Goal: Task Accomplishment & Management: Manage account settings

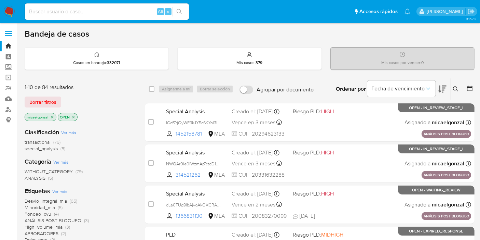
click at [1, 12] on nav "Pausado Ver notificaciones Alt s Accesos rápidos Presiona las siguientes teclas…" at bounding box center [240, 11] width 480 height 23
click at [32, 100] on span "Borrar filtros" at bounding box center [42, 102] width 27 height 10
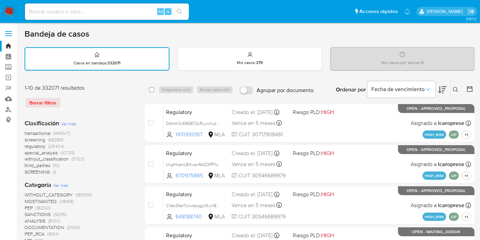
click at [447, 91] on div "Ordenar por Fecha de vencimiento" at bounding box center [391, 89] width 120 height 21
click at [453, 91] on icon at bounding box center [455, 89] width 5 height 5
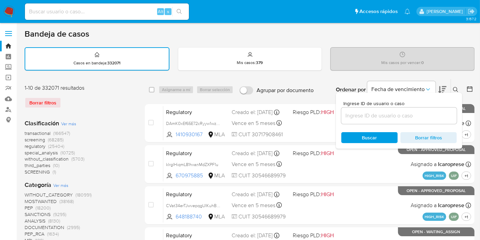
click at [413, 116] on input at bounding box center [400, 115] width 116 height 9
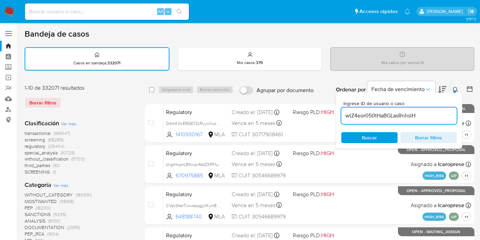
type input "wtZ4eor050tHaBGLasRnhsiH"
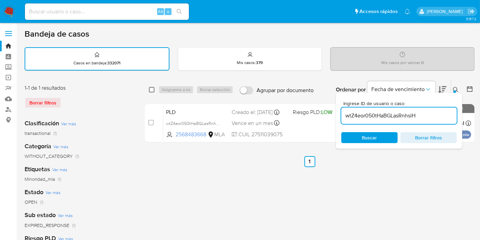
click at [153, 87] on input "checkbox" at bounding box center [151, 89] width 5 height 5
checkbox input "true"
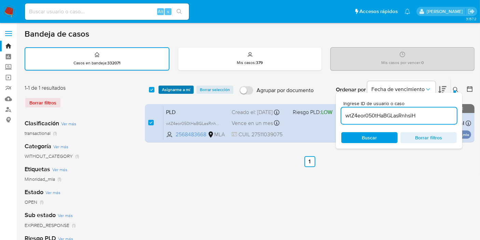
click at [171, 88] on span "Asignarme a mí" at bounding box center [176, 89] width 28 height 7
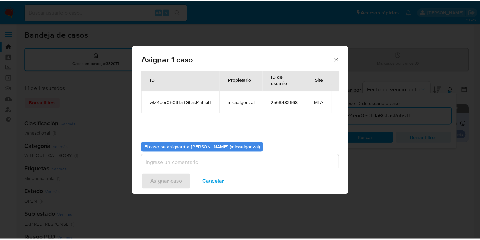
scroll to position [35, 0]
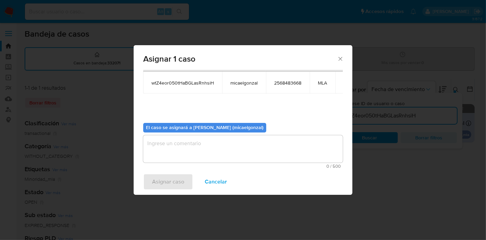
click at [199, 142] on textarea "assign-modal" at bounding box center [243, 148] width 200 height 27
click at [176, 175] on span "Asignar caso" at bounding box center [168, 181] width 32 height 15
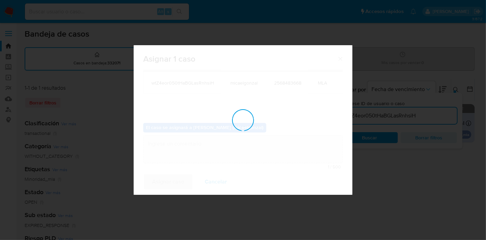
checkbox input "false"
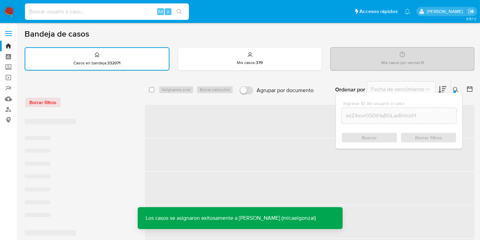
click at [87, 12] on input at bounding box center [107, 11] width 164 height 9
paste input "wtZ4eor050tHaBGLasRnhsiH"
type input "wtZ4eor050tHaBGLasRnhsiH"
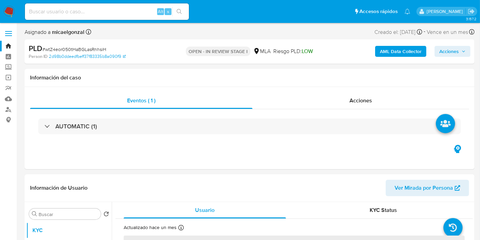
drag, startPoint x: 4, startPoint y: 16, endPoint x: 9, endPoint y: 11, distance: 7.0
select select "10"
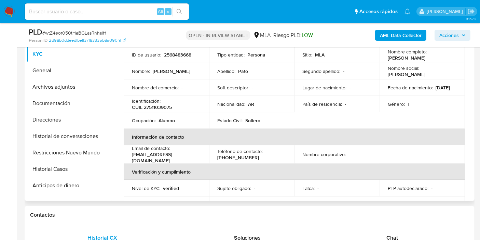
scroll to position [76, 0]
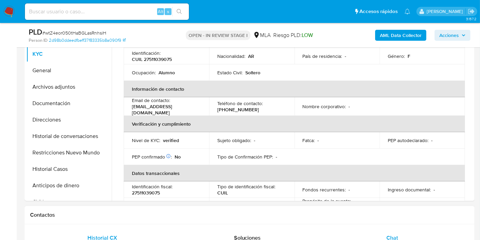
click at [388, 231] on div "Chat" at bounding box center [392, 237] width 129 height 16
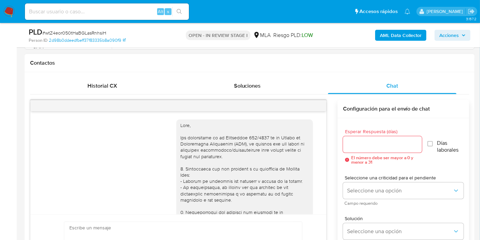
scroll to position [474, 0]
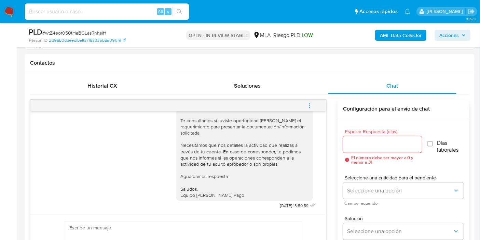
click at [310, 97] on span "menu-action" at bounding box center [310, 105] width 6 height 16
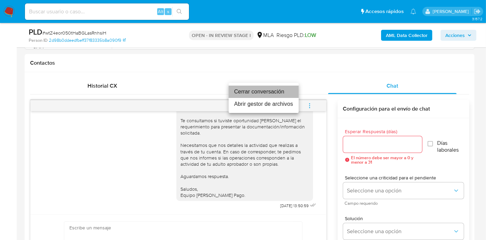
click at [279, 92] on li "Cerrar conversación" at bounding box center [264, 91] width 70 height 12
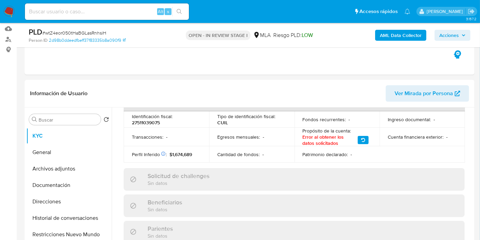
scroll to position [38, 0]
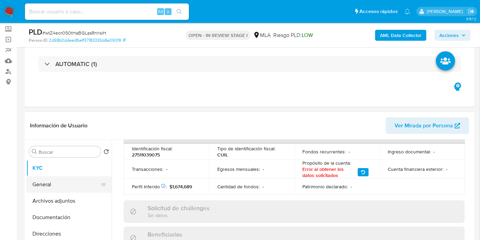
click at [38, 183] on button "General" at bounding box center [66, 184] width 80 height 16
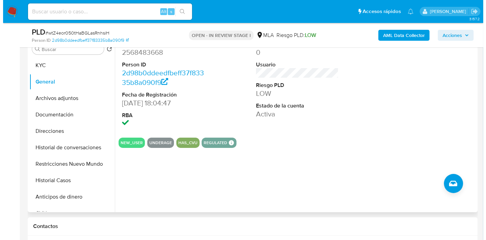
scroll to position [114, 0]
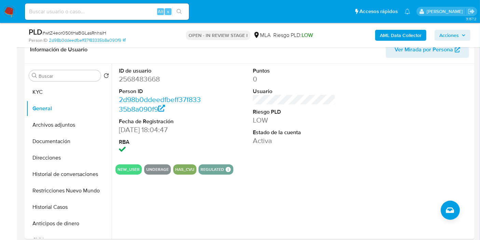
click at [406, 32] on b "AML Data Collector" at bounding box center [401, 35] width 42 height 11
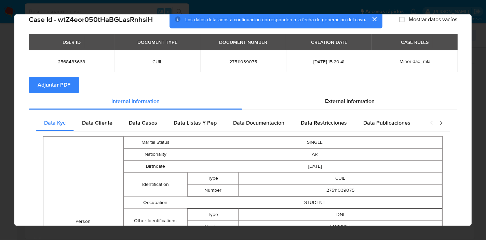
scroll to position [0, 0]
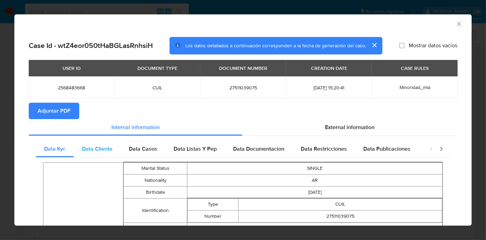
click at [113, 149] on div "Data Cliente" at bounding box center [97, 149] width 47 height 16
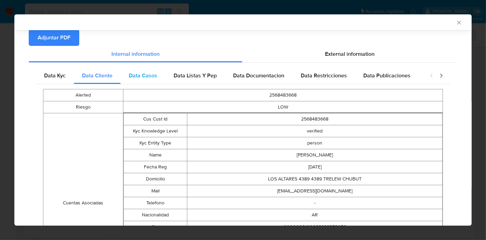
scroll to position [23, 0]
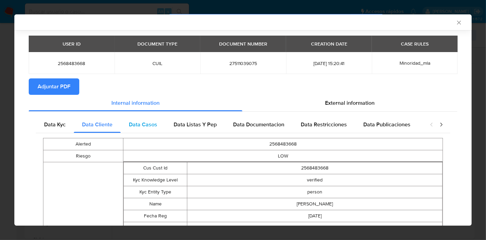
click at [150, 118] on div "Data Casos" at bounding box center [143, 124] width 45 height 16
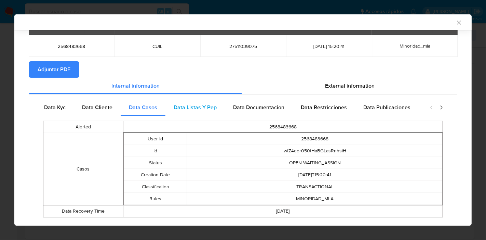
scroll to position [55, 0]
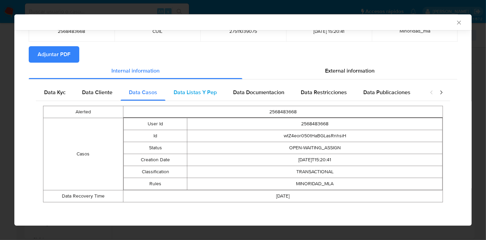
click at [206, 89] on span "Data Listas Y Pep" at bounding box center [195, 92] width 43 height 8
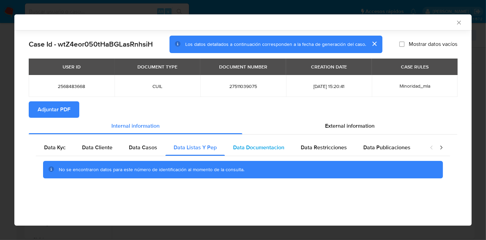
click at [263, 142] on div "Data Documentacion" at bounding box center [259, 147] width 68 height 16
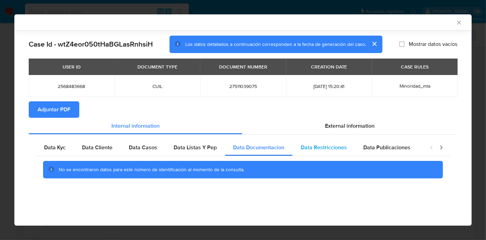
click at [316, 152] on div "Data Restricciones" at bounding box center [324, 147] width 63 height 16
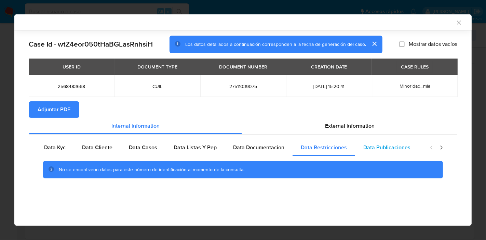
click at [392, 146] on span "Data Publicaciones" at bounding box center [386, 147] width 47 height 8
click at [438, 149] on icon "closure-recommendation-modal" at bounding box center [441, 147] width 7 height 7
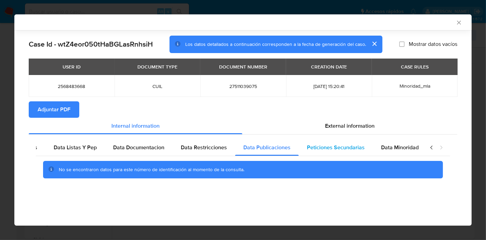
click at [354, 143] on span "Peticiones Secundarias" at bounding box center [336, 147] width 58 height 8
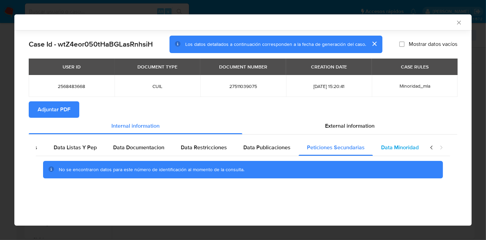
click at [391, 148] on span "Data Minoridad" at bounding box center [400, 147] width 38 height 8
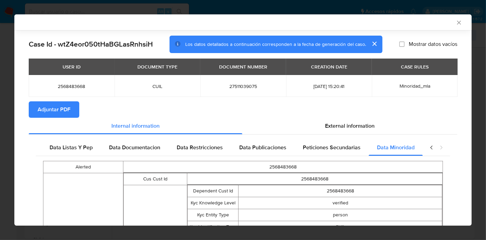
click at [424, 143] on div "closure-recommendation-modal" at bounding box center [436, 147] width 27 height 16
click at [428, 148] on icon "closure-recommendation-modal" at bounding box center [431, 147] width 7 height 7
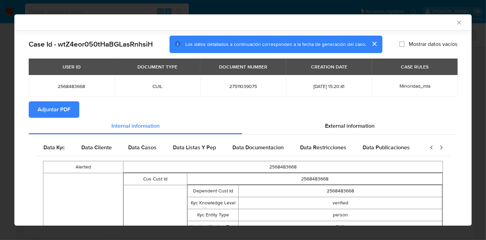
scroll to position [0, 0]
click at [428, 148] on icon "closure-recommendation-modal" at bounding box center [431, 147] width 7 height 7
click at [66, 141] on div "Data Kyc" at bounding box center [55, 147] width 38 height 16
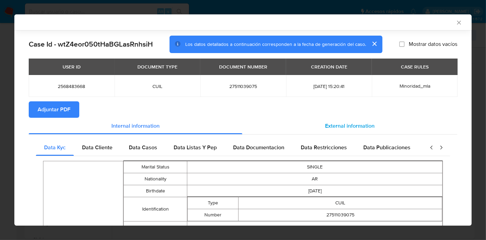
click at [361, 118] on div "External information" at bounding box center [349, 126] width 215 height 16
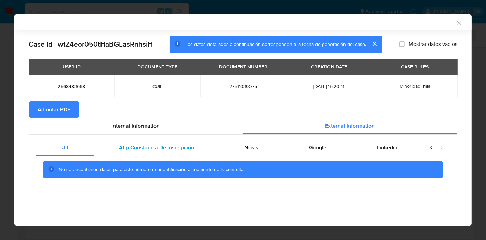
drag, startPoint x: 162, startPoint y: 156, endPoint x: 166, endPoint y: 150, distance: 8.1
click at [163, 153] on div "Uif Afip Constancia De Inscripción Nosis Google Linkedin No se encontraron dato…" at bounding box center [243, 161] width 414 height 44
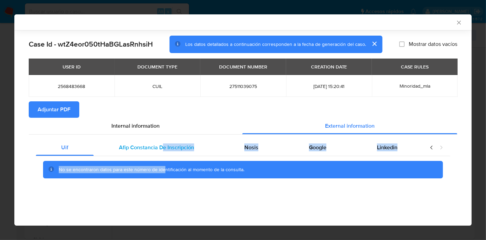
click at [166, 150] on span "Afip Constancia De Inscripción" at bounding box center [156, 147] width 75 height 8
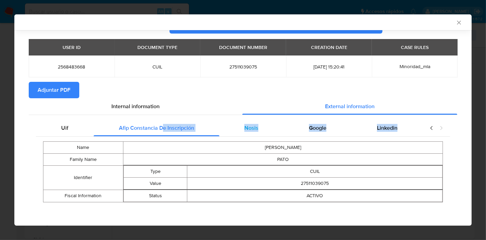
scroll to position [19, 0]
click at [275, 136] on div "Name VALENTINA NICOLE Family Name PATO Identifier Type CUIL Value 27511039075 F…" at bounding box center [243, 171] width 414 height 70
click at [272, 128] on div "Nosis" at bounding box center [251, 128] width 65 height 16
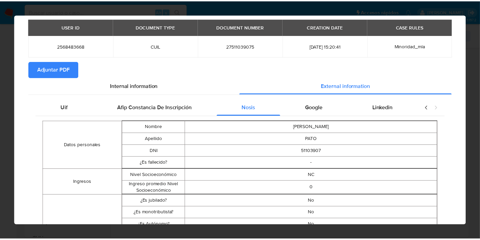
scroll to position [0, 0]
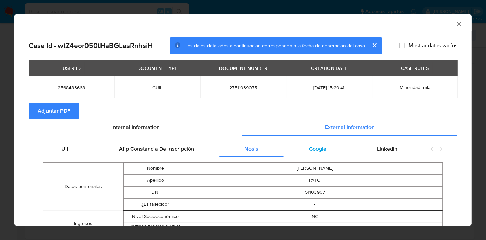
click at [322, 155] on div "Google" at bounding box center [318, 149] width 68 height 16
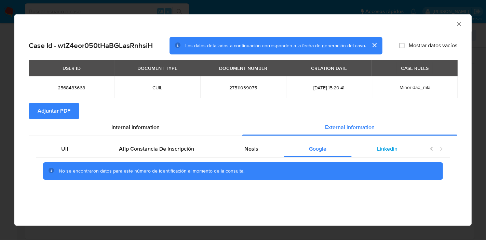
click at [385, 150] on span "Linkedin" at bounding box center [387, 149] width 21 height 8
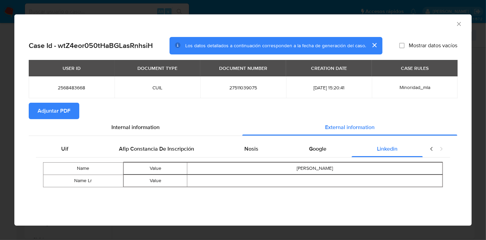
click at [437, 146] on div "closure-recommendation-modal" at bounding box center [436, 149] width 27 height 16
click at [433, 146] on icon "closure-recommendation-modal" at bounding box center [431, 148] width 7 height 7
click at [75, 145] on div "Uif" at bounding box center [65, 149] width 58 height 16
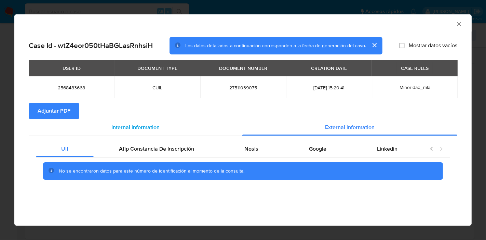
click at [131, 131] on div "Internal information" at bounding box center [136, 127] width 214 height 16
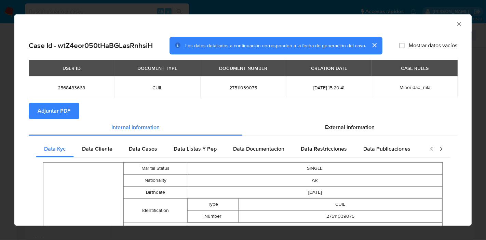
click at [50, 110] on span "Adjuntar PDF" at bounding box center [54, 110] width 33 height 15
click at [456, 21] on icon "Cerrar ventana" at bounding box center [459, 24] width 7 height 7
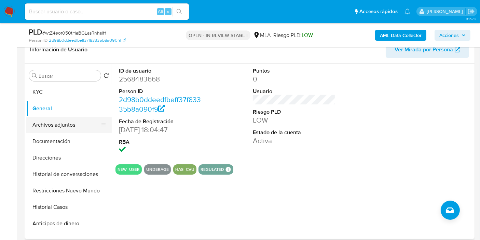
click at [72, 123] on button "Archivos adjuntos" at bounding box center [66, 125] width 80 height 16
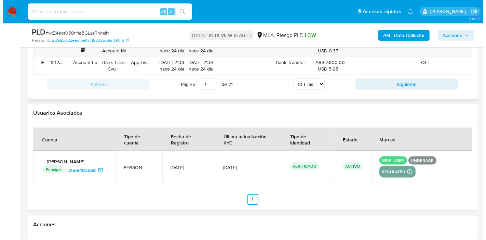
scroll to position [1215, 0]
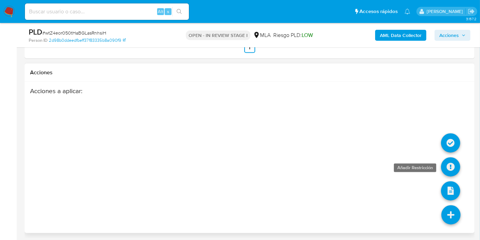
drag, startPoint x: 448, startPoint y: 140, endPoint x: 448, endPoint y: 163, distance: 22.6
click at [448, 226] on ul at bounding box center [451, 226] width 19 height 0
click at [448, 163] on link at bounding box center [450, 166] width 19 height 19
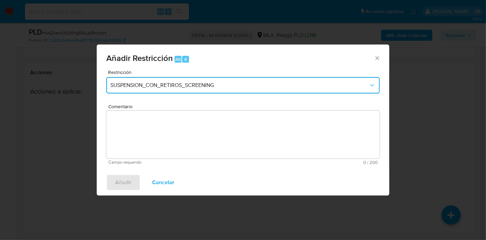
click at [199, 79] on button "SUSPENSION_CON_RETIROS_SCREENING" at bounding box center [242, 85] width 273 height 16
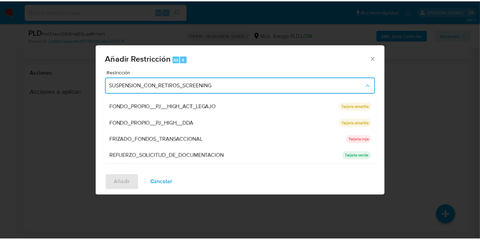
scroll to position [145, 0]
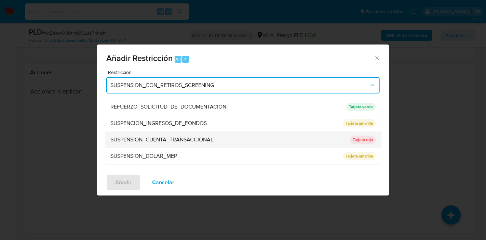
click at [171, 135] on div "SUSPENSION_CUENTA_TRANSACCIONAL" at bounding box center [228, 139] width 236 height 16
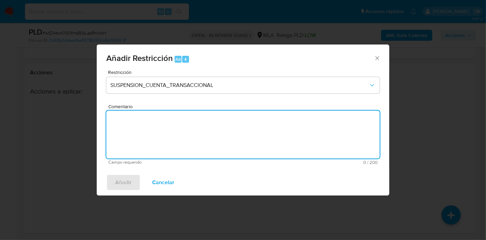
click at [176, 131] on textarea "Comentario" at bounding box center [242, 134] width 273 height 48
type textarea "AML"
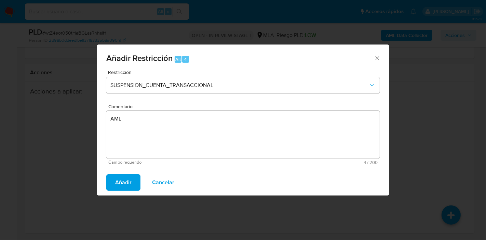
click at [117, 179] on span "Añadir" at bounding box center [123, 182] width 16 height 15
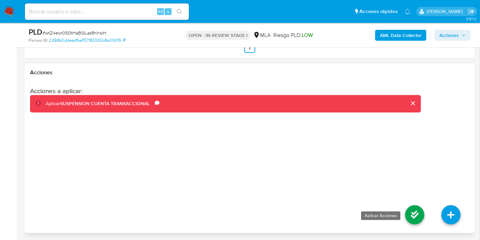
click at [413, 212] on link at bounding box center [414, 214] width 19 height 19
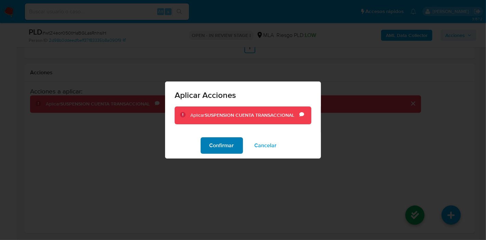
click at [223, 143] on span "Confirmar" at bounding box center [222, 145] width 25 height 15
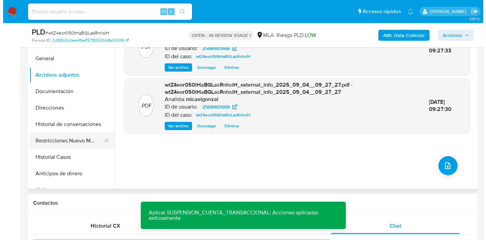
scroll to position [152, 0]
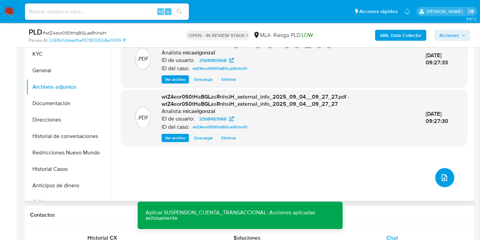
click at [441, 174] on icon "upload-file" at bounding box center [445, 177] width 8 height 8
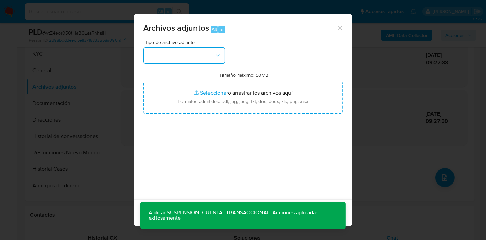
click at [189, 54] on button "button" at bounding box center [184, 55] width 82 height 16
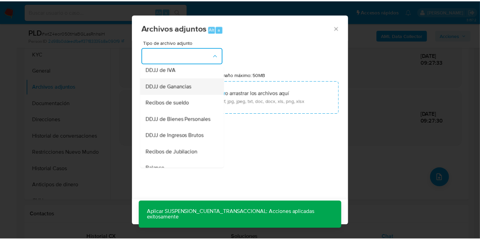
scroll to position [114, 0]
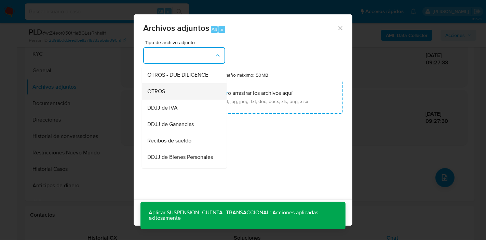
click at [174, 98] on div "OTROS" at bounding box center [182, 91] width 70 height 16
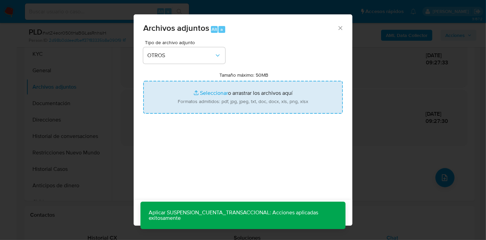
click at [186, 92] on input "Tamaño máximo: 50MB Seleccionar archivos" at bounding box center [243, 97] width 200 height 33
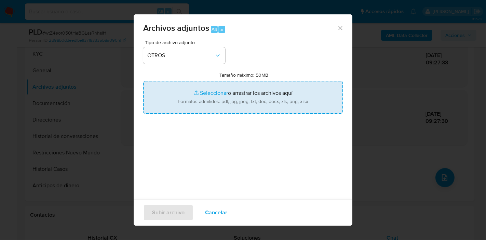
type input "C:\fakepath\Movimientos de Valentina Nicole Pato.xlsx"
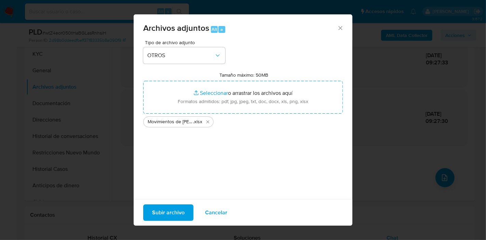
drag, startPoint x: 186, startPoint y: 92, endPoint x: 178, endPoint y: 138, distance: 46.5
click at [178, 138] on div "Tipo de archivo adjunto OTROS Tamaño máximo: 50MB Seleccionar archivos Seleccio…" at bounding box center [243, 120] width 200 height 161
click at [161, 216] on span "Subir archivo" at bounding box center [168, 212] width 32 height 15
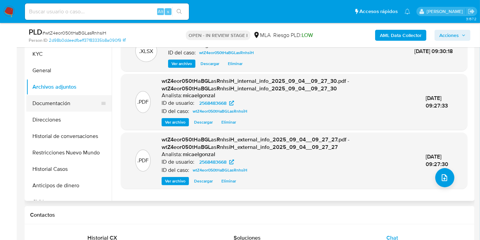
click at [57, 111] on button "Documentación" at bounding box center [66, 103] width 80 height 16
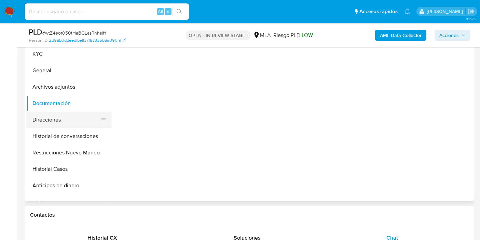
click at [85, 124] on button "Direcciones" at bounding box center [66, 119] width 80 height 16
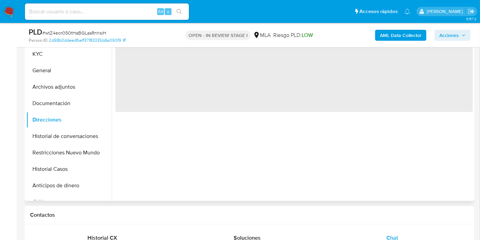
scroll to position [76, 0]
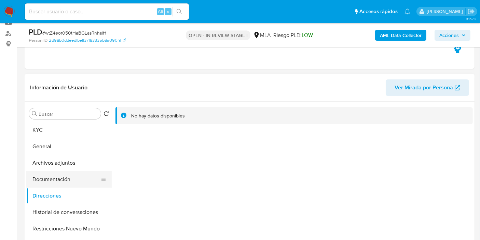
click at [71, 172] on button "Documentación" at bounding box center [66, 179] width 80 height 16
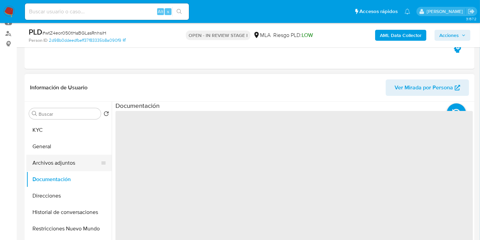
click at [71, 165] on button "Archivos adjuntos" at bounding box center [66, 163] width 80 height 16
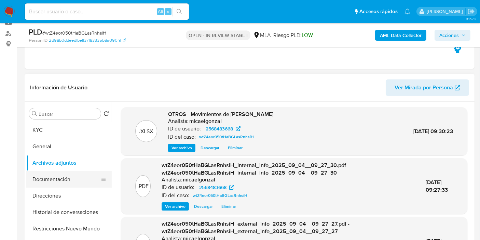
click at [47, 176] on button "Documentación" at bounding box center [66, 179] width 80 height 16
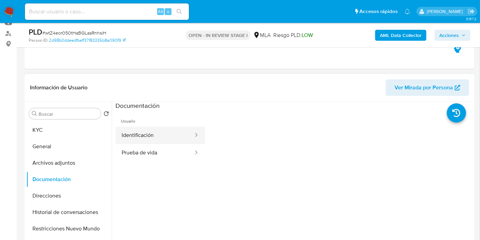
click at [147, 142] on button "Identificación" at bounding box center [155, 134] width 79 height 17
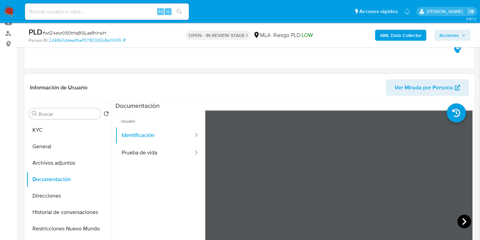
click at [463, 223] on icon at bounding box center [465, 221] width 14 height 14
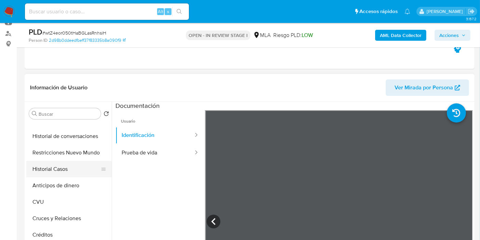
drag, startPoint x: 65, startPoint y: 157, endPoint x: 64, endPoint y: 169, distance: 12.0
click at [64, 158] on button "Restricciones Nuevo Mundo" at bounding box center [68, 152] width 85 height 16
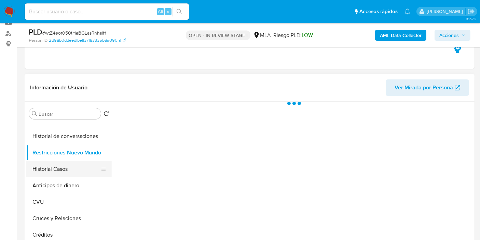
click at [64, 169] on button "Historial Casos" at bounding box center [66, 169] width 80 height 16
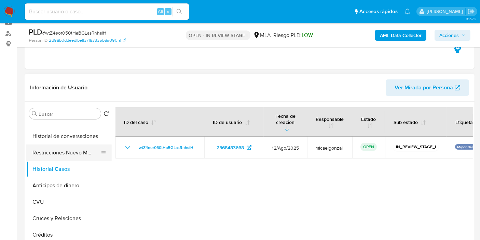
click at [75, 156] on button "Restricciones Nuevo Mundo" at bounding box center [66, 152] width 80 height 16
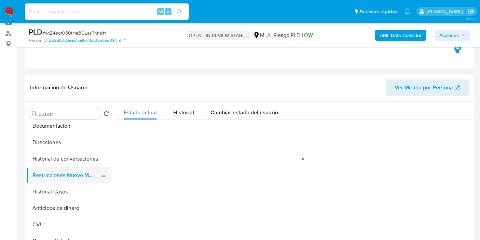
scroll to position [38, 0]
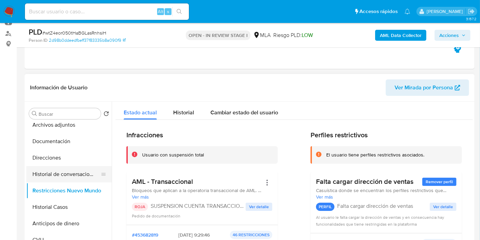
click at [77, 175] on button "Historial de conversaciones" at bounding box center [66, 174] width 80 height 16
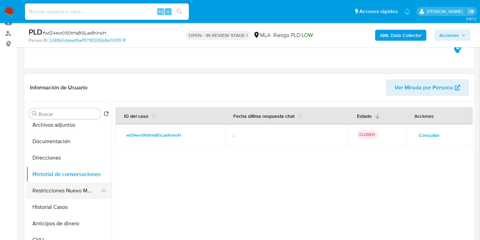
click at [57, 185] on button "Restricciones Nuevo Mundo" at bounding box center [66, 190] width 80 height 16
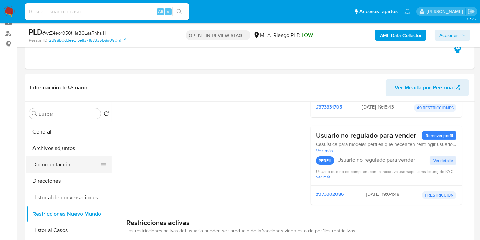
scroll to position [0, 0]
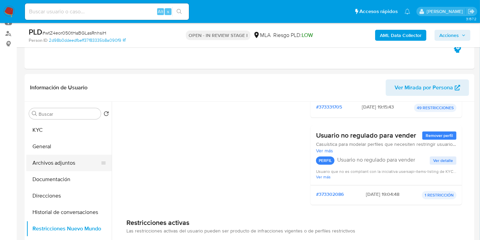
click at [62, 164] on button "Archivos adjuntos" at bounding box center [66, 163] width 80 height 16
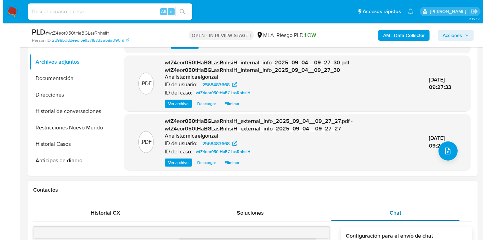
scroll to position [190, 0]
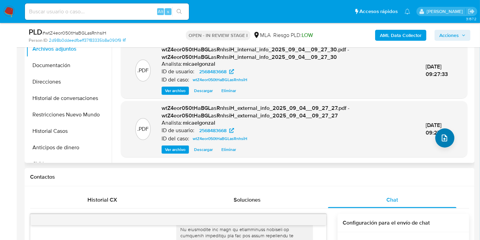
drag, startPoint x: 438, startPoint y: 149, endPoint x: 438, endPoint y: 145, distance: 3.8
click at [438, 145] on div ".XLSX OTROS - Movimientos de Valentina Nicole Pato Analista: micaelgonzal ID de…" at bounding box center [294, 73] width 347 height 165
click at [438, 145] on button "upload-file" at bounding box center [445, 137] width 19 height 19
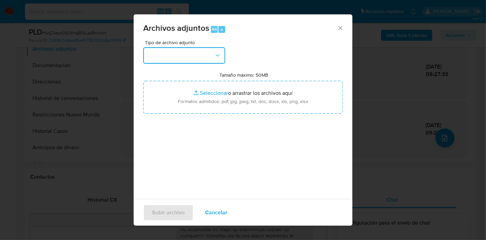
click at [202, 59] on button "button" at bounding box center [184, 55] width 82 height 16
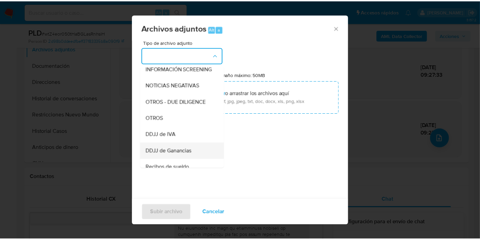
scroll to position [114, 0]
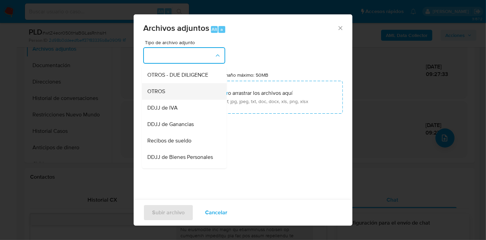
click at [175, 95] on div "OTROS" at bounding box center [182, 91] width 70 height 16
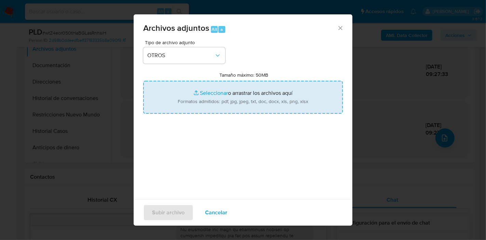
click at [180, 95] on input "Tamaño máximo: 50MB Seleccionar archivos" at bounding box center [243, 97] width 200 height 33
type input "C:\fakepath\Caselog wtZ4eor050tHaBGLasRnhsiH_2025_08_18_15_15_27.docx"
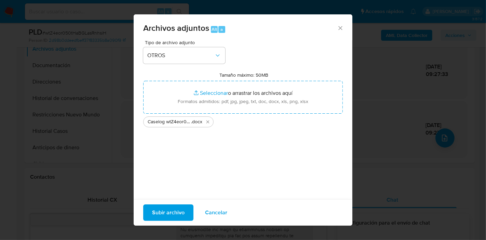
click at [171, 205] on span "Subir archivo" at bounding box center [168, 212] width 32 height 15
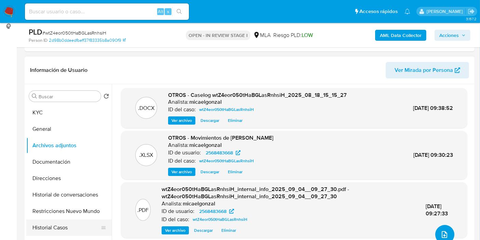
scroll to position [76, 0]
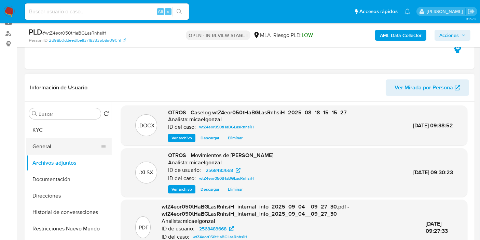
click at [79, 151] on button "General" at bounding box center [66, 146] width 80 height 16
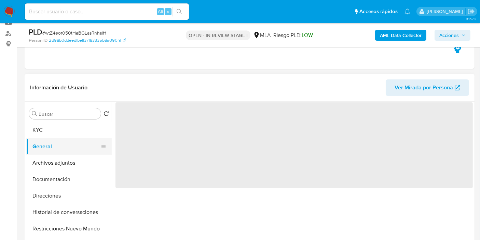
scroll to position [0, 0]
click at [76, 137] on button "KYC" at bounding box center [66, 130] width 80 height 16
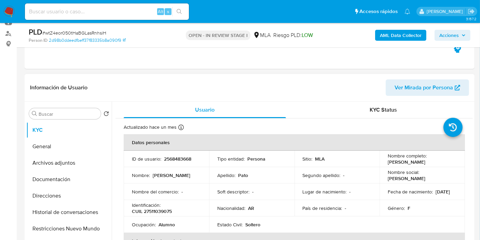
click at [353, 81] on header "Información de Usuario Ver Mirada por Persona" at bounding box center [249, 87] width 439 height 16
click at [451, 34] on span "Acciones" at bounding box center [449, 35] width 19 height 11
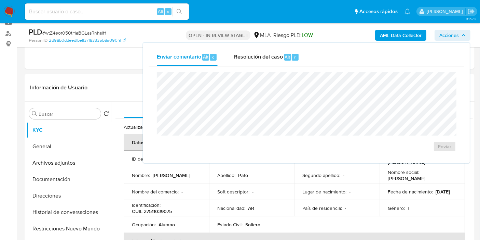
click at [267, 70] on div "Enviar" at bounding box center [307, 111] width 316 height 91
click at [270, 64] on div "Resolución del caso Alt r" at bounding box center [266, 57] width 65 height 18
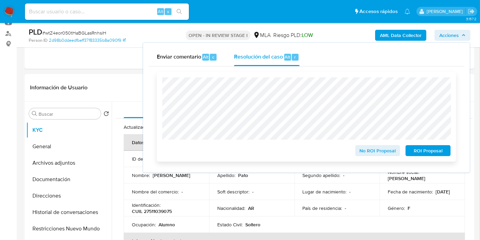
click at [414, 148] on span "ROI Proposal" at bounding box center [429, 151] width 36 height 10
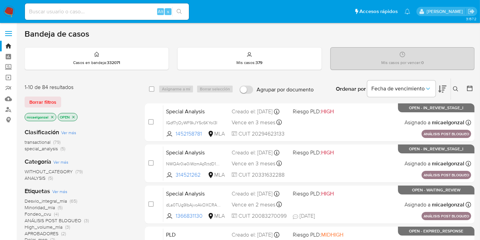
click at [50, 148] on span "special_analysis" at bounding box center [41, 148] width 33 height 7
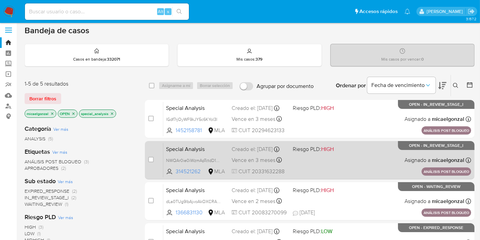
scroll to position [151, 0]
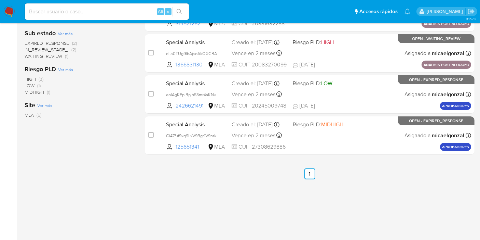
click at [7, 8] on img at bounding box center [9, 12] width 12 height 12
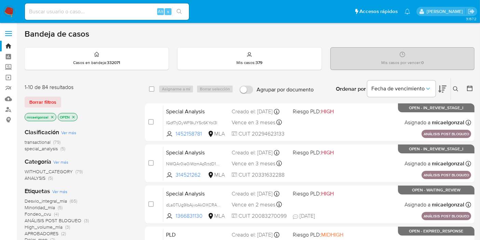
click at [53, 115] on icon "close-filter" at bounding box center [52, 117] width 4 height 4
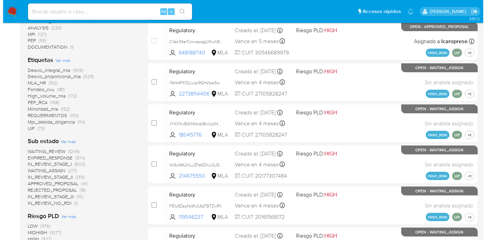
scroll to position [304, 0]
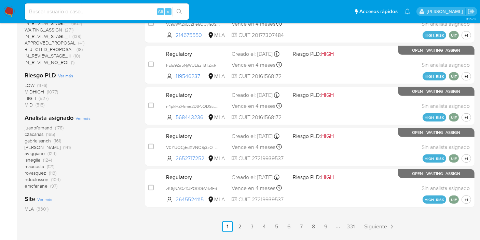
click at [76, 117] on span "Ver más" at bounding box center [83, 118] width 15 height 6
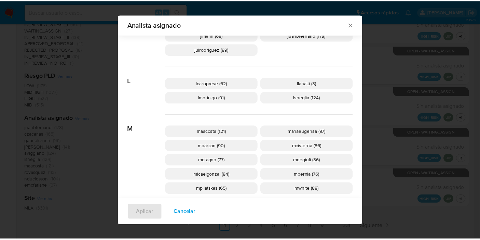
scroll to position [260, 0]
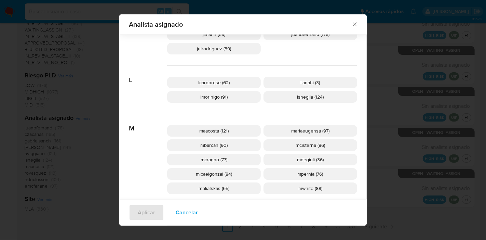
click at [84, 110] on div "Analista asignado Buscar 9 9b67c4c7-5718-49c3-93b1-153dcf44f7df (1) A afaruolo …" at bounding box center [243, 120] width 486 height 240
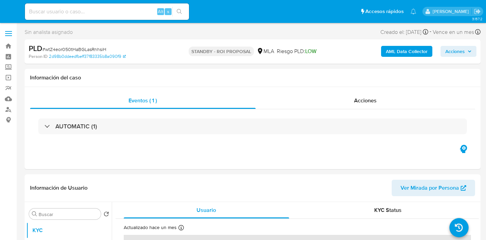
select select "10"
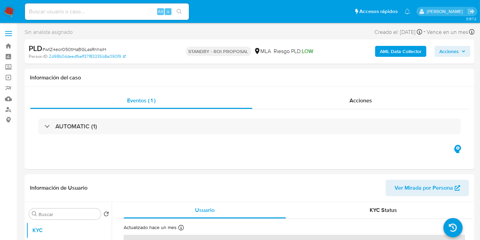
click at [7, 11] on img at bounding box center [9, 12] width 12 height 12
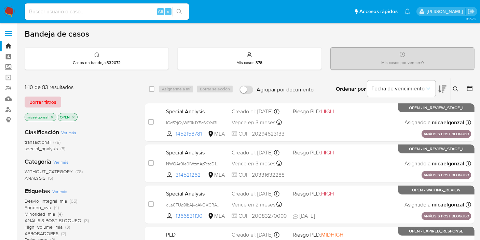
click at [43, 103] on span "Borrar filtros" at bounding box center [42, 102] width 27 height 10
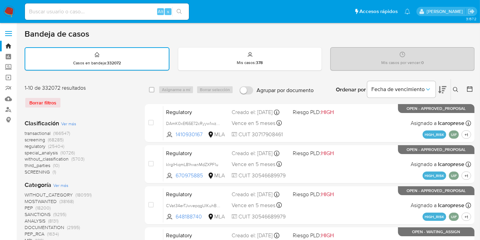
click at [453, 89] on button at bounding box center [456, 89] width 11 height 8
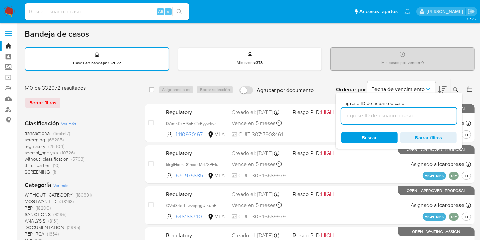
click at [351, 116] on input at bounding box center [400, 115] width 116 height 9
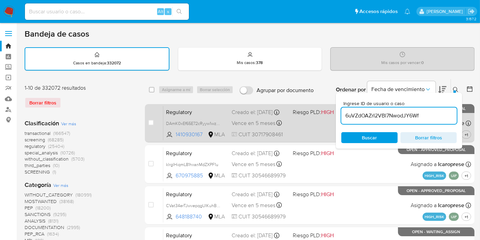
type input "6uVZdOAZrI2VBl7NwodJY6Wf"
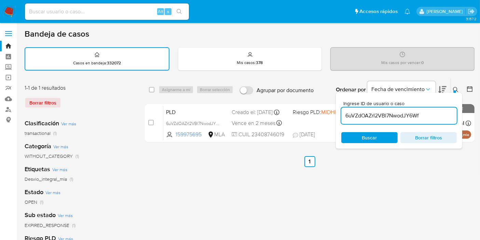
drag, startPoint x: 154, startPoint y: 86, endPoint x: 146, endPoint y: 88, distance: 8.4
click at [154, 87] on span at bounding box center [151, 89] width 5 height 5
click at [148, 88] on div "select-all-cases-checkbox Asignarme a mí Borrar selección Agrupar por documento…" at bounding box center [310, 89] width 330 height 21
click at [149, 88] on input "checkbox" at bounding box center [151, 89] width 5 height 5
checkbox input "true"
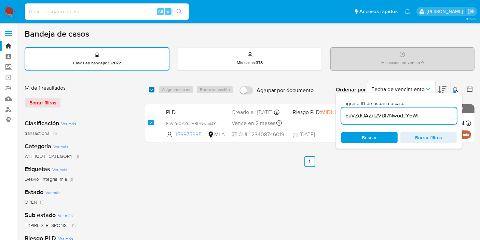
checkbox input "true"
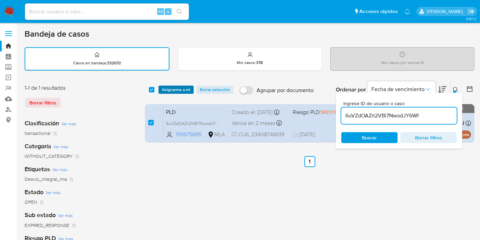
click at [160, 90] on button "Asignarme a mí" at bounding box center [176, 89] width 35 height 8
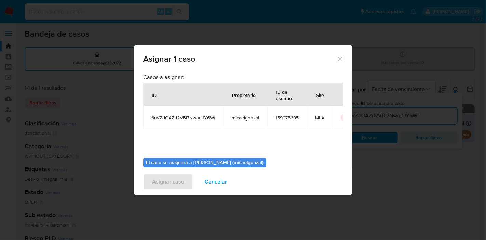
click at [164, 90] on div "ID" at bounding box center [154, 94] width 21 height 16
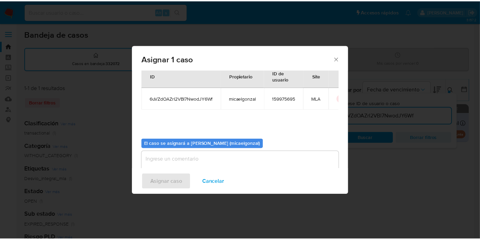
scroll to position [35, 0]
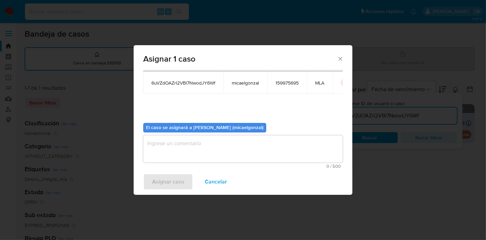
click at [218, 152] on textarea "assign-modal" at bounding box center [243, 148] width 200 height 27
click at [164, 181] on span "Asignar caso" at bounding box center [168, 181] width 32 height 15
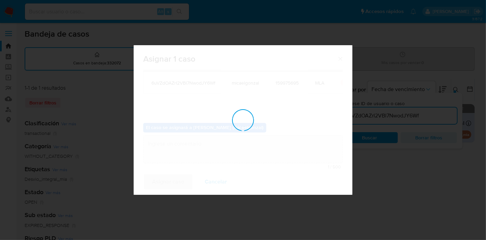
checkbox input "false"
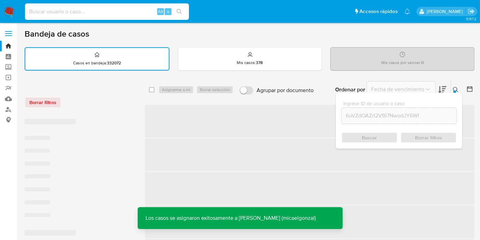
click at [138, 14] on input at bounding box center [107, 11] width 164 height 9
paste input "6uVZdOAZrI2VBl7NwodJY6Wf"
type input "6uVZdOAZrI2VBl7NwodJY6Wf"
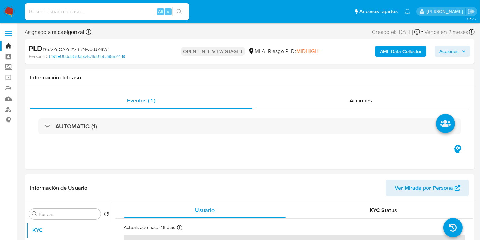
select select "10"
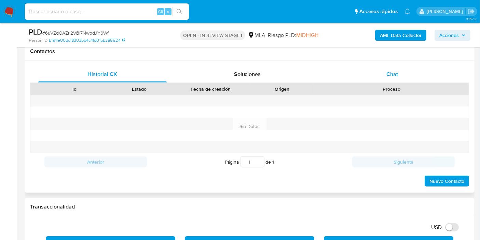
scroll to position [304, 0]
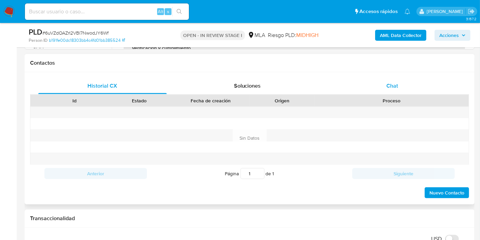
click at [397, 79] on div "Chat" at bounding box center [392, 86] width 129 height 16
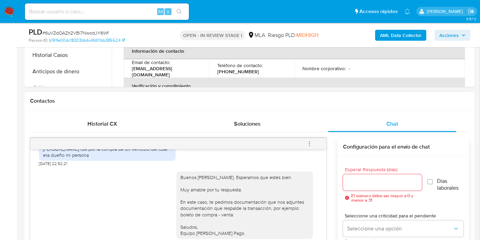
scroll to position [76, 0]
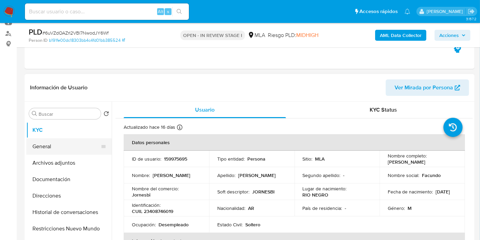
click at [72, 144] on button "General" at bounding box center [66, 146] width 80 height 16
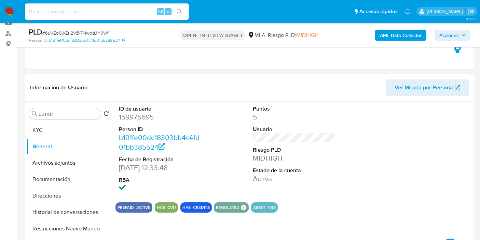
click at [142, 113] on dd "159975695" at bounding box center [160, 117] width 83 height 10
copy dd "159975695"
click at [66, 133] on button "KYC" at bounding box center [66, 130] width 80 height 16
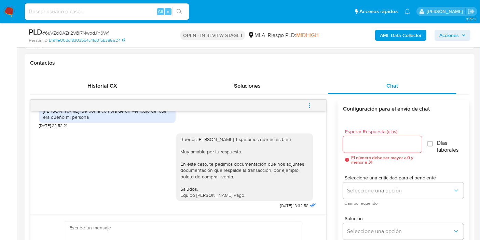
scroll to position [342, 0]
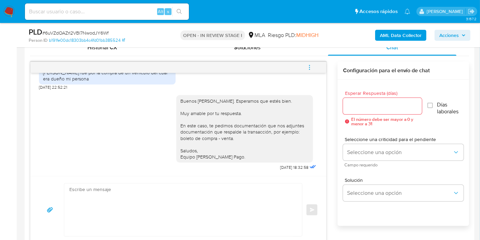
click at [168, 203] on textarea at bounding box center [181, 209] width 224 height 53
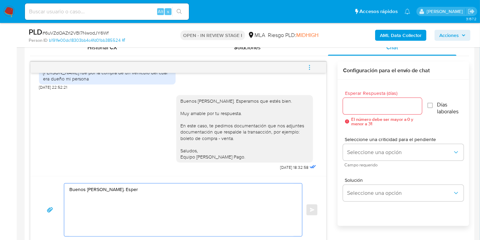
click at [168, 203] on textarea "Buenos días, Brian. Esper" at bounding box center [181, 209] width 224 height 53
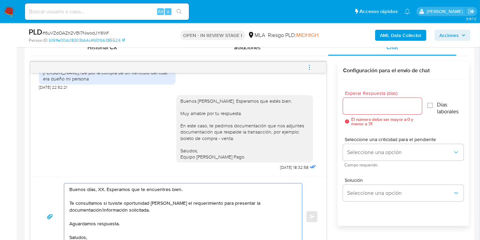
click at [100, 188] on textarea "Buenos días, XX. Esperamos que te encuentres bien. Te consultamos si tuviste op…" at bounding box center [181, 216] width 224 height 66
click at [107, 190] on textarea "Buenos días, Brian. Esperamos que te encuentres bien. Te consultamos si tuviste…" at bounding box center [181, 216] width 224 height 66
click at [120, 203] on textarea "Buenos días, Brian. Esperamos que te encuentres bien. Te consultamos si tuviste…" at bounding box center [181, 216] width 224 height 66
click at [134, 205] on textarea "Buenos días, Brian. Esperamos que te encuentres bien. Te consultamos si tuviste…" at bounding box center [181, 216] width 224 height 66
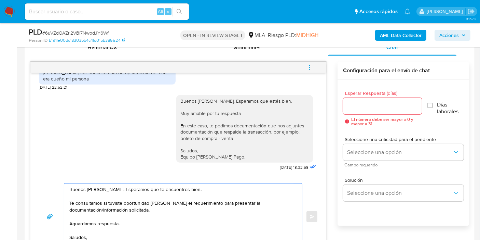
scroll to position [380, 0]
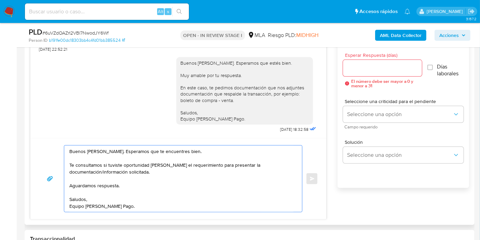
click at [107, 187] on textarea "Buenos días, Brian. Esperamos que te encuentres bien. Te consultamos si tuviste…" at bounding box center [181, 178] width 224 height 66
click at [108, 190] on textarea "Buenos días, Brian. Esperamos que te encuentres bien. Te consultamos si tuviste…" at bounding box center [181, 178] width 224 height 66
click at [178, 167] on textarea "Buenos días, Brian. Esperamos que te encuentres bien. Te consultamos si tuviste…" at bounding box center [181, 178] width 224 height 66
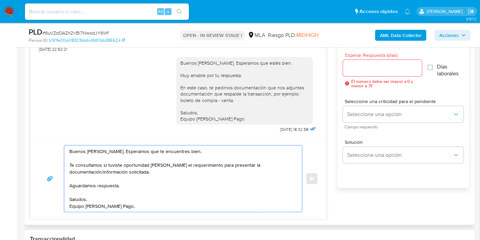
type textarea "Buenos días, Brian. Esperamos que te encuentres bien. Te consultamos si tuviste…"
click at [384, 71] on input "Esperar Respuesta (días)" at bounding box center [382, 68] width 79 height 9
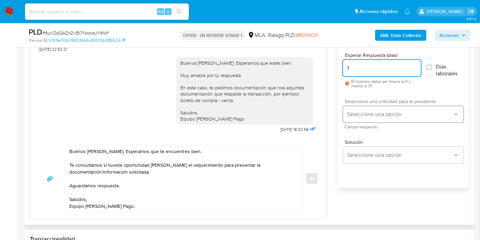
type input "1"
click at [380, 112] on span "Seleccione una opción" at bounding box center [400, 114] width 106 height 7
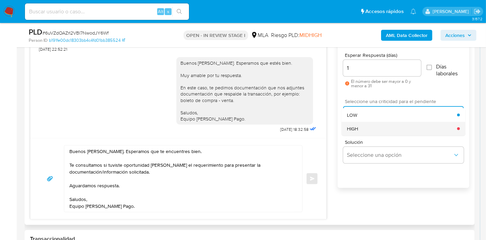
click at [371, 129] on div "HIGH" at bounding box center [402, 129] width 110 height 14
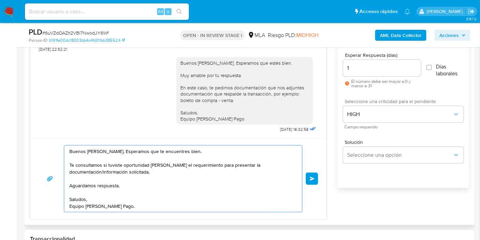
click at [199, 152] on textarea "Buenos días, Brian. Esperamos que te encuentres bien. Te consultamos si tuviste…" at bounding box center [181, 178] width 224 height 66
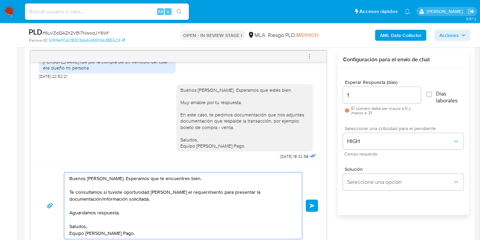
scroll to position [342, 0]
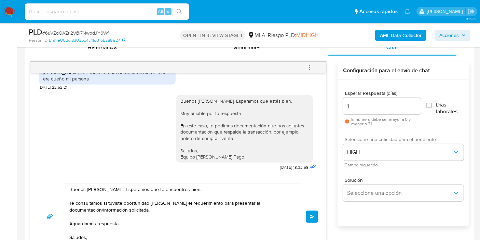
drag, startPoint x: 312, startPoint y: 217, endPoint x: 316, endPoint y: 187, distance: 30.6
click at [316, 187] on div "Buenos días, Brian. Esperamos que te encuentres bien. Te consultamos si tuviste…" at bounding box center [179, 216] width 280 height 67
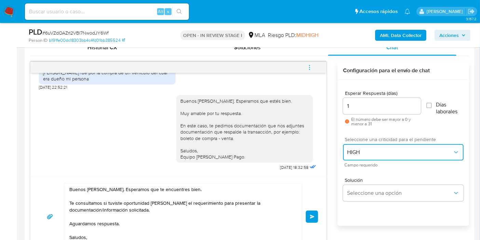
click at [359, 149] on span "HIGH" at bounding box center [400, 152] width 106 height 7
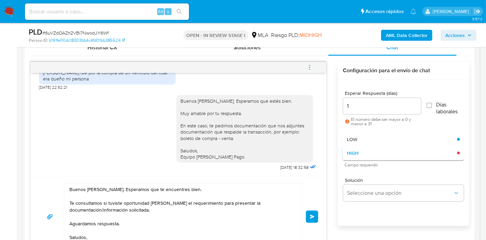
click at [359, 149] on div "HIGH" at bounding box center [402, 153] width 110 height 14
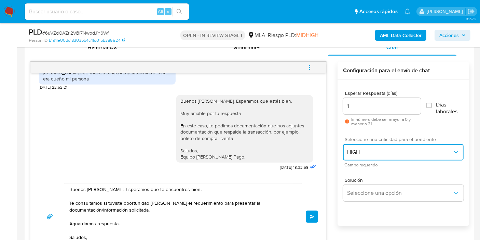
click at [359, 149] on span "HIGH" at bounding box center [400, 152] width 106 height 7
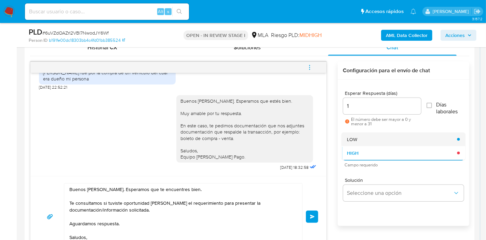
click at [362, 133] on div "LOW" at bounding box center [402, 139] width 110 height 14
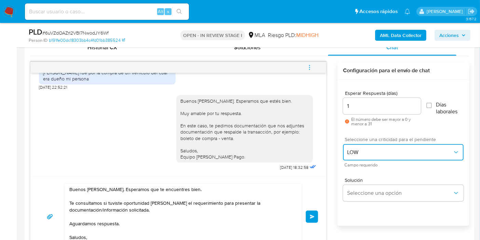
click at [357, 152] on span "LOW" at bounding box center [400, 152] width 106 height 7
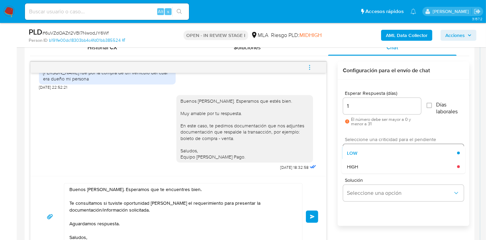
click at [357, 152] on span "LOW" at bounding box center [352, 153] width 11 height 6
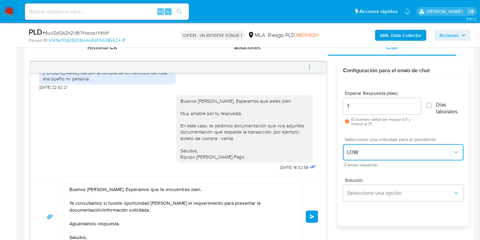
click at [357, 152] on span "LOW" at bounding box center [400, 152] width 106 height 7
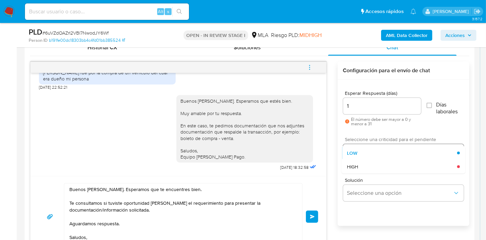
click at [357, 152] on span "LOW" at bounding box center [352, 153] width 11 height 6
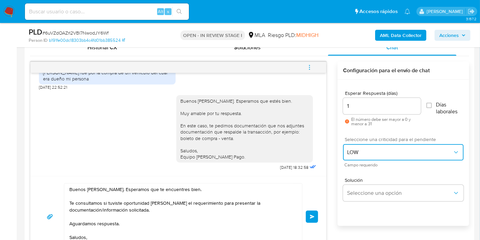
click at [357, 152] on span "LOW" at bounding box center [400, 152] width 106 height 7
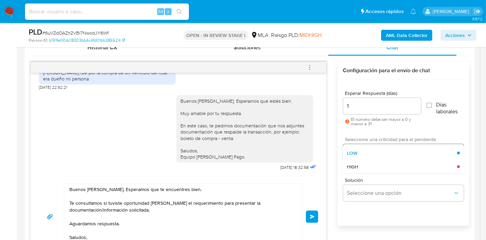
click at [357, 152] on span "LOW" at bounding box center [352, 153] width 11 height 6
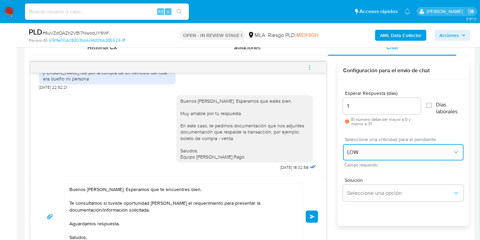
click at [346, 148] on button "LOW" at bounding box center [403, 152] width 121 height 16
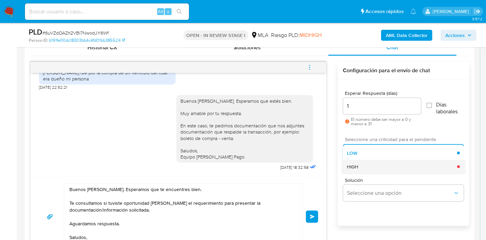
click at [349, 169] on span "HIGH" at bounding box center [352, 166] width 11 height 6
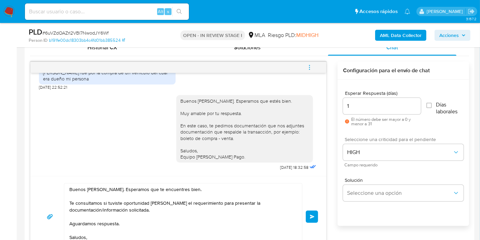
click at [313, 216] on span "Enviar" at bounding box center [312, 216] width 5 height 4
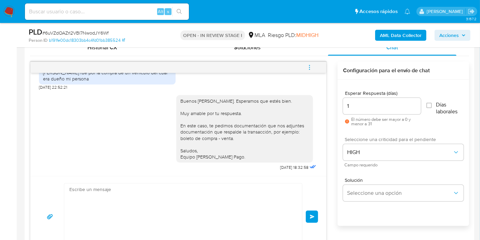
scroll to position [773, 0]
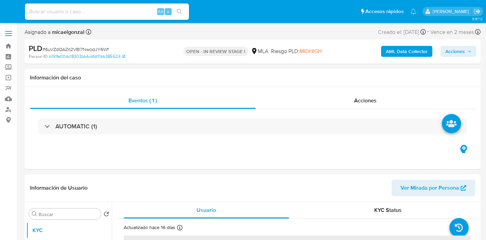
select select "10"
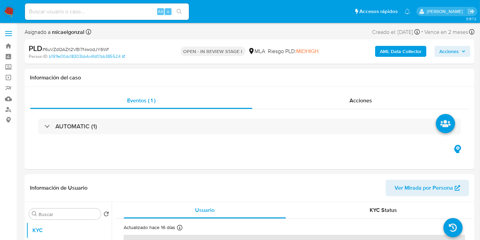
click at [17, 11] on nav "Pausado Ver notificaciones Alt s Accesos rápidos Presiona las siguientes teclas…" at bounding box center [240, 11] width 480 height 23
click at [10, 10] on img at bounding box center [9, 12] width 12 height 12
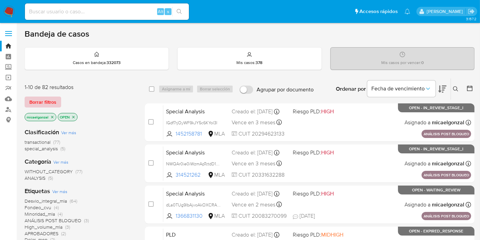
click at [44, 101] on span "Borrar filtros" at bounding box center [42, 102] width 27 height 10
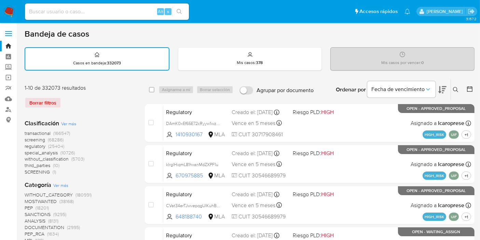
click at [455, 87] on icon at bounding box center [455, 89] width 5 height 5
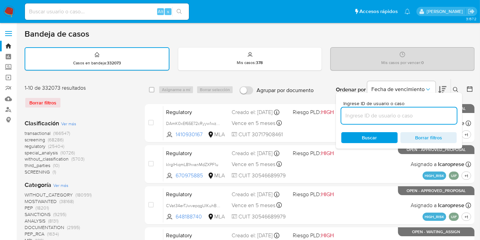
click at [412, 114] on input at bounding box center [400, 115] width 116 height 9
type input "2rbSh5qhhq1eOuxJA92sTx4J"
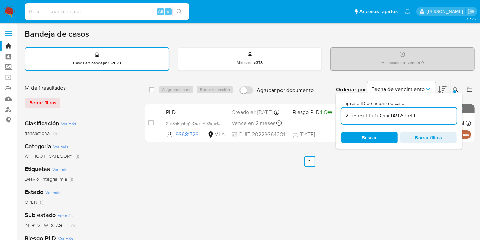
click at [156, 88] on div "select-all-cases-checkbox Asignarme a mí Borrar selección" at bounding box center [192, 89] width 87 height 8
click at [155, 87] on div "select-all-cases-checkbox" at bounding box center [153, 89] width 8 height 8
drag, startPoint x: 150, startPoint y: 88, endPoint x: 170, endPoint y: 90, distance: 19.9
click at [150, 88] on input "checkbox" at bounding box center [151, 89] width 5 height 5
checkbox input "true"
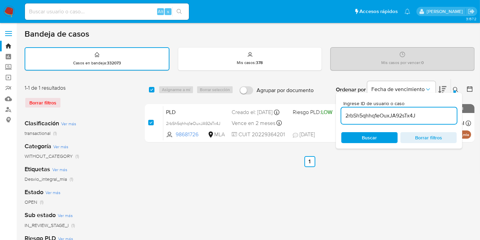
checkbox input "true"
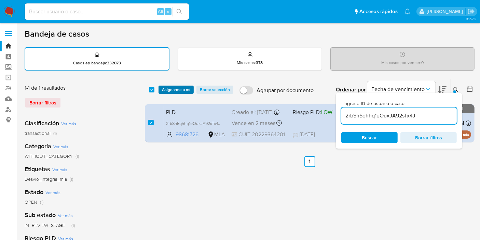
click at [170, 90] on span "Asignarme a mí" at bounding box center [176, 89] width 28 height 7
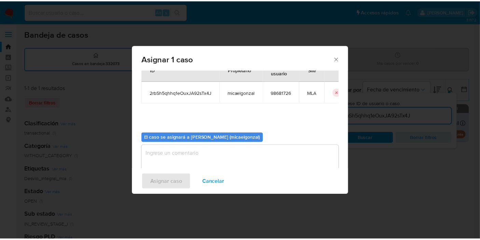
scroll to position [35, 0]
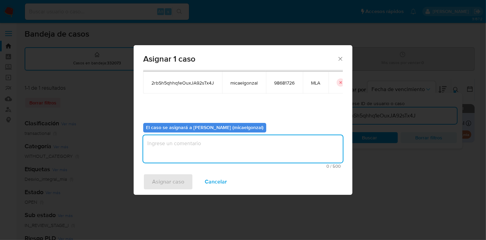
click at [207, 156] on textarea "assign-modal" at bounding box center [243, 148] width 200 height 27
click at [190, 179] on button "Asignar caso" at bounding box center [168, 181] width 50 height 16
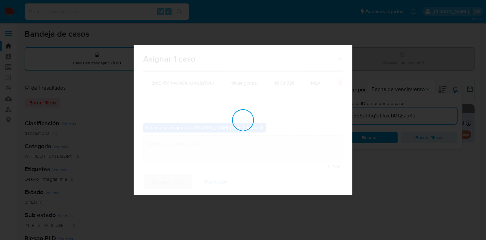
checkbox input "false"
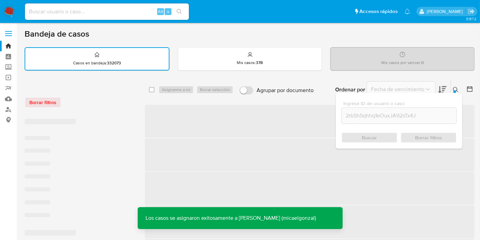
click at [105, 13] on input at bounding box center [107, 11] width 164 height 9
paste input "2rbSh5qhhq1eOuxJA92sTx4J"
type input "2rbSh5qhhq1eOuxJA92sTx4J"
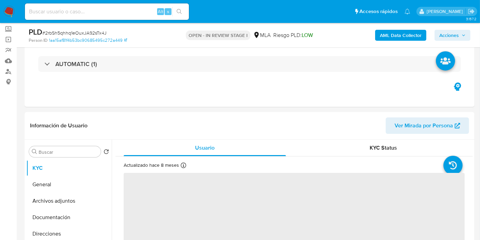
scroll to position [190, 0]
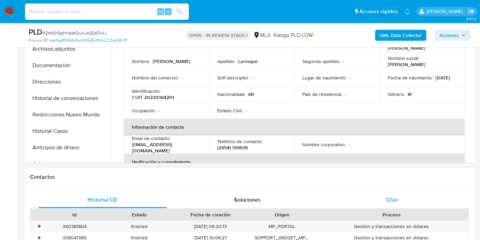
click at [417, 205] on div "Chat" at bounding box center [392, 199] width 129 height 16
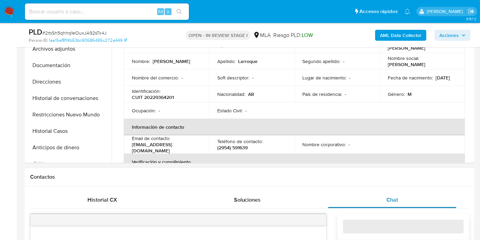
select select "10"
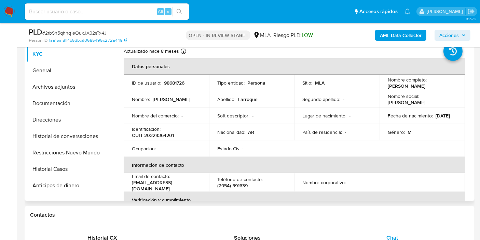
scroll to position [114, 0]
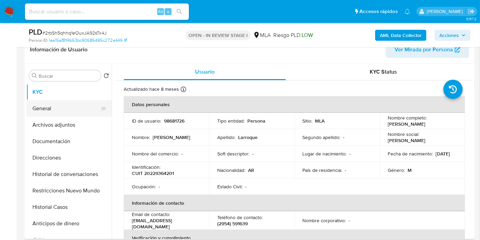
click at [56, 113] on button "General" at bounding box center [66, 108] width 80 height 16
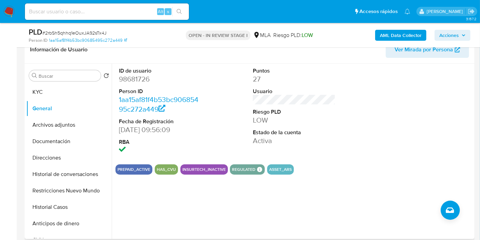
click at [135, 75] on dd "98681726" at bounding box center [160, 79] width 83 height 10
copy dd "98681726"
click at [58, 154] on button "Direcciones" at bounding box center [66, 157] width 80 height 16
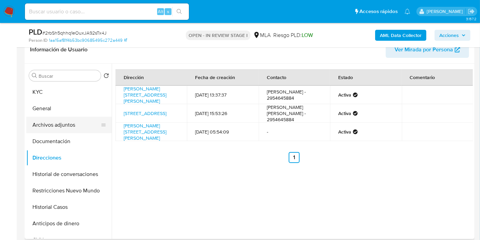
click at [62, 127] on button "Archivos adjuntos" at bounding box center [66, 125] width 80 height 16
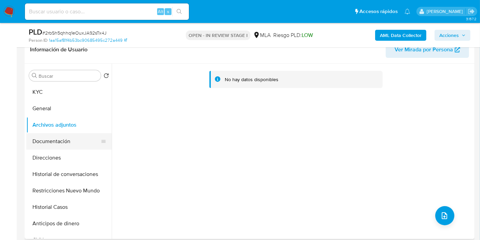
click at [71, 142] on button "Documentación" at bounding box center [66, 141] width 80 height 16
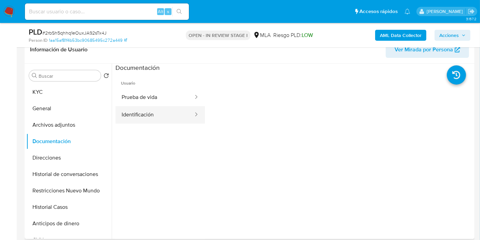
click at [167, 120] on button "Identificación" at bounding box center [155, 114] width 79 height 17
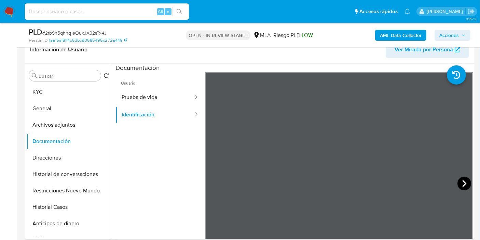
click at [463, 181] on icon at bounding box center [465, 183] width 4 height 7
click at [62, 152] on button "Direcciones" at bounding box center [66, 157] width 80 height 16
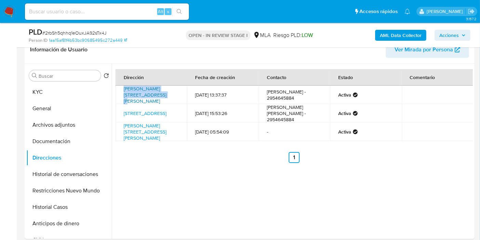
drag, startPoint x: 117, startPoint y: 90, endPoint x: 137, endPoint y: 94, distance: 21.3
click at [137, 94] on td "Calle Allan Karaec 2595, Santa Rosa, La Pampa, 6304, Argentina 2595" at bounding box center [151, 94] width 71 height 18
click at [112, 119] on div "Dirección Fecha de creación Contacto Estado Comentario Calle Allan Karaec 2595,…" at bounding box center [292, 151] width 361 height 175
drag, startPoint x: 120, startPoint y: 89, endPoint x: 170, endPoint y: 93, distance: 50.5
click at [170, 93] on td "Calle Allan Karaec 2595, Santa Rosa, La Pampa, 6304, Argentina 2595" at bounding box center [151, 94] width 71 height 18
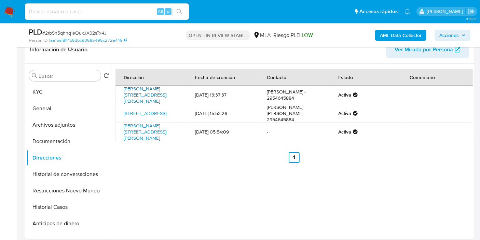
copy link "Calle Allan Karaec 2595, Santa Rosa, La Pampa"
click at [66, 87] on button "KYC" at bounding box center [66, 92] width 80 height 16
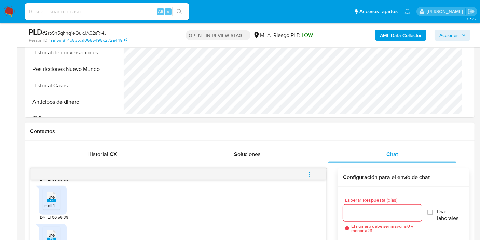
scroll to position [342, 0]
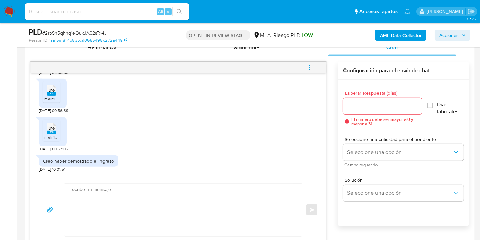
click at [152, 186] on textarea at bounding box center [181, 209] width 224 height 53
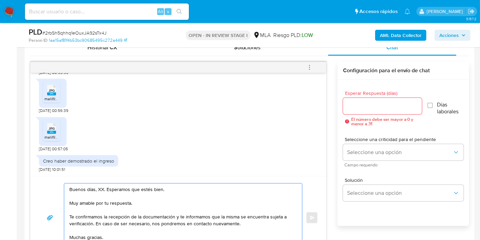
click at [99, 186] on textarea "Buenos días, XX. Esperamos que estés bien. Muy amable por tu respuesta. Te conf…" at bounding box center [181, 217] width 224 height 68
click at [139, 174] on div "18/08/2025 17:36:06 Que necesitan 19/08/2025 10:00:55 Buenos días, Carlos. Espe…" at bounding box center [178, 124] width 296 height 103
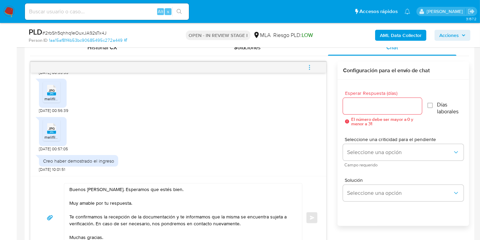
click at [111, 194] on textarea "Buenos días, Carlos. Esperamos que estés bien. Muy amable por tu respuesta. Te …" at bounding box center [181, 217] width 224 height 68
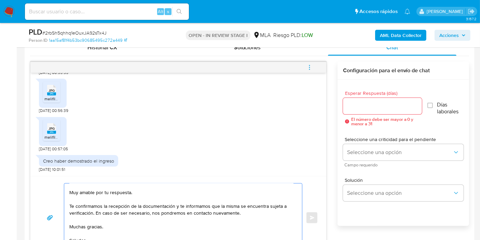
scroll to position [0, 0]
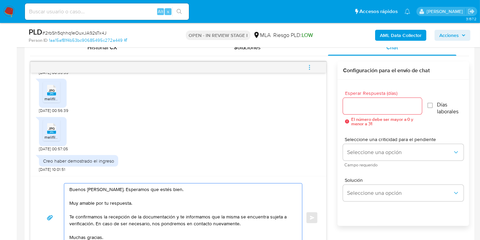
click at [111, 199] on textarea "Buenos días, Carlos. Esperamos que estés bien. Muy amable por tu respuesta. Te …" at bounding box center [181, 217] width 224 height 68
drag, startPoint x: 177, startPoint y: 215, endPoint x: 92, endPoint y: 222, distance: 85.5
click at [92, 222] on textarea "Buenos días, Carlos. Esperamos que estés bien. Muchas gracias por tu respuesta.…" at bounding box center [181, 217] width 224 height 68
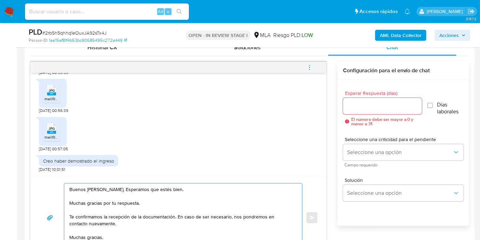
scroll to position [32, 0]
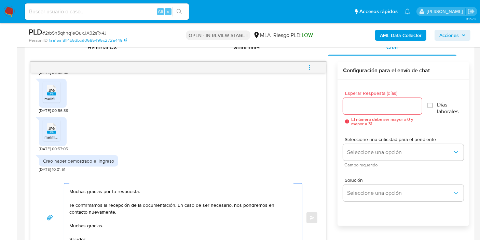
click at [101, 208] on textarea "Buenos días, Carlos. Esperamos que estés bien. Muchas gracias por tu respuesta.…" at bounding box center [181, 217] width 224 height 68
click at [96, 205] on textarea "Buenos días, Carlos. Esperamos que estés bien. Muchas gracias por tu respuesta.…" at bounding box center [181, 217] width 224 height 68
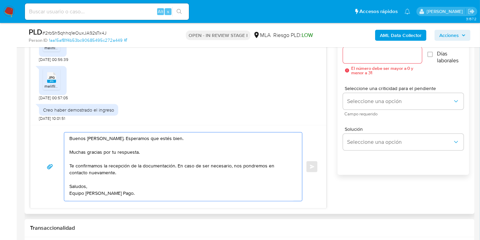
scroll to position [418, 0]
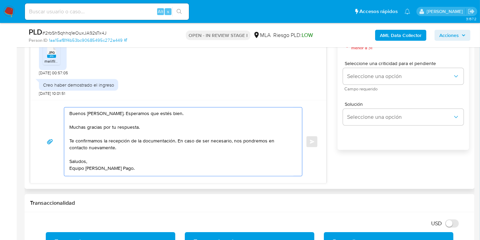
click at [85, 174] on textarea "Buenos días, Carlos. Esperamos que estés bien. Muchas gracias por tu respuesta.…" at bounding box center [181, 141] width 224 height 68
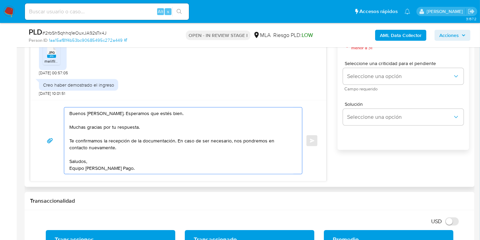
scroll to position [342, 0]
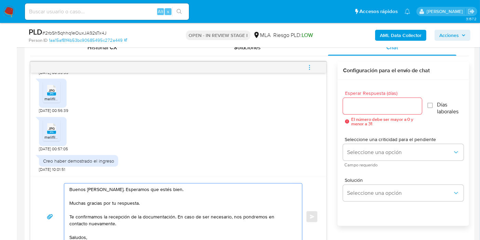
type textarea "Buenos días, Carlos. Esperamos que estés bien. Muchas gracias por tu respuesta.…"
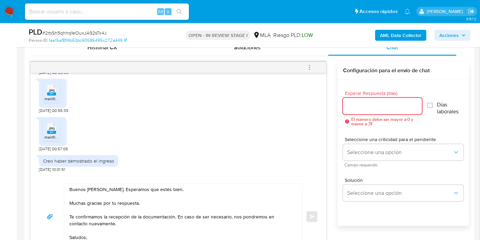
click at [370, 107] on input "Esperar Respuesta (días)" at bounding box center [382, 106] width 79 height 9
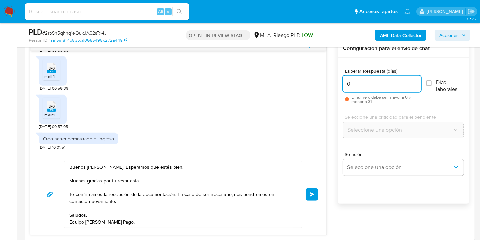
scroll to position [380, 0]
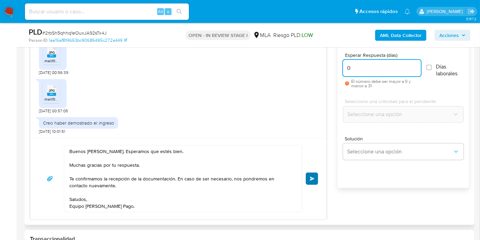
type input "0"
click at [308, 179] on button "Enviar" at bounding box center [312, 178] width 12 height 12
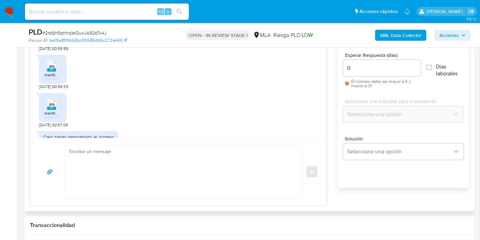
scroll to position [542, 0]
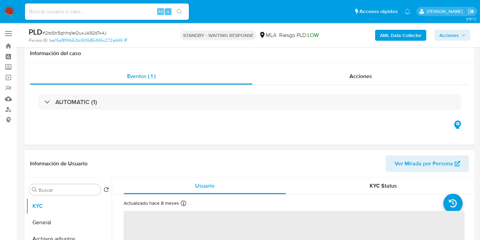
scroll to position [76, 0]
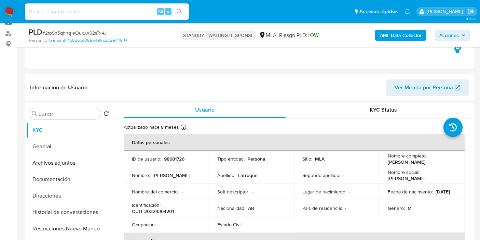
select select "10"
click at [85, 35] on span "# 2rbSh5qhhq1eOuxJA92sTx4J" at bounding box center [74, 32] width 64 height 7
copy span "2rbSh5qhhq1eOuxJA92sTx4J"
click at [14, 14] on img at bounding box center [9, 12] width 12 height 12
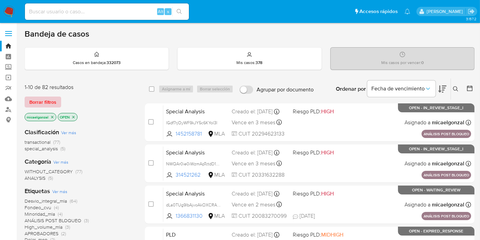
click at [32, 97] on span "Borrar filtros" at bounding box center [42, 102] width 27 height 10
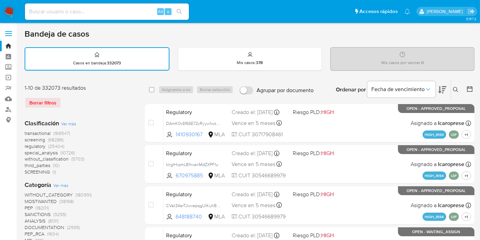
click at [454, 88] on icon at bounding box center [455, 89] width 5 height 5
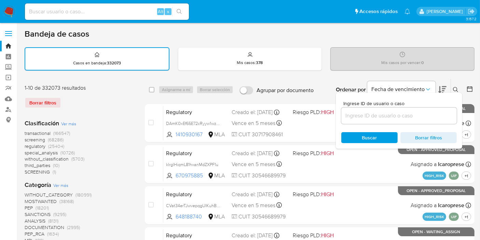
click at [373, 121] on div at bounding box center [400, 115] width 116 height 16
click at [377, 113] on input at bounding box center [400, 115] width 116 height 9
paste input "2rbSh5qhhq1eOuxJA92sTx4J"
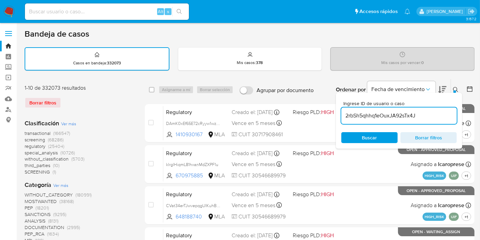
type input "2rbSh5qhhq1eOuxJA92sTx4J"
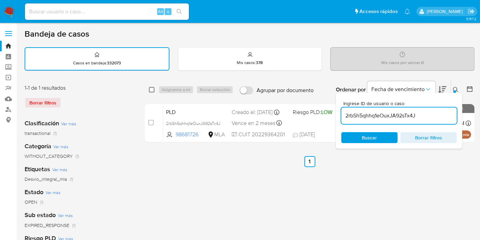
click at [153, 89] on input "checkbox" at bounding box center [151, 89] width 5 height 5
checkbox input "true"
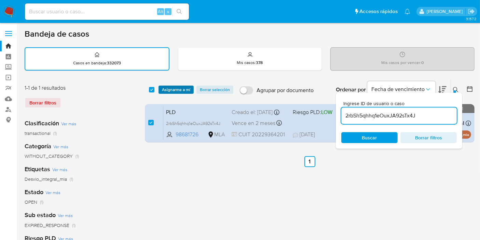
click at [168, 89] on span "Asignarme a mí" at bounding box center [176, 89] width 28 height 7
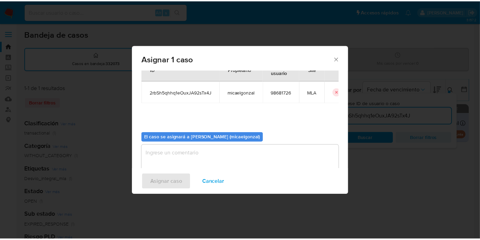
scroll to position [35, 0]
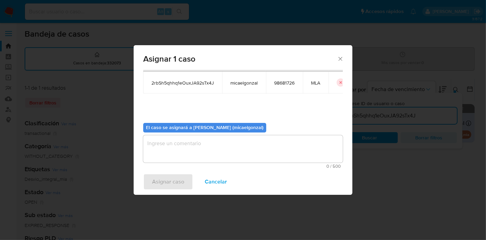
click at [196, 138] on textarea "assign-modal" at bounding box center [243, 148] width 200 height 27
click at [176, 178] on span "Asignar caso" at bounding box center [168, 181] width 32 height 15
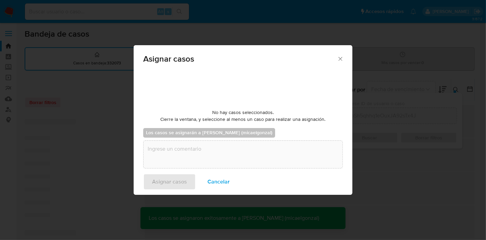
checkbox input "false"
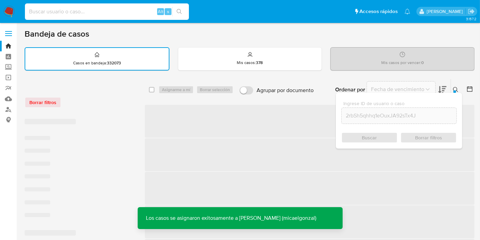
click at [81, 14] on input at bounding box center [107, 11] width 164 height 9
paste input "2rbSh5qhhq1eOuxJA92sTx4J"
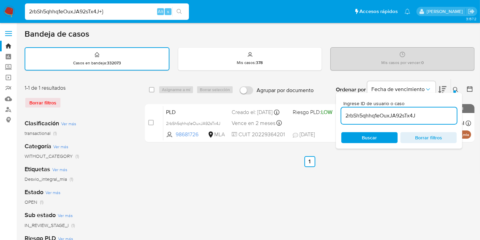
click at [81, 14] on input "2rbSh5qhhq1eOuxJA92sTx4J+}" at bounding box center [107, 11] width 164 height 9
type input "2rbSh5qhhq1eOuxJA92sTx4J+}"
click at [12, 9] on img at bounding box center [9, 12] width 12 height 12
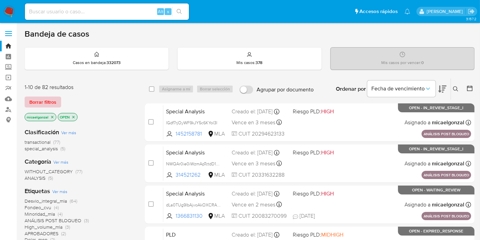
click at [52, 102] on span "Borrar filtros" at bounding box center [42, 102] width 27 height 10
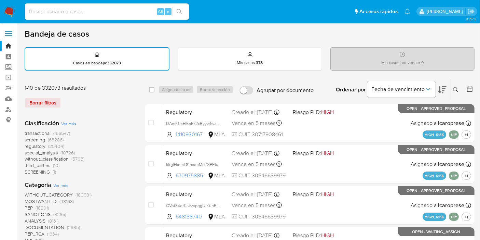
click at [454, 89] on icon at bounding box center [455, 89] width 5 height 5
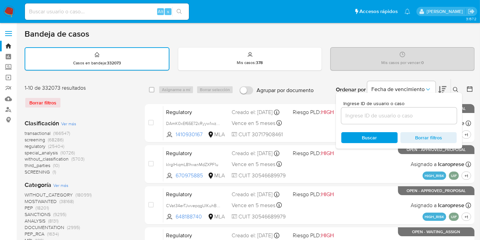
click at [362, 115] on input at bounding box center [400, 115] width 116 height 9
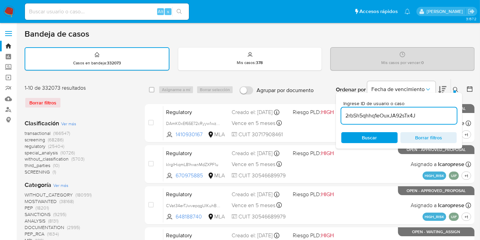
type input "2rbSh5qhhq1eOuxJA92sTx4J"
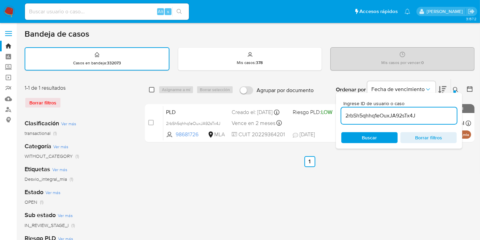
click at [153, 89] on input "checkbox" at bounding box center [151, 89] width 5 height 5
checkbox input "true"
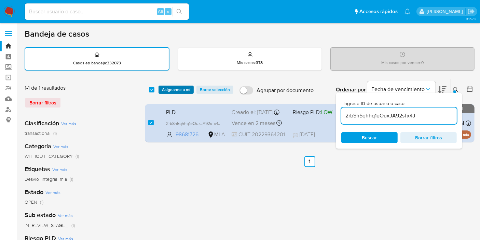
click at [177, 87] on span "Asignarme a mí" at bounding box center [176, 89] width 28 height 7
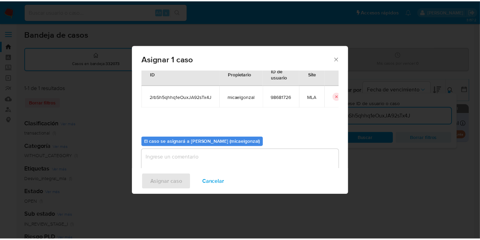
scroll to position [35, 0]
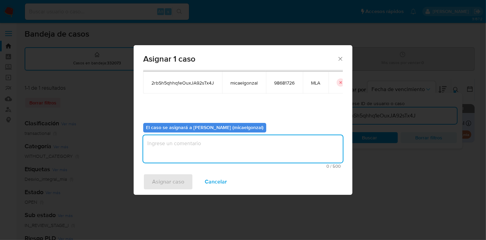
click at [190, 159] on textarea "assign-modal" at bounding box center [243, 148] width 200 height 27
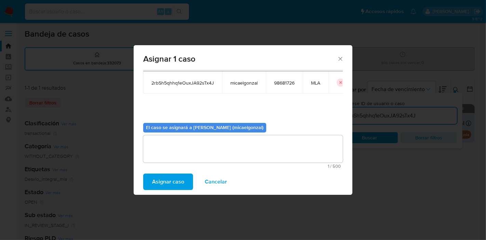
click at [182, 174] on span "Asignar caso" at bounding box center [168, 181] width 32 height 15
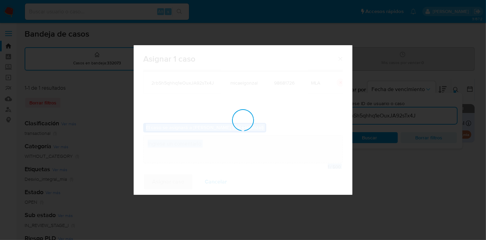
checkbox input "false"
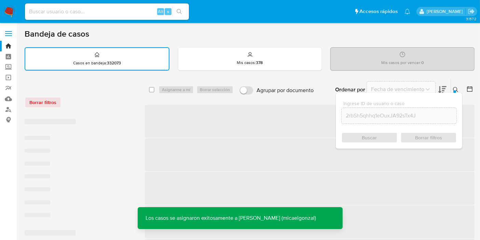
click at [76, 13] on input at bounding box center [107, 11] width 164 height 9
paste input "2rbSh5qhhq1eOuxJA92sTx4J"
type input "2rbSh5qhhq1eOuxJA92sTx4J"
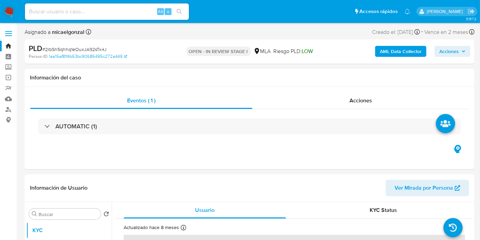
select select "10"
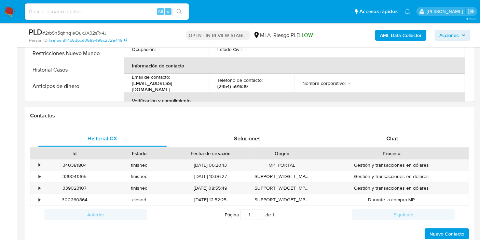
scroll to position [342, 0]
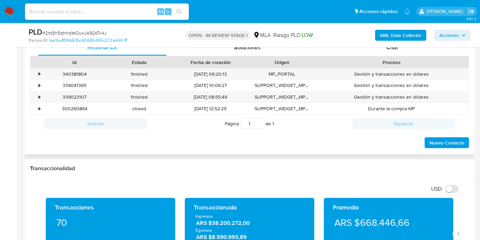
click at [422, 59] on div "Proceso" at bounding box center [391, 62] width 145 height 7
click at [424, 53] on div "Chat" at bounding box center [392, 47] width 129 height 16
click at [417, 50] on div "Chat" at bounding box center [392, 47] width 129 height 16
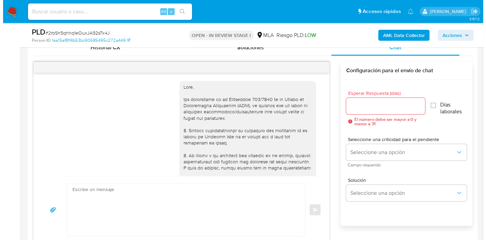
scroll to position [656, 0]
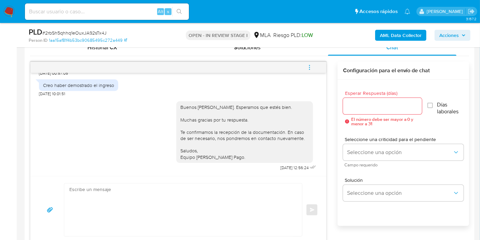
click at [316, 66] on button "menu-action" at bounding box center [309, 67] width 23 height 16
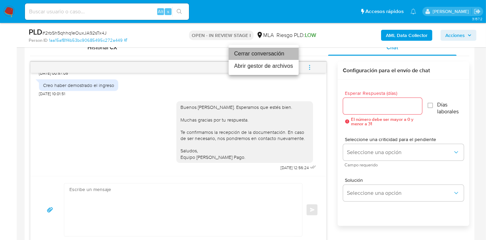
click at [276, 58] on li "Cerrar conversación" at bounding box center [264, 54] width 70 height 12
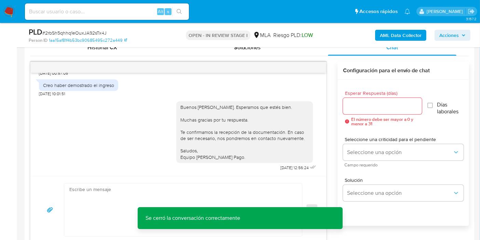
click at [394, 36] on b "AML Data Collector" at bounding box center [401, 35] width 42 height 11
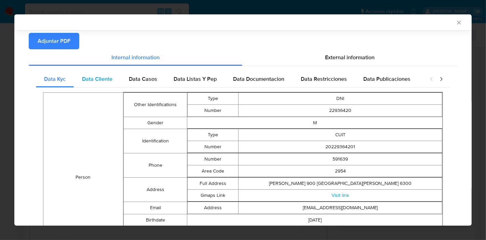
scroll to position [37, 0]
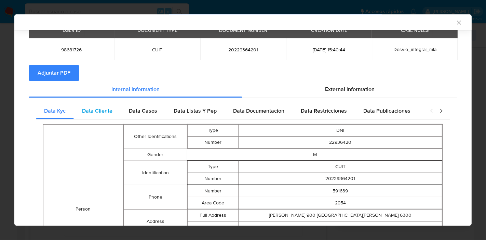
click at [111, 111] on span "Data Cliente" at bounding box center [97, 111] width 30 height 8
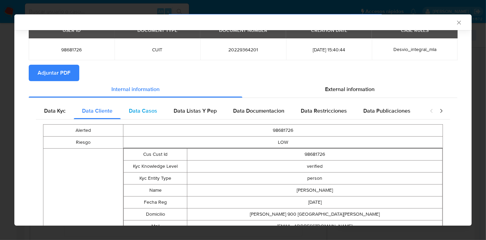
click at [156, 114] on div "Data Casos" at bounding box center [143, 111] width 45 height 16
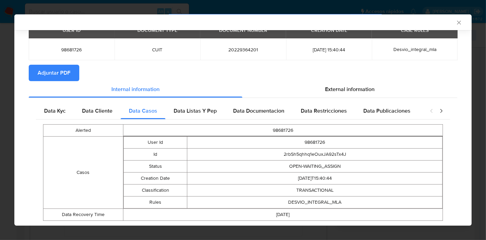
drag, startPoint x: 203, startPoint y: 115, endPoint x: 230, endPoint y: 113, distance: 27.0
click at [205, 113] on div "Data Listas Y Pep" at bounding box center [194, 111] width 59 height 16
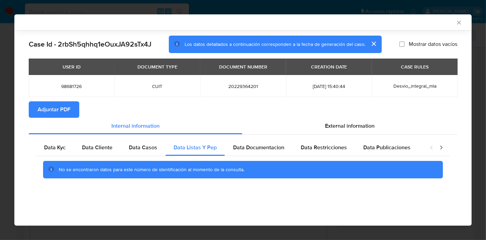
scroll to position [0, 0]
click at [245, 113] on section "Adjuntar PDF" at bounding box center [243, 109] width 429 height 16
drag, startPoint x: 255, startPoint y: 135, endPoint x: 260, endPoint y: 145, distance: 10.9
click at [255, 137] on div "Data Kyc Data Cliente Data Casos Data Listas Y Pep Data Documentacion Data Rest…" at bounding box center [243, 161] width 429 height 54
click at [260, 145] on span "Data Documentacion" at bounding box center [258, 147] width 51 height 8
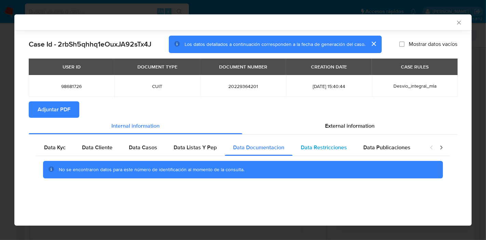
click at [336, 152] on div "Data Restricciones" at bounding box center [324, 147] width 63 height 16
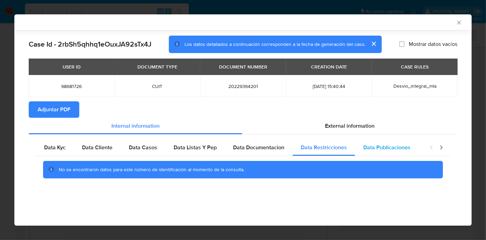
click at [404, 150] on span "Data Publicaciones" at bounding box center [386, 147] width 47 height 8
drag, startPoint x: 440, startPoint y: 149, endPoint x: 410, endPoint y: 148, distance: 30.4
click at [440, 149] on icon "closure-recommendation-modal" at bounding box center [441, 147] width 7 height 7
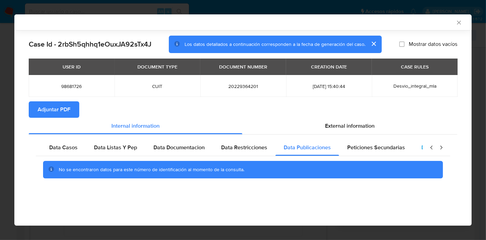
scroll to position [0, 120]
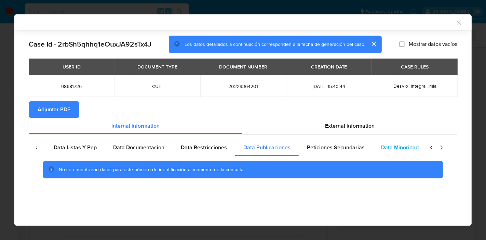
click at [374, 148] on div "Data Minoridad" at bounding box center [400, 147] width 54 height 16
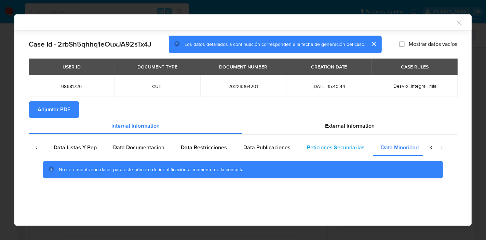
drag, startPoint x: 326, startPoint y: 145, endPoint x: 344, endPoint y: 145, distance: 17.4
click at [331, 145] on span "Peticiones Secundarias" at bounding box center [336, 147] width 58 height 8
click at [428, 147] on div "closure-recommendation-modal" at bounding box center [436, 147] width 27 height 16
click at [429, 149] on icon "closure-recommendation-modal" at bounding box center [431, 147] width 7 height 7
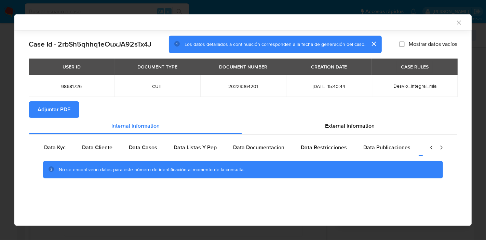
scroll to position [0, 0]
click at [68, 154] on div "Data Kyc" at bounding box center [55, 147] width 38 height 16
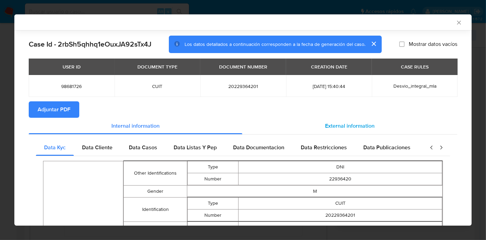
drag, startPoint x: 372, startPoint y: 133, endPoint x: 367, endPoint y: 133, distance: 4.5
click at [372, 133] on div "External information" at bounding box center [349, 126] width 215 height 16
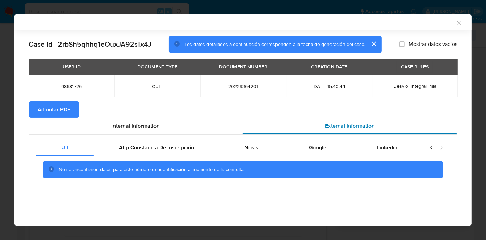
click at [360, 127] on span "External information" at bounding box center [350, 126] width 50 height 8
click at [171, 149] on span "Afip Constancia De Inscripción" at bounding box center [156, 147] width 75 height 8
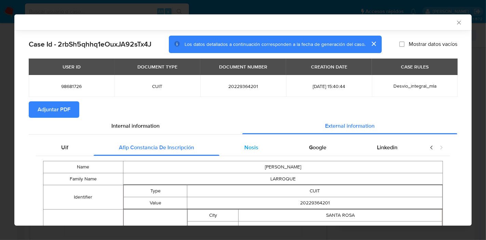
click at [263, 152] on div "Nosis" at bounding box center [251, 147] width 65 height 16
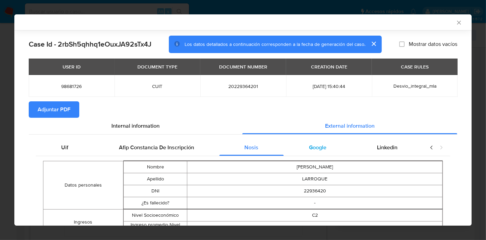
click at [319, 147] on span "Google" at bounding box center [317, 147] width 17 height 8
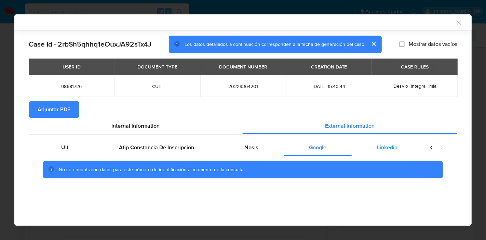
click at [376, 148] on div "Linkedin" at bounding box center [387, 147] width 71 height 16
click at [254, 144] on span "Nosis" at bounding box center [251, 147] width 14 height 8
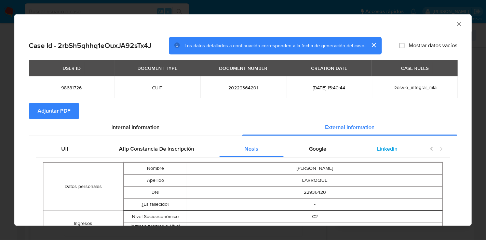
click at [383, 151] on span "Linkedin" at bounding box center [387, 149] width 21 height 8
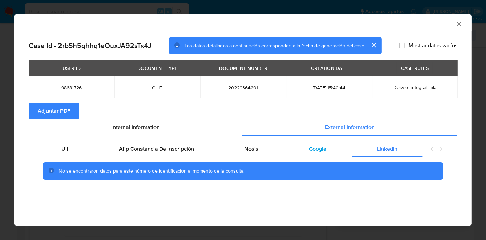
click at [324, 151] on span "Google" at bounding box center [317, 149] width 17 height 8
click at [71, 136] on div "Uif Afip Constancia De Inscripción Nosis Google Linkedin No se encontraron dato…" at bounding box center [243, 163] width 429 height 54
click at [71, 139] on div "Uif Afip Constancia De Inscripción Nosis Google Linkedin No se encontraron dato…" at bounding box center [243, 163] width 429 height 54
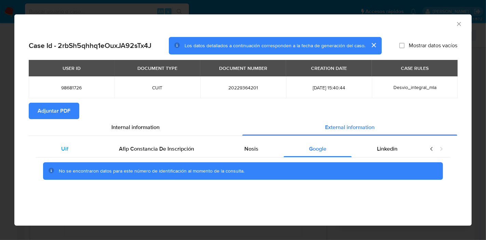
drag, startPoint x: 71, startPoint y: 145, endPoint x: 76, endPoint y: 142, distance: 5.7
click at [71, 145] on div "Uif" at bounding box center [65, 149] width 58 height 16
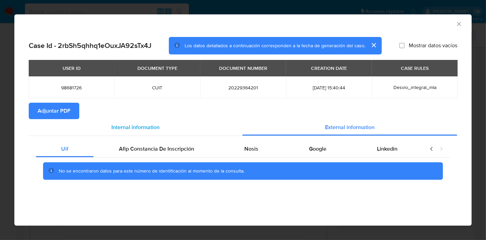
click at [116, 130] on span "Internal information" at bounding box center [135, 127] width 48 height 8
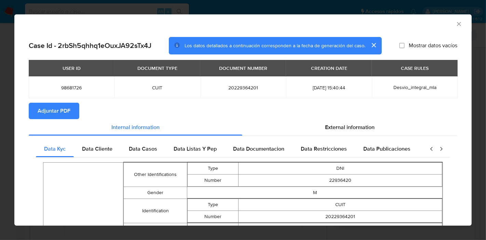
click at [63, 105] on span "Adjuntar PDF" at bounding box center [54, 110] width 33 height 15
click at [0, 141] on div "AML Data Collector Case Id - 2rbSh5qhhq1eOuxJA92sTx4J Los datos detallados a co…" at bounding box center [243, 120] width 486 height 240
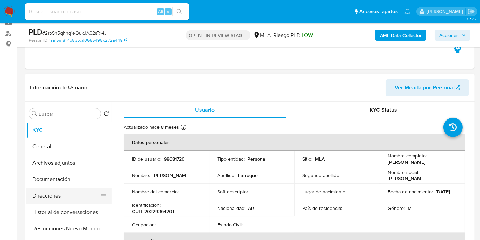
scroll to position [76, 0]
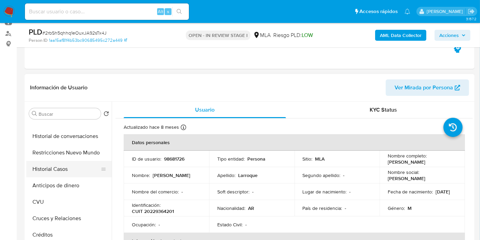
click at [59, 166] on button "Historial Casos" at bounding box center [66, 169] width 80 height 16
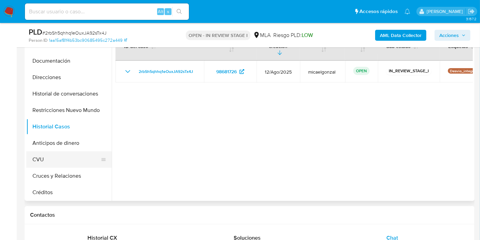
scroll to position [0, 0]
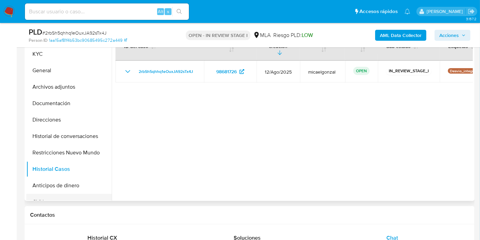
click at [59, 131] on button "Historial de conversaciones" at bounding box center [68, 136] width 85 height 16
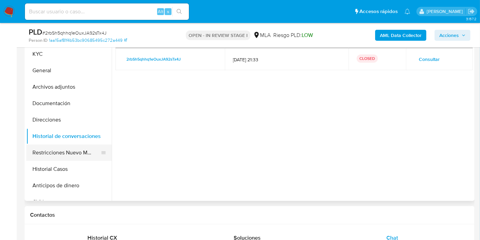
click at [69, 146] on button "Restricciones Nuevo Mundo" at bounding box center [66, 152] width 80 height 16
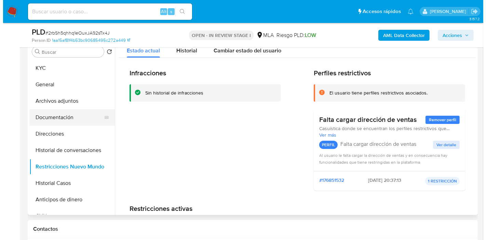
scroll to position [114, 0]
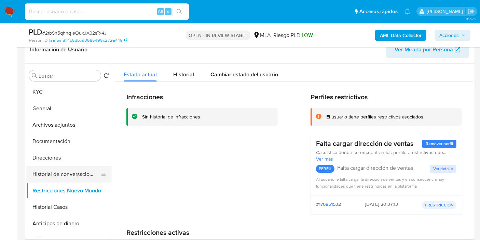
click at [84, 166] on button "Historial de conversaciones" at bounding box center [66, 174] width 80 height 16
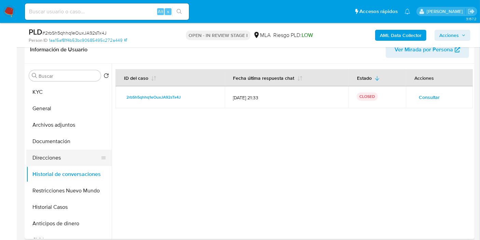
click at [72, 157] on button "Direcciones" at bounding box center [66, 157] width 80 height 16
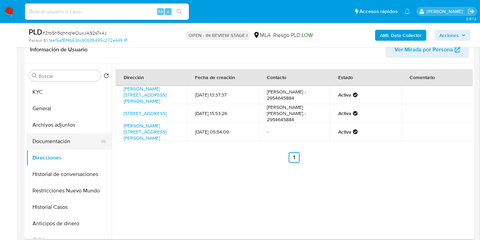
click at [62, 141] on button "Documentación" at bounding box center [66, 141] width 80 height 16
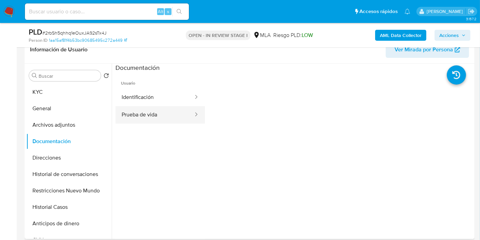
click at [151, 121] on button "Prueba de vida" at bounding box center [155, 114] width 79 height 17
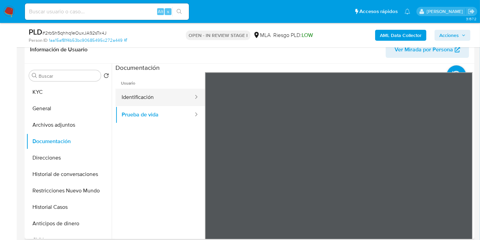
click at [155, 91] on button "Identificación" at bounding box center [155, 97] width 79 height 17
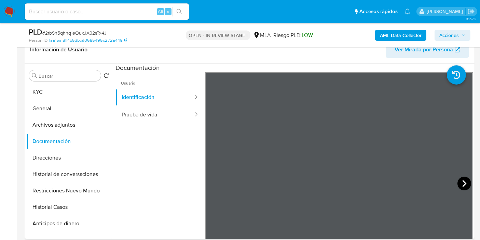
click at [463, 182] on icon at bounding box center [465, 183] width 4 height 7
click at [84, 118] on button "Archivos adjuntos" at bounding box center [66, 125] width 80 height 16
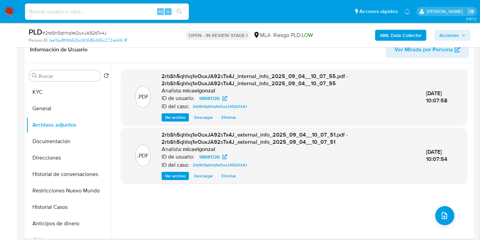
click at [432, 210] on div ".PDF 2rbSh5qhhq1eOuxJA92sTx4J_internal_info_2025_09_04__10_07_55.pdf - 2rbSh5qh…" at bounding box center [294, 151] width 347 height 164
click at [445, 215] on icon "upload-file" at bounding box center [445, 215] width 8 height 8
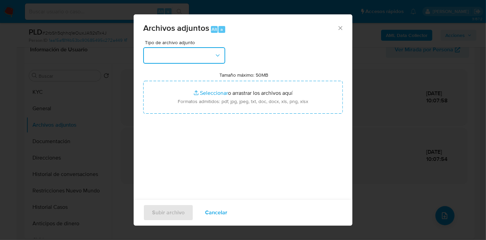
click at [189, 61] on button "button" at bounding box center [184, 55] width 82 height 16
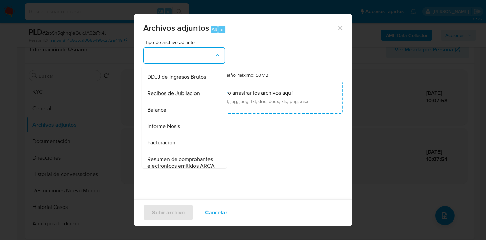
scroll to position [228, 0]
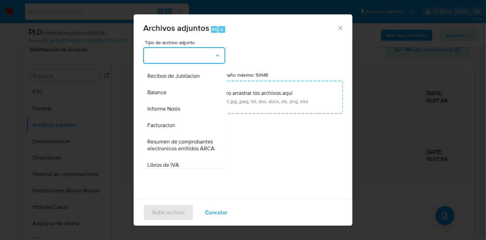
drag, startPoint x: 190, startPoint y: 139, endPoint x: 216, endPoint y: 115, distance: 34.8
click at [190, 133] on div "Facturacion" at bounding box center [182, 125] width 70 height 16
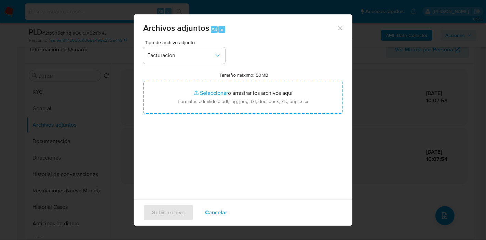
click at [216, 115] on div "Tipo de archivo adjunto Facturacion Tamaño máximo: 50MB Seleccionar archivos Se…" at bounding box center [243, 120] width 200 height 161
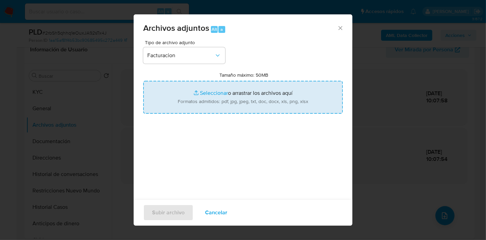
click at [229, 105] on input "Tamaño máximo: 50MB Seleccionar archivos" at bounding box center [243, 97] width 200 height 33
type input "C:\fakepath\Factura.pdf"
click at [170, 215] on span "Subir archivo" at bounding box center [168, 212] width 32 height 15
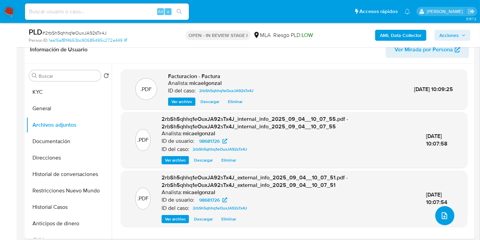
click at [445, 212] on icon "upload-file" at bounding box center [445, 215] width 8 height 8
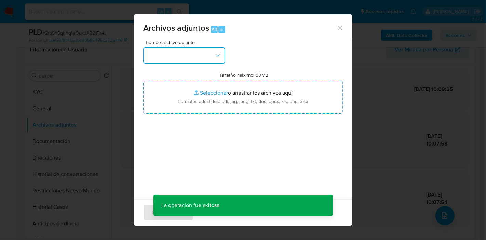
click at [223, 58] on button "button" at bounding box center [184, 55] width 82 height 16
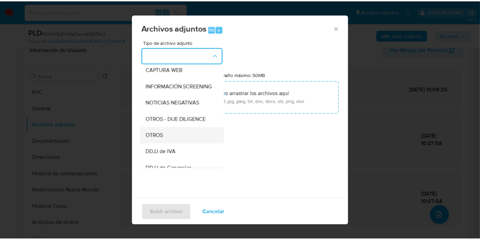
scroll to position [81, 0]
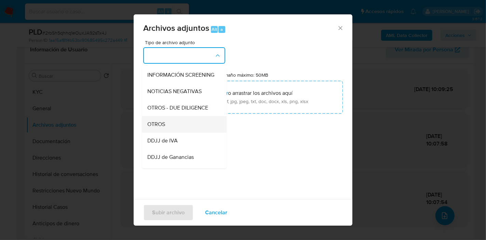
click at [180, 132] on div "OTROS" at bounding box center [182, 124] width 70 height 16
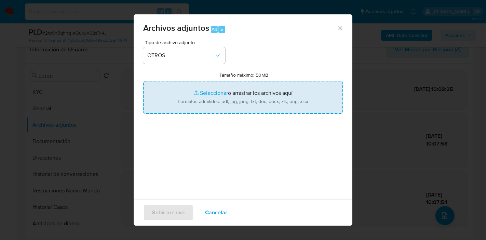
click at [239, 109] on input "Tamaño máximo: 50MB Seleccionar archivos" at bounding box center [243, 97] width 200 height 33
type input "C:\fakepath\Caselog 2rbSh5qhhq1eOuxJA92sTx4J_2025_08_19_17_53_06.docx"
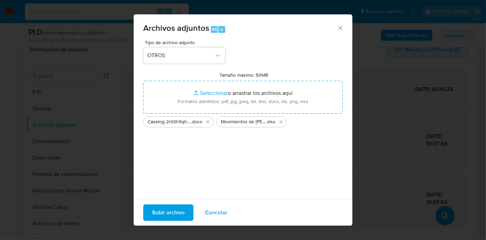
drag, startPoint x: 239, startPoint y: 109, endPoint x: 176, endPoint y: 165, distance: 84.8
click at [176, 165] on div "Tipo de archivo adjunto OTROS Tamaño máximo: 50MB Seleccionar archivos Seleccio…" at bounding box center [243, 120] width 200 height 161
click at [173, 203] on div "Subir archivo Cancelar" at bounding box center [243, 212] width 219 height 26
click at [173, 212] on span "Subir archivo" at bounding box center [168, 212] width 32 height 15
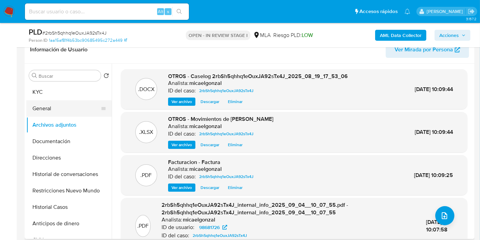
click at [46, 105] on button "General" at bounding box center [66, 108] width 80 height 16
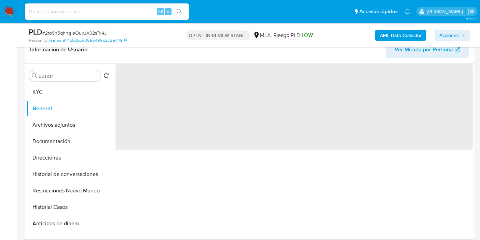
click at [62, 80] on div "Buscar Volver al orden por defecto KYC General Archivos adjuntos Documentación …" at bounding box center [68, 152] width 85 height 174
click at [55, 89] on button "KYC" at bounding box center [66, 92] width 80 height 16
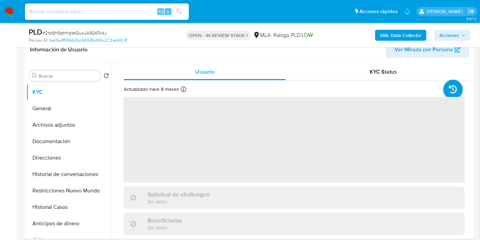
click at [461, 36] on span "Acciones" at bounding box center [453, 35] width 26 height 10
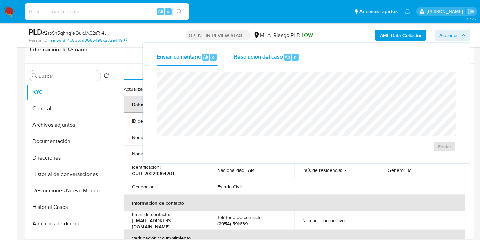
click at [292, 58] on div "r" at bounding box center [295, 57] width 7 height 7
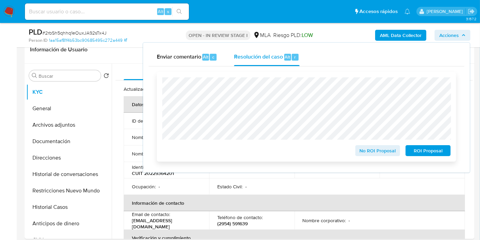
click at [373, 151] on span "No ROI Proposal" at bounding box center [378, 151] width 36 height 10
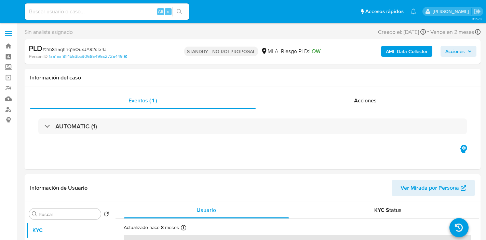
select select "10"
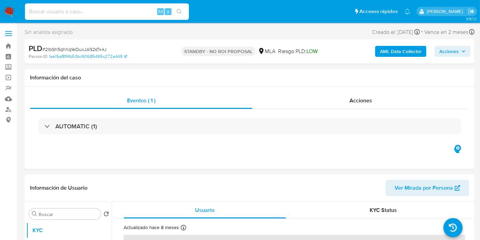
click at [63, 9] on input at bounding box center [107, 11] width 164 height 9
paste input "VEwegGyLMIQnULa7oPSaSjhn"
type input "VEwegGyLMIQnULa7oPSaSjhn"
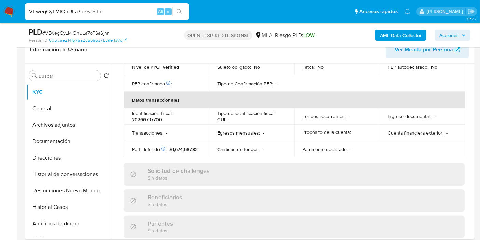
scroll to position [366, 0]
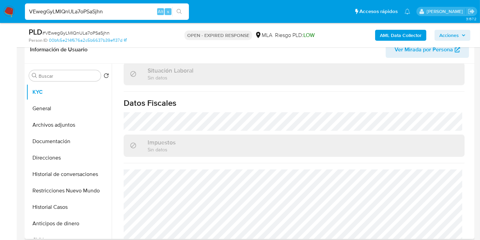
select select "10"
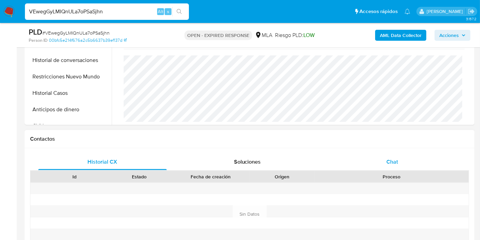
drag, startPoint x: 392, startPoint y: 176, endPoint x: 398, endPoint y: 160, distance: 16.6
click at [395, 173] on div "Proceso" at bounding box center [391, 176] width 145 height 7
click at [398, 160] on span "Chat" at bounding box center [393, 162] width 12 height 8
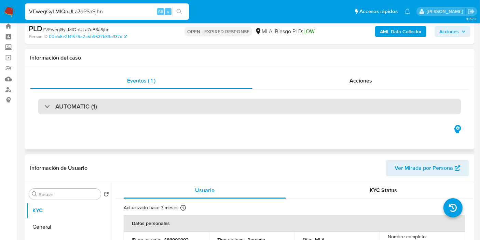
scroll to position [0, 0]
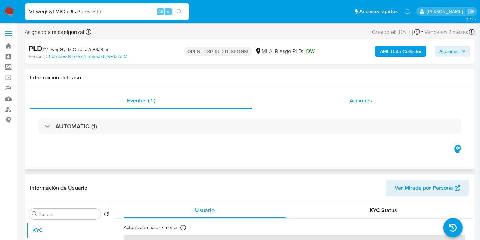
click at [351, 106] on div "Acciones" at bounding box center [361, 100] width 217 height 16
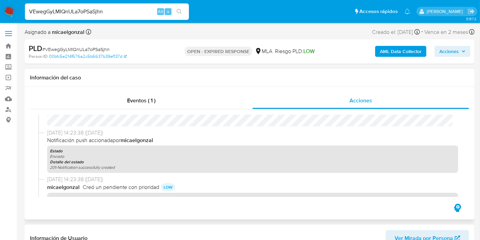
scroll to position [38, 0]
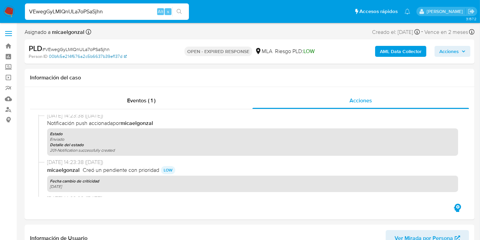
click at [67, 54] on link "00bfc5e214f676a2c5b6637b39ef137d" at bounding box center [88, 56] width 78 height 6
click at [84, 46] on span "# VEwegGyLMIQnULa7oPSaSjhn" at bounding box center [75, 49] width 67 height 7
click at [84, 48] on span "# VEwegGyLMIQnULa7oPSaSjhn" at bounding box center [75, 49] width 67 height 7
copy span "VEwegGyLMIQnULa7oPSaSjhn"
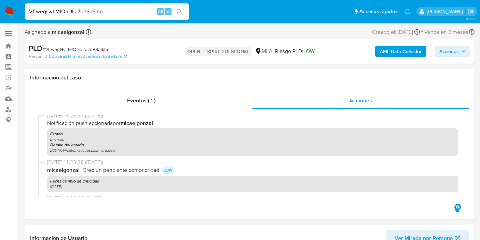
drag, startPoint x: 10, startPoint y: 18, endPoint x: 6, endPoint y: 15, distance: 4.6
click at [8, 17] on nav "Pausado Ver notificaciones VEwegGyLMIQnULa7oPSaSjhn Alt s Accesos rápidos Presi…" at bounding box center [240, 11] width 480 height 23
click at [6, 15] on img at bounding box center [9, 12] width 12 height 12
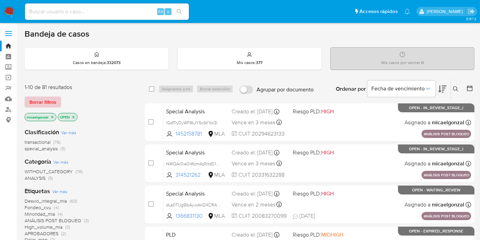
click at [55, 104] on span "Borrar filtros" at bounding box center [42, 102] width 27 height 10
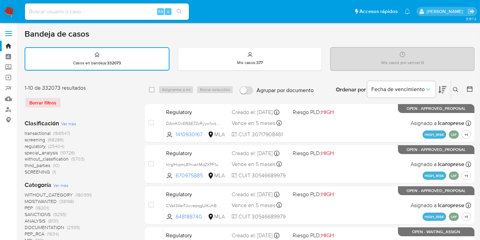
click at [453, 93] on button at bounding box center [456, 89] width 11 height 8
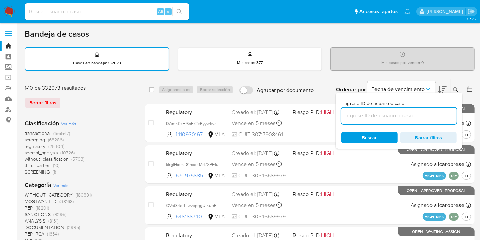
click at [398, 115] on input at bounding box center [400, 115] width 116 height 9
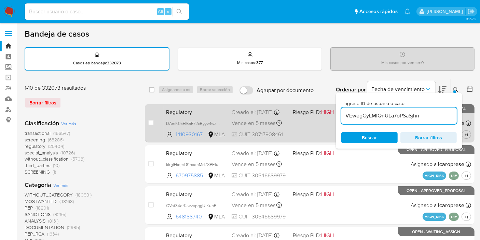
type input "VEwegGyLMIQnULa7oPSaSjhn"
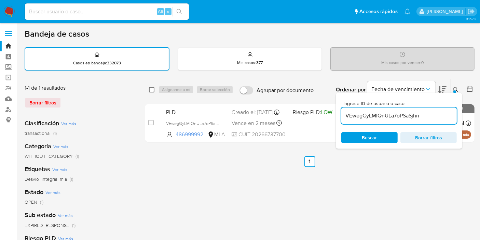
click at [153, 90] on input "checkbox" at bounding box center [151, 89] width 5 height 5
checkbox input "true"
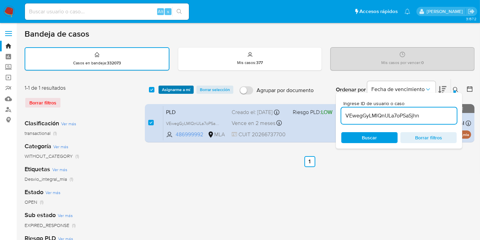
click at [171, 90] on span "Asignarme a mí" at bounding box center [176, 89] width 28 height 7
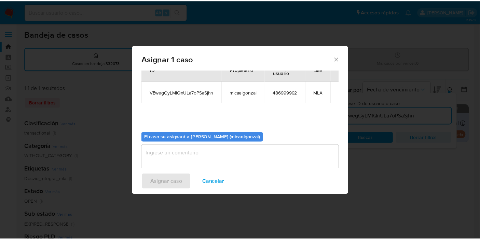
scroll to position [35, 0]
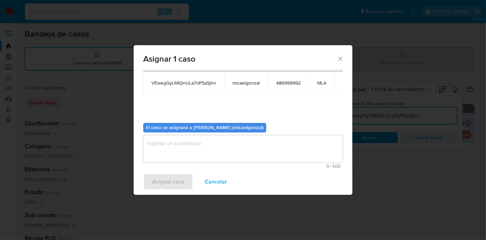
click at [253, 160] on textarea "assign-modal" at bounding box center [243, 148] width 200 height 27
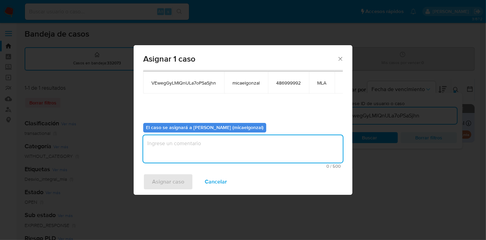
click at [252, 152] on textarea "assign-modal" at bounding box center [243, 148] width 200 height 27
click at [188, 174] on button "Asignar caso" at bounding box center [168, 181] width 50 height 16
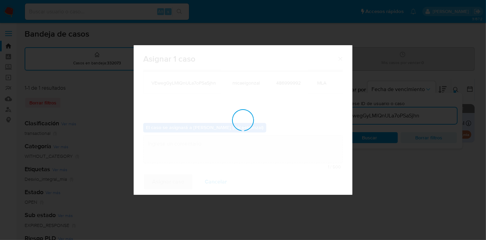
checkbox input "false"
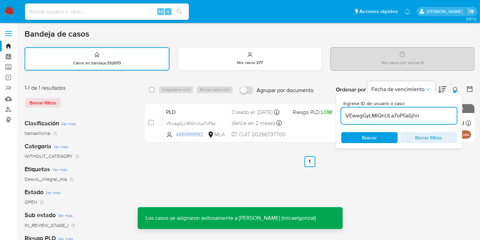
click at [116, 14] on input at bounding box center [107, 11] width 164 height 9
paste input "VEwegGyLMIQnULa7oPSaSjhn"
type input "VEwegGyLMIQnULa7oPSaSjhn"
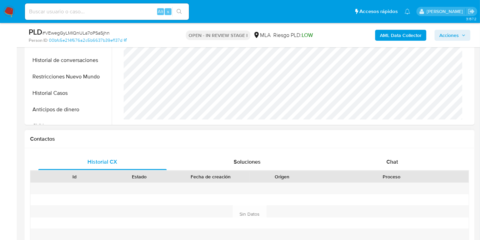
scroll to position [366, 0]
select select "10"
click at [373, 168] on div "Chat" at bounding box center [392, 161] width 129 height 16
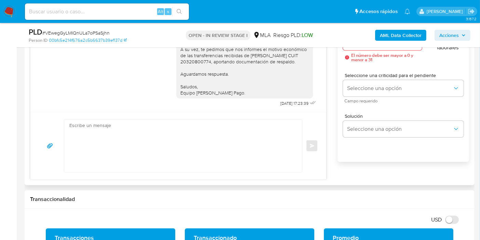
scroll to position [456, 0]
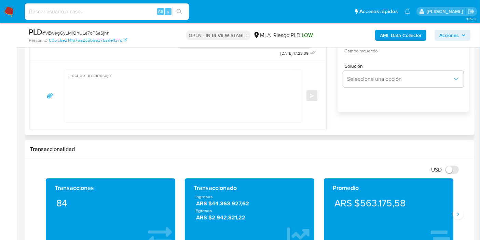
click at [205, 90] on textarea at bounding box center [181, 95] width 224 height 53
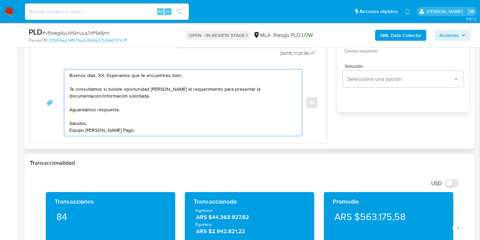
click at [101, 74] on textarea "Buenos días, XX. Esperamos que te encuentres bien. Te consultamos si tuviste op…" at bounding box center [181, 102] width 224 height 66
drag, startPoint x: 102, startPoint y: 73, endPoint x: 186, endPoint y: 114, distance: 93.4
click at [102, 73] on textarea "Buenos días, Pablo. Esperamos que te encuentres bien. Te consultamos si tuviste…" at bounding box center [181, 102] width 224 height 66
click at [191, 115] on textarea "Buenos días, Pablo. Esperamos que te encuentres bien. Te consultamos si tuviste…" at bounding box center [181, 102] width 224 height 66
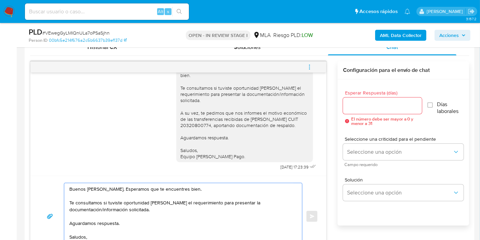
scroll to position [342, 0]
type textarea "Buenos días, Pablo. Esperamos que te encuentres bien. Te consultamos si tuviste…"
click at [354, 109] on input "Esperar Respuesta (días)" at bounding box center [382, 106] width 79 height 9
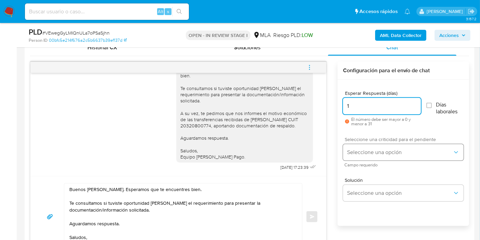
type input "1"
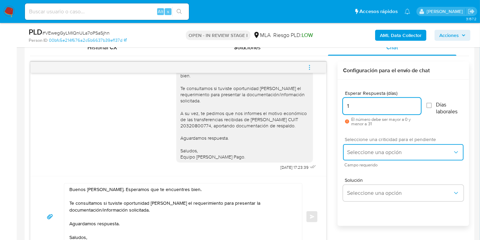
click at [365, 144] on button "Seleccione una opción" at bounding box center [403, 152] width 121 height 16
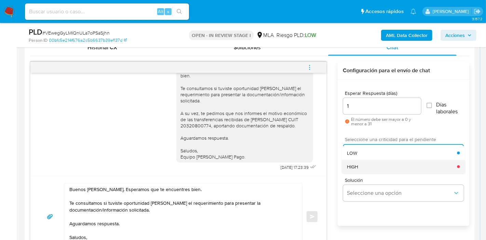
click at [357, 164] on span "HIGH" at bounding box center [352, 166] width 11 height 6
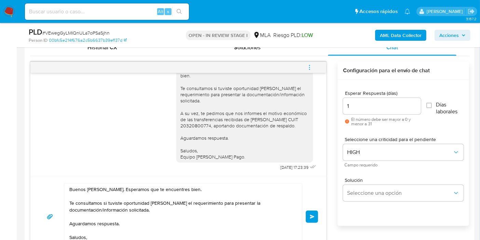
click at [311, 216] on span "Enviar" at bounding box center [312, 216] width 5 height 4
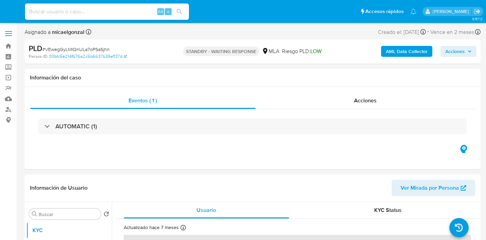
select select "10"
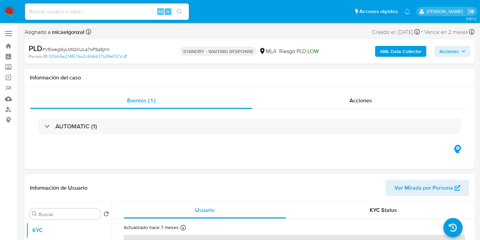
click at [3, 6] on nav "Pausado Ver notificaciones Alt s Accesos rápidos Presiona las siguientes teclas…" at bounding box center [240, 11] width 480 height 23
click at [6, 8] on img at bounding box center [9, 12] width 12 height 12
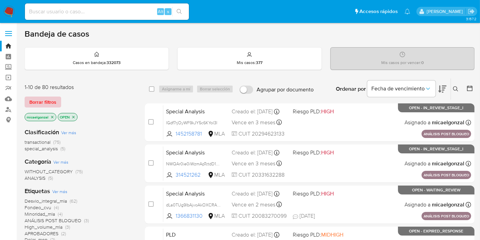
click at [56, 104] on button "Borrar filtros" at bounding box center [43, 101] width 37 height 11
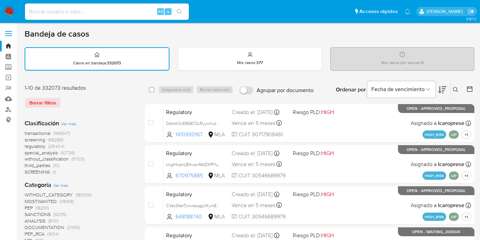
click at [459, 91] on button at bounding box center [456, 89] width 11 height 8
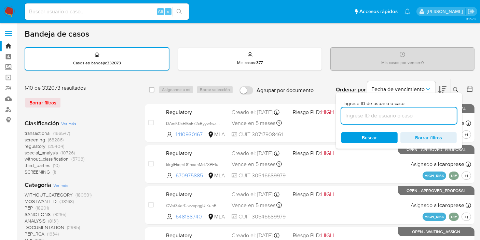
click at [350, 114] on input at bounding box center [400, 115] width 116 height 9
type input "vW97G1xGOqimvKgaUX7utp9l"
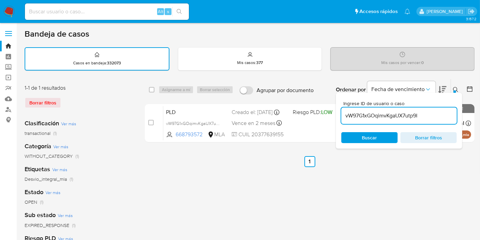
click at [152, 83] on div "select-all-cases-checkbox Asignarme a mí Borrar selección Agrupar por documento…" at bounding box center [310, 89] width 330 height 21
click at [151, 89] on input "checkbox" at bounding box center [151, 89] width 5 height 5
checkbox input "true"
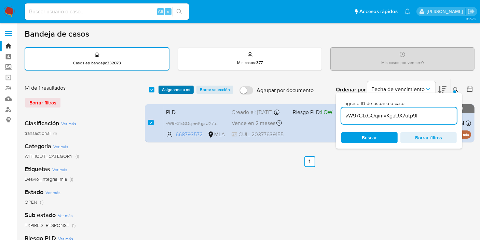
click at [174, 86] on span "Asignarme a mí" at bounding box center [176, 89] width 28 height 7
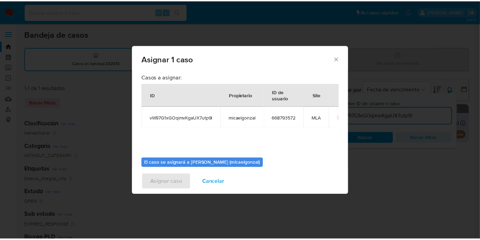
scroll to position [35, 0]
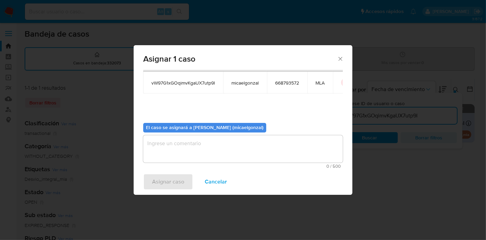
click at [218, 146] on textarea "assign-modal" at bounding box center [243, 148] width 200 height 27
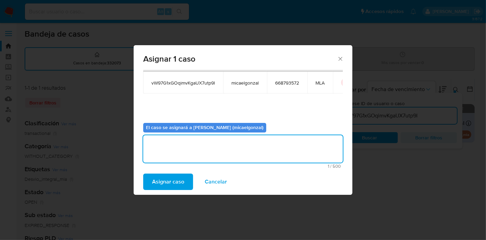
click at [178, 182] on span "Asignar caso" at bounding box center [168, 181] width 32 height 15
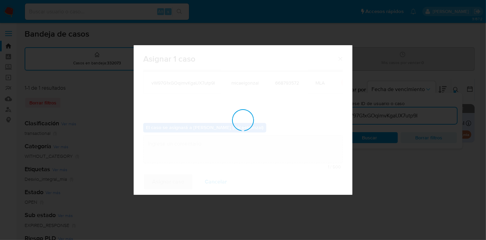
checkbox input "false"
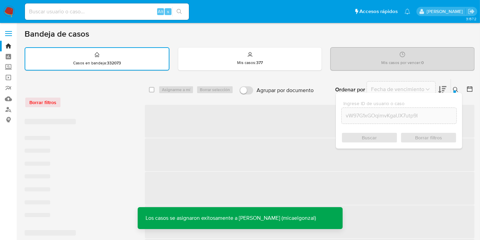
click at [121, 12] on input at bounding box center [107, 11] width 164 height 9
paste input "vW97G1xGOqimvKgaUX7utp9l"
type input "vW97G1xGOqimvKgaUX7utp9l"
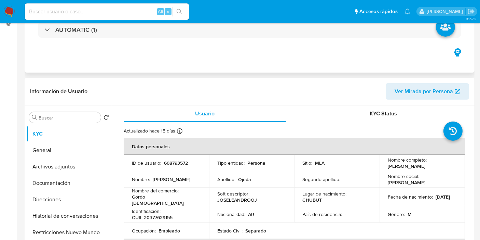
select select "10"
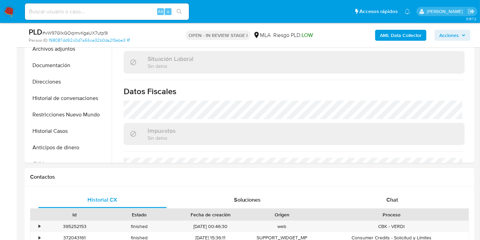
scroll to position [304, 0]
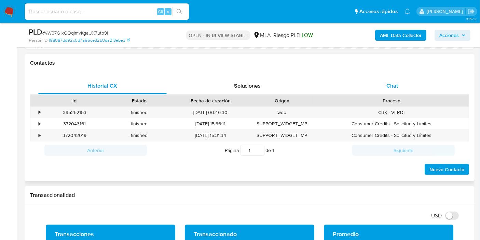
click at [404, 91] on div "Chat" at bounding box center [392, 86] width 129 height 16
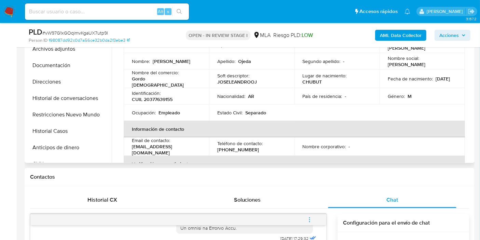
scroll to position [114, 0]
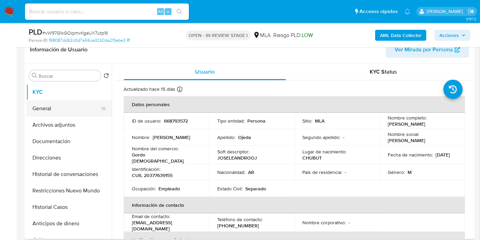
click at [43, 109] on button "General" at bounding box center [66, 108] width 80 height 16
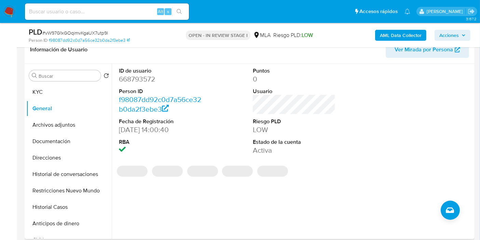
click at [138, 74] on dd "668793572" at bounding box center [160, 79] width 83 height 10
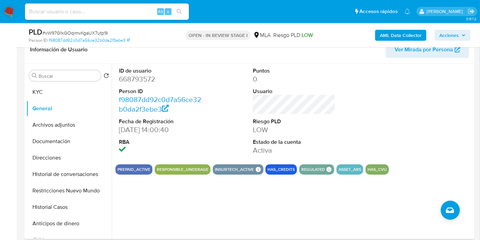
click at [139, 79] on dd "668793572" at bounding box center [160, 79] width 83 height 10
copy dd "668793572"
drag, startPoint x: 49, startPoint y: 145, endPoint x: 50, endPoint y: 150, distance: 5.2
click at [50, 150] on ul "KYC General Archivos adjuntos Documentación Direcciones Historial de conversaci…" at bounding box center [68, 161] width 85 height 154
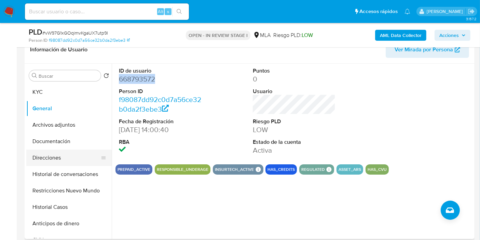
click at [50, 150] on button "Direcciones" at bounding box center [66, 157] width 80 height 16
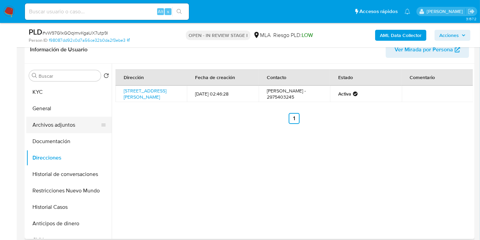
click at [64, 123] on button "Archivos adjuntos" at bounding box center [66, 125] width 80 height 16
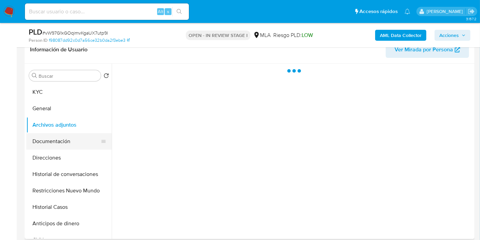
click at [61, 138] on button "Documentación" at bounding box center [66, 141] width 80 height 16
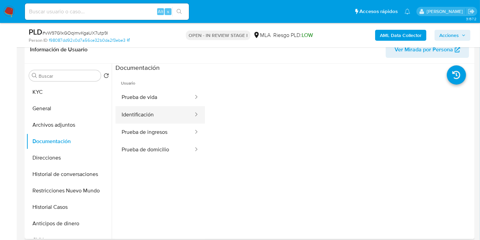
click at [159, 121] on button "Identificación" at bounding box center [155, 114] width 79 height 17
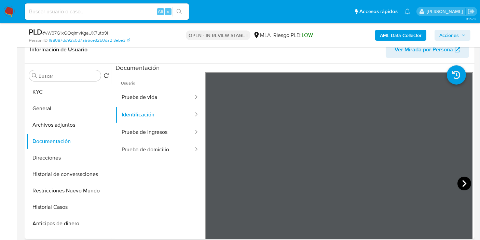
click at [458, 184] on icon at bounding box center [465, 183] width 14 height 14
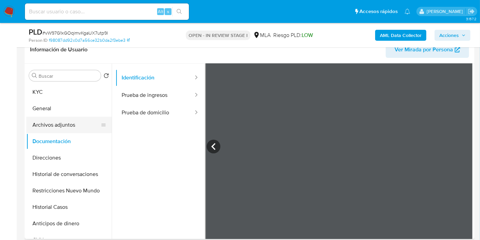
scroll to position [57, 0]
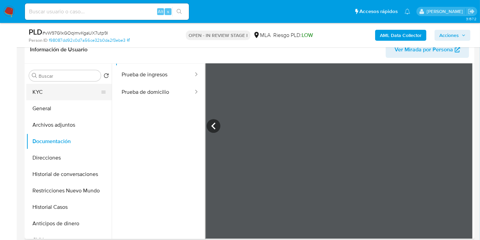
click at [62, 90] on button "KYC" at bounding box center [66, 92] width 80 height 16
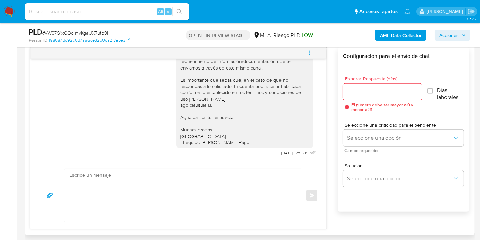
scroll to position [380, 0]
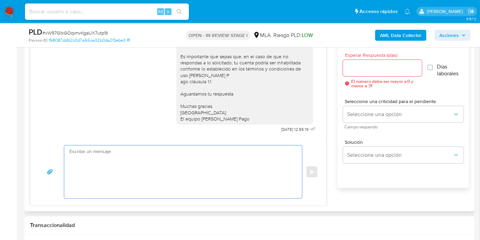
click at [157, 168] on textarea at bounding box center [181, 171] width 224 height 53
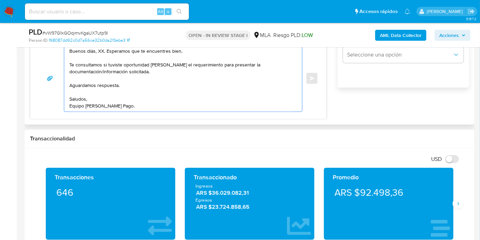
scroll to position [456, 0]
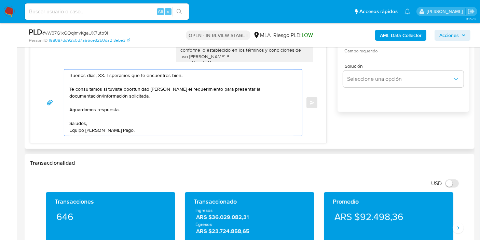
click at [99, 78] on textarea "Buenos días, XX. Esperamos que te encuentres bien. Te consultamos si tuviste op…" at bounding box center [181, 102] width 224 height 66
click at [116, 79] on textarea "Buenos [PERSON_NAME]. Esperamos que te encuentres bien. Te consultamos si tuvis…" at bounding box center [181, 102] width 224 height 66
click at [183, 103] on textarea "Buenos [PERSON_NAME]. Esperamos que te encuentres bien. Te consultamos si tuvis…" at bounding box center [181, 102] width 224 height 66
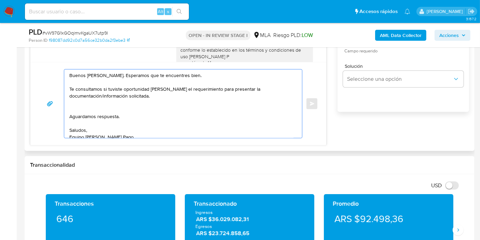
click at [82, 106] on textarea "Buenos [PERSON_NAME]. Esperamos que te encuentres bien. Te consultamos si tuvis…" at bounding box center [181, 103] width 224 height 68
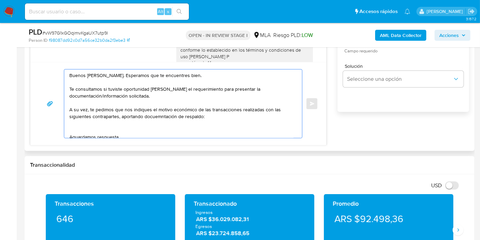
click at [151, 112] on textarea "Buenos [PERSON_NAME]. Esperamos que te encuentres bien. Te consultamos si tuvis…" at bounding box center [181, 103] width 224 height 68
drag, startPoint x: 157, startPoint y: 114, endPoint x: 162, endPoint y: 115, distance: 4.5
click at [159, 114] on textarea "Buenos [PERSON_NAME]. Esperamos que te encuentres bien. Te consultamos si tuvis…" at bounding box center [181, 103] width 224 height 68
click at [169, 119] on textarea "Buenos [PERSON_NAME]. Esperamos que te encuentres bien. Te consultamos si tuvis…" at bounding box center [181, 103] width 224 height 68
click at [171, 117] on textarea "Buenos [PERSON_NAME]. Esperamos que te encuentres bien. Te consultamos si tuvis…" at bounding box center [181, 103] width 224 height 68
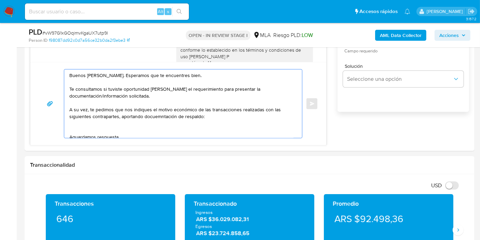
click at [0, 0] on lt-span "docu me ntación" at bounding box center [0, 0] width 0 height 0
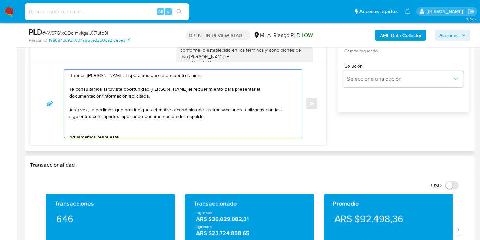
click at [112, 120] on textarea "Buenos [PERSON_NAME]. Esperamos que te encuentres bien. Te consultamos si tuvis…" at bounding box center [181, 103] width 224 height 68
paste textarea "[PERSON_NAME]"
paste textarea "27266173232"
paste textarea "[PERSON_NAME]"
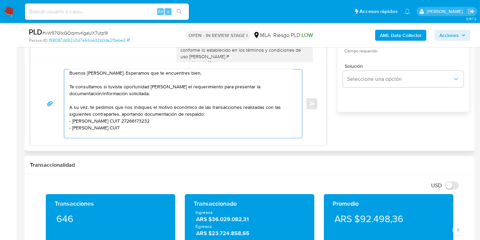
paste textarea "27337697653"
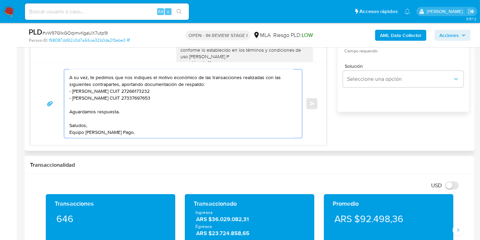
scroll to position [32, 0]
click at [76, 101] on textarea "Buenos [PERSON_NAME]. Esperamos que te encuentres bien. Te consultamos si tuvis…" at bounding box center [181, 103] width 224 height 68
click at [79, 99] on textarea "Buenos [PERSON_NAME]. Esperamos que te encuentres bien. Te consultamos si tuvis…" at bounding box center [181, 103] width 224 height 68
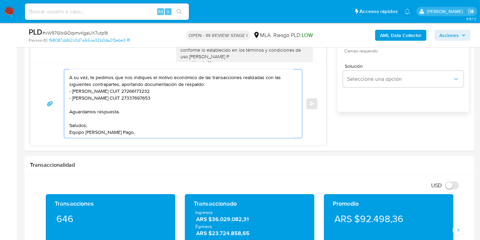
click at [0, 0] on lt-span "[PERSON_NAME]" at bounding box center [0, 0] width 0 height 0
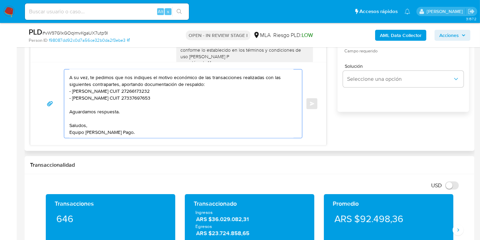
click at [115, 88] on textarea "Buenos [PERSON_NAME]. Esperamos que te encuentres bien. Te consultamos si tuvis…" at bounding box center [181, 103] width 224 height 68
click at [110, 88] on textarea "Buenos [PERSON_NAME]. Esperamos que te encuentres bien. Te consultamos si tuvis…" at bounding box center [181, 103] width 224 height 68
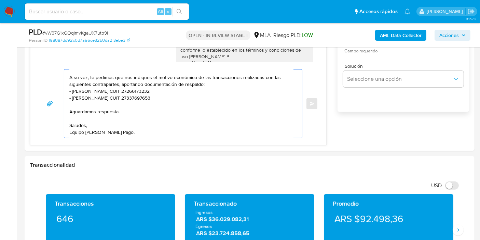
click at [0, 0] on lt-span "Guti é rrez" at bounding box center [0, 0] width 0 height 0
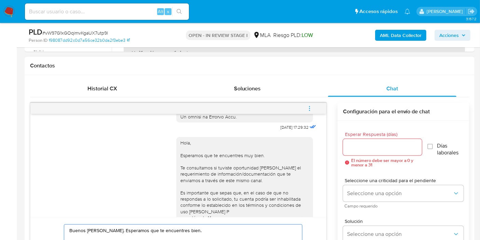
scroll to position [266, 0]
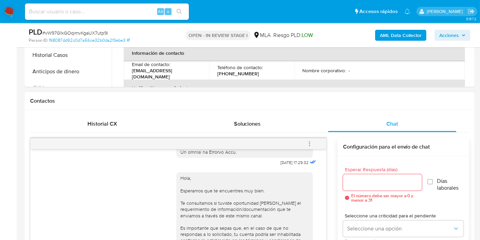
type textarea "Buenos [PERSON_NAME]. Esperamos que te encuentres bien. Te consultamos si tuvis…"
click at [348, 168] on span "Esperar Respuesta (días)" at bounding box center [384, 169] width 79 height 5
click at [343, 178] on input "Esperar Respuesta (días)" at bounding box center [382, 182] width 79 height 9
click at [354, 178] on input "Esperar Respuesta (días)" at bounding box center [382, 182] width 79 height 9
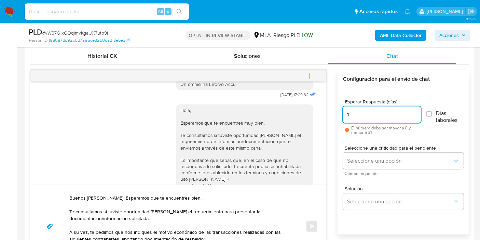
scroll to position [380, 0]
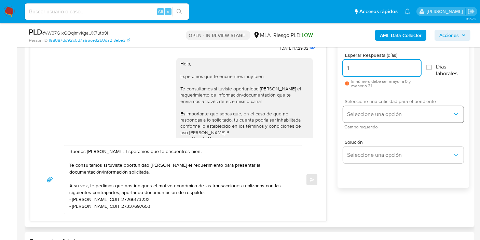
type input "1"
click at [382, 118] on button "Seleccione una opción" at bounding box center [403, 114] width 121 height 16
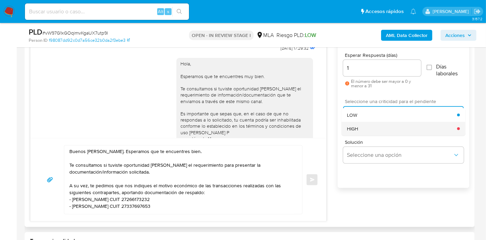
click at [372, 128] on div "HIGH" at bounding box center [402, 129] width 110 height 14
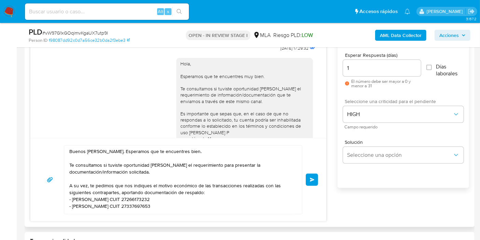
click at [310, 175] on button "Enviar" at bounding box center [312, 179] width 12 height 12
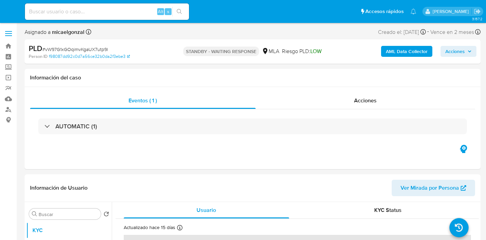
select select "10"
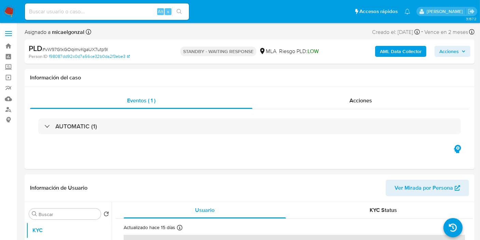
click at [9, 8] on img at bounding box center [9, 12] width 12 height 12
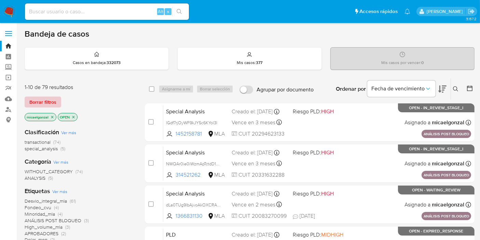
click at [49, 101] on span "Borrar filtros" at bounding box center [42, 102] width 27 height 10
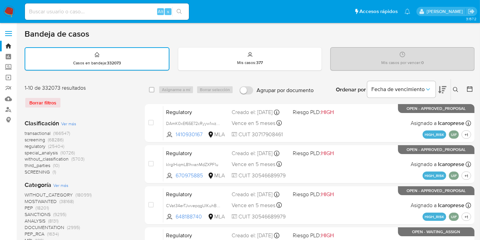
drag, startPoint x: 458, startPoint y: 90, endPoint x: 450, endPoint y: 91, distance: 8.2
click at [458, 91] on icon at bounding box center [455, 89] width 5 height 5
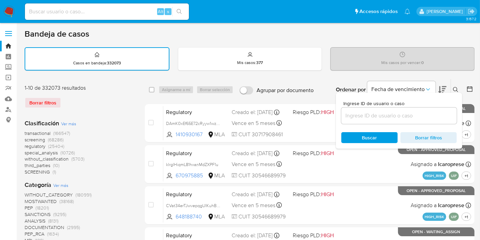
click at [377, 109] on div at bounding box center [400, 115] width 116 height 16
click at [373, 117] on input at bounding box center [400, 115] width 116 height 9
paste input "E8uYiQf216f6UqQlTJosQIsA"
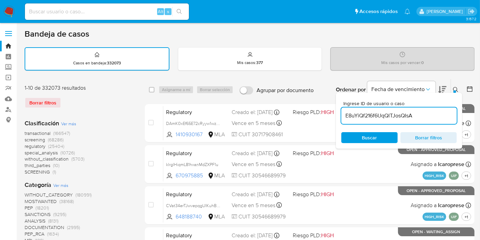
type input "E8uYiQf216f6UqQlTJosQIsA"
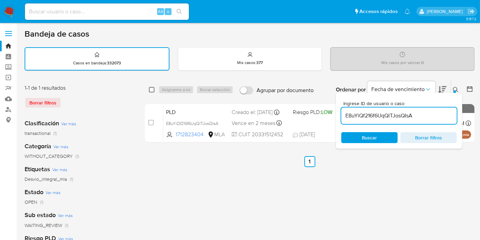
click at [149, 88] on input "checkbox" at bounding box center [151, 89] width 5 height 5
checkbox input "true"
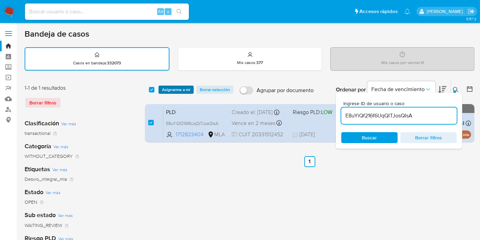
click at [166, 87] on span "Asignarme a mí" at bounding box center [176, 89] width 28 height 7
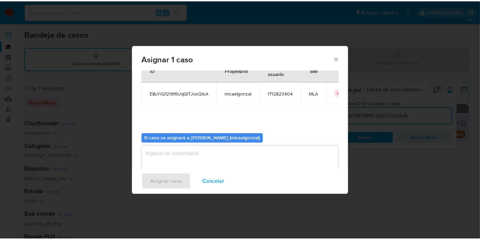
scroll to position [35, 0]
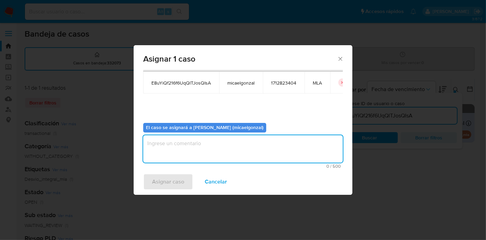
click at [209, 160] on textarea "assign-modal" at bounding box center [243, 148] width 200 height 27
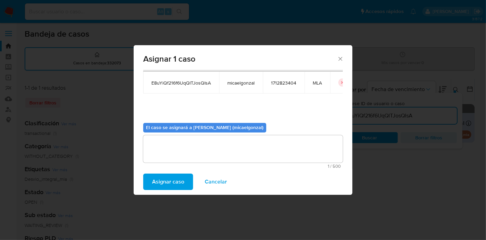
click at [163, 181] on span "Asignar caso" at bounding box center [168, 181] width 32 height 15
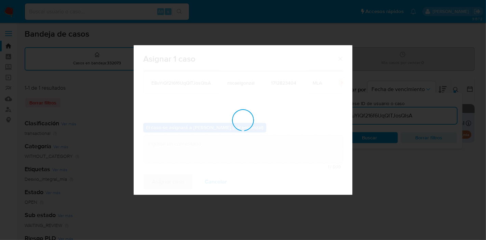
checkbox input "false"
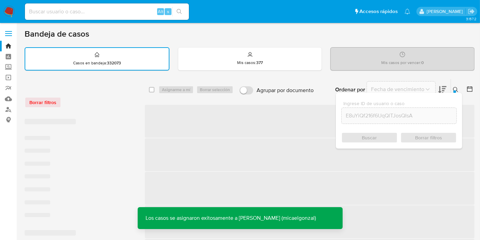
click at [140, 12] on input at bounding box center [107, 11] width 164 height 9
paste input "E8uYiQf216f6UqQlTJosQIsA"
type input "E8uYiQf216f6UqQlTJosQIsA"
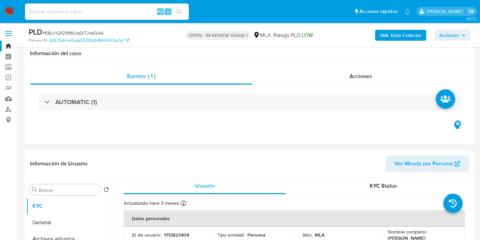
scroll to position [114, 0]
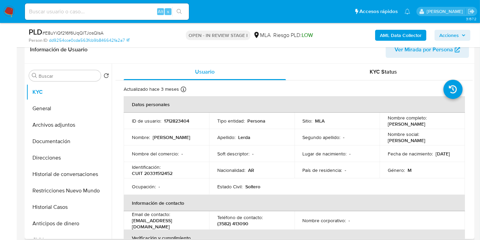
select select "10"
click at [44, 115] on button "General" at bounding box center [66, 108] width 80 height 16
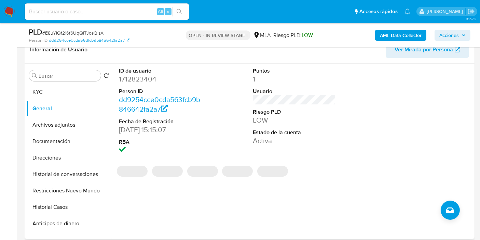
click at [135, 79] on dd "1712823404" at bounding box center [160, 79] width 83 height 10
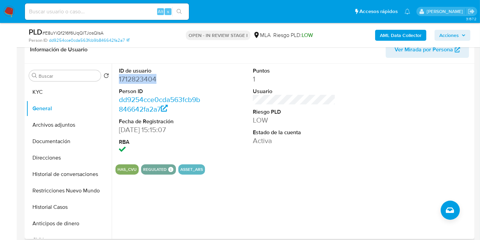
copy dd "1712823404"
click at [40, 148] on button "Documentación" at bounding box center [68, 141] width 85 height 16
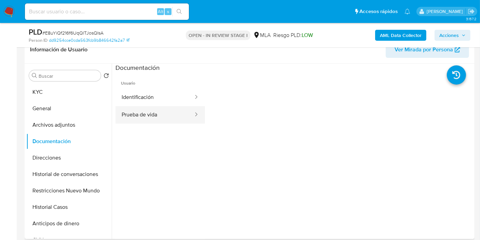
click at [133, 115] on button "Prueba de vida" at bounding box center [155, 114] width 79 height 17
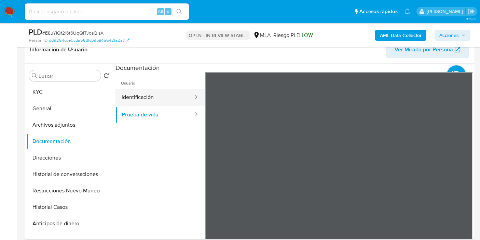
click at [150, 89] on button "Identificación" at bounding box center [155, 97] width 79 height 17
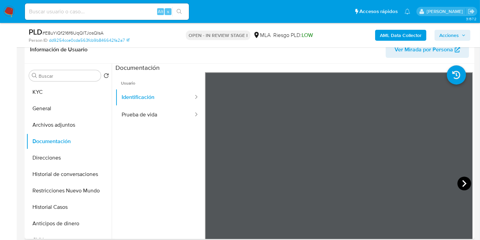
click at [458, 181] on icon at bounding box center [465, 183] width 14 height 14
click at [70, 157] on button "Direcciones" at bounding box center [66, 157] width 80 height 16
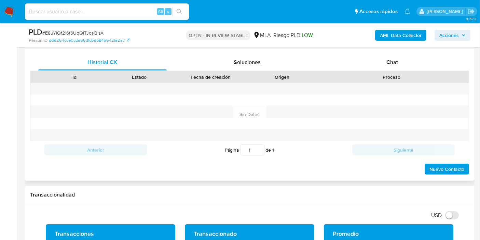
scroll to position [266, 0]
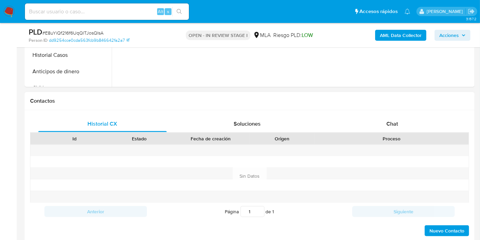
click at [376, 143] on div "Proceso" at bounding box center [392, 139] width 155 height 12
click at [412, 123] on div "Chat" at bounding box center [392, 124] width 129 height 16
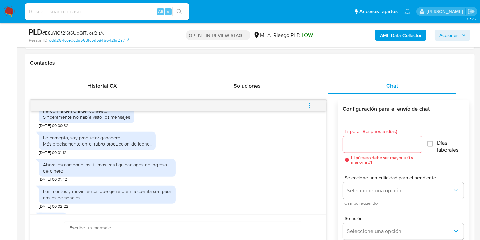
scroll to position [621, 0]
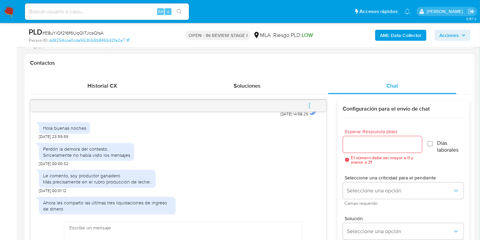
click at [124, 185] on div "Le comento, soy productor ganadero Más precisamente en el rubro producción de l…" at bounding box center [97, 178] width 109 height 12
click at [121, 178] on div "Le comento, soy productor ganadero Más precisamente en el rubro producción de l…" at bounding box center [97, 179] width 117 height 27
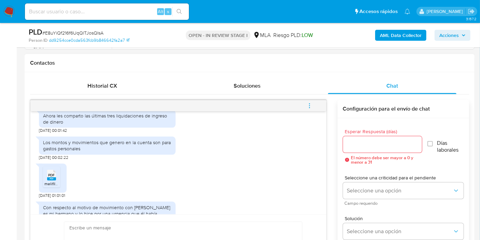
scroll to position [697, 0]
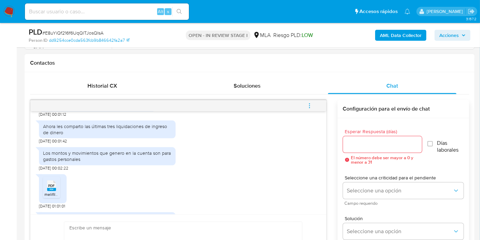
click at [84, 162] on div "Los montos y movimientos que genero en la cuenta son para gastos personales" at bounding box center [107, 156] width 129 height 12
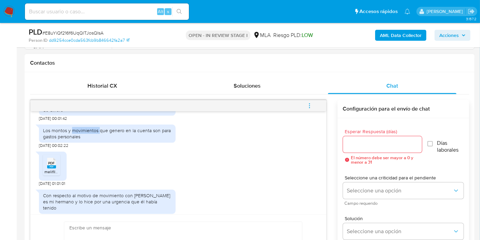
scroll to position [735, 0]
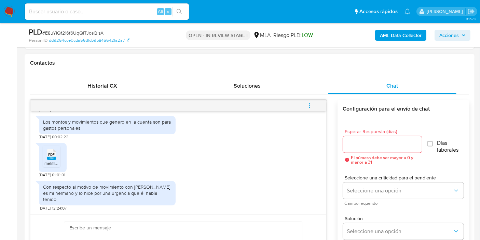
click at [210, 209] on div "Con respecto al motivo de movimiento con Erick Joel Lerda es mi hermano y lo hi…" at bounding box center [178, 193] width 279 height 33
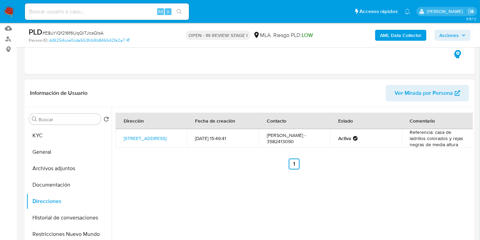
scroll to position [38, 0]
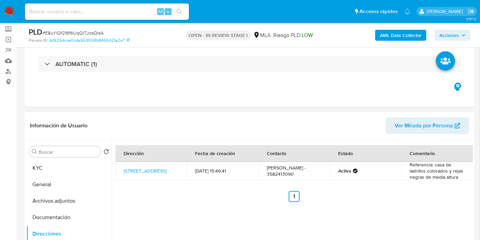
drag, startPoint x: 59, startPoint y: 168, endPoint x: 102, endPoint y: 152, distance: 45.3
click at [60, 165] on button "KYC" at bounding box center [68, 168] width 85 height 16
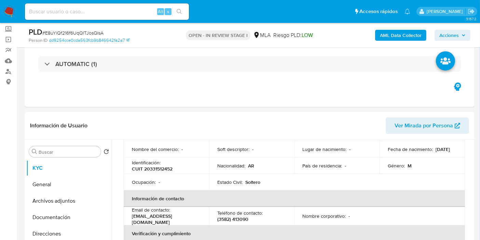
scroll to position [114, 0]
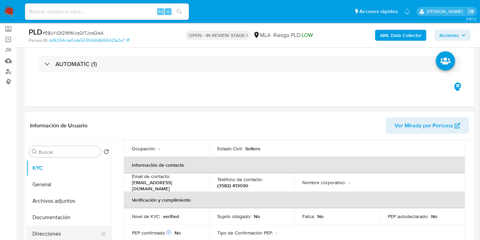
click at [82, 228] on button "Direcciones" at bounding box center [66, 233] width 80 height 16
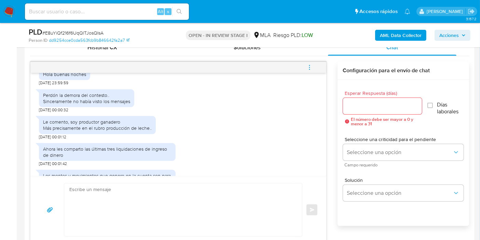
scroll to position [621, 0]
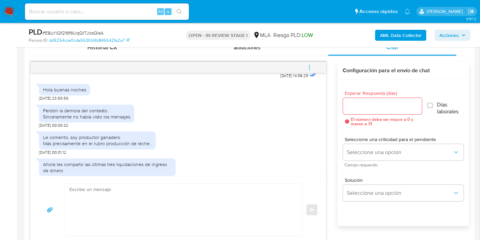
click at [82, 118] on div "Perdón la demora del contesto.. Sinceramente no había visto los mensajes" at bounding box center [86, 114] width 95 height 18
click at [81, 120] on div "Perdón la demora del contesto.. Sinceramente no había visto los mensajes" at bounding box center [86, 113] width 87 height 12
click at [81, 144] on div "Le comento, soy productor ganadero Más precisamente en el rubro producción de l…" at bounding box center [97, 140] width 117 height 18
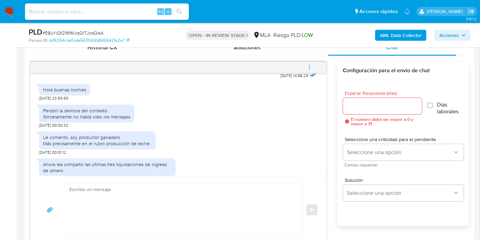
click at [78, 146] on div "Le comento, soy productor ganadero Más precisamente en el rubro producción de l…" at bounding box center [97, 140] width 109 height 12
click at [83, 146] on div "Le comento, soy productor ganadero Más precisamente en el rubro producción de l…" at bounding box center [97, 140] width 109 height 12
drag, startPoint x: 70, startPoint y: 147, endPoint x: 165, endPoint y: 163, distance: 96.8
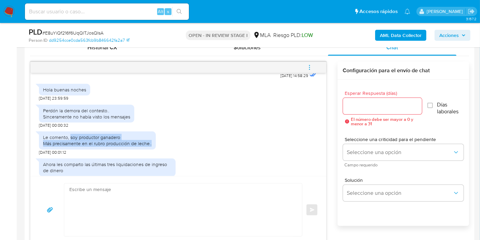
click at [176, 155] on div "Le comento, soy productor ganadero Más precisamente en el rubro producción de l…" at bounding box center [178, 141] width 279 height 27
copy div "soy productor ganadero Más precisamente en el rubro producción de leche.."
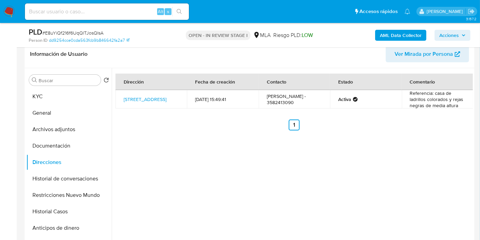
scroll to position [76, 0]
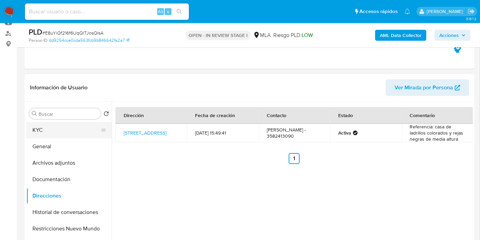
drag, startPoint x: 52, startPoint y: 130, endPoint x: 63, endPoint y: 123, distance: 12.7
click at [52, 130] on button "KYC" at bounding box center [66, 130] width 80 height 16
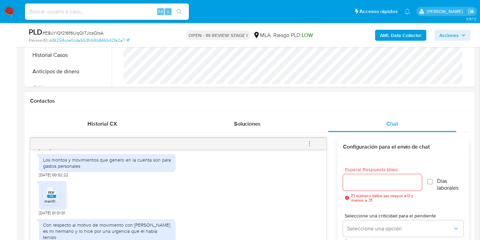
scroll to position [659, 0]
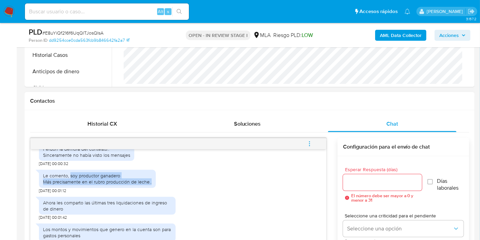
copy div "soy productor ganadero Más precisamente en el rubro producción de leche.."
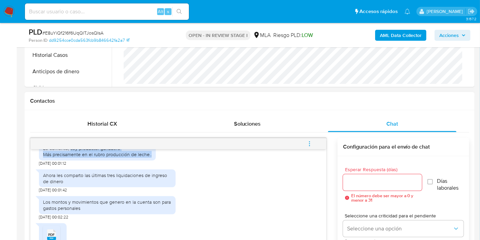
scroll to position [697, 0]
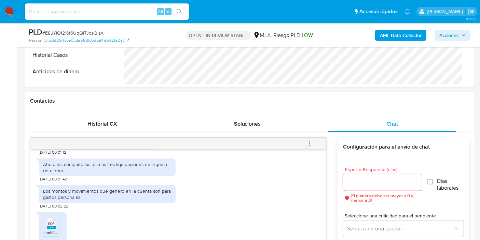
click at [133, 173] on div "Ahora les comparto las últimas tres liquidaciones de ingreso de dinero" at bounding box center [107, 167] width 129 height 12
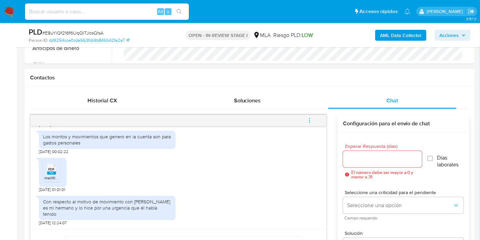
scroll to position [304, 0]
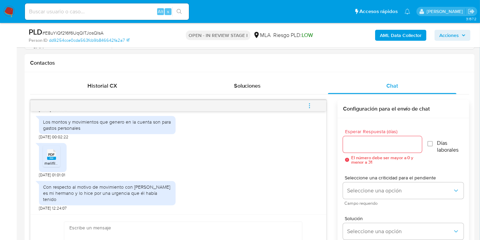
click at [132, 190] on div "Con respecto al motivo de movimiento con [PERSON_NAME] es mi hermano y lo [PERS…" at bounding box center [107, 193] width 129 height 19
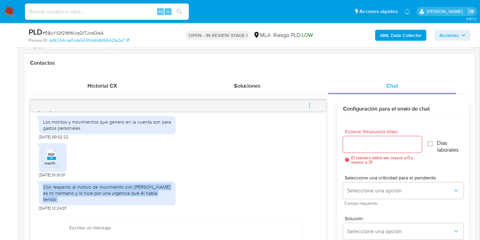
click at [132, 190] on div "Con respecto al motivo de movimiento con [PERSON_NAME] es mi hermano y lo [PERS…" at bounding box center [107, 193] width 129 height 19
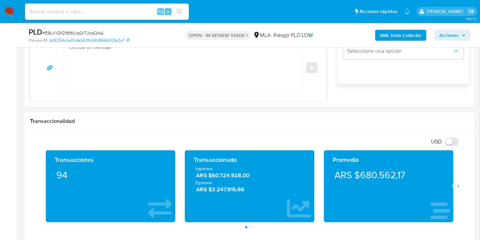
scroll to position [370, 0]
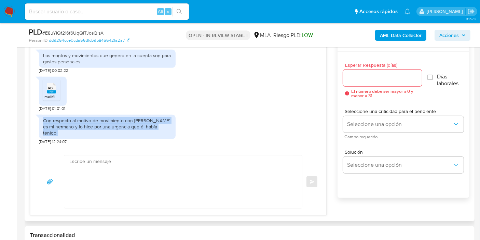
click at [223, 126] on div "Con respecto al motivo de movimiento con Erick Joel Lerda es mi hermano y lo hi…" at bounding box center [178, 127] width 279 height 33
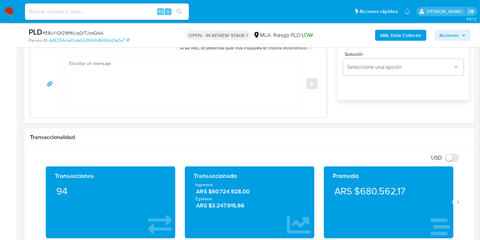
scroll to position [446, 0]
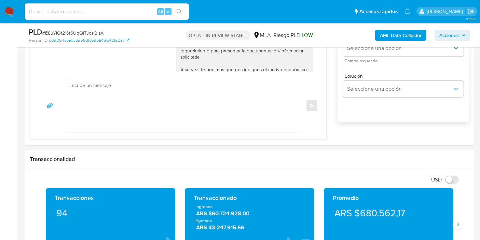
click at [136, 124] on textarea at bounding box center [181, 105] width 224 height 53
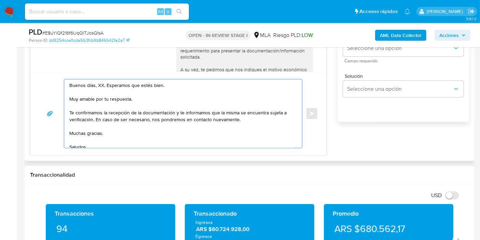
click at [99, 81] on textarea "Buenos días, XX. Esperamos que estés bien. Muy amable por tu respuesta. Te conf…" at bounding box center [181, 113] width 224 height 68
click at [123, 102] on textarea "Buenos días, Micael. Esperamos que estés bien. Muy amable por tu respuesta. Te …" at bounding box center [181, 113] width 224 height 68
click at [120, 102] on textarea "Buenos días, Micael. Esperamos que estés bien. Muy amable por tu respuesta. Te …" at bounding box center [181, 113] width 224 height 68
click at [117, 97] on textarea "Buenos días, Micael. Esperamos que estés bien. Muy amable por tu respuesta. Te …" at bounding box center [181, 113] width 224 height 68
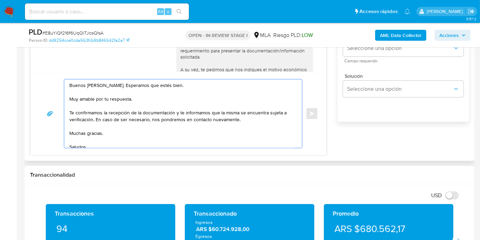
click at [117, 97] on textarea "Buenos días, Micael. Esperamos que estés bien. Muy amable por tu respuesta. Te …" at bounding box center [181, 113] width 224 height 68
click at [193, 117] on textarea "Buenos días, Micael. Esperamos que estés bien. Muchas gracias por tu respuesta.…" at bounding box center [181, 113] width 224 height 68
drag, startPoint x: 176, startPoint y: 111, endPoint x: 93, endPoint y: 118, distance: 83.4
click at [93, 118] on textarea "Buenos días, Micael. Esperamos que estés bien. Muchas gracias por tu respuesta.…" at bounding box center [181, 113] width 224 height 68
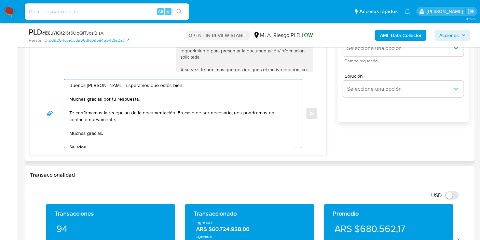
click at [93, 133] on textarea "Buenos días, Micael. Esperamos que estés bien. Muchas gracias por tu respuesta.…" at bounding box center [181, 113] width 224 height 68
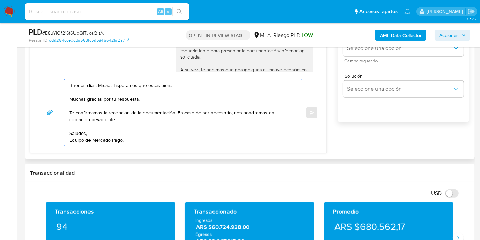
scroll to position [370, 0]
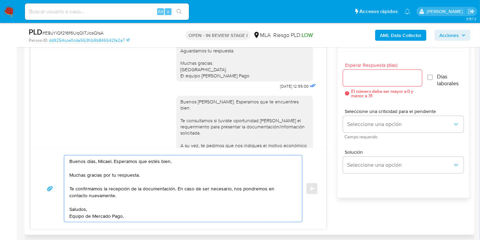
type textarea "Buenos días, Micael. Esperamos que estés bien. Muchas gracias por tu respuesta.…"
click at [361, 80] on input "Esperar Respuesta (días)" at bounding box center [382, 77] width 79 height 9
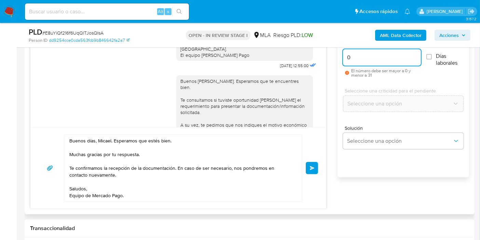
scroll to position [408, 0]
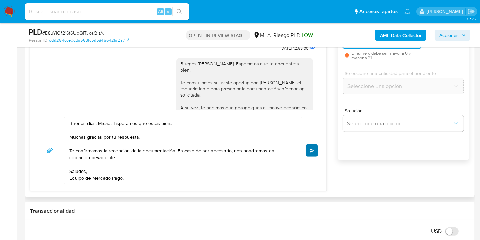
type input "0"
click at [313, 150] on span "Enviar" at bounding box center [312, 150] width 5 height 4
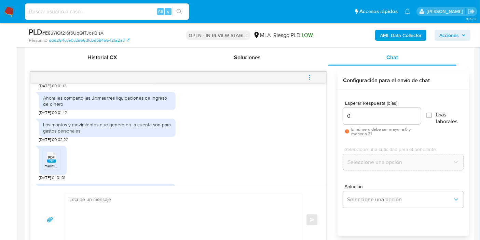
scroll to position [621, 0]
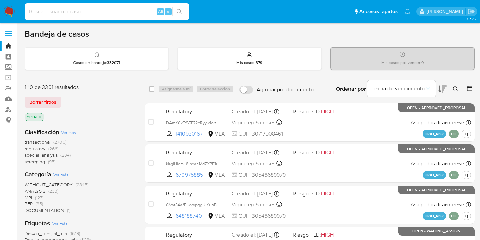
scroll to position [304, 0]
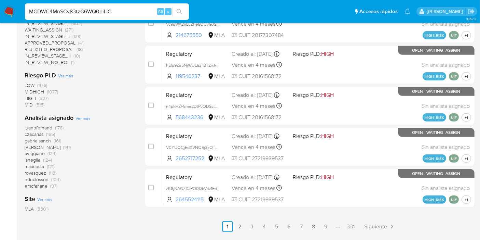
type input "MGDWC4MnSCv83tzG6WQ0diHG"
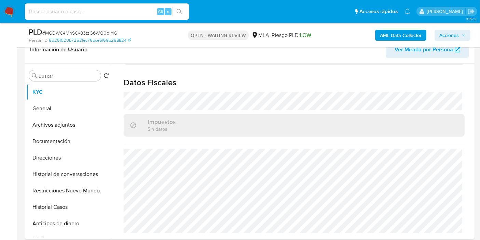
scroll to position [377, 0]
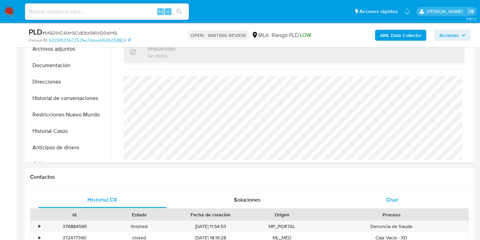
click at [369, 195] on div "Chat" at bounding box center [392, 199] width 129 height 16
select select "10"
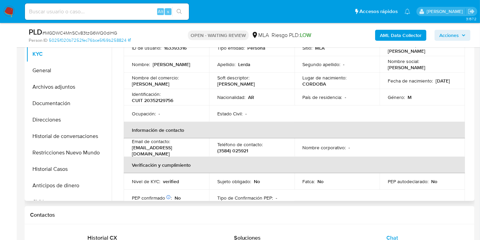
scroll to position [0, 0]
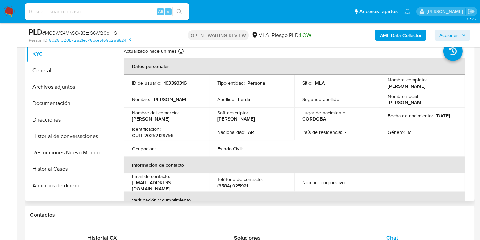
click at [163, 136] on p "CUIT 20352129756" at bounding box center [152, 135] width 41 height 6
copy p "20352129756"
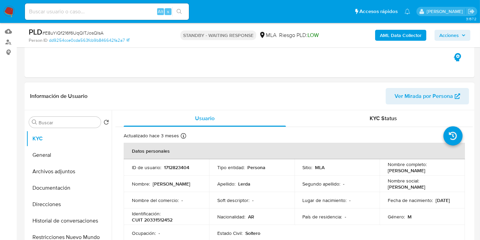
scroll to position [114, 0]
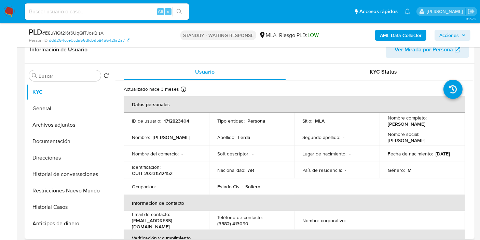
select select "10"
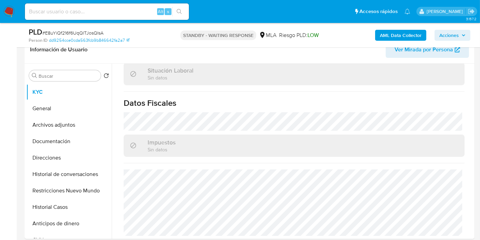
scroll to position [304, 0]
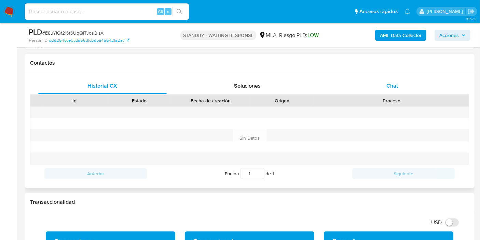
click at [421, 81] on div "Chat" at bounding box center [392, 86] width 129 height 16
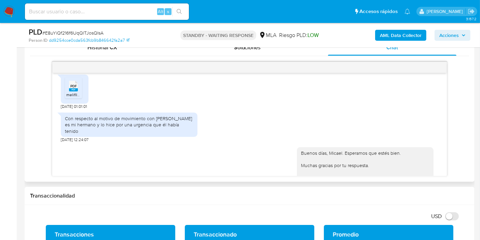
scroll to position [386, 0]
click at [96, 31] on span "# E8uYiQf216f6UqQlTJosQIsA" at bounding box center [72, 32] width 61 height 7
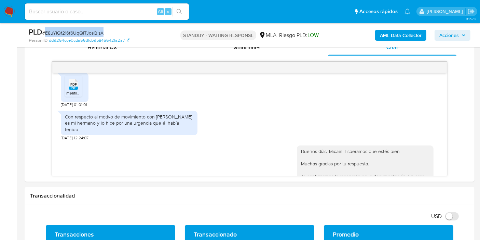
click at [96, 31] on span "# E8uYiQf216f6UqQlTJosQIsA" at bounding box center [72, 32] width 61 height 7
copy span "E8uYiQf216f6UqQlTJosQIsA"
click at [9, 11] on img at bounding box center [9, 12] width 12 height 12
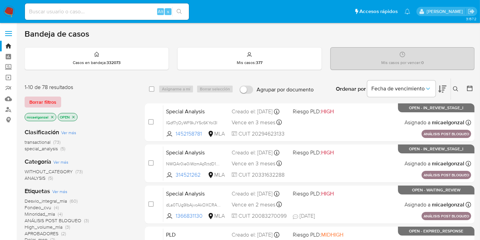
click at [47, 99] on span "Borrar filtros" at bounding box center [42, 102] width 27 height 10
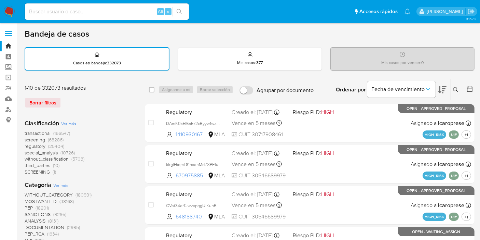
click at [456, 88] on icon at bounding box center [455, 89] width 5 height 5
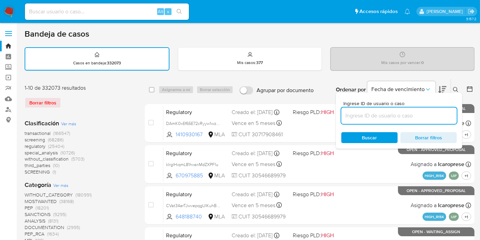
click at [355, 118] on input at bounding box center [400, 115] width 116 height 9
type input "E8uYiQf216f6UqQlTJosQIsA"
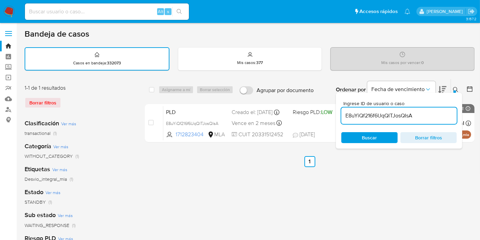
drag, startPoint x: 370, startPoint y: 148, endPoint x: 372, endPoint y: 142, distance: 6.2
click at [370, 147] on div "select-all-cases-checkbox Asignarme a mí Borrar selección Agrupar por documento…" at bounding box center [310, 229] width 330 height 300
click at [375, 137] on span "Buscar" at bounding box center [369, 137] width 15 height 11
click at [358, 136] on span "Buscar" at bounding box center [369, 138] width 47 height 10
drag, startPoint x: 353, startPoint y: 129, endPoint x: 355, endPoint y: 132, distance: 3.7
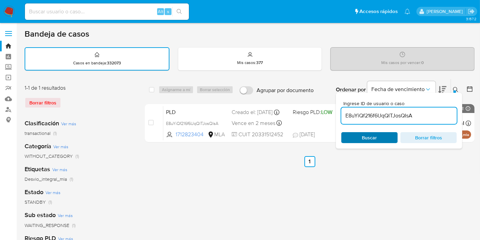
click at [354, 130] on div "Ingrese ID de usuario o caso E8uYiQf216f6UqQlTJosQIsA Buscar Borrar filtros" at bounding box center [399, 121] width 126 height 56
click at [356, 134] on span "Buscar" at bounding box center [369, 138] width 47 height 10
click at [152, 90] on input "checkbox" at bounding box center [151, 89] width 5 height 5
checkbox input "true"
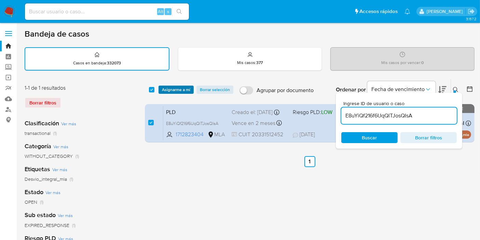
click at [176, 86] on span "Asignarme a mí" at bounding box center [176, 89] width 28 height 7
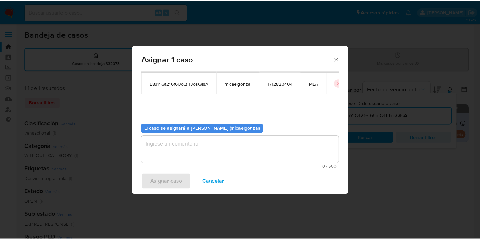
scroll to position [35, 0]
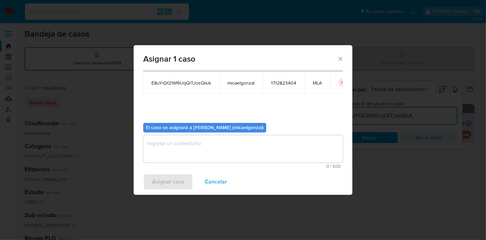
click at [222, 145] on textarea "assign-modal" at bounding box center [243, 148] width 200 height 27
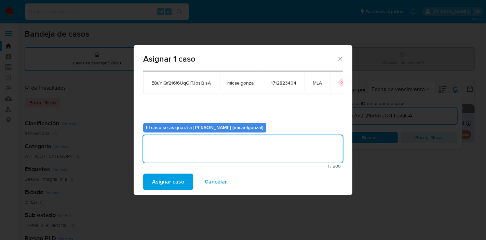
click at [158, 175] on span "Asignar caso" at bounding box center [168, 181] width 32 height 15
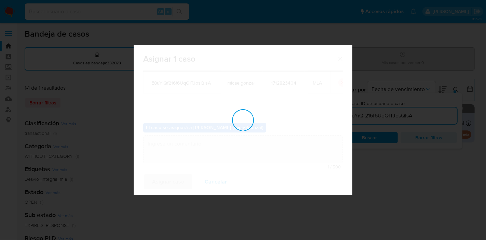
checkbox input "false"
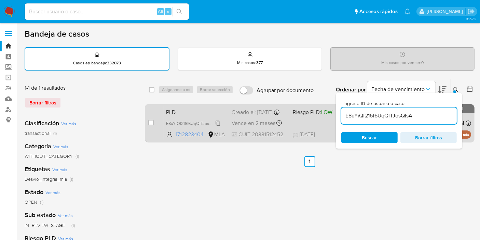
click at [196, 125] on span "E8uYiQf216f6UqQlTJosQIsA" at bounding box center [192, 123] width 52 height 8
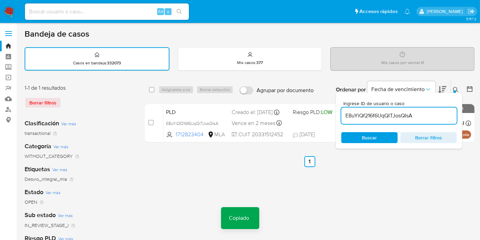
click at [105, 21] on div "Alt s" at bounding box center [107, 11] width 164 height 19
click at [118, 10] on input at bounding box center [107, 11] width 164 height 9
paste input "E8uYiQf216f6UqQlTJosQIsA"
type input "E8uYiQf216f6UqQlTJosQIsA"
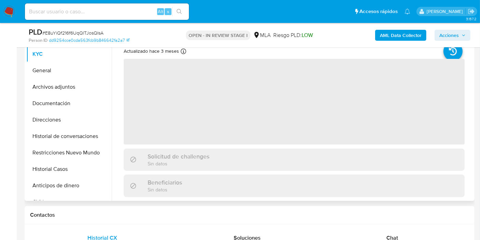
scroll to position [114, 0]
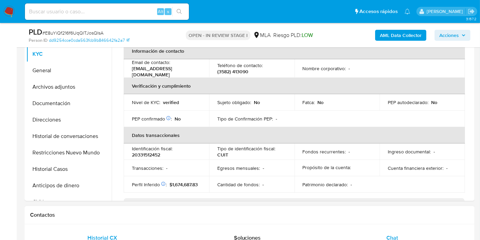
click at [388, 231] on div "Chat" at bounding box center [392, 237] width 129 height 16
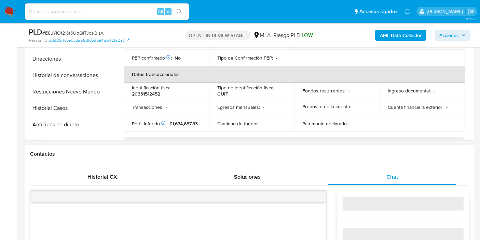
select select "10"
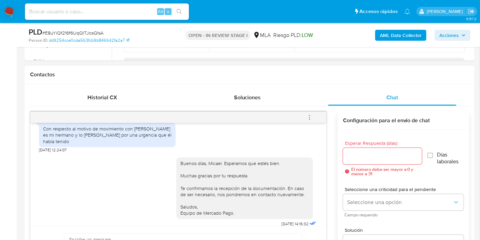
scroll to position [304, 0]
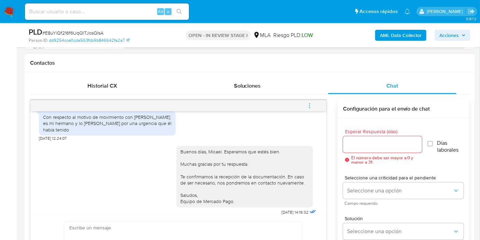
click at [313, 110] on button "menu-action" at bounding box center [309, 105] width 23 height 16
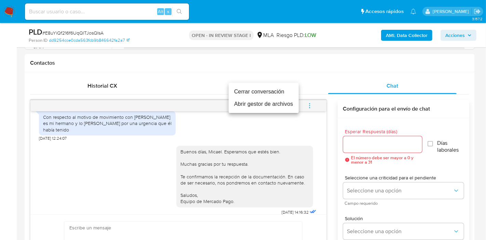
click at [234, 93] on li "Cerrar conversación" at bounding box center [264, 91] width 70 height 12
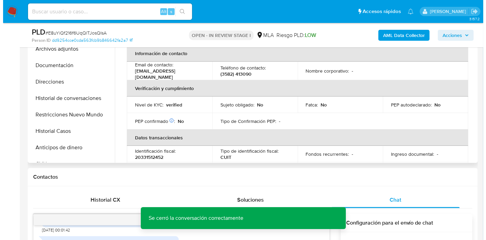
scroll to position [38, 0]
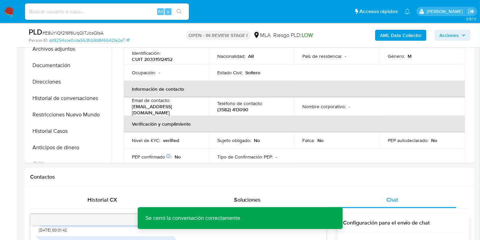
click at [405, 37] on b "AML Data Collector" at bounding box center [401, 35] width 42 height 11
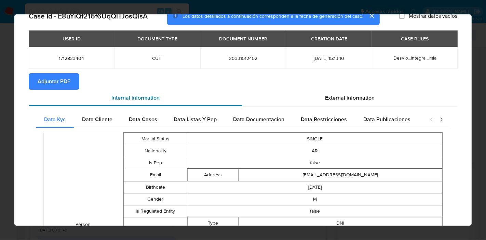
scroll to position [0, 0]
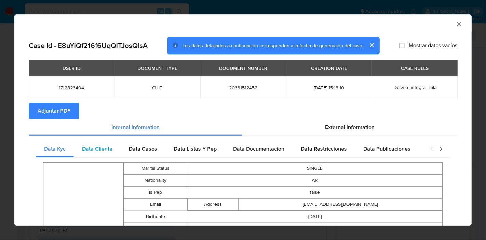
click at [104, 141] on div "Data Cliente" at bounding box center [97, 149] width 47 height 16
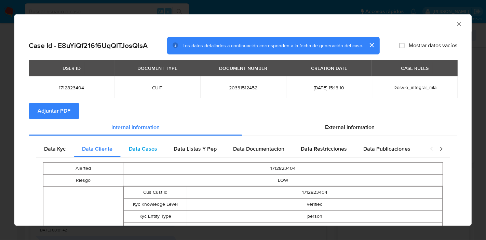
click at [152, 152] on div "Data Casos" at bounding box center [143, 149] width 45 height 16
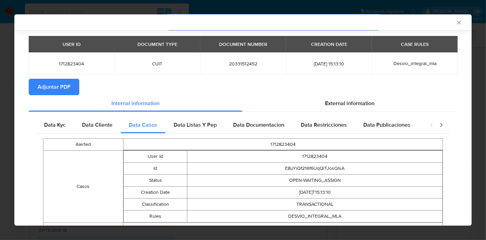
scroll to position [55, 0]
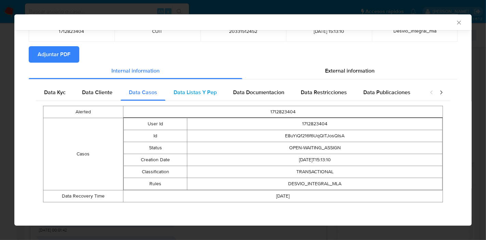
click at [196, 95] on span "Data Listas Y Pep" at bounding box center [195, 92] width 43 height 8
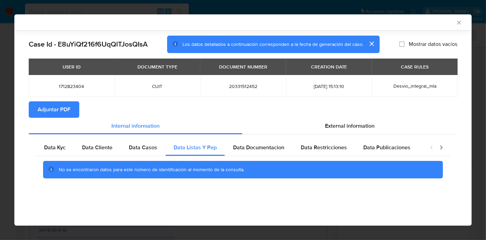
scroll to position [0, 0]
click at [264, 148] on span "Data Documentacion" at bounding box center [258, 147] width 51 height 8
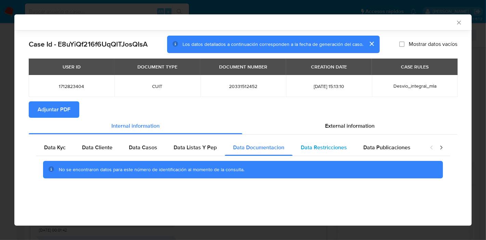
click at [326, 150] on span "Data Restricciones" at bounding box center [324, 147] width 46 height 8
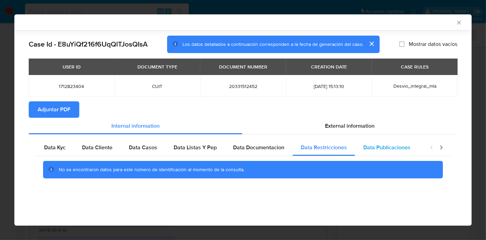
drag, startPoint x: 375, startPoint y: 146, endPoint x: 388, endPoint y: 148, distance: 13.2
click at [377, 146] on span "Data Publicaciones" at bounding box center [386, 147] width 47 height 8
drag, startPoint x: 436, startPoint y: 142, endPoint x: 439, endPoint y: 147, distance: 6.6
click at [436, 143] on div "closure-recommendation-modal" at bounding box center [436, 147] width 27 height 16
click at [439, 147] on icon "closure-recommendation-modal" at bounding box center [441, 147] width 7 height 7
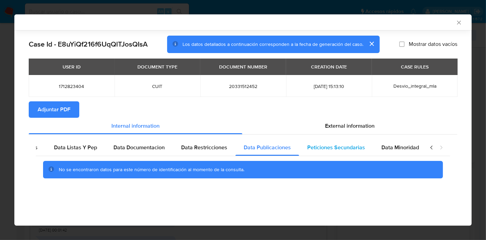
scroll to position [0, 120]
click at [352, 145] on span "Peticiones Secundarias" at bounding box center [336, 147] width 58 height 8
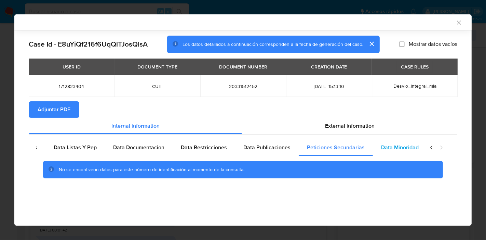
click at [381, 147] on span "Data Minoridad" at bounding box center [400, 147] width 38 height 8
drag, startPoint x: 423, startPoint y: 143, endPoint x: 433, endPoint y: 149, distance: 12.1
click at [423, 144] on div "Data Kyc Data Cliente Data Casos Data Listas Y Pep Data Documentacion Data Rest…" at bounding box center [243, 161] width 414 height 44
click at [433, 149] on icon "closure-recommendation-modal" at bounding box center [431, 147] width 7 height 7
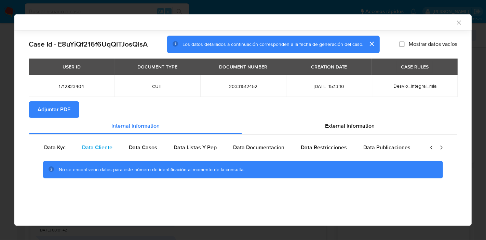
scroll to position [0, 0]
drag, startPoint x: 57, startPoint y: 141, endPoint x: 156, endPoint y: 147, distance: 98.6
click at [62, 142] on div "Data Kyc" at bounding box center [55, 147] width 38 height 16
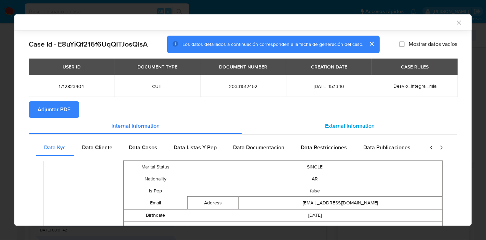
click at [359, 133] on div "External information" at bounding box center [349, 126] width 215 height 16
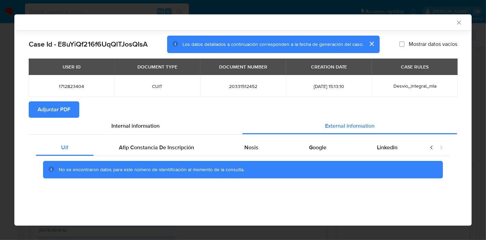
click at [158, 137] on div "Uif Afip Constancia De Inscripción Nosis Google Linkedin No se encontraron dato…" at bounding box center [243, 161] width 429 height 54
drag, startPoint x: 160, startPoint y: 144, endPoint x: 191, endPoint y: 121, distance: 38.7
click at [163, 142] on div "Afip Constancia De Inscripción" at bounding box center [157, 147] width 126 height 16
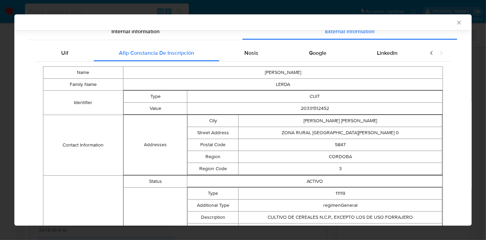
scroll to position [52, 0]
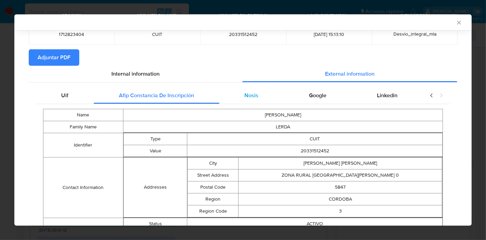
click at [244, 90] on div "Nosis" at bounding box center [251, 95] width 65 height 16
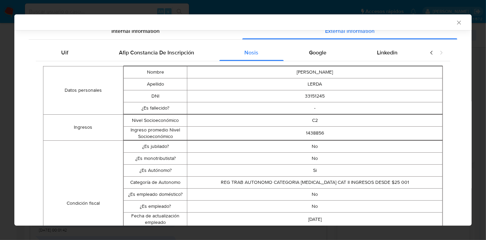
scroll to position [58, 0]
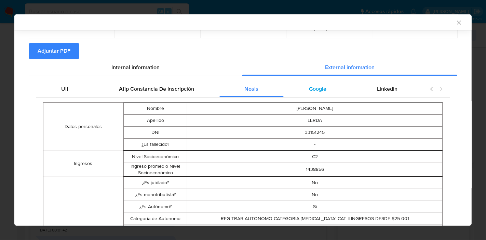
click at [302, 87] on div "Google" at bounding box center [318, 89] width 68 height 16
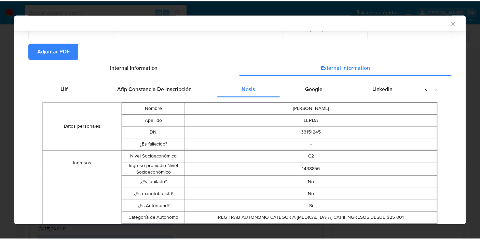
scroll to position [0, 0]
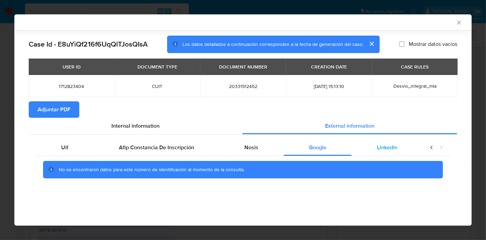
click at [391, 144] on span "Linkedin" at bounding box center [387, 147] width 21 height 8
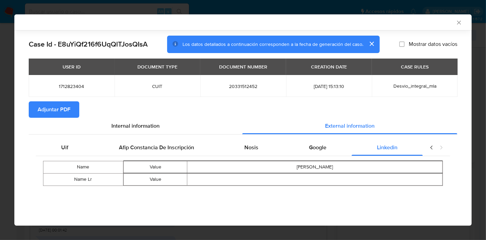
click at [66, 158] on div "Name Value [PERSON_NAME] Name Lr Value" at bounding box center [243, 173] width 414 height 35
click at [67, 151] on div "Uif" at bounding box center [65, 147] width 58 height 16
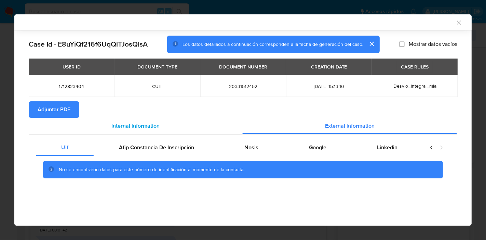
click at [124, 124] on span "Internal information" at bounding box center [135, 126] width 48 height 8
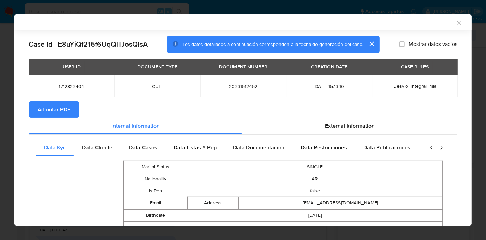
click at [62, 110] on span "Adjuntar PDF" at bounding box center [54, 109] width 33 height 15
click at [456, 23] on icon "Cerrar ventana" at bounding box center [459, 22] width 7 height 7
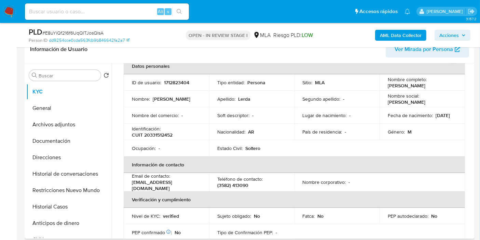
scroll to position [114, 0]
click at [67, 216] on button "Anticipos de dinero" at bounding box center [66, 223] width 80 height 16
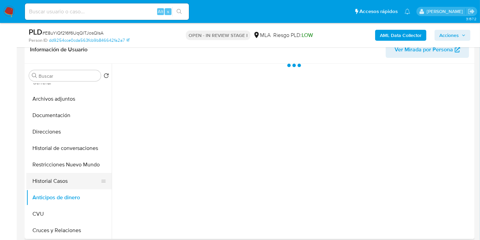
scroll to position [38, 0]
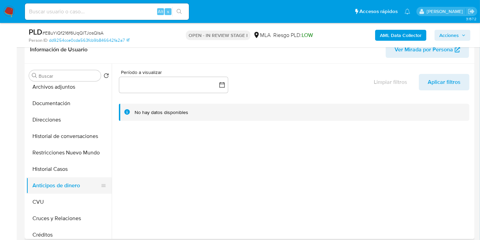
click at [75, 177] on button "Anticipos de dinero" at bounding box center [66, 185] width 80 height 16
click at [83, 170] on button "Historial Casos" at bounding box center [66, 169] width 80 height 16
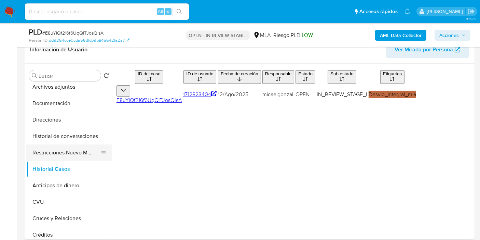
click at [86, 157] on button "Restricciones Nuevo Mundo" at bounding box center [66, 152] width 80 height 16
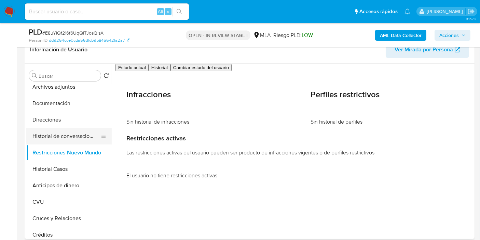
click at [55, 133] on button "Historial de conversaciones" at bounding box center [66, 136] width 80 height 16
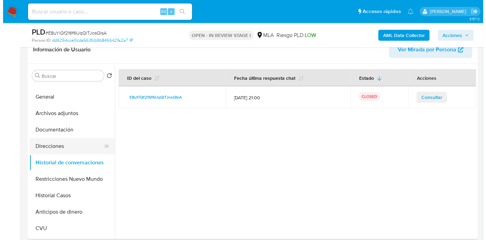
scroll to position [0, 0]
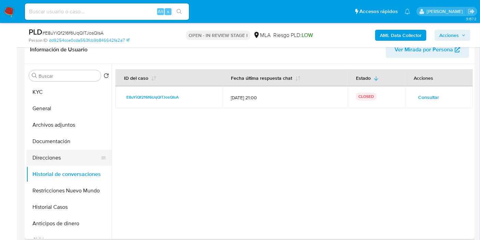
click at [63, 154] on button "Direcciones" at bounding box center [66, 157] width 80 height 16
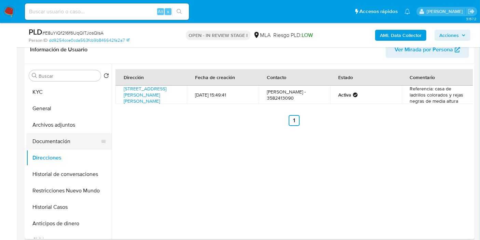
click at [66, 143] on button "Documentación" at bounding box center [66, 141] width 80 height 16
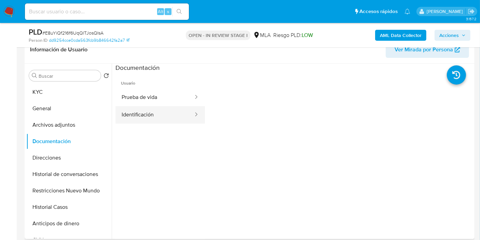
click at [120, 110] on button "Identificación" at bounding box center [155, 114] width 79 height 17
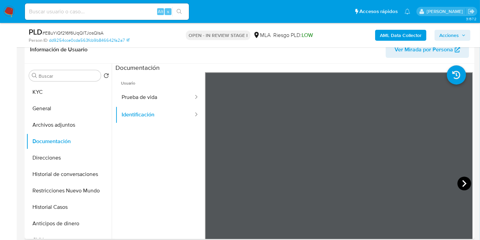
click at [459, 187] on icon at bounding box center [465, 183] width 14 height 14
click at [214, 185] on icon at bounding box center [214, 183] width 14 height 14
click at [165, 105] on button "Prueba de vida" at bounding box center [155, 97] width 79 height 17
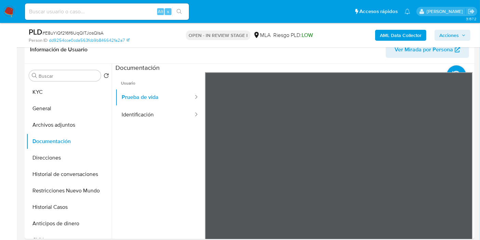
click at [190, 134] on ul "Usuario Prueba de vida Identificación" at bounding box center [161, 170] width 90 height 197
drag, startPoint x: 77, startPoint y: 138, endPoint x: 69, endPoint y: 135, distance: 8.6
click at [71, 137] on button "Documentación" at bounding box center [66, 141] width 80 height 16
click at [68, 133] on button "Documentación" at bounding box center [66, 141] width 80 height 16
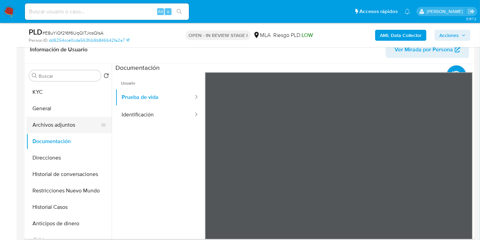
click at [73, 123] on button "Archivos adjuntos" at bounding box center [66, 125] width 80 height 16
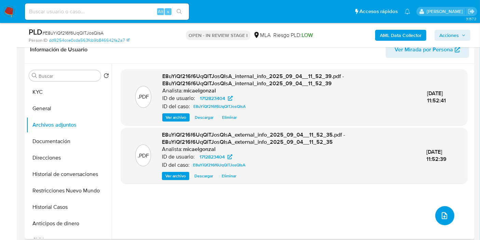
click at [441, 213] on icon "upload-file" at bounding box center [445, 215] width 8 height 8
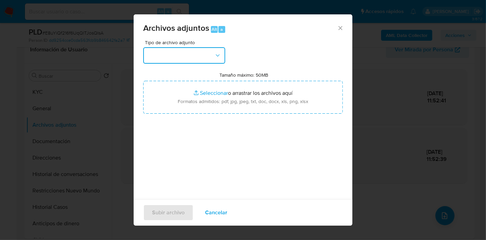
click at [200, 62] on button "button" at bounding box center [184, 55] width 82 height 16
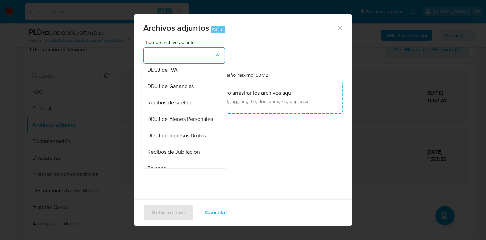
scroll to position [228, 0]
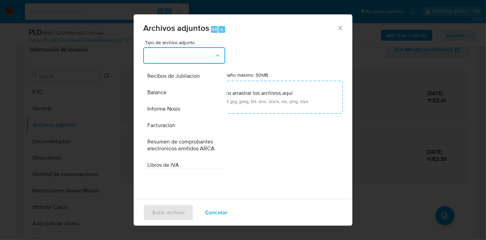
click at [180, 133] on div "Facturacion" at bounding box center [182, 125] width 70 height 16
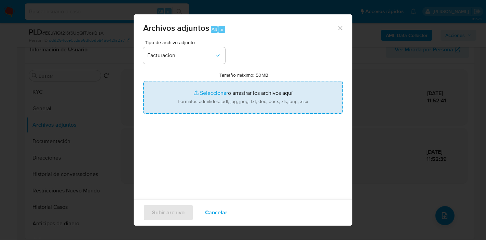
click at [201, 98] on input "Tamaño máximo: 50MB Seleccionar archivos" at bounding box center [243, 97] width 200 height 33
type input "C:\fakepath\Factura - LIQUIDACIÓN ÚNICA - COMERCIAL IMPOSITIVA CLASE A.pdf"
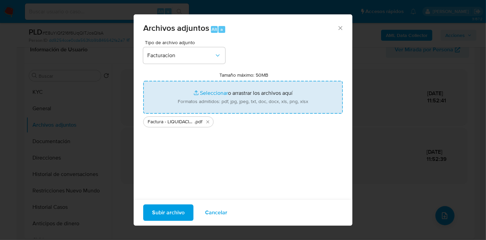
click at [175, 213] on span "Subir archivo" at bounding box center [168, 212] width 32 height 15
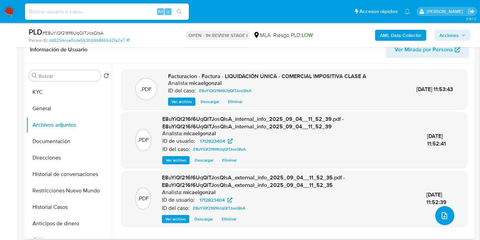
click at [442, 211] on icon "upload-file" at bounding box center [445, 215] width 8 height 8
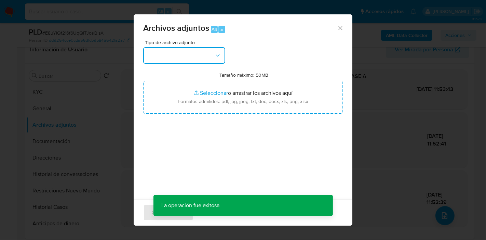
click at [158, 54] on button "button" at bounding box center [184, 55] width 82 height 16
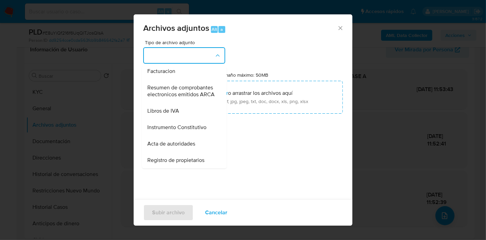
scroll to position [309, 0]
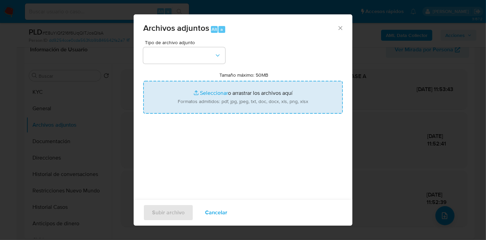
click at [259, 100] on input "Tamaño máximo: 50MB Seleccionar archivos" at bounding box center [243, 97] width 200 height 33
type input "C:\fakepath\AFIP - Administración Federal de Ingresos Públicos.pdf"
click at [337, 30] on icon "Cerrar" at bounding box center [340, 28] width 7 height 7
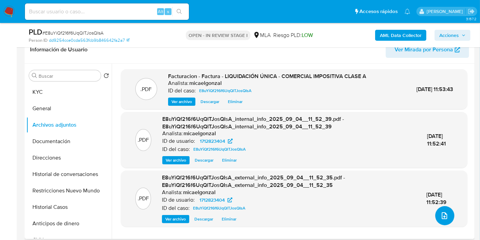
click at [444, 216] on icon "upload-file" at bounding box center [445, 215] width 8 height 8
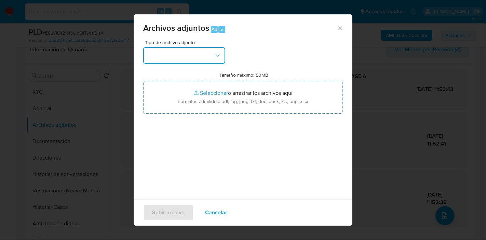
click at [199, 53] on button "button" at bounding box center [184, 55] width 82 height 16
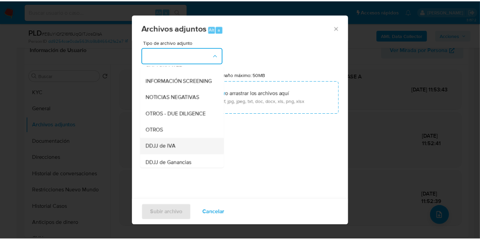
scroll to position [76, 0]
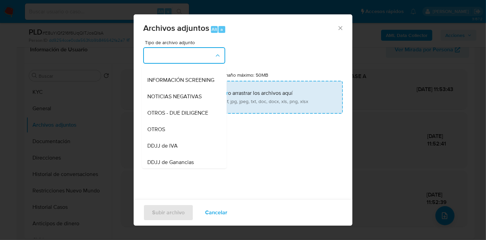
drag, startPoint x: 171, startPoint y: 138, endPoint x: 211, endPoint y: 109, distance: 49.2
click at [171, 137] on div "OTROS" at bounding box center [182, 129] width 70 height 16
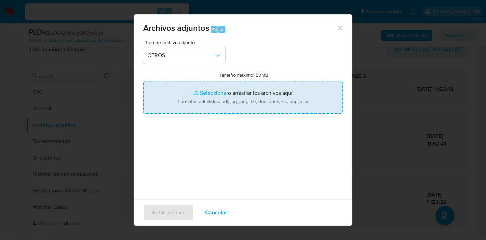
click at [214, 108] on input "Tamaño máximo: 50MB Seleccionar archivos" at bounding box center [243, 97] width 200 height 33
type input "C:\fakepath\Caselog E8uYiQf216f6UqQlTJosQIsA_2025_08_18_22_12_55.docx"
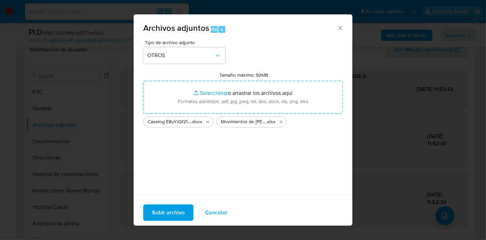
click at [159, 208] on span "Subir archivo" at bounding box center [168, 212] width 32 height 15
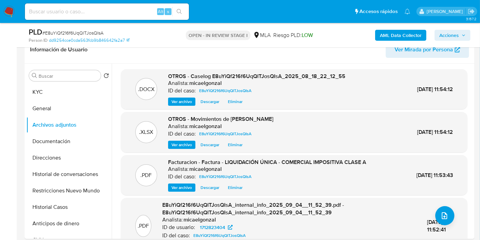
click at [40, 108] on button "General" at bounding box center [68, 108] width 85 height 16
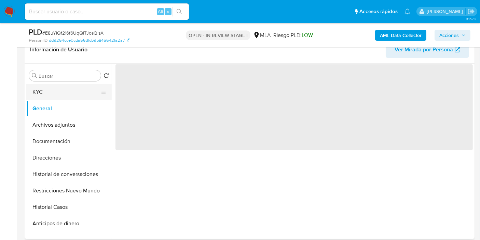
click at [62, 86] on button "KYC" at bounding box center [66, 92] width 80 height 16
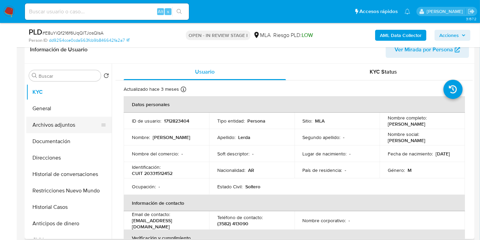
click at [63, 120] on button "Archivos adjuntos" at bounding box center [66, 125] width 80 height 16
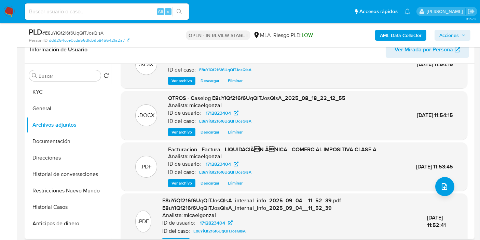
scroll to position [0, 0]
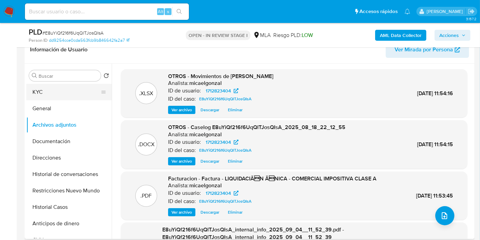
click at [54, 94] on button "KYC" at bounding box center [66, 92] width 80 height 16
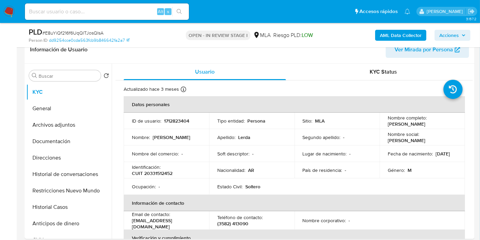
click at [443, 31] on span "Acciones" at bounding box center [449, 35] width 19 height 11
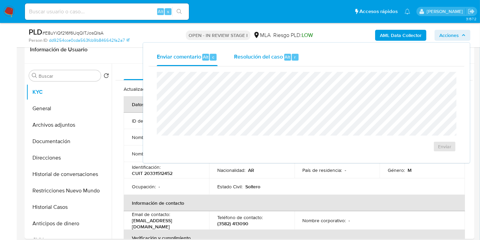
click at [295, 56] on span "r" at bounding box center [295, 57] width 2 height 6
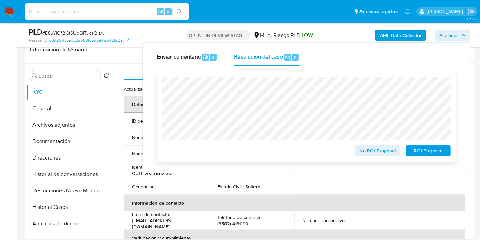
click at [420, 143] on div "No ROI Proposal ROI Proposal" at bounding box center [306, 116] width 289 height 79
click at [379, 147] on span "No ROI Proposal" at bounding box center [378, 151] width 36 height 10
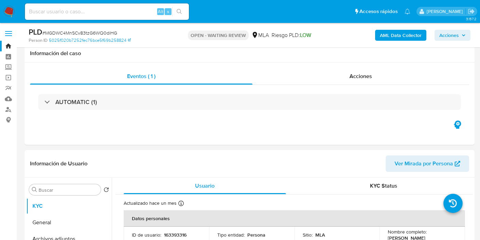
select select "10"
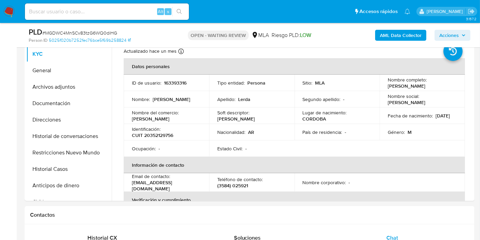
scroll to position [340, 0]
click at [0, 13] on nav "Pausado Ver notificaciones Alt s Accesos rápidos Presiona las siguientes teclas…" at bounding box center [240, 11] width 480 height 23
click at [2, 12] on nav "Pausado Ver notificaciones Alt s Accesos rápidos Presiona las siguientes teclas…" at bounding box center [240, 11] width 480 height 23
click at [8, 12] on img at bounding box center [9, 12] width 12 height 12
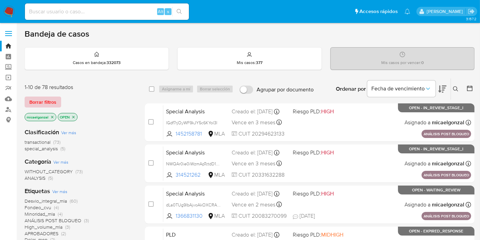
click at [58, 100] on button "Borrar filtros" at bounding box center [43, 101] width 37 height 11
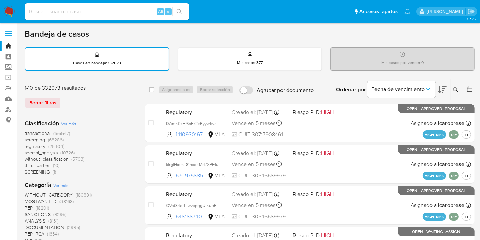
click at [456, 89] on icon at bounding box center [455, 89] width 5 height 5
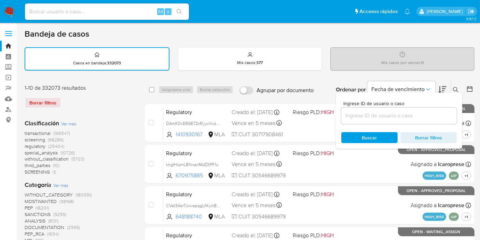
drag, startPoint x: 396, startPoint y: 128, endPoint x: 405, endPoint y: 118, distance: 13.3
click at [396, 127] on div "Ingrese ID de usuario o caso Buscar Borrar filtros" at bounding box center [399, 121] width 126 height 56
click at [405, 118] on input at bounding box center [400, 115] width 116 height 9
paste input "mnNBuXO9NvMSmkFgdbjkTRmy"
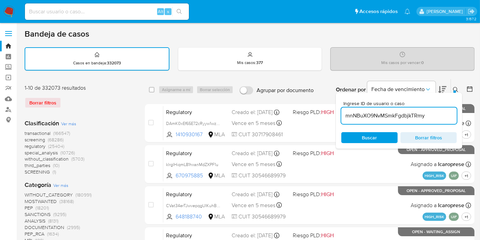
type input "mnNBuXO9NvMSmkFgdbjkTRmy"
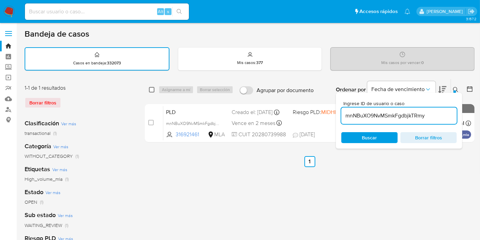
drag, startPoint x: 148, startPoint y: 92, endPoint x: 151, endPoint y: 91, distance: 3.6
click at [148, 92] on div "select-all-cases-checkbox Asignarme a mí Borrar selección Agrupar por documento…" at bounding box center [310, 89] width 330 height 21
click at [152, 90] on input "checkbox" at bounding box center [151, 89] width 5 height 5
checkbox input "true"
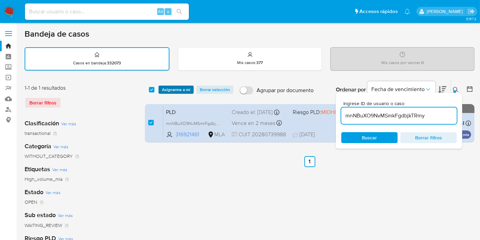
click at [175, 89] on span "Asignarme a mí" at bounding box center [176, 89] width 28 height 7
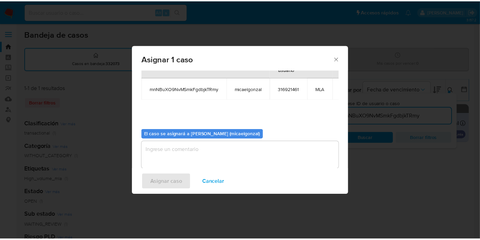
scroll to position [35, 0]
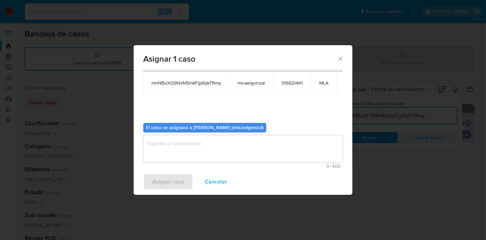
click at [187, 147] on textarea "assign-modal" at bounding box center [243, 148] width 200 height 27
click at [175, 184] on span "Asignar caso" at bounding box center [168, 181] width 32 height 15
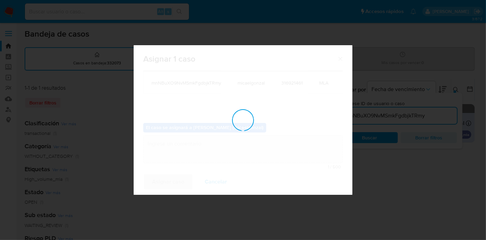
checkbox input "false"
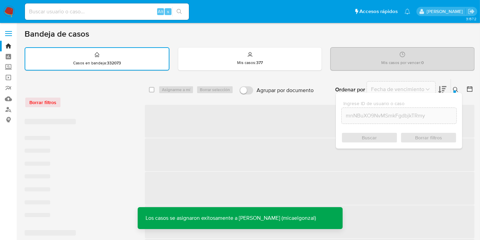
click at [142, 14] on input at bounding box center [107, 11] width 164 height 9
paste input "mnNBuXO9NvMSmkFgdbjkTRmy"
type input "mnNBuXO9NvMSmkFgdbjkTRmy"
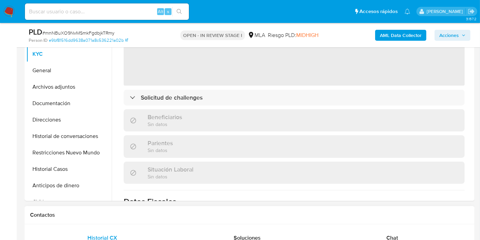
scroll to position [114, 0]
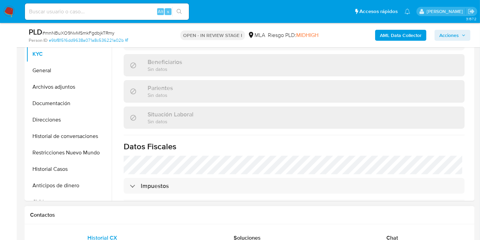
click at [384, 236] on div "Chat" at bounding box center [392, 237] width 129 height 16
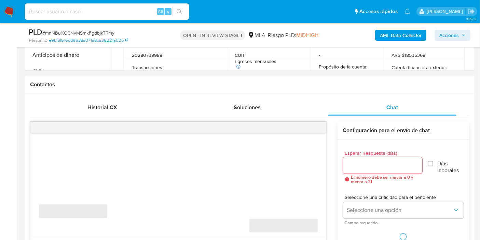
scroll to position [304, 0]
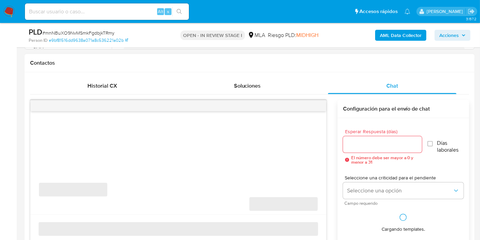
select select "10"
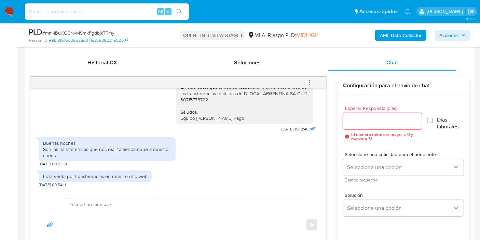
scroll to position [342, 0]
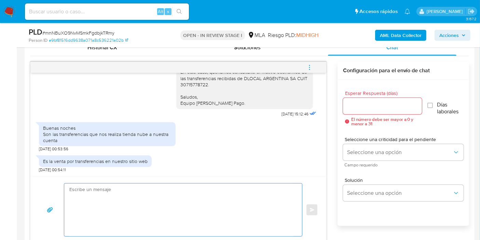
click at [174, 198] on textarea at bounding box center [181, 209] width 224 height 53
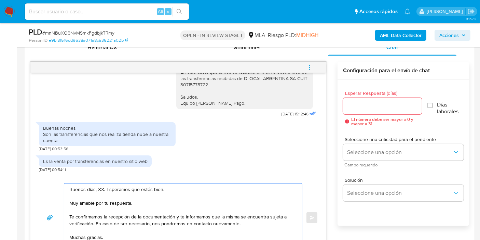
scroll to position [533, 0]
click at [101, 191] on textarea "Buenos días, XX. Esperamos que estés bien. Muy amable por tu respuesta. Te conf…" at bounding box center [181, 217] width 224 height 68
drag, startPoint x: 76, startPoint y: 215, endPoint x: 94, endPoint y: 221, distance: 18.9
click at [94, 221] on textarea "Buenos [PERSON_NAME]. Esperamos que estés bien. Muy amable por tu respuesta. Te…" at bounding box center [181, 217] width 224 height 68
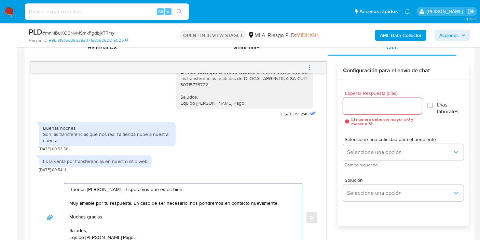
click at [112, 190] on textarea "Buenos [PERSON_NAME]. Esperamos que estés bien. Muy amable por tu respuesta. En…" at bounding box center [181, 217] width 224 height 68
click at [112, 188] on textarea "Buenos [PERSON_NAME]. Esperamos que estés bien. Muy amable por tu respuesta. En…" at bounding box center [181, 217] width 224 height 68
click at [0, 0] on lt-span "[PERSON_NAME]" at bounding box center [0, 0] width 0 height 0
click at [101, 212] on textarea "Buenos [PERSON_NAME]. Esperamos que estés bien. Muy amable por tu respuesta. En…" at bounding box center [181, 217] width 224 height 68
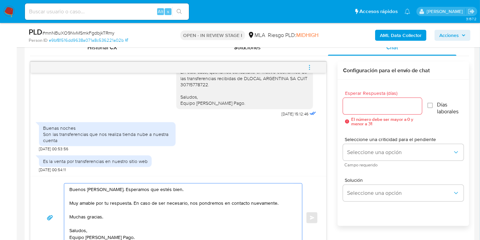
click at [101, 212] on textarea "Buenos [PERSON_NAME]. Esperamos que estés bien. Muy amable por tu respuesta. En…" at bounding box center [181, 217] width 224 height 68
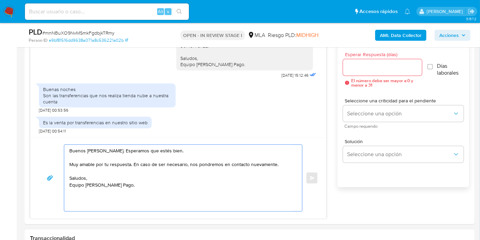
scroll to position [418, 0]
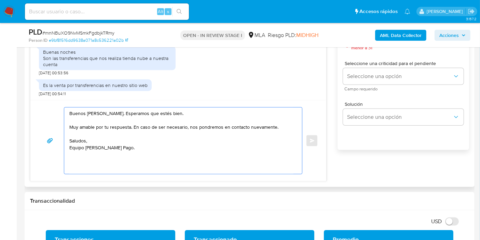
click at [89, 169] on textarea "Buenos [PERSON_NAME]. Esperamos que estés bien. Muy amable por tu respuesta. En…" at bounding box center [181, 140] width 224 height 66
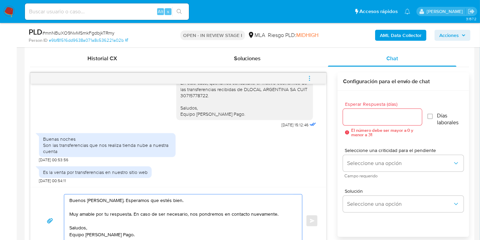
scroll to position [304, 0]
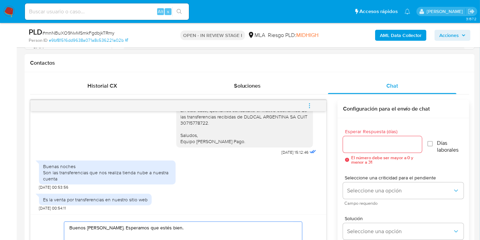
type textarea "Buenos [PERSON_NAME]. Esperamos que estés bien. Muy amable por tu respuesta. En…"
drag, startPoint x: 371, startPoint y: 134, endPoint x: 367, endPoint y: 142, distance: 8.4
click at [371, 136] on div "Esperar Respuesta (días) El número debe ser mayor a 0 y menor a 31" at bounding box center [382, 146] width 79 height 35
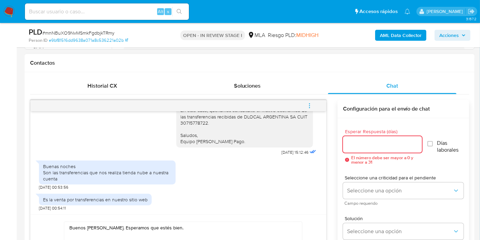
click at [367, 142] on input "Esperar Respuesta (días)" at bounding box center [382, 144] width 79 height 9
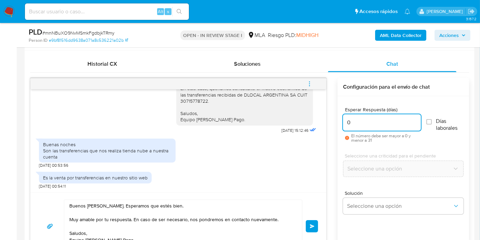
scroll to position [342, 0]
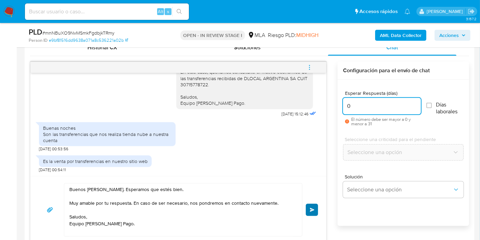
type input "0"
click at [307, 205] on button "Enviar" at bounding box center [312, 209] width 12 height 12
click at [310, 208] on span "Enviar" at bounding box center [312, 210] width 5 height 4
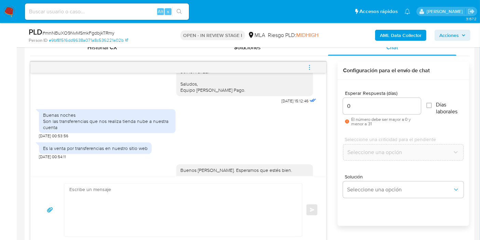
scroll to position [597, 0]
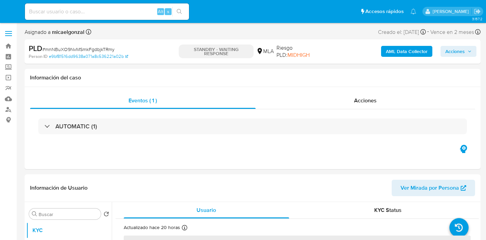
select select "10"
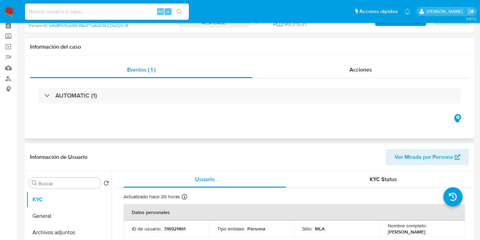
scroll to position [152, 0]
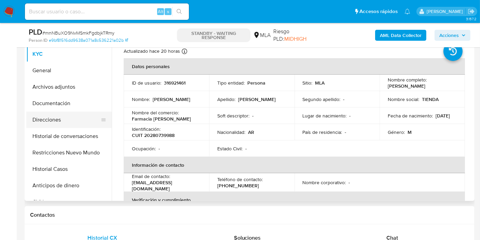
click at [73, 113] on button "Direcciones" at bounding box center [66, 119] width 80 height 16
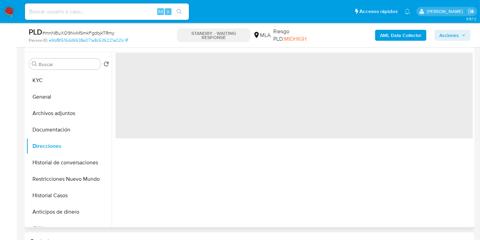
scroll to position [114, 0]
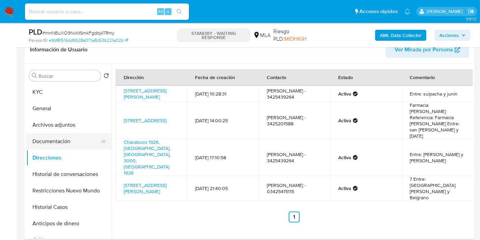
drag, startPoint x: 63, startPoint y: 143, endPoint x: 67, endPoint y: 142, distance: 3.8
click at [64, 142] on button "Documentación" at bounding box center [66, 141] width 80 height 16
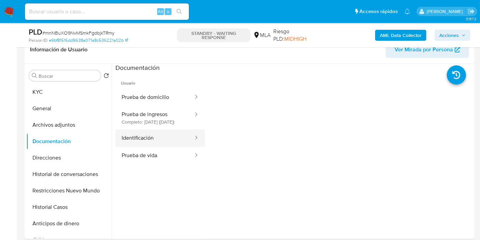
click at [152, 144] on button "Identificación" at bounding box center [155, 137] width 79 height 17
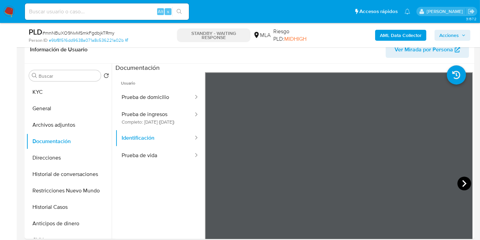
click at [465, 181] on icon at bounding box center [465, 183] width 14 height 14
click at [34, 89] on button "KYC" at bounding box center [66, 92] width 80 height 16
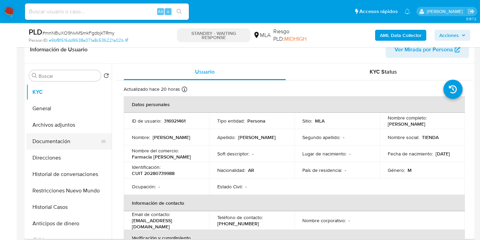
click at [71, 147] on button "Documentación" at bounding box center [66, 141] width 80 height 16
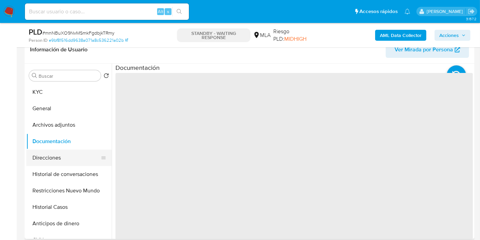
click at [67, 155] on button "Direcciones" at bounding box center [66, 157] width 80 height 16
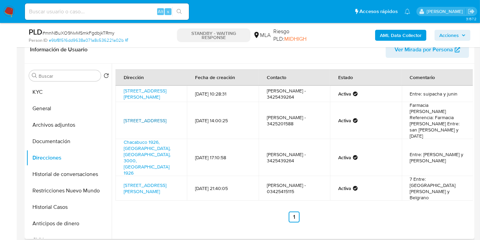
click at [153, 119] on link "Suipacha 2710, Santa Fe Capital, Santa Fe, 3000, Argentina 2710" at bounding box center [145, 120] width 43 height 7
click at [58, 204] on button "Historial Casos" at bounding box center [66, 207] width 80 height 16
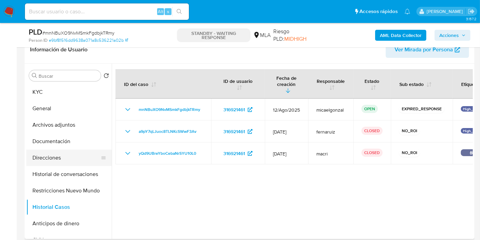
click at [64, 150] on button "Direcciones" at bounding box center [66, 157] width 80 height 16
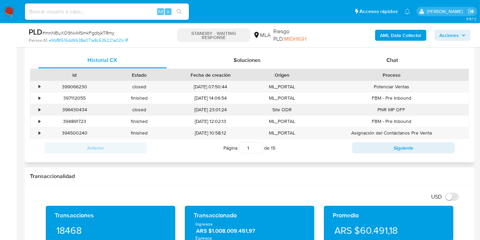
scroll to position [304, 0]
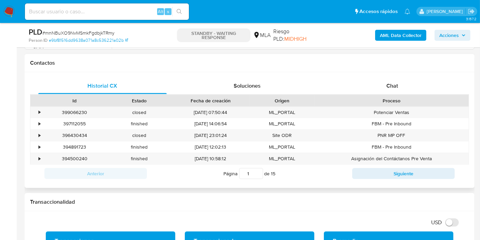
click at [411, 95] on div "Proceso" at bounding box center [392, 101] width 155 height 12
click at [413, 87] on div "Chat" at bounding box center [392, 86] width 129 height 16
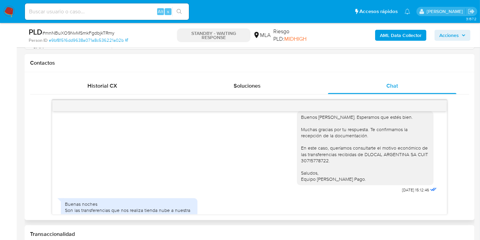
scroll to position [369, 0]
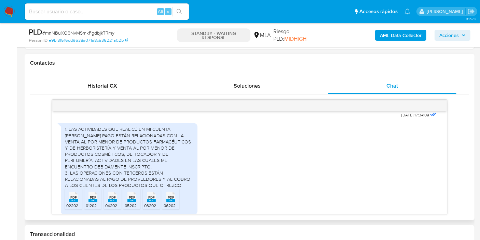
click at [129, 158] on div "1. LAS ACTIVIDADES QUE REALICÉ EN MI CUENTA DE MERCADO PAGO ESTÁN RELACIONADAS …" at bounding box center [129, 157] width 129 height 62
click at [99, 150] on div "1. LAS ACTIVIDADES QUE REALICÉ EN MI CUENTA DE MERCADO PAGO ESTÁN RELACIONADAS …" at bounding box center [129, 157] width 129 height 62
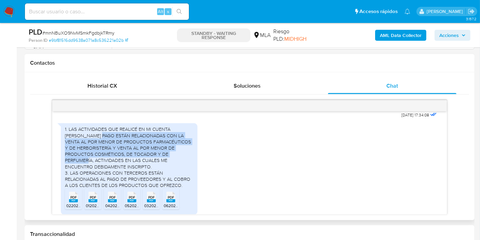
drag, startPoint x: 99, startPoint y: 150, endPoint x: 172, endPoint y: 168, distance: 75.0
click at [172, 168] on div "1. LAS ACTIVIDADES QUE REALICÉ EN MI CUENTA DE MERCADO PAGO ESTÁN RELACIONADAS …" at bounding box center [129, 157] width 129 height 62
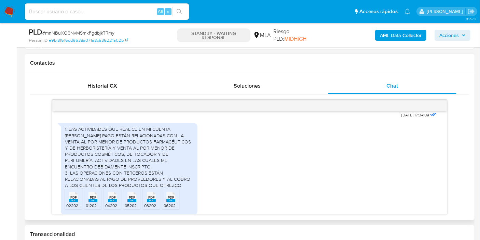
click at [170, 171] on div "1. LAS ACTIVIDADES QUE REALICÉ EN MI CUENTA DE MERCADO PAGO ESTÁN RELACIONADAS …" at bounding box center [129, 157] width 129 height 62
click at [149, 157] on div "1. LAS ACTIVIDADES QUE REALICÉ EN MI CUENTA DE MERCADO PAGO ESTÁN RELACIONADAS …" at bounding box center [129, 157] width 129 height 62
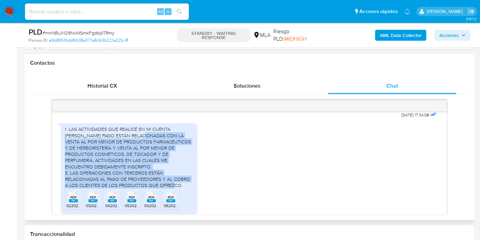
drag, startPoint x: 138, startPoint y: 149, endPoint x: 188, endPoint y: 199, distance: 70.8
click at [188, 188] on div "1. LAS ACTIVIDADES QUE REALICÉ EN MI CUENTA DE MERCADO PAGO ESTÁN RELACIONADAS …" at bounding box center [129, 157] width 129 height 62
copy div "ADAS CON LA VENTA AL POR MENOR DE PRODUCTOS FARMACÉUTICOS Y DE HERBORISTERÍA Y …"
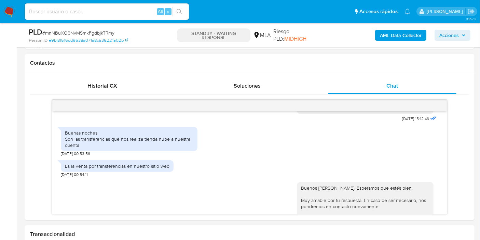
scroll to position [597, 0]
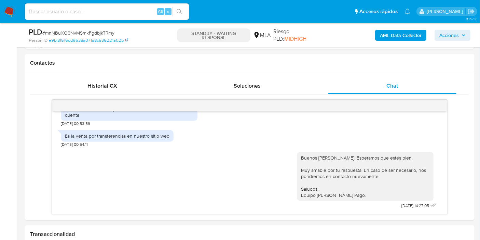
click at [95, 32] on span "# mnNBuXO9NvMSmkFgdbjkTRmy" at bounding box center [78, 32] width 72 height 7
copy span "mnNBuXO9NvMSmkFgdbjkTRmy"
click at [11, 14] on img at bounding box center [9, 12] width 12 height 12
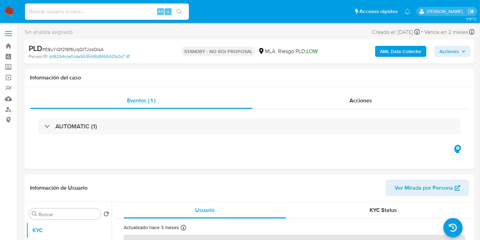
select select "10"
click at [10, 9] on img at bounding box center [9, 12] width 12 height 12
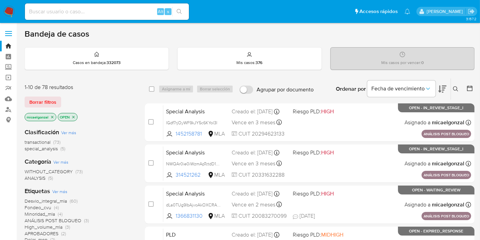
click at [6, 11] on img at bounding box center [9, 12] width 12 height 12
click at [45, 105] on span "Borrar filtros" at bounding box center [42, 102] width 27 height 10
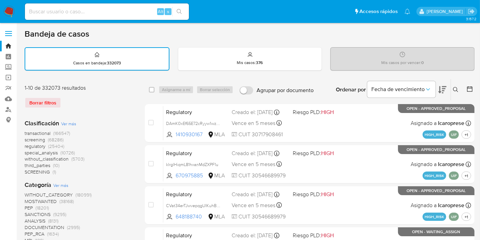
click at [453, 91] on icon at bounding box center [455, 89] width 5 height 5
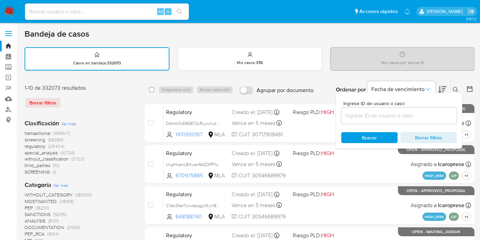
click at [406, 118] on input at bounding box center [400, 115] width 116 height 9
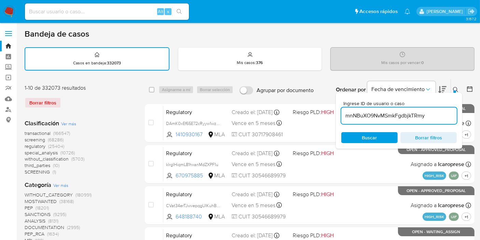
type input "mnNBuXO9NvMSmkFgdbjkTRmy"
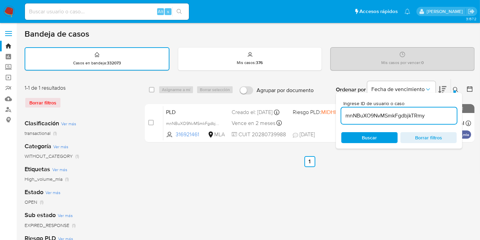
click at [152, 92] on div "select-all-cases-checkbox" at bounding box center [153, 89] width 8 height 8
drag, startPoint x: 151, startPoint y: 91, endPoint x: 157, endPoint y: 91, distance: 5.1
click at [154, 91] on span at bounding box center [151, 89] width 5 height 5
click at [182, 89] on div "Asignarme a mí Borrar selección" at bounding box center [198, 89] width 78 height 8
click at [152, 89] on input "checkbox" at bounding box center [151, 89] width 5 height 5
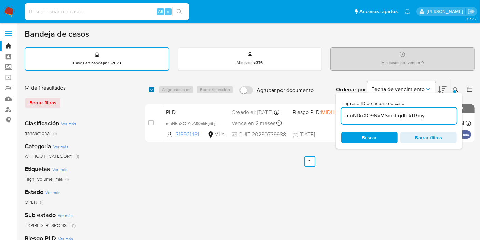
checkbox input "true"
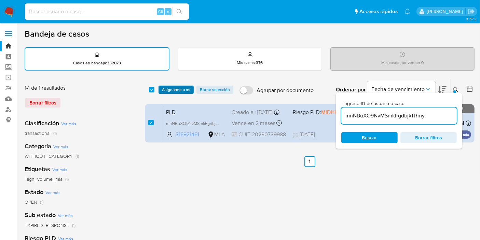
click at [168, 89] on span "Asignarme a mí" at bounding box center [176, 89] width 28 height 7
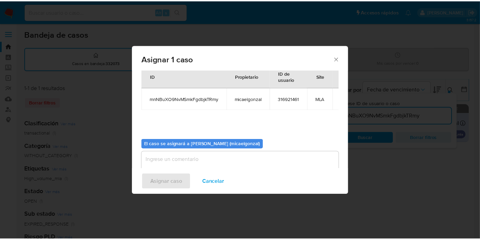
scroll to position [35, 0]
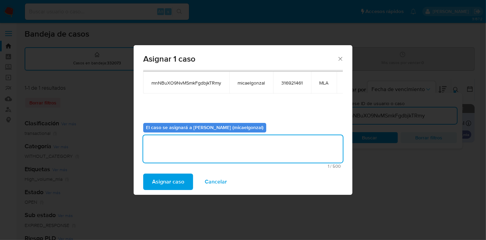
click at [213, 140] on textarea "assign-modal" at bounding box center [243, 148] width 200 height 27
drag, startPoint x: 177, startPoint y: 167, endPoint x: 175, endPoint y: 177, distance: 10.5
click at [177, 169] on div "Asignar 1 caso Casos a asignar: ID Propietario ID de usuario Site mnNBuXO9NvMSm…" at bounding box center [243, 119] width 219 height 149
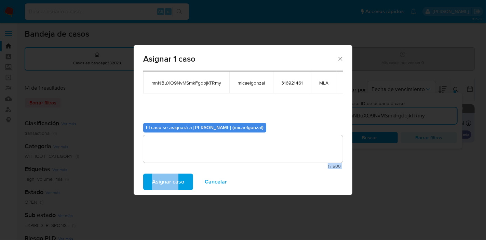
click at [175, 181] on span "Asignar caso" at bounding box center [168, 181] width 32 height 15
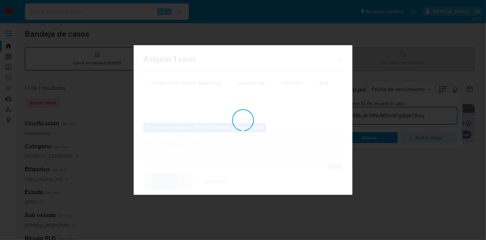
checkbox input "false"
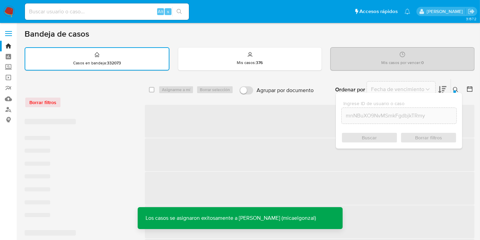
click at [88, 8] on input at bounding box center [107, 11] width 164 height 9
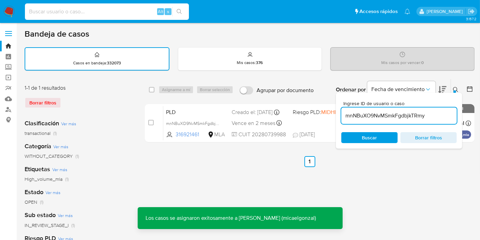
paste input "mnNBuXO9NvMSmkFgdbjkTRmy"
type input "mnNBuXO9NvMSmkFgdbjkTRmy"
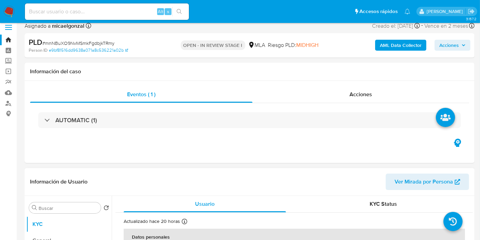
scroll to position [76, 0]
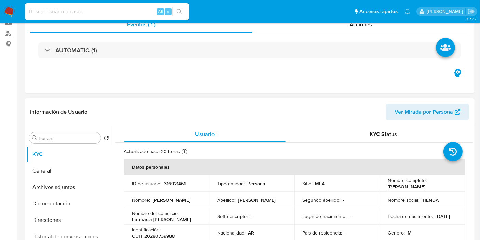
select select "10"
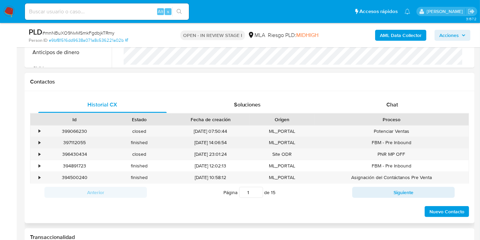
scroll to position [266, 0]
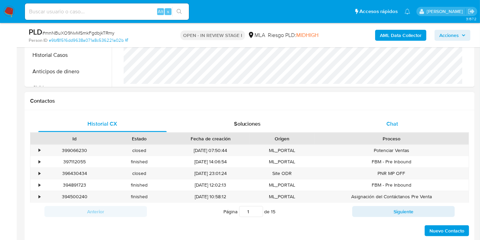
click at [403, 128] on div "Chat" at bounding box center [392, 124] width 129 height 16
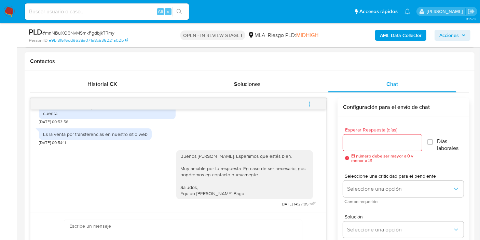
scroll to position [342, 0]
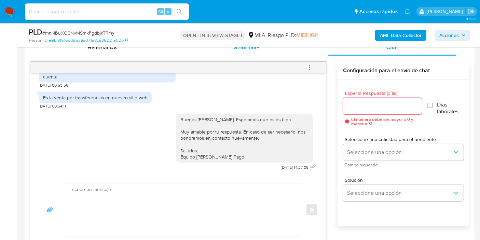
click at [310, 54] on div "Soluciones" at bounding box center [247, 47] width 129 height 16
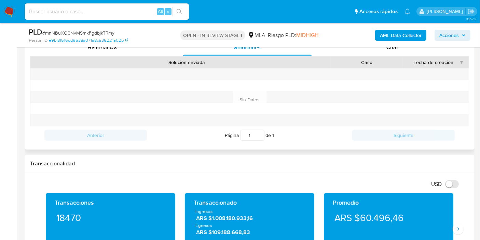
drag, startPoint x: 377, startPoint y: 58, endPoint x: 387, endPoint y: 52, distance: 11.5
click at [382, 56] on div "Solución enviada Caso Fecha de creación" at bounding box center [249, 62] width 439 height 12
click at [387, 52] on div "Chat" at bounding box center [392, 47] width 129 height 16
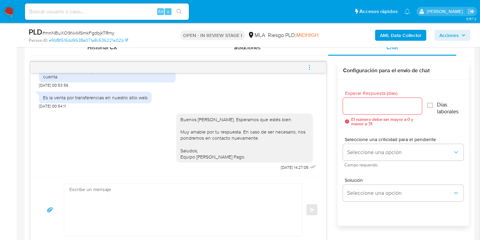
click at [313, 65] on button "menu-action" at bounding box center [309, 67] width 23 height 16
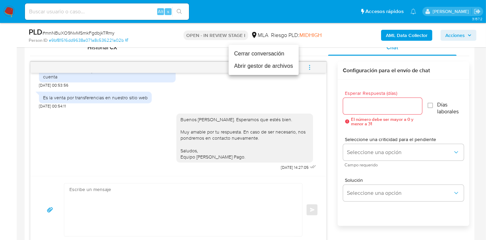
drag, startPoint x: 280, startPoint y: 62, endPoint x: 272, endPoint y: 52, distance: 12.7
click at [272, 52] on ul "Cerrar conversación Abrir gestor de archivos" at bounding box center [264, 60] width 70 height 30
click at [272, 52] on li "Cerrar conversación" at bounding box center [264, 54] width 70 height 12
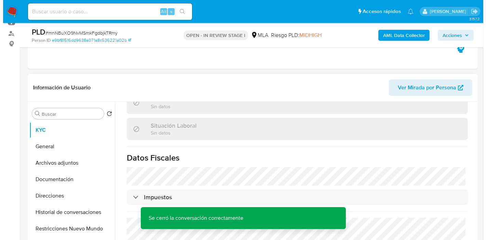
scroll to position [294, 0]
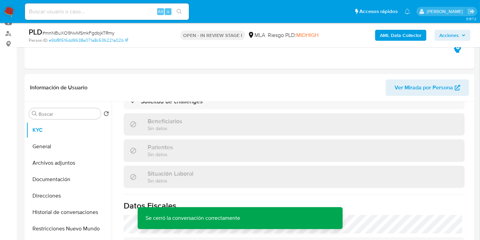
click at [413, 34] on b "AML Data Collector" at bounding box center [401, 35] width 42 height 11
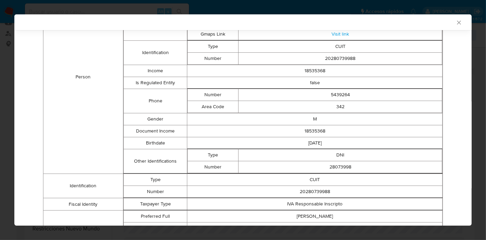
scroll to position [67, 0]
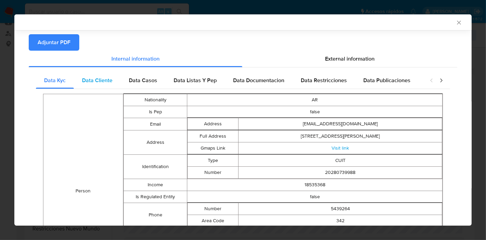
click at [102, 81] on span "Data Cliente" at bounding box center [97, 80] width 30 height 8
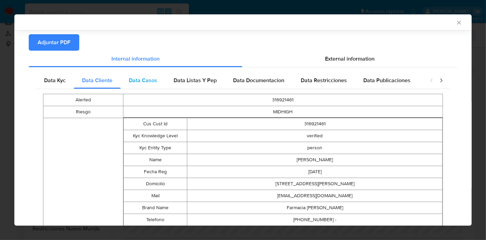
click at [145, 85] on div "Data Casos" at bounding box center [143, 80] width 45 height 16
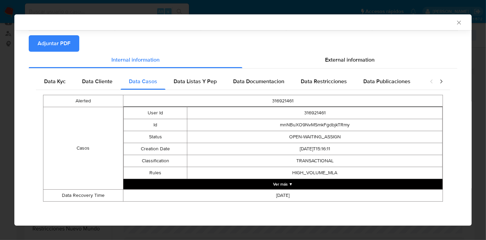
scroll to position [65, 0]
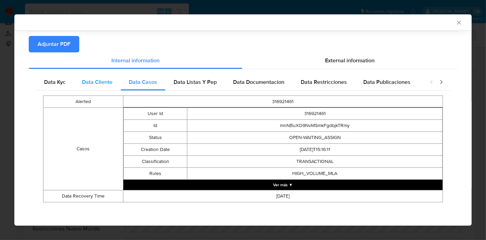
click at [106, 87] on div "Data Cliente" at bounding box center [97, 82] width 47 height 16
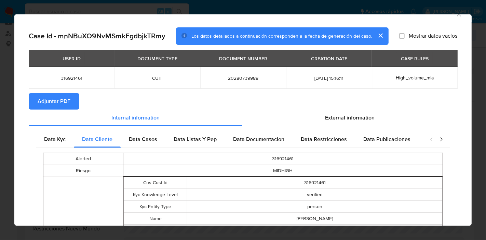
scroll to position [0, 0]
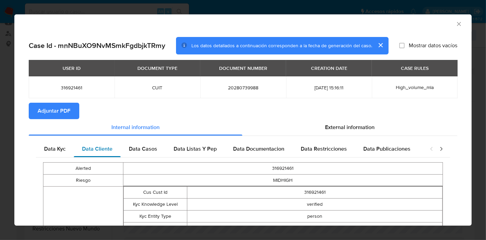
click at [118, 153] on div "Data Cliente" at bounding box center [97, 149] width 47 height 16
click at [142, 152] on span "Data Casos" at bounding box center [143, 149] width 28 height 8
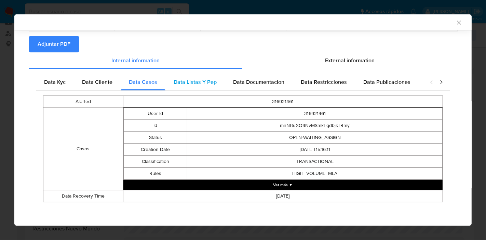
click at [175, 78] on span "Data Listas Y Pep" at bounding box center [195, 82] width 43 height 8
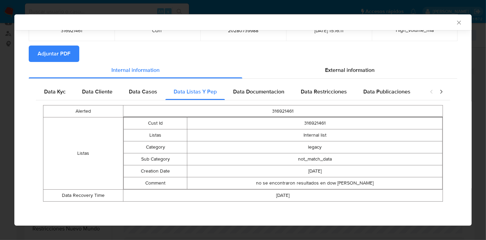
scroll to position [55, 0]
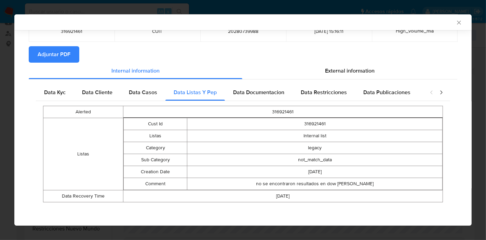
click at [244, 104] on div "Alerted 316921461 Listas Cust Id 316921461 Listas Internal list Category legacy…" at bounding box center [243, 154] width 414 height 106
click at [246, 100] on div "Data Kyc Data Cliente Data Casos Data Listas Y Pep Data Documentacion Data Rest…" at bounding box center [243, 145] width 414 height 123
click at [253, 94] on span "Data Documentacion" at bounding box center [258, 92] width 51 height 8
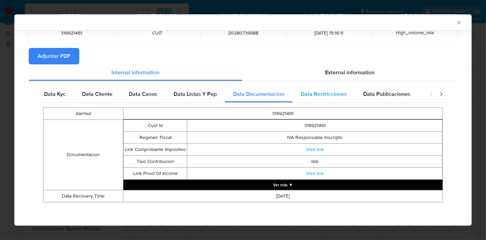
click at [340, 99] on div "Data Restricciones" at bounding box center [324, 94] width 63 height 16
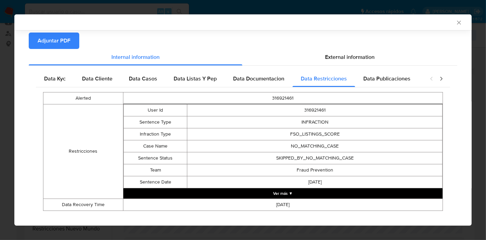
scroll to position [77, 0]
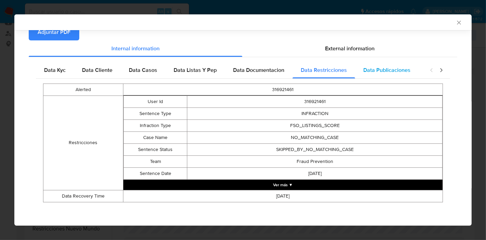
click at [396, 75] on div "Data Publicaciones" at bounding box center [387, 70] width 64 height 16
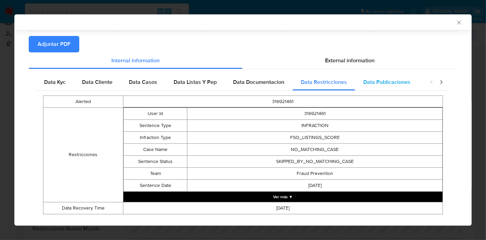
click at [396, 75] on div "Data Publicaciones" at bounding box center [387, 82] width 64 height 16
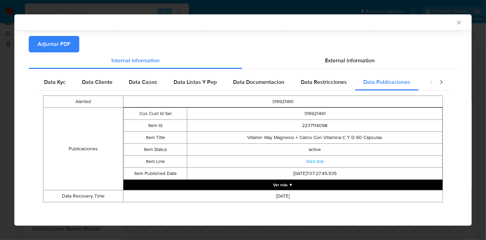
click at [438, 82] on icon "closure-recommendation-modal" at bounding box center [441, 82] width 7 height 7
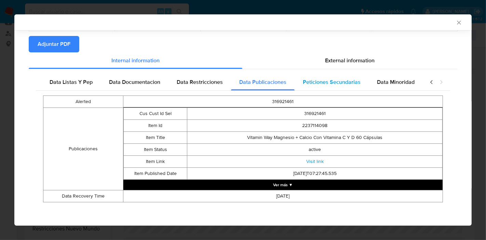
scroll to position [0, 126]
click at [324, 81] on span "Peticiones Secundarias" at bounding box center [332, 82] width 58 height 8
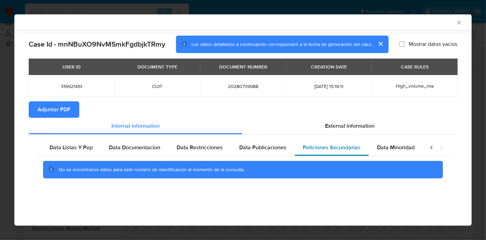
scroll to position [0, 0]
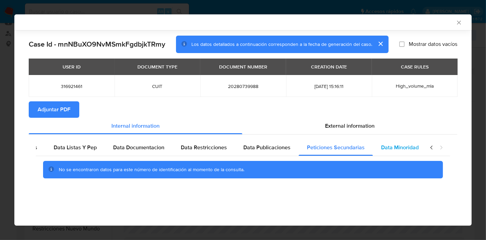
click at [405, 149] on span "Data Minoridad" at bounding box center [400, 147] width 38 height 8
click at [431, 147] on icon "closure-recommendation-modal" at bounding box center [431, 147] width 2 height 4
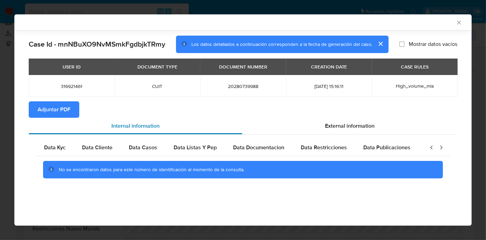
drag, startPoint x: 54, startPoint y: 149, endPoint x: 162, endPoint y: 132, distance: 109.3
click at [55, 149] on span "Data Kyc" at bounding box center [55, 147] width 22 height 8
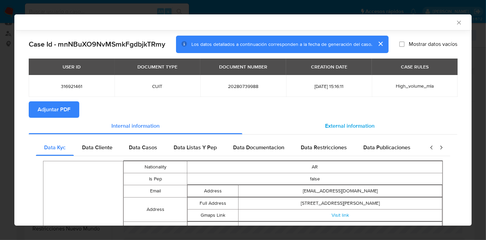
click at [378, 126] on div "External information" at bounding box center [349, 126] width 215 height 16
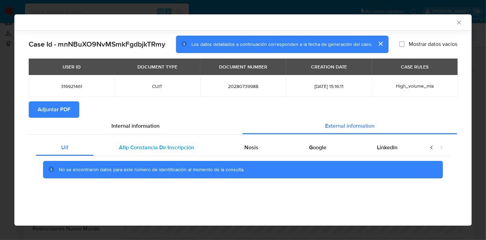
click at [144, 149] on span "Afip Constancia De Inscripción" at bounding box center [156, 147] width 75 height 8
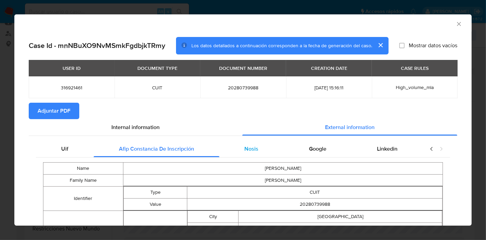
click at [231, 148] on div "Nosis" at bounding box center [251, 149] width 65 height 16
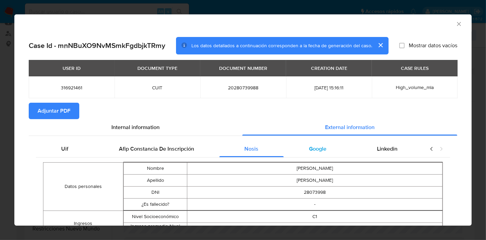
click at [309, 148] on span "Google" at bounding box center [317, 149] width 17 height 8
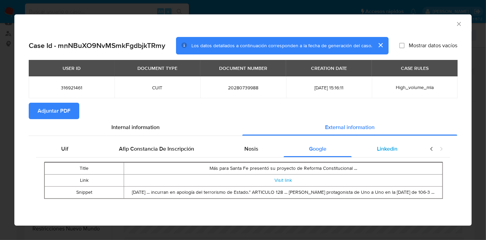
click at [402, 151] on div "Linkedin" at bounding box center [387, 149] width 71 height 16
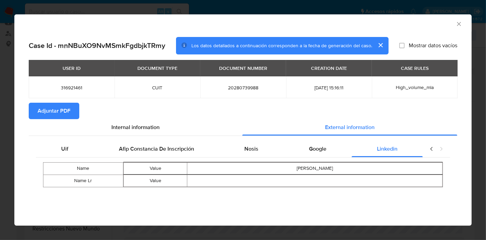
click at [430, 145] on icon "closure-recommendation-modal" at bounding box center [431, 148] width 7 height 7
click at [79, 155] on div "Uif" at bounding box center [65, 149] width 58 height 16
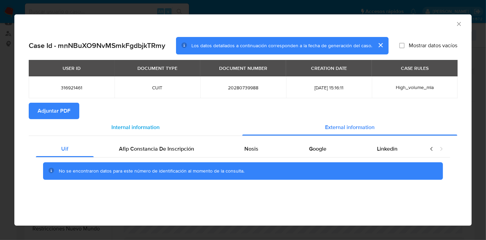
click at [173, 120] on div "Internal information" at bounding box center [136, 127] width 214 height 16
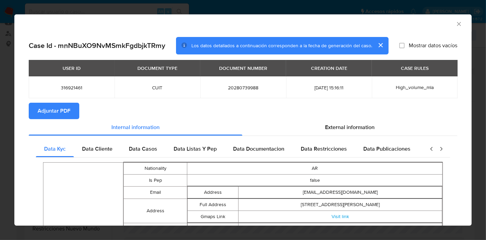
click at [56, 107] on span "Adjuntar PDF" at bounding box center [54, 110] width 33 height 15
click at [0, 136] on div "AML Data Collector Case Id - mnNBuXO9NvMSmkFgdbjkTRmy Los datos detallados a co…" at bounding box center [243, 120] width 486 height 240
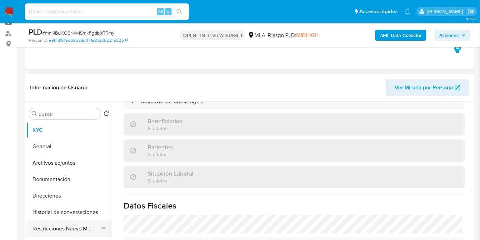
click at [57, 222] on button "Restricciones Nuevo Mundo" at bounding box center [66, 228] width 80 height 16
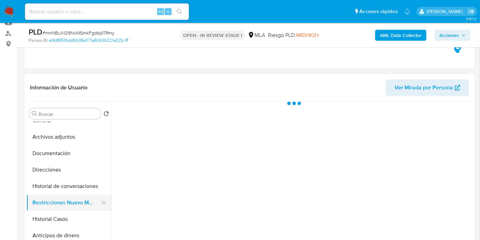
scroll to position [38, 0]
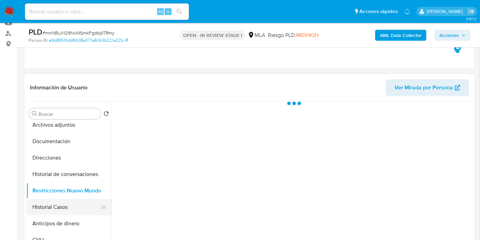
drag, startPoint x: 61, startPoint y: 217, endPoint x: 67, endPoint y: 210, distance: 9.7
click at [62, 215] on button "Anticipos de dinero" at bounding box center [68, 223] width 85 height 16
click at [68, 210] on button "Historial Casos" at bounding box center [66, 207] width 80 height 16
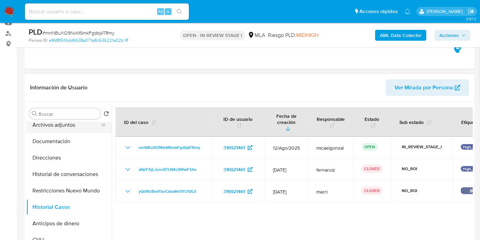
click at [80, 131] on button "Archivos adjuntos" at bounding box center [66, 125] width 80 height 16
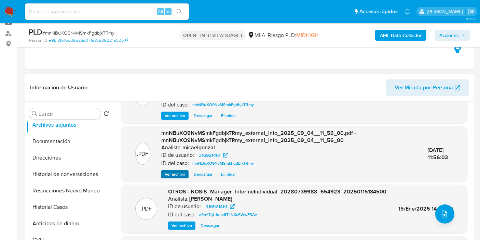
scroll to position [72, 0]
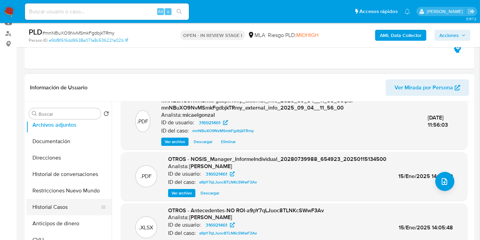
click at [63, 206] on button "Historial Casos" at bounding box center [66, 207] width 80 height 16
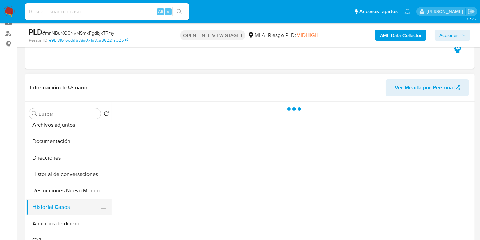
scroll to position [0, 0]
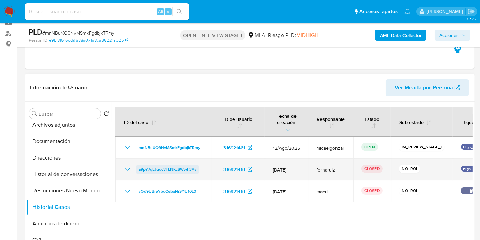
click at [152, 165] on span "a9pY7qLJuoc8TLNKcSWwF3Av" at bounding box center [168, 169] width 58 height 8
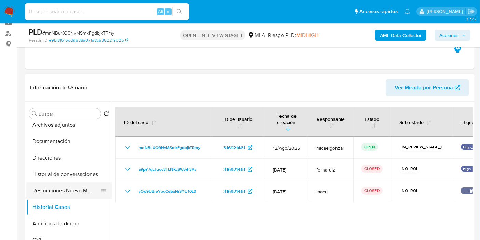
click at [75, 187] on button "Restricciones Nuevo Mundo" at bounding box center [66, 190] width 80 height 16
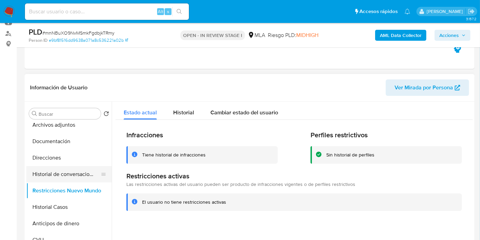
click at [74, 177] on button "Historial de conversaciones" at bounding box center [66, 174] width 80 height 16
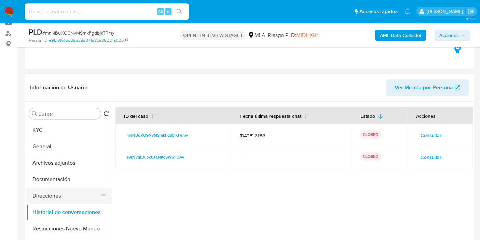
click at [60, 190] on button "Direcciones" at bounding box center [66, 195] width 80 height 16
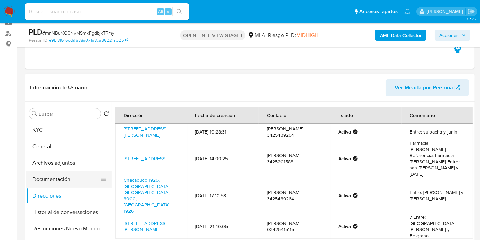
click at [69, 181] on button "Documentación" at bounding box center [66, 179] width 80 height 16
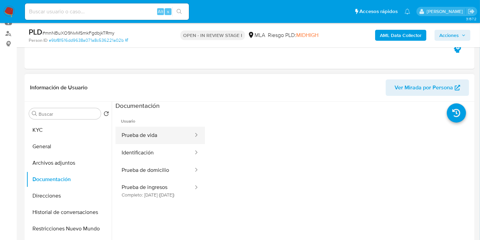
click at [166, 139] on button "Prueba de vida" at bounding box center [155, 134] width 79 height 17
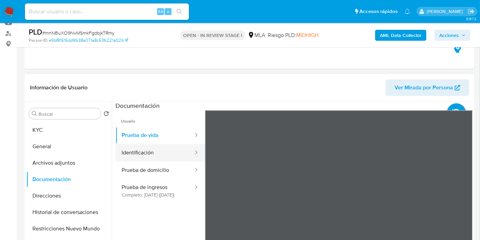
click at [172, 154] on button "Identificación" at bounding box center [155, 152] width 79 height 17
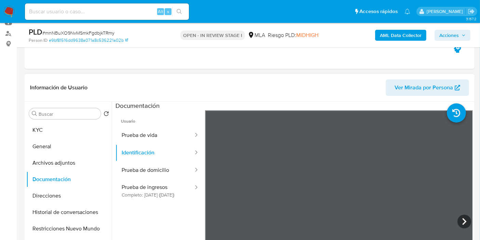
scroll to position [11, 0]
click at [459, 220] on icon at bounding box center [465, 221] width 14 height 14
click at [161, 169] on button "Prueba de domicilio" at bounding box center [155, 169] width 79 height 17
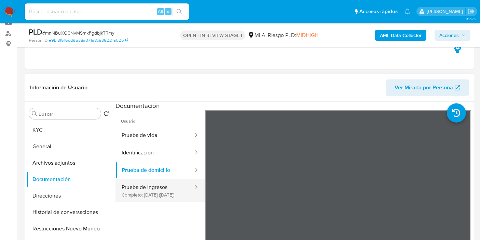
click at [152, 183] on button "Prueba de ingresos Completo: 31/10/2024 (hace 10 meses)" at bounding box center [155, 190] width 79 height 23
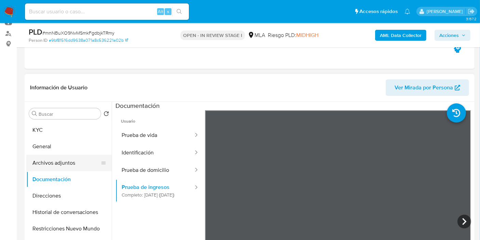
click at [65, 170] on button "Archivos adjuntos" at bounding box center [66, 163] width 80 height 16
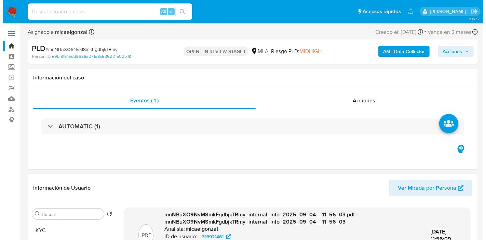
scroll to position [152, 0]
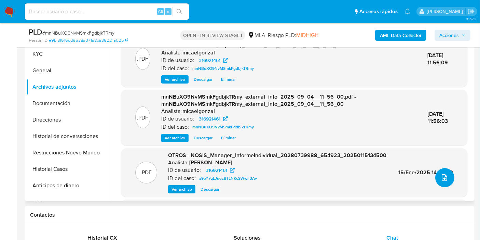
click at [441, 176] on icon "upload-file" at bounding box center [445, 177] width 8 height 8
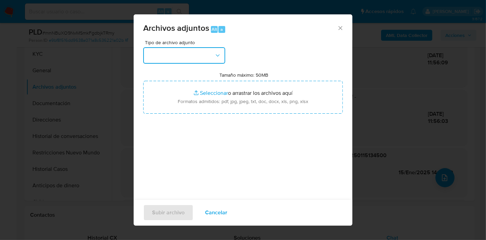
click at [160, 51] on button "button" at bounding box center [184, 55] width 82 height 16
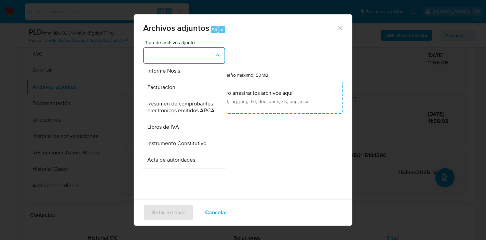
scroll to position [190, 0]
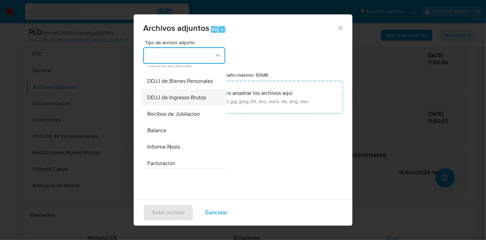
click at [199, 106] on div "DDJJ de Ingresos Brutos" at bounding box center [182, 97] width 70 height 16
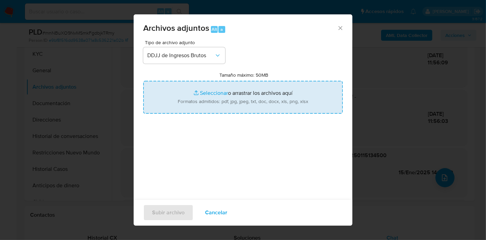
click at [225, 96] on input "Tamaño máximo: 50MB Seleccionar archivos" at bounding box center [243, 97] width 200 height 33
type input "C:\fakepath\DDJJ IIBB de enero - junio 2025.pdf"
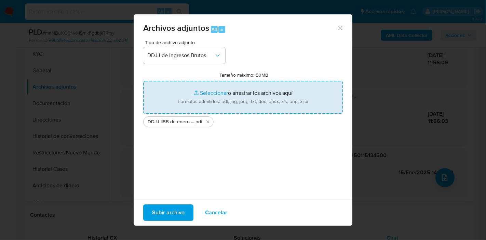
click at [169, 215] on span "Subir archivo" at bounding box center [168, 212] width 32 height 15
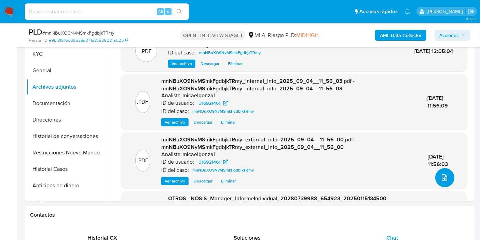
click at [442, 177] on icon "upload-file" at bounding box center [444, 177] width 5 height 7
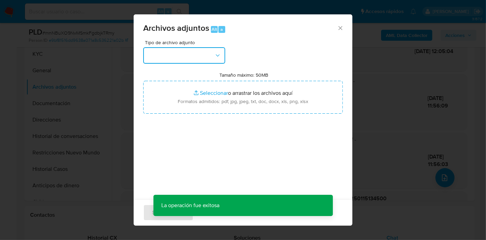
click at [173, 55] on button "button" at bounding box center [184, 55] width 82 height 16
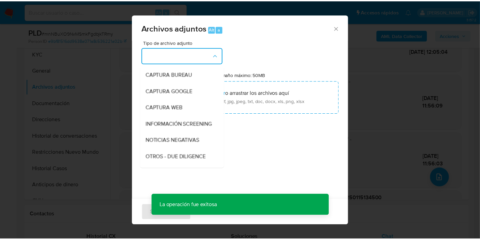
scroll to position [76, 0]
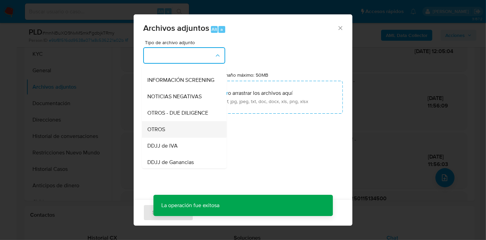
click at [184, 136] on div "OTROS" at bounding box center [182, 129] width 70 height 16
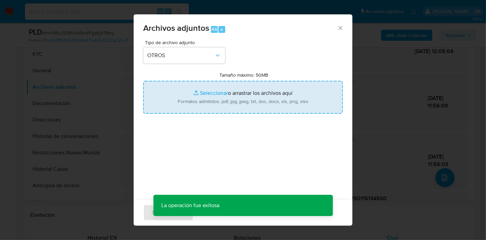
click at [203, 101] on input "Tamaño máximo: 50MB Seleccionar archivos" at bounding box center [243, 97] width 200 height 33
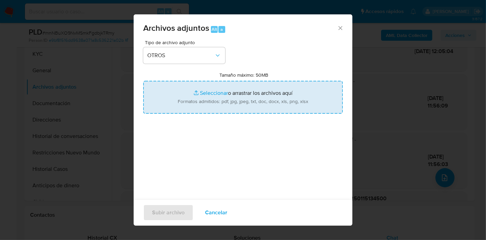
type input "C:\fakepath\Calculador - DDJJ IIBB.xlsx"
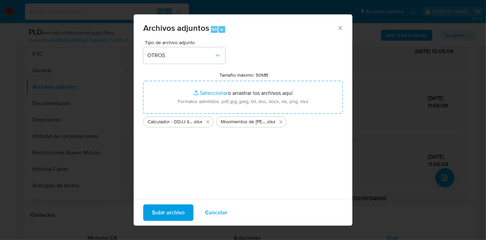
click at [187, 206] on button "Subir archivo" at bounding box center [168, 212] width 50 height 16
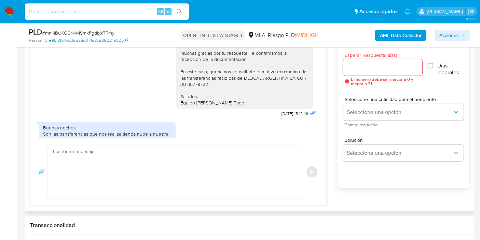
scroll to position [521, 0]
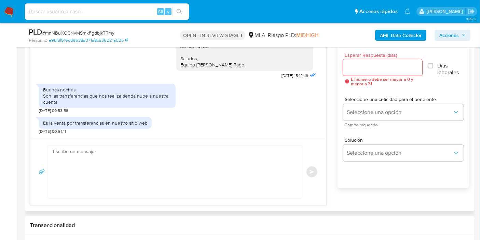
click at [101, 105] on div "Buenas noches Son las transferencias que nos realiza tienda nube a nuestra cuen…" at bounding box center [107, 95] width 129 height 19
copy div "Son las transferencias que nos realiza tienda nube a nuestra cuenta"
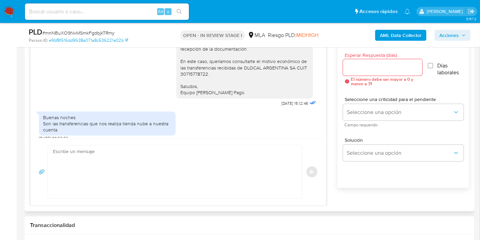
scroll to position [483, 0]
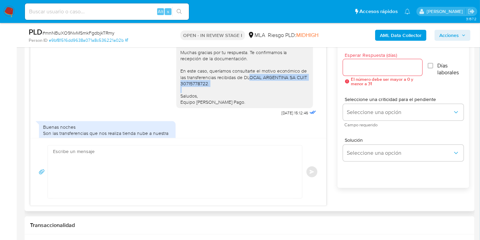
drag, startPoint x: 239, startPoint y: 91, endPoint x: 270, endPoint y: 94, distance: 30.6
click at [270, 94] on div "Buenos días, Sebastián. Esperamos que estés bien. Muchas gracias por tu respues…" at bounding box center [245, 71] width 129 height 68
copy div "DLOCAL ARGENTINA SA CUIT 30715778722."
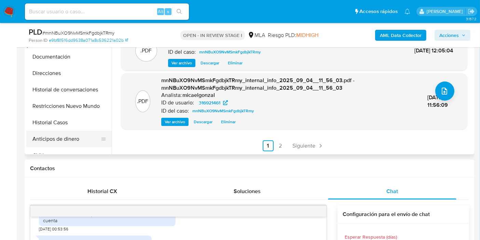
scroll to position [152, 0]
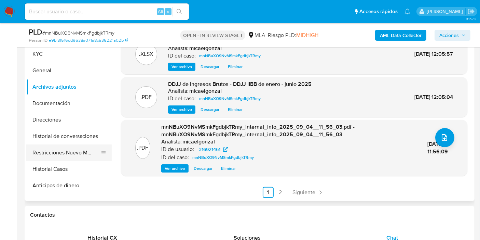
click at [52, 145] on button "Restricciones Nuevo Mundo" at bounding box center [66, 152] width 80 height 16
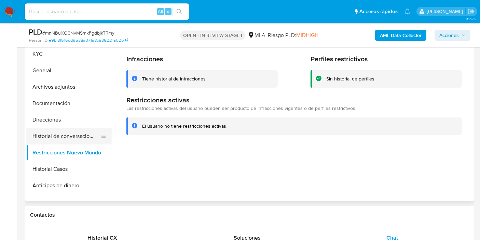
click at [61, 140] on button "Historial de conversaciones" at bounding box center [66, 136] width 80 height 16
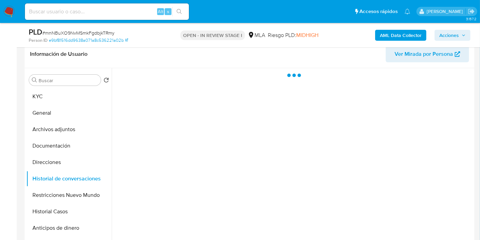
scroll to position [76, 0]
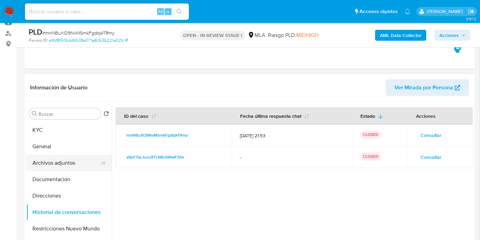
click at [81, 165] on button "Archivos adjuntos" at bounding box center [66, 163] width 80 height 16
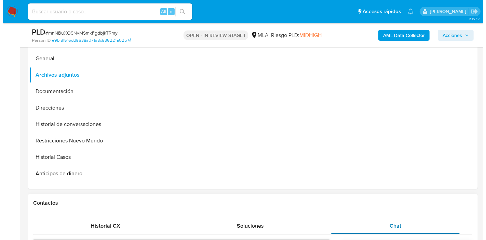
scroll to position [152, 0]
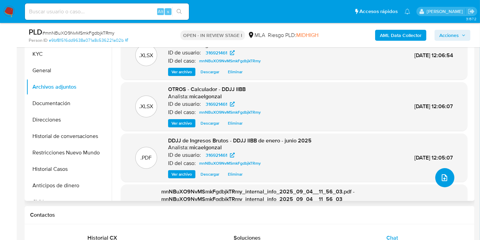
click at [443, 175] on icon "upload-file" at bounding box center [445, 177] width 8 height 8
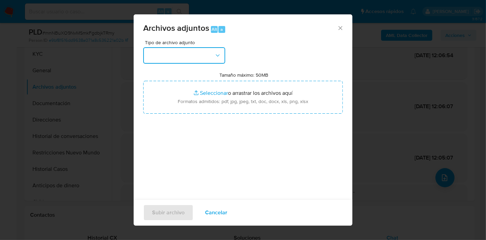
click at [151, 51] on button "button" at bounding box center [184, 55] width 82 height 16
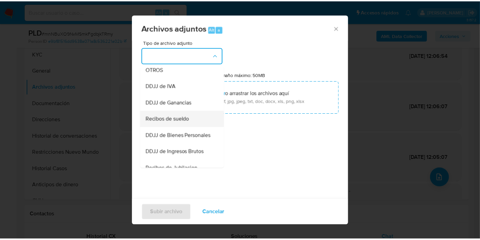
scroll to position [114, 0]
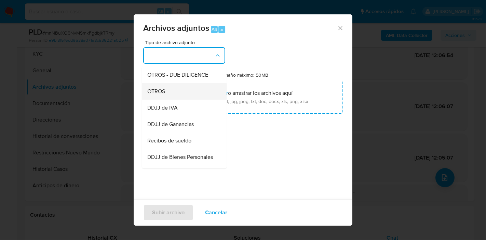
click at [191, 99] on div "OTROS" at bounding box center [182, 91] width 70 height 16
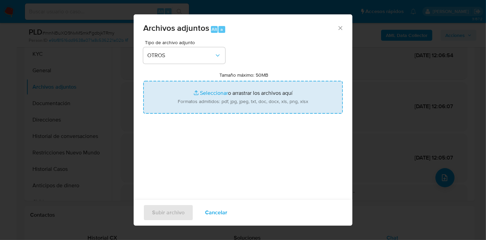
click at [229, 97] on input "Tamaño máximo: 50MB Seleccionar archivos" at bounding box center [243, 97] width 200 height 33
type input "C:\fakepath\Caselog mnNBuXO9NvMSmkFgdbjkTRmy_2025_08_19_01_22_47.docx"
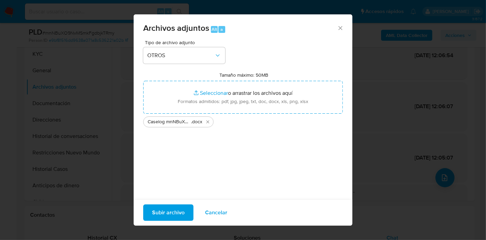
click at [163, 215] on span "Subir archivo" at bounding box center [168, 212] width 32 height 15
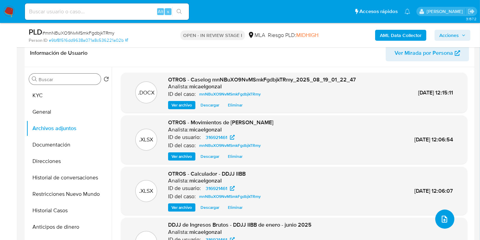
scroll to position [76, 0]
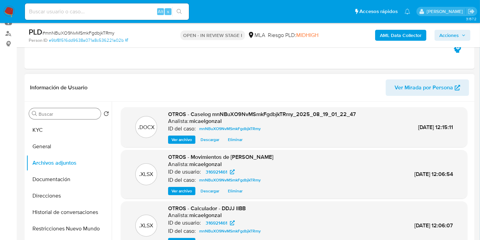
click at [65, 118] on div "Buscar" at bounding box center [65, 113] width 72 height 11
click at [61, 125] on button "KYC" at bounding box center [66, 130] width 80 height 16
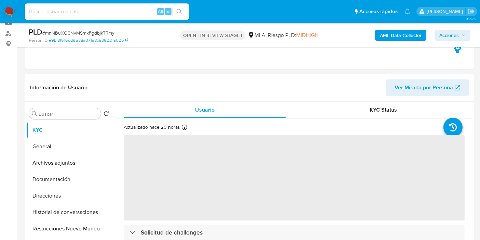
click at [458, 37] on span "Acciones" at bounding box center [449, 35] width 19 height 11
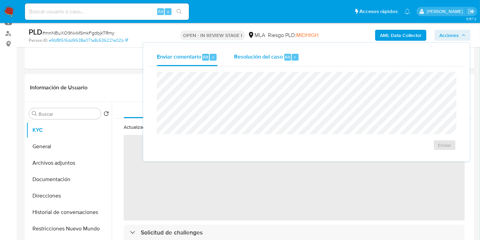
click at [297, 51] on div "Resolución del caso Alt r" at bounding box center [266, 57] width 65 height 18
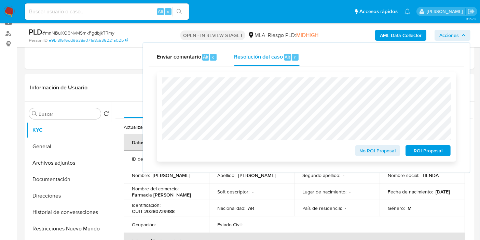
click at [378, 144] on div "No ROI Proposal" at bounding box center [378, 149] width 51 height 14
click at [378, 147] on span "No ROI Proposal" at bounding box center [378, 151] width 36 height 10
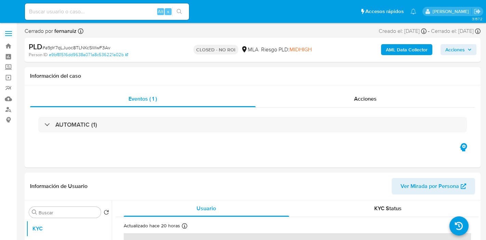
select select "10"
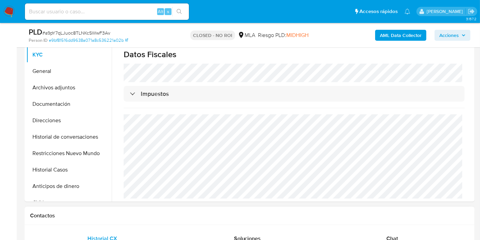
scroll to position [266, 0]
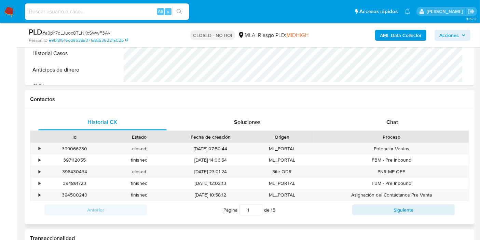
click at [393, 104] on div "Contactos" at bounding box center [250, 99] width 450 height 18
click at [394, 121] on span "Chat" at bounding box center [393, 122] width 12 height 8
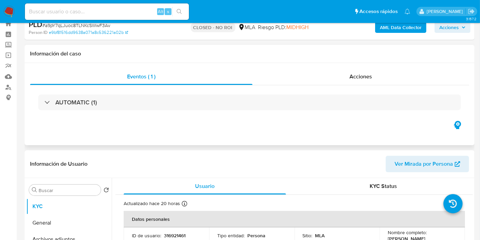
scroll to position [0, 0]
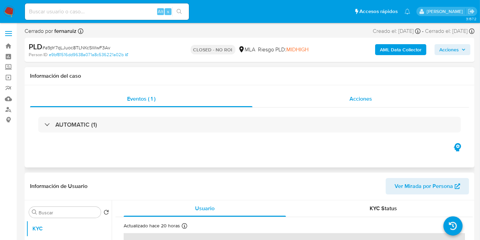
click at [343, 95] on div "Acciones" at bounding box center [361, 99] width 217 height 16
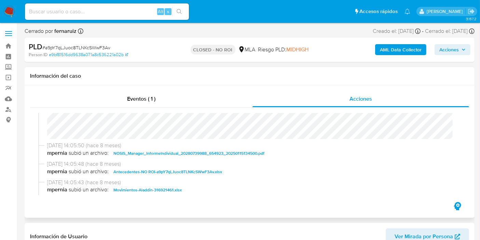
scroll to position [190, 0]
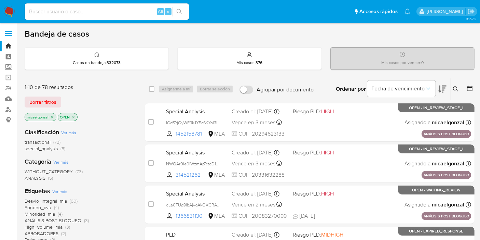
click at [44, 107] on div "1-10 de 78 resultados Borrar filtros micaelgonzal OPEN" at bounding box center [79, 102] width 109 height 39
click at [47, 101] on span "Borrar filtros" at bounding box center [42, 102] width 27 height 10
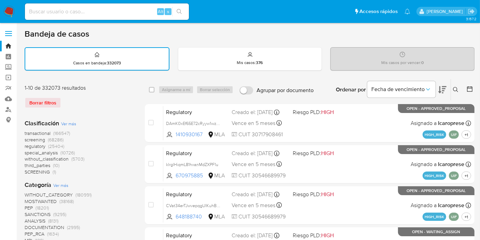
click at [462, 89] on button at bounding box center [456, 89] width 11 height 8
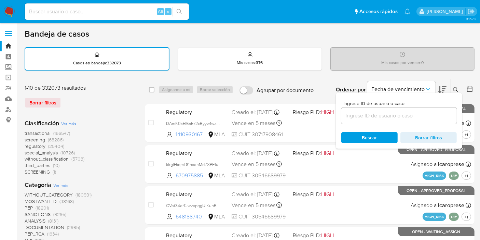
drag, startPoint x: 377, startPoint y: 123, endPoint x: 382, endPoint y: 116, distance: 9.0
click at [378, 120] on div "Ingrese ID de usuario o caso Buscar Borrar filtros" at bounding box center [399, 121] width 126 height 56
click at [382, 116] on input at bounding box center [400, 115] width 116 height 9
paste input "Tpva5l07RudSBMhAijkrokg9"
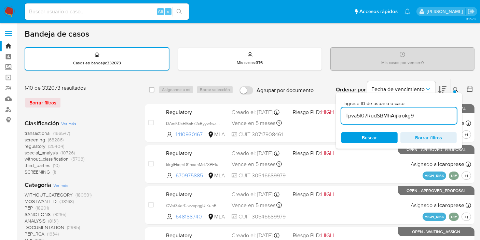
type input "Tpva5l07RudSBMhAijkrokg9"
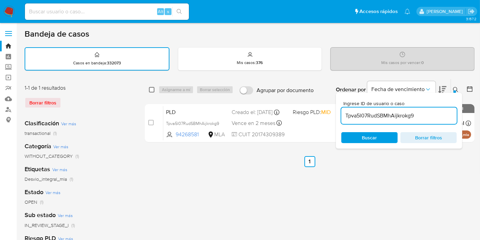
click at [154, 87] on input "checkbox" at bounding box center [151, 89] width 5 height 5
checkbox input "true"
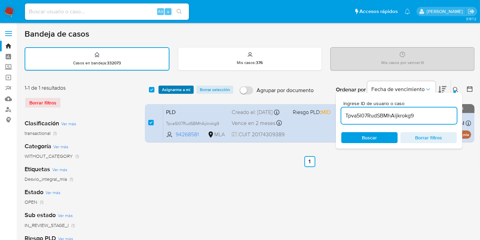
click at [179, 88] on span "Asignarme a mí" at bounding box center [176, 89] width 28 height 7
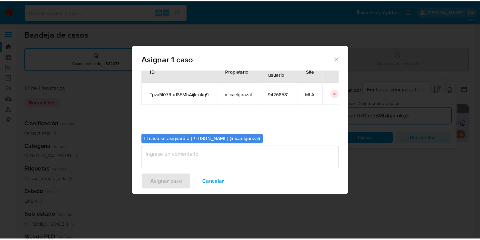
scroll to position [35, 0]
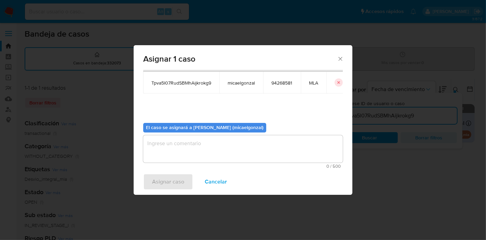
click at [187, 134] on div "El caso se asignará a [PERSON_NAME] (micaelgonzal) 0 / 500 500 caracteres resta…" at bounding box center [243, 142] width 200 height 51
click at [183, 154] on textarea "assign-modal" at bounding box center [243, 148] width 200 height 27
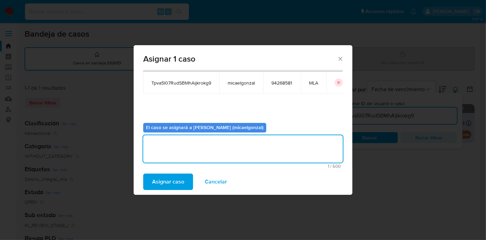
click at [170, 177] on span "Asignar caso" at bounding box center [168, 181] width 32 height 15
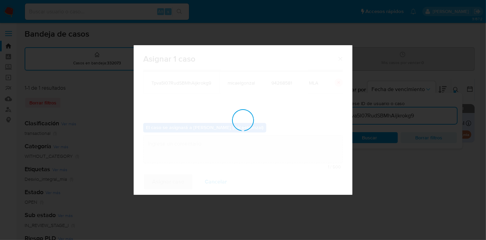
checkbox input "false"
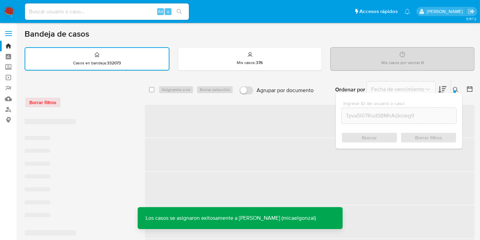
click at [131, 17] on div "Alt s" at bounding box center [107, 11] width 164 height 16
click at [128, 15] on input at bounding box center [107, 11] width 164 height 9
paste input "Tpva5l07RudSBMhAijkrokg9"
type input "Tpva5l07RudSBMhAijkrokg9"
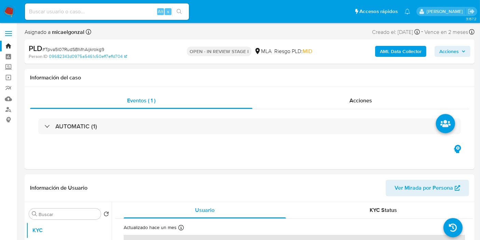
select select "10"
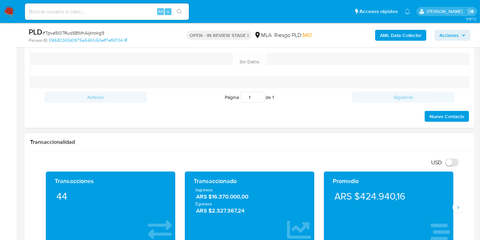
scroll to position [266, 0]
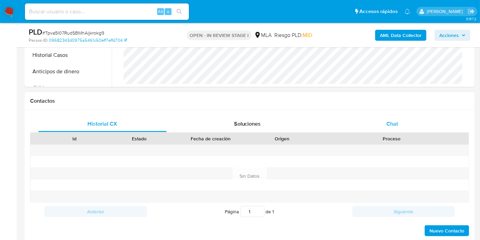
drag, startPoint x: 396, startPoint y: 133, endPoint x: 402, endPoint y: 119, distance: 15.6
click at [398, 129] on div "Historial CX Soluciones Chat Id Estado Fecha de creación Origen Proceso Anterio…" at bounding box center [249, 176] width 439 height 121
click at [402, 119] on div "Chat" at bounding box center [392, 124] width 129 height 16
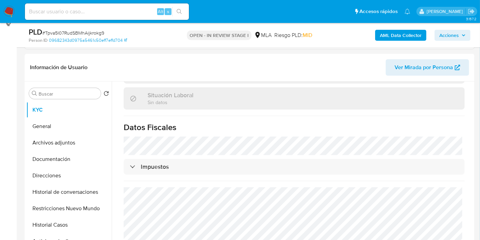
scroll to position [76, 0]
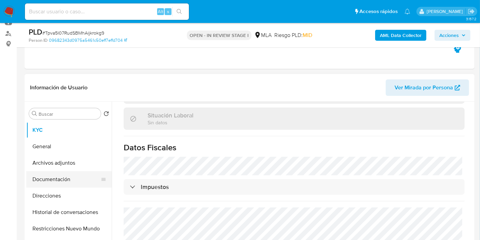
click at [76, 179] on button "Documentación" at bounding box center [66, 179] width 80 height 16
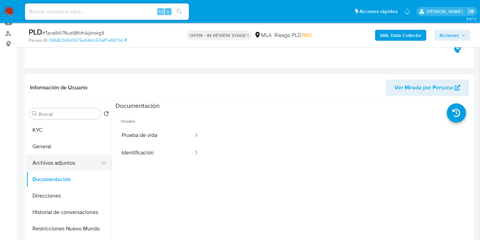
click at [76, 165] on button "Archivos adjuntos" at bounding box center [66, 163] width 80 height 16
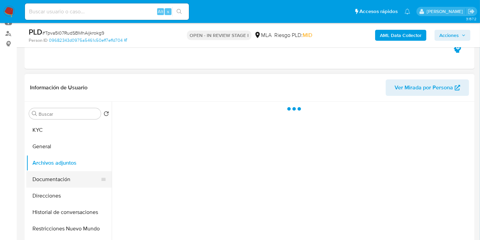
click at [80, 179] on button "Documentación" at bounding box center [66, 179] width 80 height 16
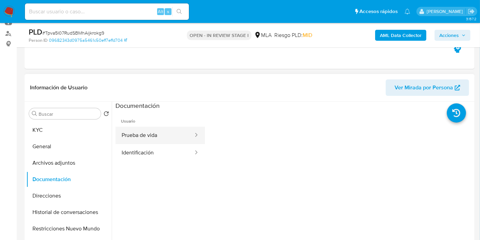
click at [180, 138] on button "Prueba de vida" at bounding box center [155, 134] width 79 height 17
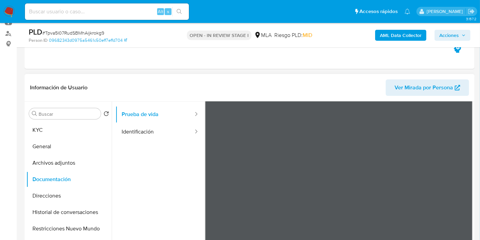
scroll to position [38, 0]
click at [59, 148] on button "General" at bounding box center [66, 146] width 80 height 16
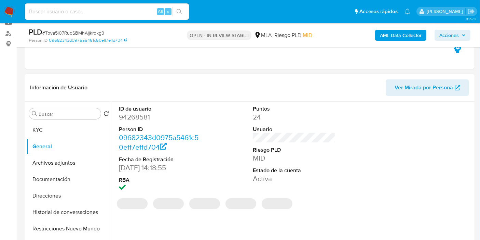
click at [137, 113] on dd "94268581" at bounding box center [160, 117] width 83 height 10
click at [135, 116] on dd "94268581" at bounding box center [160, 117] width 83 height 10
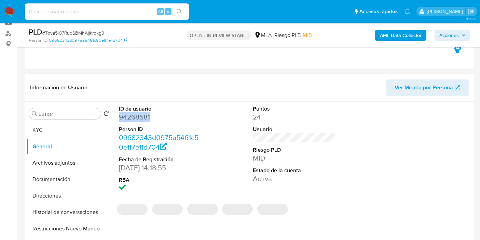
click at [135, 116] on dd "94268581" at bounding box center [160, 117] width 83 height 10
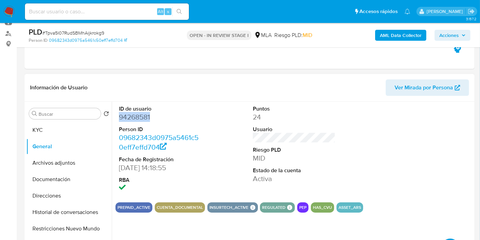
copy dd "94268581"
click at [56, 191] on button "Direcciones" at bounding box center [66, 195] width 80 height 16
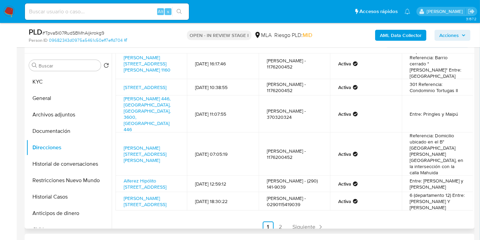
scroll to position [152, 0]
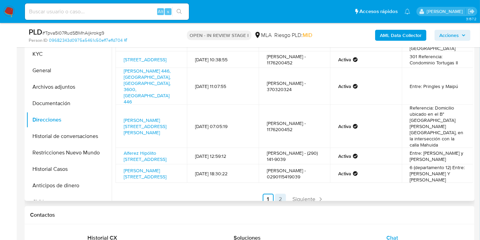
click at [276, 193] on link "2" at bounding box center [280, 198] width 11 height 11
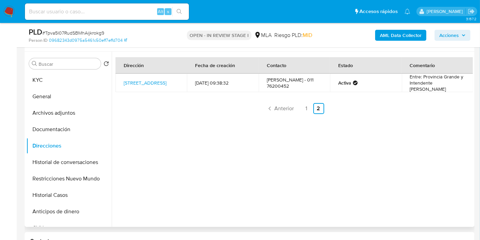
scroll to position [114, 0]
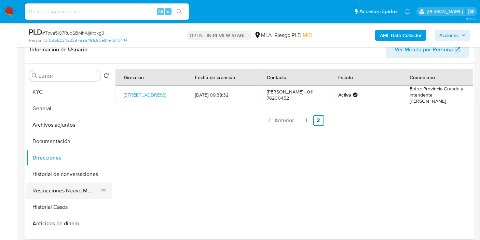
click at [39, 182] on button "Restricciones Nuevo Mundo" at bounding box center [66, 190] width 80 height 16
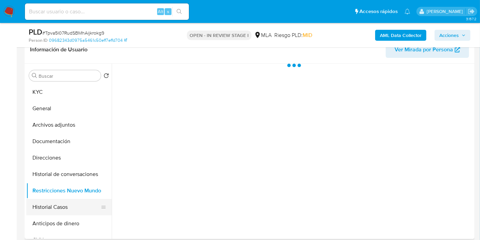
click at [40, 210] on button "Historial Casos" at bounding box center [66, 207] width 80 height 16
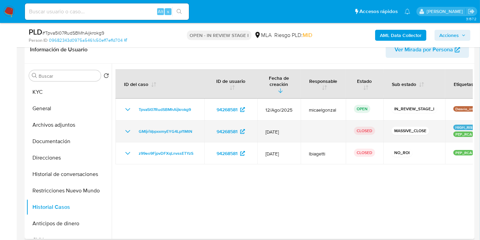
click at [125, 128] on icon "Mostrar/Ocultar" at bounding box center [128, 131] width 8 height 8
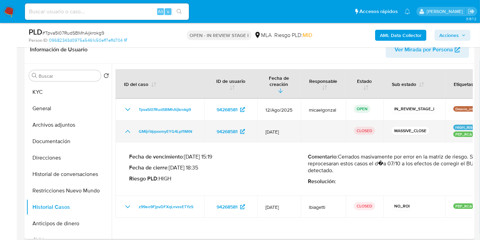
click at [130, 129] on td "GMIjriVppxxmyEYG4Lpf1MtN" at bounding box center [160, 131] width 89 height 22
click at [126, 128] on icon "Mostrar/Ocultar" at bounding box center [128, 131] width 8 height 8
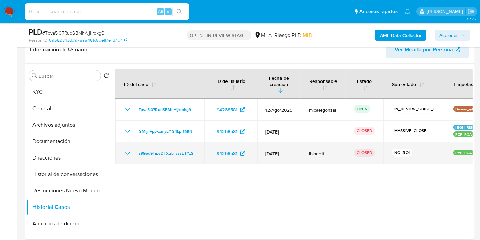
click at [127, 149] on icon "Mostrar/Ocultar" at bounding box center [128, 153] width 8 height 8
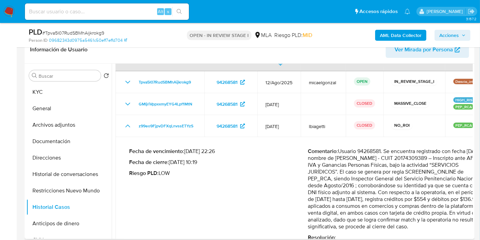
scroll to position [38, 0]
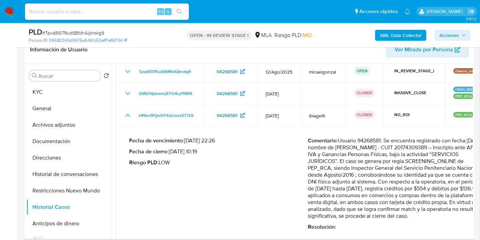
drag, startPoint x: 435, startPoint y: 161, endPoint x: 438, endPoint y: 177, distance: 16.0
click at [438, 177] on p "Comentario : Usuario 94268581. Se encuentra registrado con fecha [DATE] a nombr…" at bounding box center [397, 178] width 179 height 82
drag, startPoint x: 438, startPoint y: 177, endPoint x: 416, endPoint y: 215, distance: 44.3
click at [418, 212] on p "Comentario : Usuario 94268581. Se encuentra registrado con fecha [DATE] a nombr…" at bounding box center [397, 178] width 179 height 82
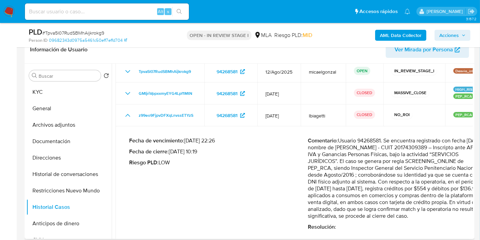
click at [416, 213] on p "Comentario : Usuario 94268581. Se encuentra registrado con fecha [DATE] a nombr…" at bounding box center [397, 178] width 179 height 82
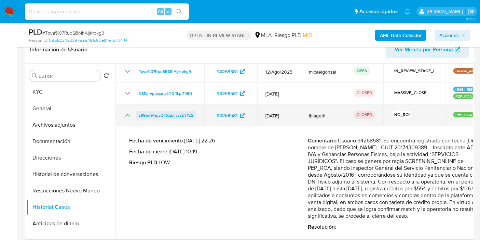
click at [139, 111] on span "z99eo9FjpvDFXqLnvssETYzS" at bounding box center [166, 115] width 55 height 8
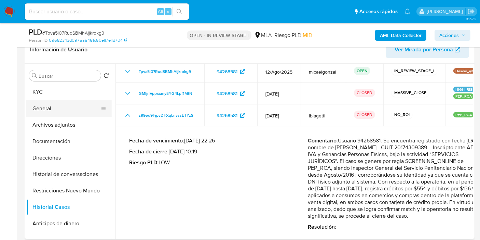
click at [69, 109] on button "General" at bounding box center [66, 108] width 80 height 16
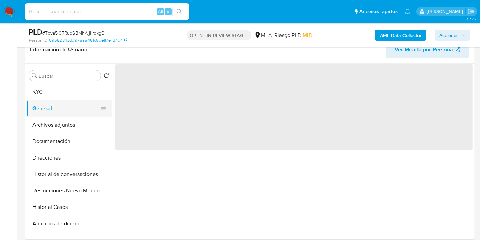
scroll to position [0, 0]
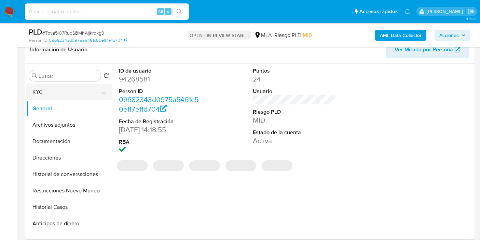
click at [83, 94] on button "KYC" at bounding box center [66, 92] width 80 height 16
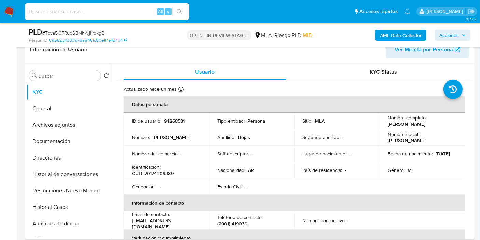
click at [170, 171] on p "CUIT 20174309389" at bounding box center [153, 173] width 42 height 6
copy p "20174309389"
click at [76, 136] on button "Documentación" at bounding box center [66, 141] width 80 height 16
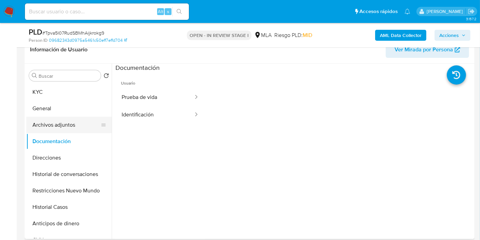
click at [75, 124] on button "Archivos adjuntos" at bounding box center [66, 125] width 80 height 16
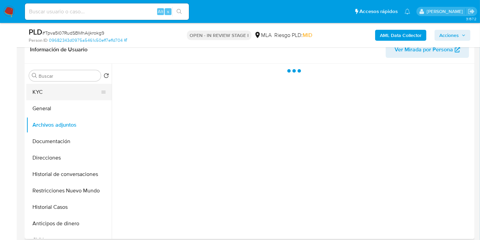
click at [89, 96] on button "KYC" at bounding box center [66, 92] width 80 height 16
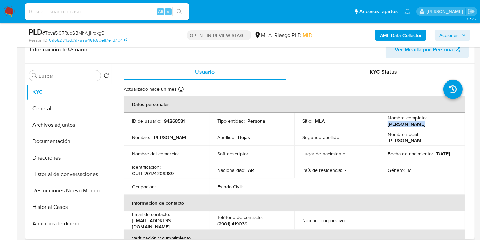
drag, startPoint x: 416, startPoint y: 126, endPoint x: 386, endPoint y: 123, distance: 30.2
click at [386, 123] on td "Nombre completo : [PERSON_NAME]" at bounding box center [422, 120] width 85 height 16
copy p "[PERSON_NAME]"
click at [75, 134] on button "Documentación" at bounding box center [66, 141] width 80 height 16
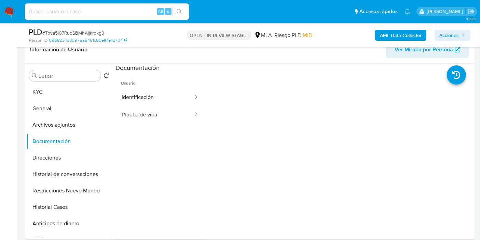
click at [237, 96] on div at bounding box center [339, 181] width 268 height 219
click at [48, 92] on button "KYC" at bounding box center [66, 92] width 80 height 16
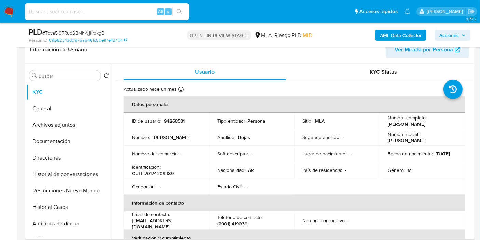
drag, startPoint x: 156, startPoint y: 181, endPoint x: 162, endPoint y: 175, distance: 8.5
click at [158, 179] on td "Ocupación : -" at bounding box center [166, 186] width 85 height 16
click at [174, 174] on div "Identificación : CUIT 20174309389" at bounding box center [166, 170] width 69 height 12
drag, startPoint x: 174, startPoint y: 174, endPoint x: 156, endPoint y: 171, distance: 17.8
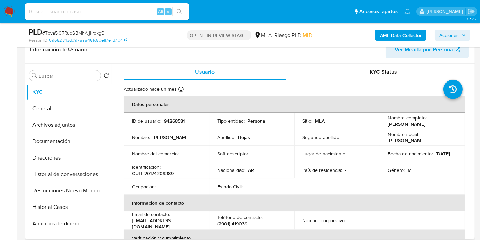
click at [155, 168] on p "Identificación :" at bounding box center [146, 167] width 29 height 6
click at [157, 171] on p "CUIT 20174309389" at bounding box center [153, 173] width 42 height 6
copy p "20174309389"
click at [259, 131] on td "Apellido : Rojas" at bounding box center [251, 137] width 85 height 16
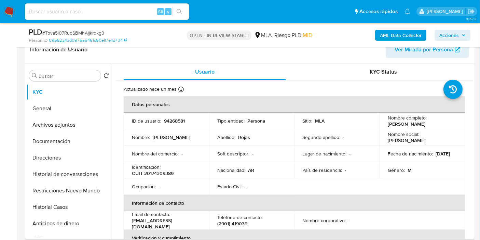
click at [157, 173] on p "CUIT 20174309389" at bounding box center [153, 173] width 42 height 6
copy p "20174309389"
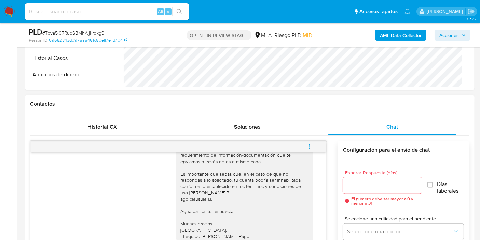
scroll to position [304, 0]
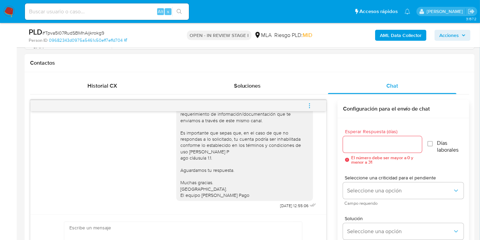
click at [316, 101] on button "menu-action" at bounding box center [309, 105] width 23 height 16
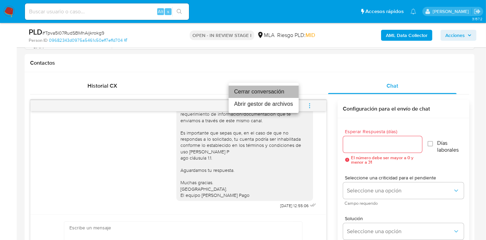
click at [288, 89] on li "Cerrar conversación" at bounding box center [264, 91] width 70 height 12
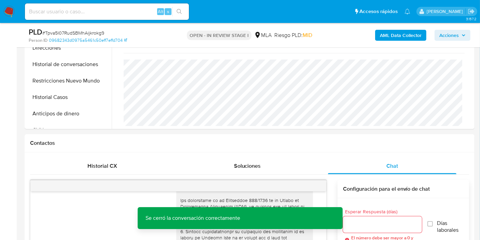
scroll to position [190, 0]
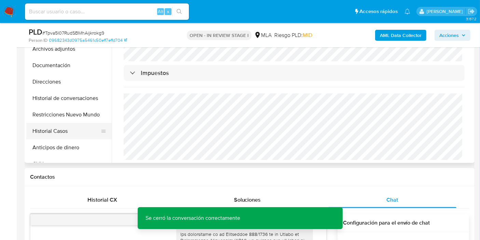
click at [34, 127] on button "Historial Casos" at bounding box center [66, 131] width 80 height 16
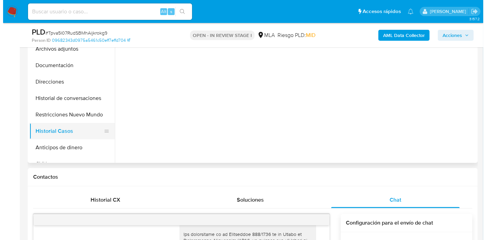
scroll to position [76, 0]
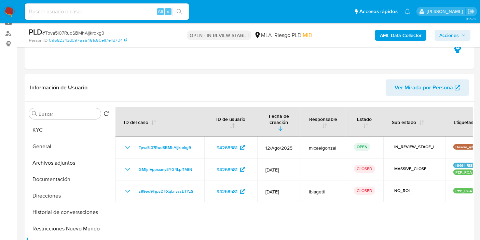
click at [408, 36] on b "AML Data Collector" at bounding box center [401, 35] width 42 height 11
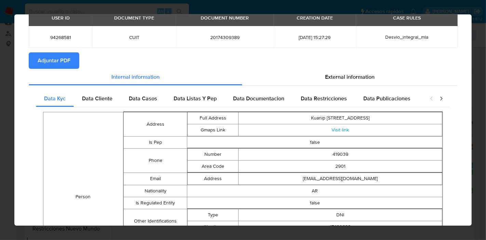
scroll to position [0, 0]
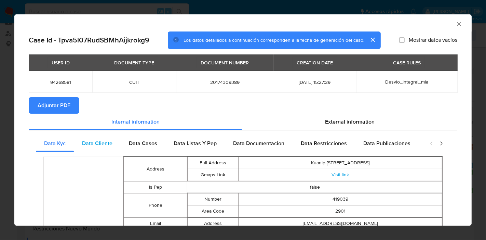
click at [100, 141] on span "Data Cliente" at bounding box center [97, 143] width 30 height 8
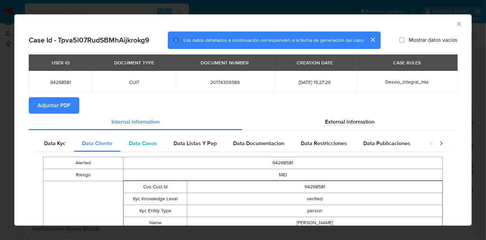
click at [159, 150] on div "Data Casos" at bounding box center [143, 143] width 45 height 16
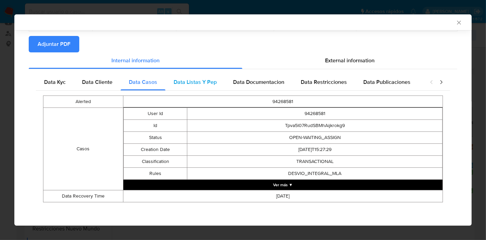
click at [201, 86] on div "Data Listas Y Pep" at bounding box center [194, 82] width 59 height 16
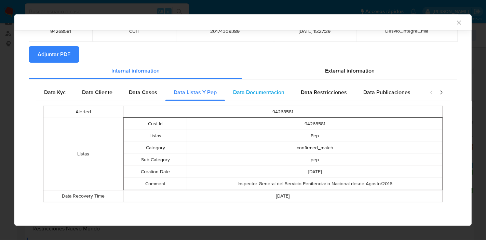
click at [265, 91] on span "Data Documentacion" at bounding box center [258, 92] width 51 height 8
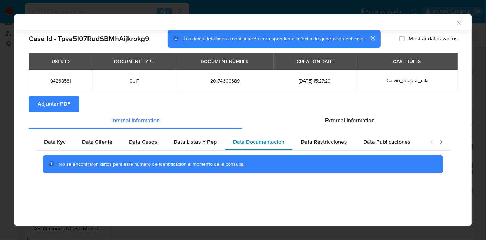
scroll to position [0, 0]
drag, startPoint x: 320, startPoint y: 137, endPoint x: 355, endPoint y: 131, distance: 35.0
click at [336, 134] on div "Data Restricciones" at bounding box center [324, 142] width 63 height 16
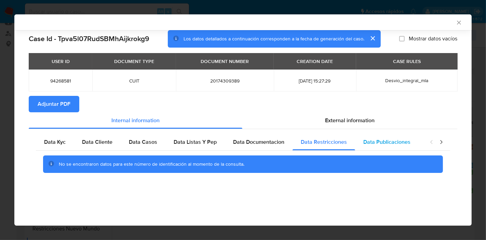
click at [397, 135] on div "Data Publicaciones" at bounding box center [387, 142] width 64 height 16
click at [441, 141] on icon "closure-recommendation-modal" at bounding box center [441, 141] width 7 height 7
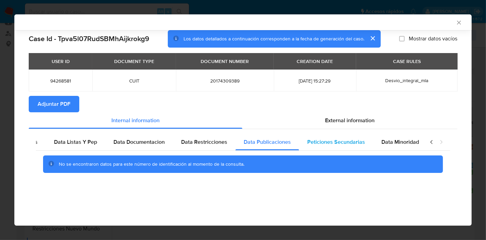
scroll to position [0, 120]
click at [335, 142] on span "Peticiones Secundarias" at bounding box center [336, 142] width 58 height 8
click at [382, 133] on div "Data Kyc Data Cliente Data Casos Data Listas Y Pep Data Documentacion Data Rest…" at bounding box center [243, 156] width 429 height 54
click at [389, 139] on span "Data Minoridad" at bounding box center [400, 142] width 38 height 8
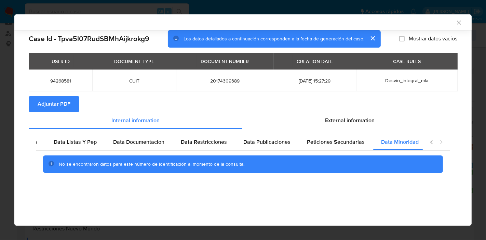
click at [433, 140] on icon "closure-recommendation-modal" at bounding box center [431, 141] width 7 height 7
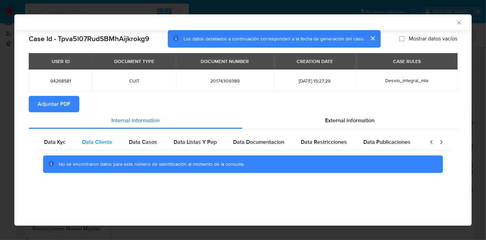
scroll to position [0, 0]
click at [56, 143] on span "Data Kyc" at bounding box center [55, 142] width 22 height 8
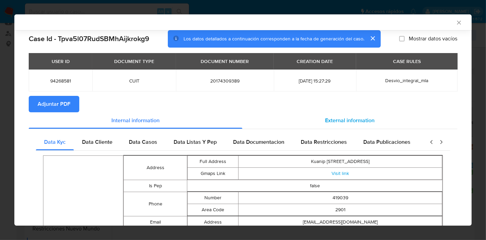
click at [366, 127] on div "External information" at bounding box center [349, 120] width 215 height 16
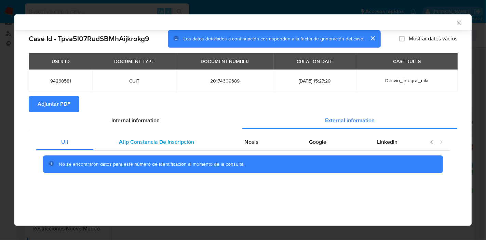
click at [164, 143] on span "Afip Constancia De Inscripción" at bounding box center [156, 142] width 75 height 8
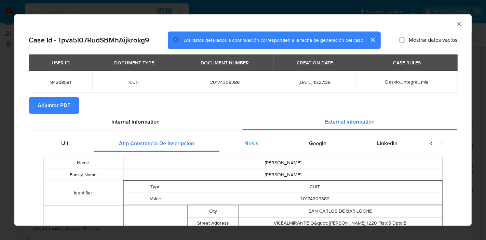
click at [223, 141] on div "Nosis" at bounding box center [251, 143] width 65 height 16
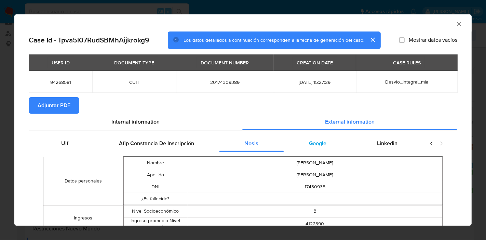
click at [310, 149] on div "Google" at bounding box center [318, 143] width 68 height 16
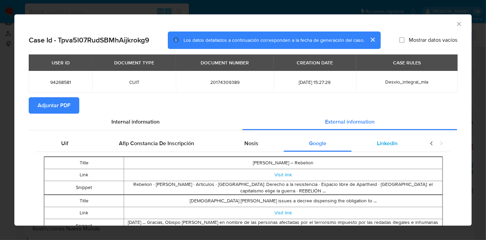
click at [390, 144] on span "Linkedin" at bounding box center [387, 143] width 21 height 8
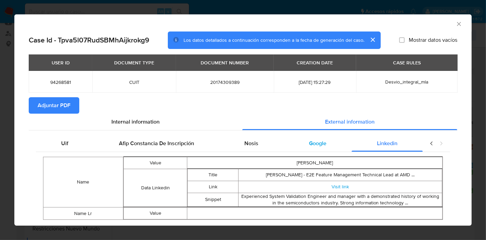
click at [337, 144] on div "Google" at bounding box center [318, 143] width 68 height 16
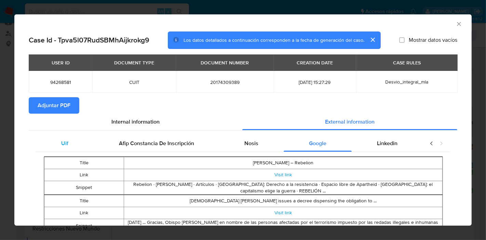
click at [57, 139] on div "Uif" at bounding box center [65, 143] width 58 height 16
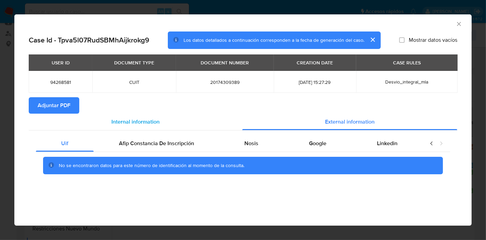
click at [158, 129] on div "Internal information" at bounding box center [136, 121] width 214 height 16
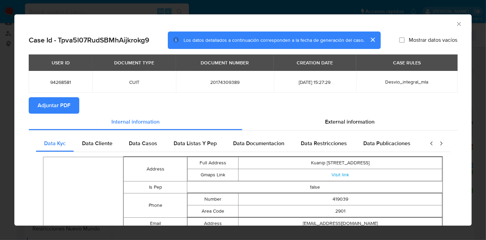
click at [68, 104] on span "Adjuntar PDF" at bounding box center [54, 105] width 33 height 15
click at [0, 117] on div "AML Data Collector Case Id - Tpva5l07RudSBMhAijkrokg9 Los datos detallados a co…" at bounding box center [243, 120] width 486 height 240
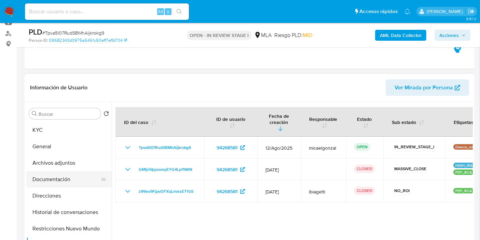
click at [59, 182] on button "Documentación" at bounding box center [66, 179] width 80 height 16
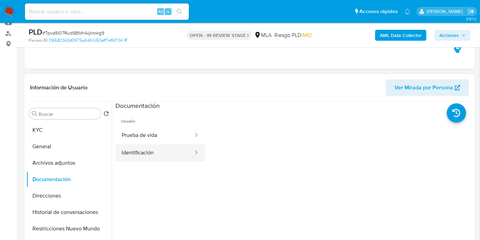
drag, startPoint x: 165, startPoint y: 166, endPoint x: 167, endPoint y: 156, distance: 10.0
click at [165, 166] on ul "Usuario Prueba de vida Identificación" at bounding box center [161, 208] width 90 height 197
click at [167, 156] on button "Identificación" at bounding box center [155, 152] width 79 height 17
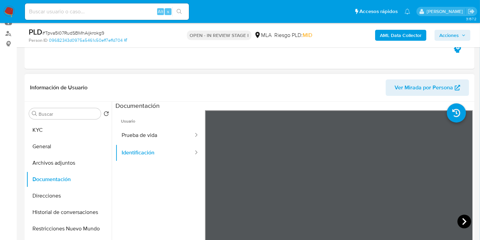
click at [460, 217] on icon at bounding box center [465, 221] width 14 height 14
click at [216, 215] on icon at bounding box center [214, 221] width 14 height 14
click at [145, 134] on button "Prueba de vida" at bounding box center [155, 134] width 79 height 17
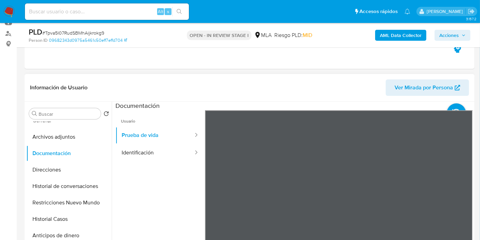
scroll to position [38, 0]
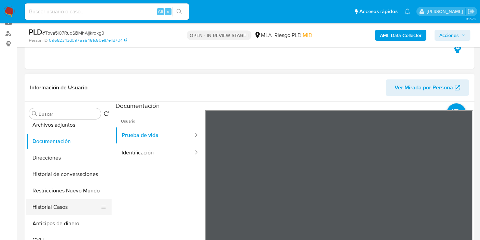
click at [70, 209] on button "Historial Casos" at bounding box center [66, 207] width 80 height 16
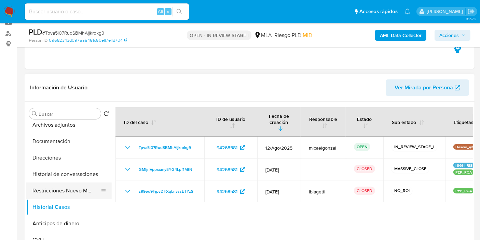
click at [81, 188] on button "Restricciones Nuevo Mundo" at bounding box center [66, 190] width 80 height 16
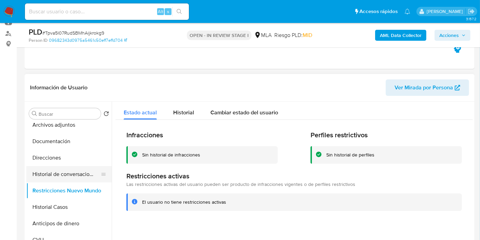
click at [89, 171] on button "Historial de conversaciones" at bounding box center [66, 174] width 80 height 16
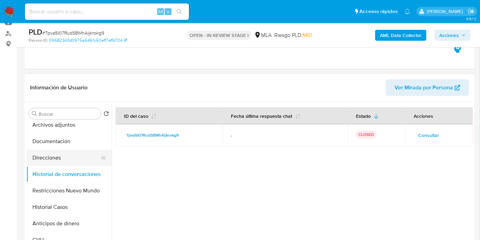
click at [84, 160] on button "Direcciones" at bounding box center [66, 157] width 80 height 16
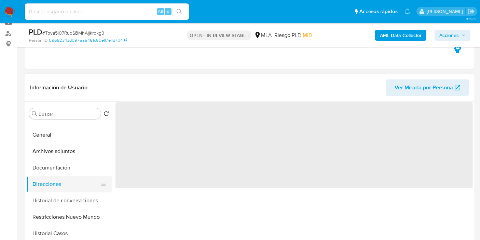
scroll to position [0, 0]
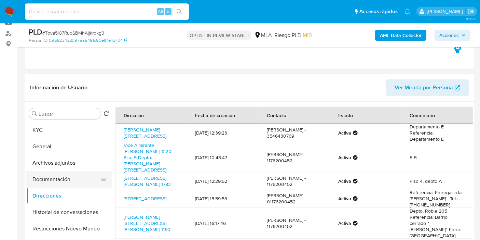
click at [68, 179] on button "Documentación" at bounding box center [66, 179] width 80 height 16
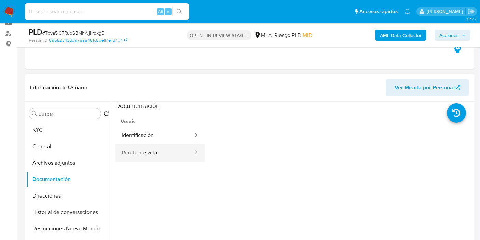
click at [167, 149] on button "Prueba de vida" at bounding box center [155, 152] width 79 height 17
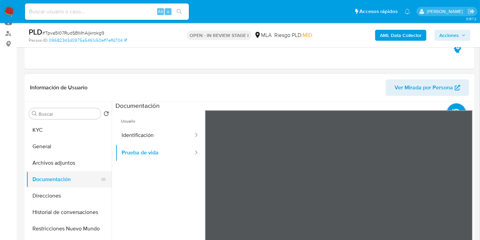
click at [44, 175] on button "Documentación" at bounding box center [66, 179] width 80 height 16
click at [54, 163] on button "Archivos adjuntos" at bounding box center [66, 163] width 80 height 16
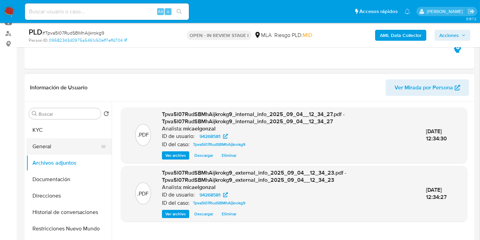
click at [73, 140] on button "General" at bounding box center [66, 146] width 80 height 16
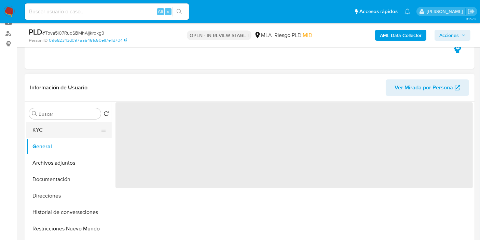
click at [86, 124] on button "KYC" at bounding box center [66, 130] width 80 height 16
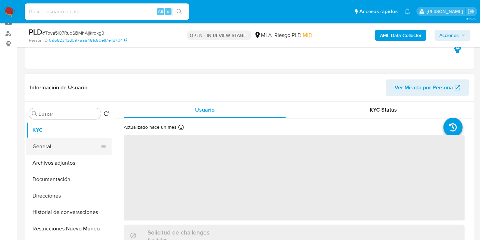
click at [59, 155] on button "Archivos adjuntos" at bounding box center [68, 163] width 85 height 16
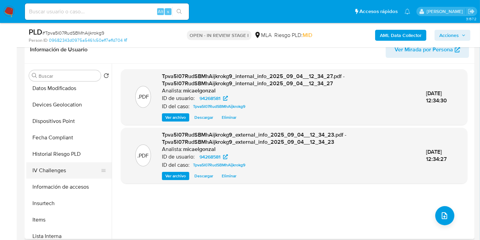
scroll to position [228, 0]
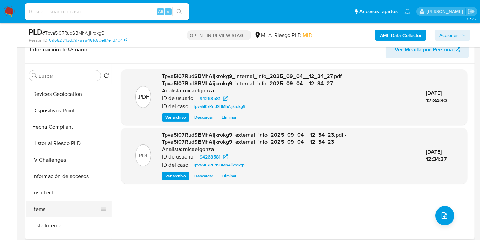
drag, startPoint x: 64, startPoint y: 203, endPoint x: 63, endPoint y: 208, distance: 4.6
click at [64, 203] on button "Items" at bounding box center [66, 209] width 80 height 16
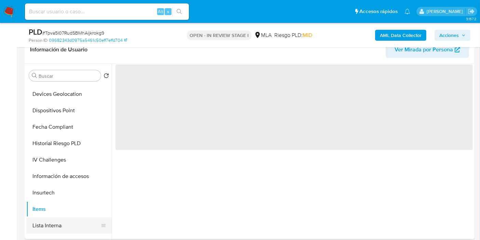
click at [58, 227] on button "Lista Interna" at bounding box center [66, 225] width 80 height 16
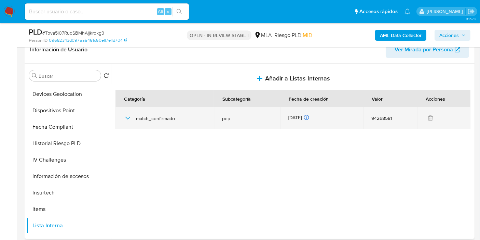
drag, startPoint x: 120, startPoint y: 123, endPoint x: 126, endPoint y: 120, distance: 7.0
click at [120, 123] on td "match_confirmado" at bounding box center [165, 118] width 98 height 22
click at [126, 120] on icon "button" at bounding box center [128, 118] width 8 height 8
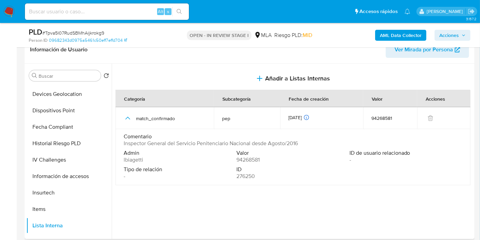
click at [210, 145] on span "Inspector General del Servicio Penitenciario Nacional desde Agosto/2016" at bounding box center [211, 143] width 174 height 7
click at [239, 143] on span "Inspector General del Servicio Penitenciario Nacional desde Agosto/2016" at bounding box center [211, 143] width 174 height 7
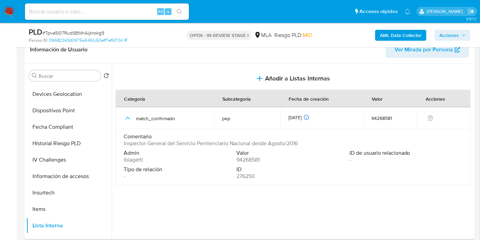
click at [239, 143] on span "Inspector General del Servicio Penitenciario Nacional desde Agosto/2016" at bounding box center [211, 143] width 174 height 7
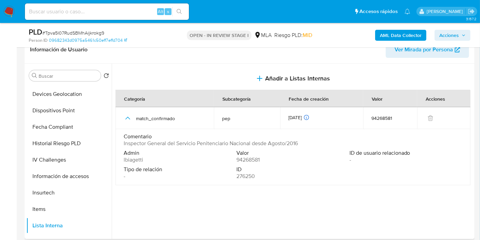
click at [239, 143] on span "Inspector General del Servicio Penitenciario Nacional desde Agosto/2016" at bounding box center [211, 143] width 174 height 7
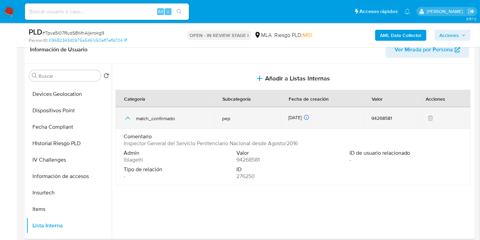
click at [125, 116] on icon "button" at bounding box center [128, 118] width 8 height 8
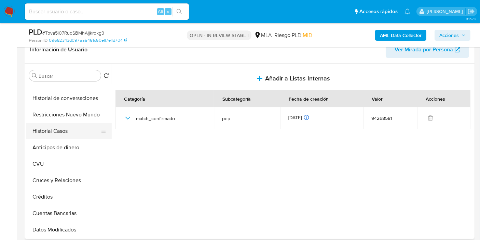
scroll to position [0, 0]
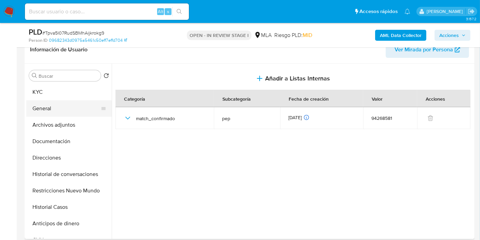
click at [72, 101] on button "General" at bounding box center [66, 108] width 80 height 16
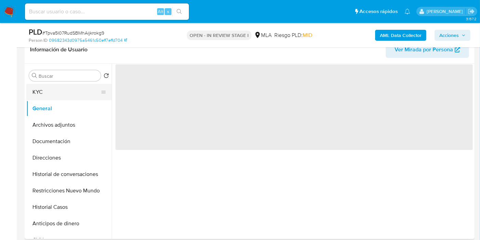
click at [77, 92] on button "KYC" at bounding box center [66, 92] width 80 height 16
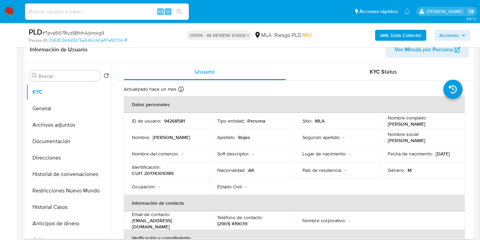
click at [151, 173] on p "CUIT 20174309389" at bounding box center [153, 173] width 42 height 6
copy p "20174309389"
click at [27, 182] on button "Restricciones Nuevo Mundo" at bounding box center [66, 190] width 80 height 16
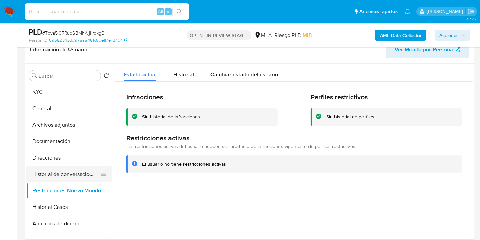
click at [52, 176] on button "Historial de conversaciones" at bounding box center [66, 174] width 80 height 16
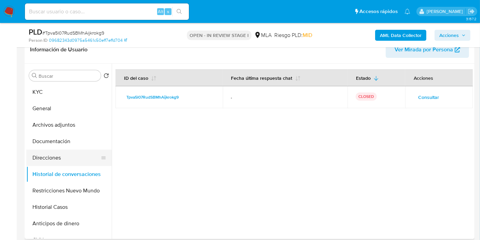
click at [57, 159] on button "Direcciones" at bounding box center [66, 157] width 80 height 16
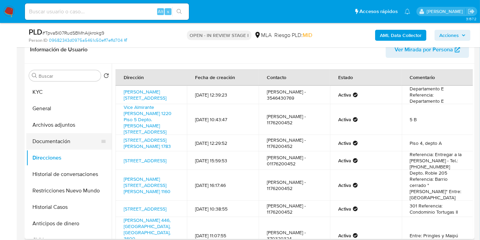
click at [70, 146] on button "Documentación" at bounding box center [66, 141] width 80 height 16
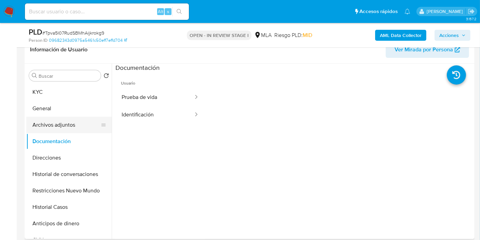
click at [89, 123] on button "Archivos adjuntos" at bounding box center [66, 125] width 80 height 16
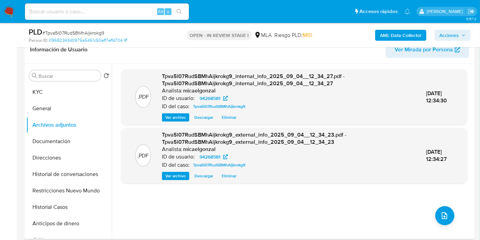
click at [459, 209] on div ".PDF Tpva5l07RudSBMhAijkrokg9_internal_info_2025_09_04__12_34_27.pdf - Tpva5l07…" at bounding box center [294, 151] width 347 height 164
click at [439, 206] on button "upload-file" at bounding box center [445, 215] width 19 height 19
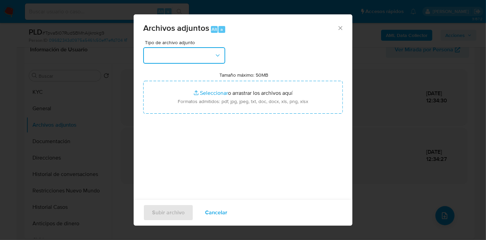
click at [210, 56] on button "button" at bounding box center [184, 55] width 82 height 16
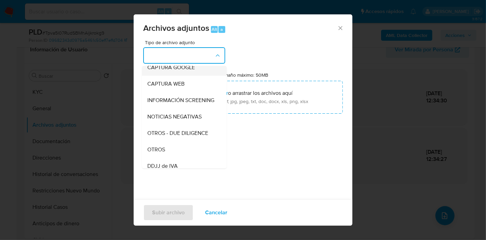
scroll to position [114, 0]
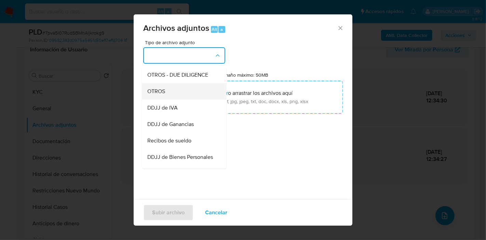
click at [179, 99] on div "OTROS" at bounding box center [182, 91] width 70 height 16
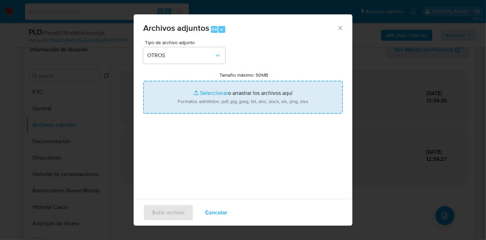
click at [225, 95] on input "Tamaño máximo: 50MB Seleccionar archivos" at bounding box center [243, 97] width 200 height 33
type input "C:\fakepath\NOSIS - PEP.pdf"
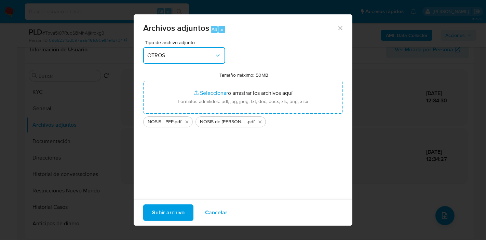
click at [153, 56] on span "OTROS" at bounding box center [180, 55] width 67 height 7
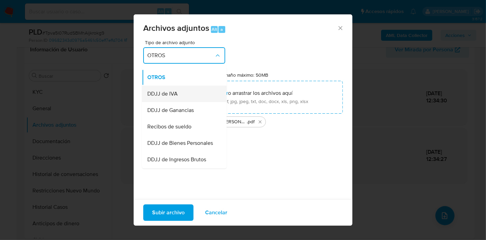
scroll to position [209, 0]
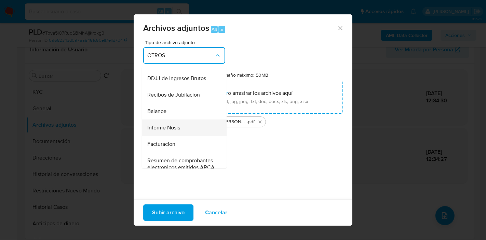
click at [174, 136] on div "Informe Nosis" at bounding box center [182, 127] width 70 height 16
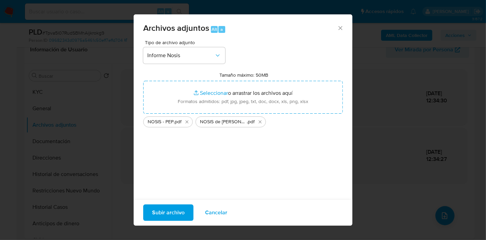
click at [165, 217] on span "Subir archivo" at bounding box center [168, 212] width 32 height 15
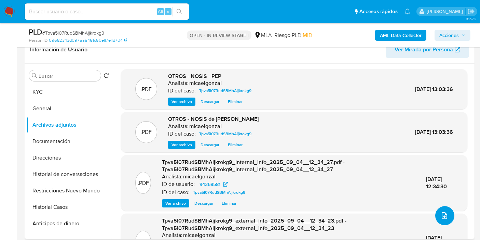
click at [446, 215] on button "upload-file" at bounding box center [445, 215] width 19 height 19
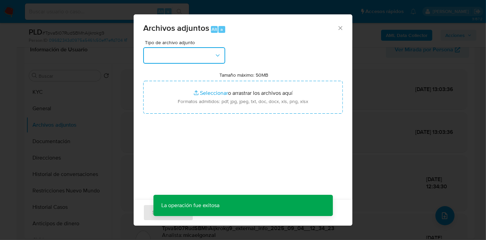
click at [196, 51] on button "button" at bounding box center [184, 55] width 82 height 16
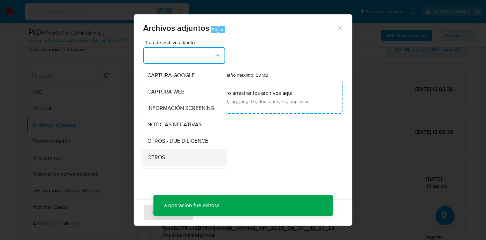
scroll to position [76, 0]
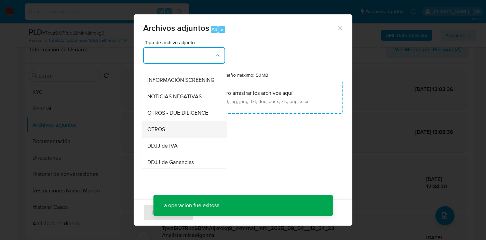
click at [169, 134] on div "OTROS" at bounding box center [182, 129] width 70 height 16
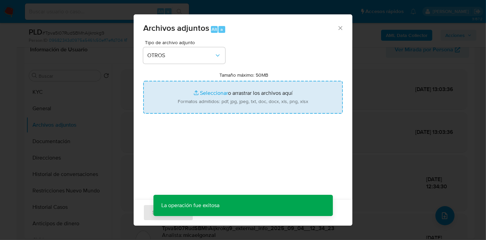
click at [220, 93] on input "Tamaño máximo: 50MB Seleccionar archivos" at bounding box center [243, 97] width 200 height 33
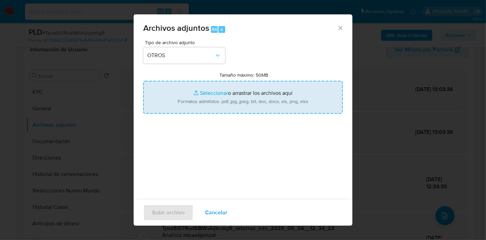
type input "C:\fakepath\AFIP - Administración Federal de Ingresos Públicos.pdf"
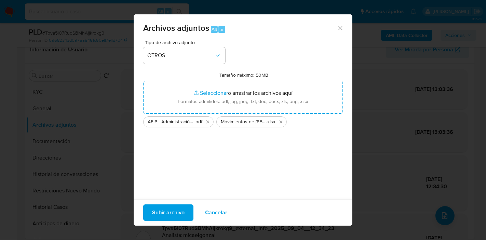
click at [177, 209] on span "Subir archivo" at bounding box center [168, 212] width 32 height 15
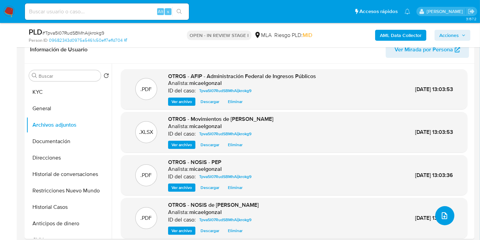
click at [441, 213] on icon "upload-file" at bounding box center [445, 215] width 8 height 8
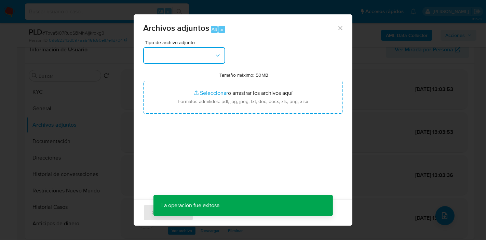
click at [189, 60] on button "button" at bounding box center [184, 55] width 82 height 16
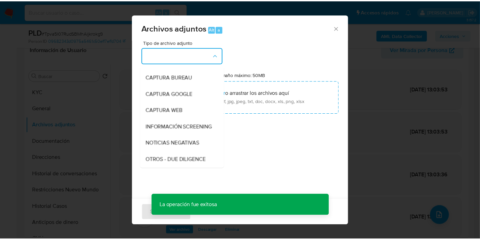
scroll to position [114, 0]
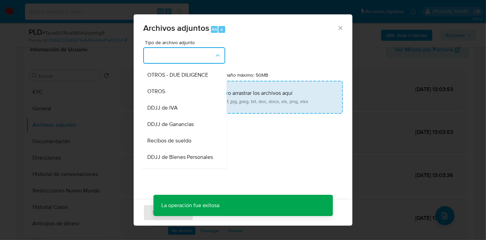
drag, startPoint x: 186, startPoint y: 102, endPoint x: 196, endPoint y: 92, distance: 13.8
click at [186, 99] on div "OTROS" at bounding box center [182, 91] width 70 height 16
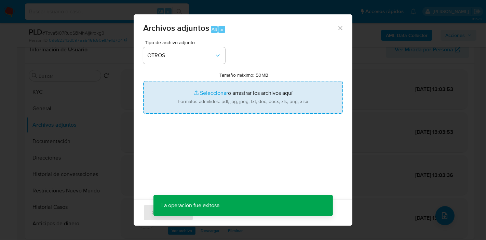
click at [205, 88] on input "Tamaño máximo: 50MB Seleccionar archivos" at bounding box center [243, 97] width 200 height 33
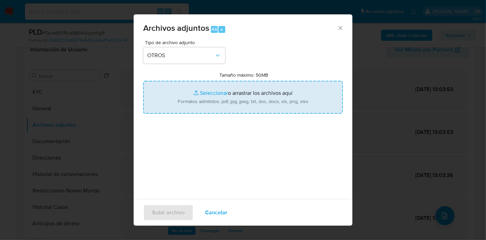
type input "C:\fakepath\Caselog Tpva5l07RudSBMhAijkrokg9_2025_08_19_20_49_35.docx"
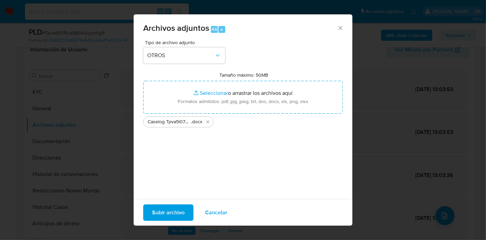
click at [173, 214] on span "Subir archivo" at bounding box center [168, 212] width 32 height 15
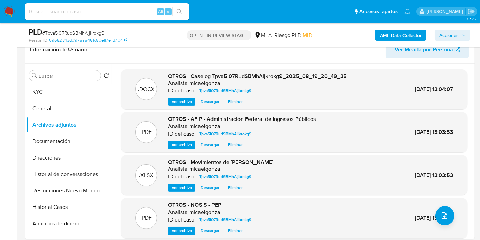
click at [449, 39] on span "Acciones" at bounding box center [449, 35] width 19 height 11
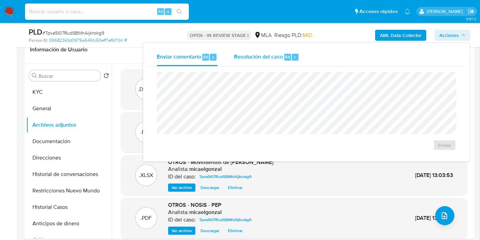
click at [289, 54] on span "Alt" at bounding box center [287, 57] width 5 height 6
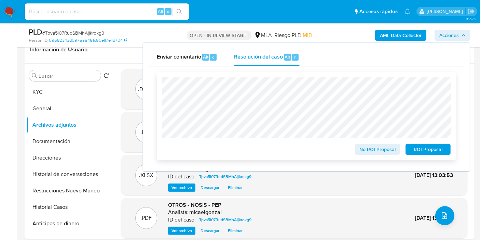
click at [371, 147] on span "No ROI Proposal" at bounding box center [378, 149] width 36 height 10
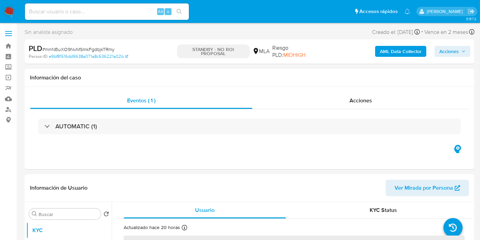
drag, startPoint x: 6, startPoint y: 13, endPoint x: 35, endPoint y: 1, distance: 31.2
click at [6, 12] on img at bounding box center [9, 12] width 12 height 12
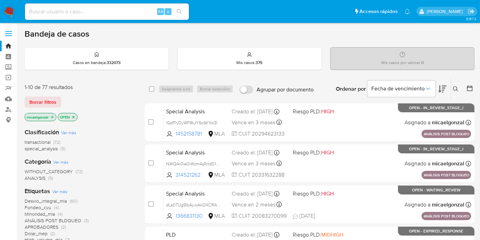
click at [5, 18] on nav "Pausado Ver notificaciones Alt s Accesos rápidos Presiona las siguientes teclas…" at bounding box center [240, 11] width 480 height 23
click at [8, 12] on img at bounding box center [9, 12] width 12 height 12
click at [50, 100] on span "Borrar filtros" at bounding box center [42, 102] width 27 height 10
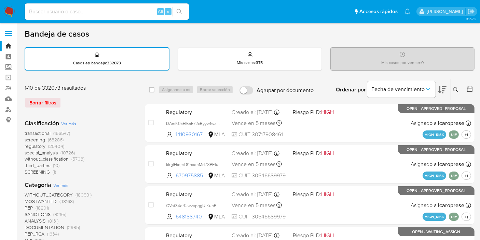
click at [462, 92] on button at bounding box center [456, 89] width 11 height 8
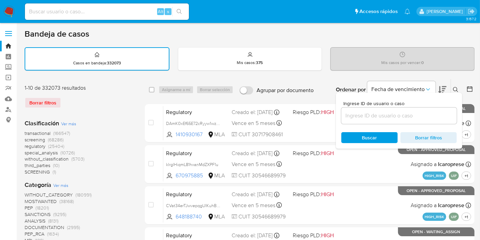
click at [388, 119] on input at bounding box center [400, 115] width 116 height 9
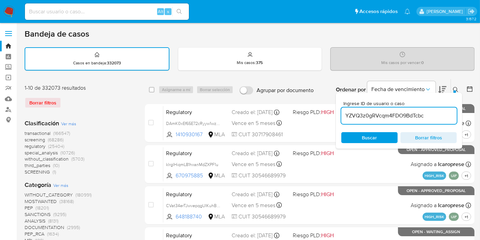
type input "YZVQ3z0gRVcqm4FDO9BdTcbc"
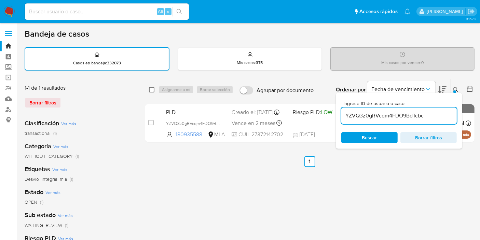
click at [151, 88] on input "checkbox" at bounding box center [151, 89] width 5 height 5
checkbox input "true"
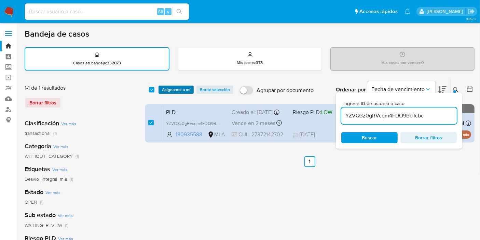
click at [185, 93] on span "Asignarme a mí" at bounding box center [176, 89] width 28 height 7
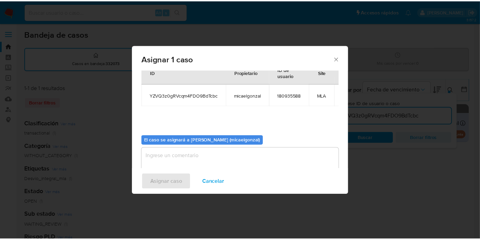
scroll to position [41, 0]
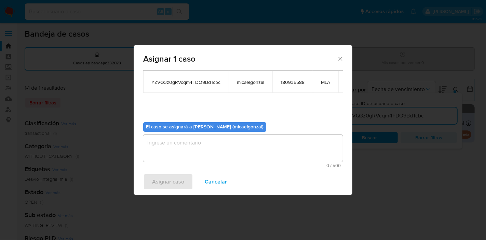
drag, startPoint x: 216, startPoint y: 161, endPoint x: 219, endPoint y: 146, distance: 15.2
click at [217, 163] on span "0 / 500" at bounding box center [243, 165] width 196 height 4
click at [219, 146] on textarea "assign-modal" at bounding box center [243, 147] width 200 height 27
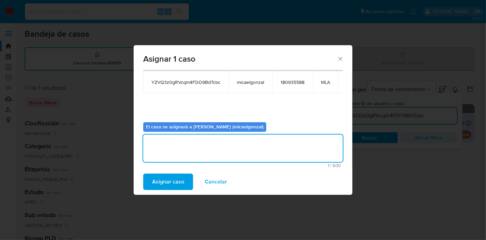
click at [178, 174] on span "Asignar caso" at bounding box center [168, 181] width 32 height 15
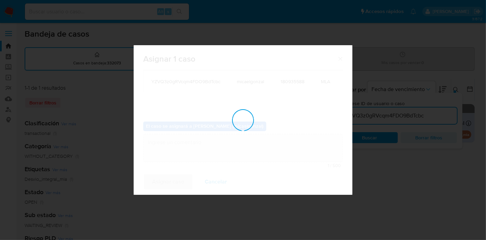
checkbox input "false"
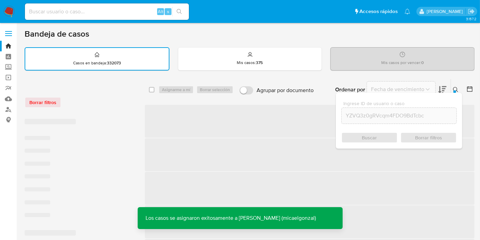
click at [121, 10] on input at bounding box center [107, 11] width 164 height 9
paste input "YZVQ3z0gRVcqm4FDO9BdTcbc"
type input "YZVQ3z0gRVcqm4FDO9BdTcbc"
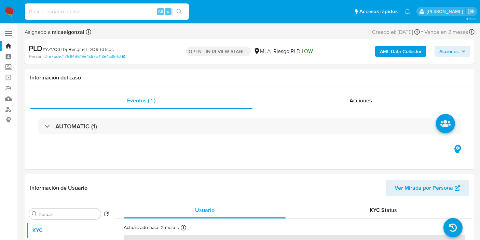
select select "10"
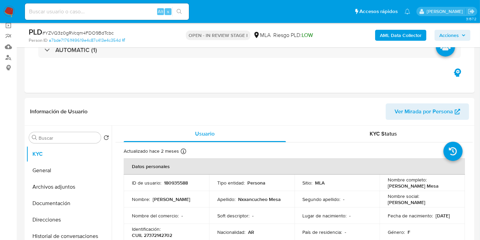
scroll to position [114, 0]
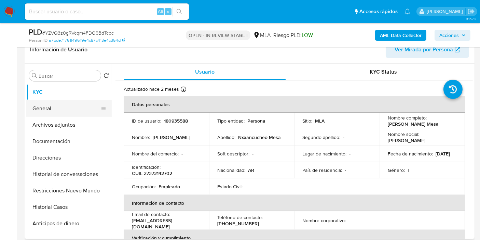
click at [62, 111] on button "General" at bounding box center [66, 108] width 80 height 16
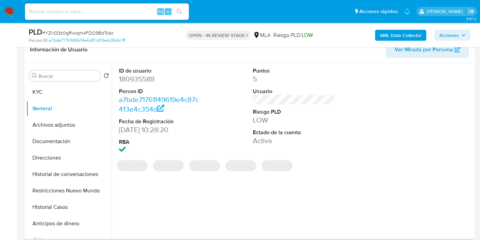
click at [140, 75] on dd "180935588" at bounding box center [160, 79] width 83 height 10
click at [136, 82] on dd "180935588" at bounding box center [160, 79] width 83 height 10
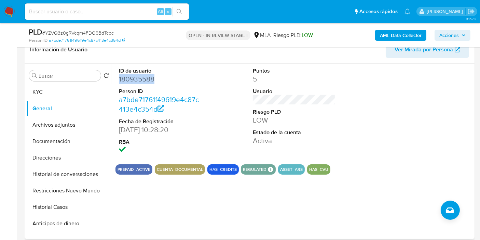
copy dd "180935588"
click at [59, 92] on button "KYC" at bounding box center [66, 92] width 80 height 16
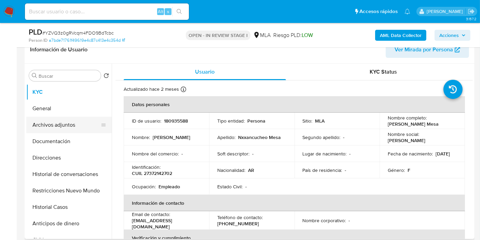
click at [61, 128] on button "Archivos adjuntos" at bounding box center [66, 125] width 80 height 16
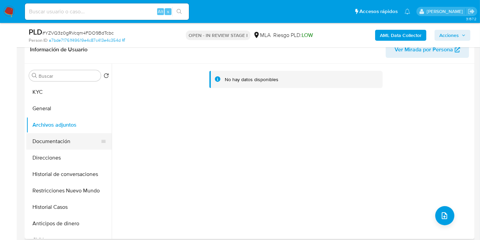
click at [69, 140] on button "Documentación" at bounding box center [66, 141] width 80 height 16
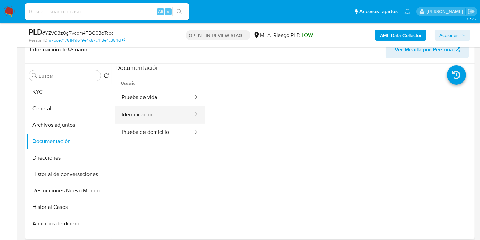
click at [139, 117] on button "Identificación" at bounding box center [155, 114] width 79 height 17
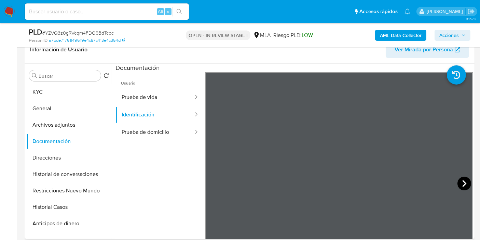
click at [463, 182] on icon at bounding box center [465, 183] width 4 height 7
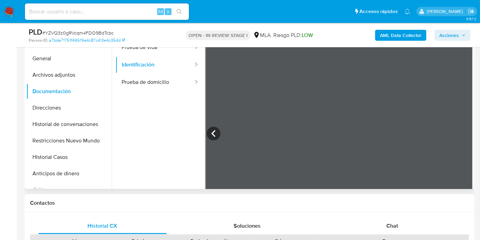
scroll to position [123, 0]
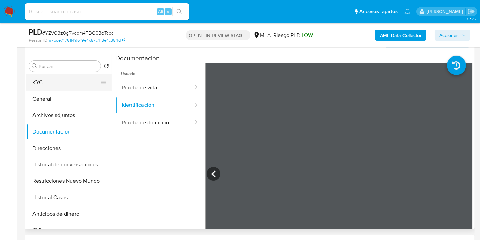
click at [30, 81] on button "KYC" at bounding box center [66, 82] width 80 height 16
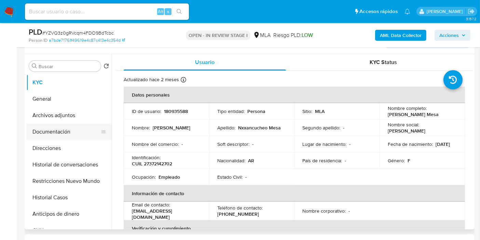
click at [59, 132] on button "Documentación" at bounding box center [66, 131] width 80 height 16
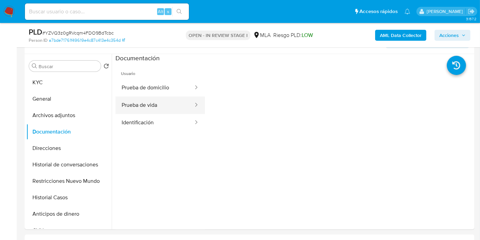
click at [193, 105] on icon at bounding box center [196, 104] width 7 height 7
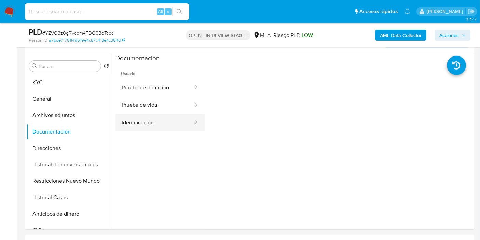
click at [179, 124] on button "Identificación" at bounding box center [155, 122] width 79 height 17
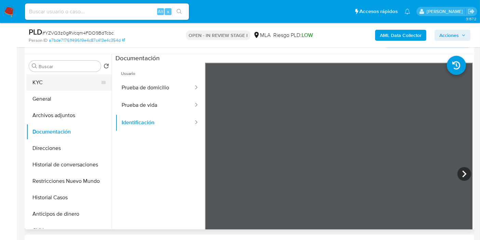
click at [59, 80] on button "KYC" at bounding box center [66, 82] width 80 height 16
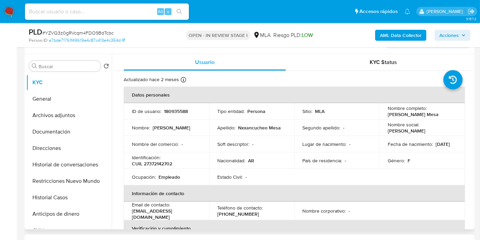
click at [157, 166] on p "CUIL 27372142702" at bounding box center [152, 163] width 40 height 6
copy p "27372142702"
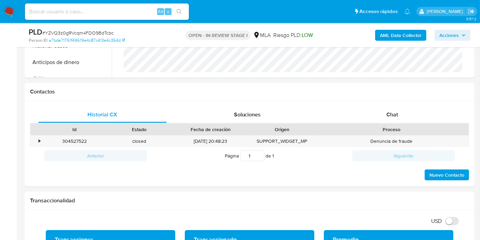
scroll to position [275, 0]
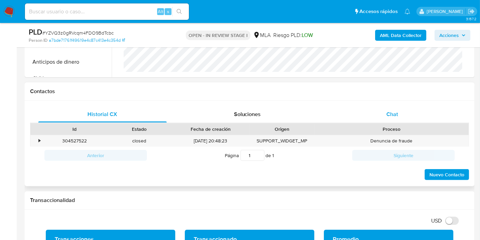
click at [388, 112] on span "Chat" at bounding box center [393, 114] width 12 height 8
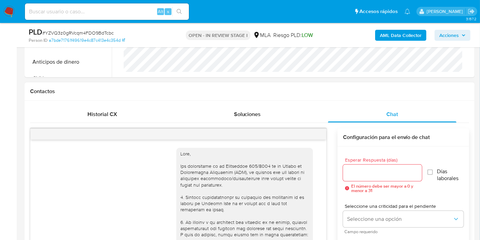
scroll to position [664, 0]
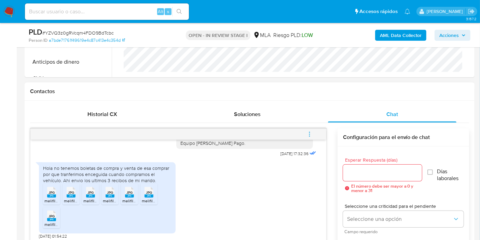
click at [148, 181] on div "Hola no tenemos boletas de compra y venta de esa comprar por que tranferimos en…" at bounding box center [107, 174] width 129 height 19
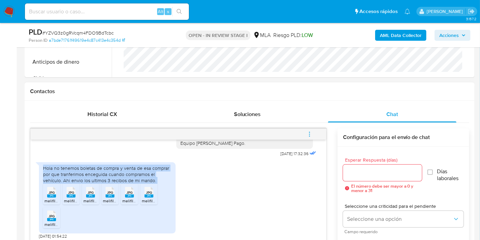
click at [148, 181] on div "Hola no tenemos boletas de compra y venta de esa comprar por que tranferimos en…" at bounding box center [107, 174] width 129 height 19
click at [150, 177] on div "Hola no tenemos boletas de compra y venta de esa comprar por que tranferimos en…" at bounding box center [107, 174] width 129 height 19
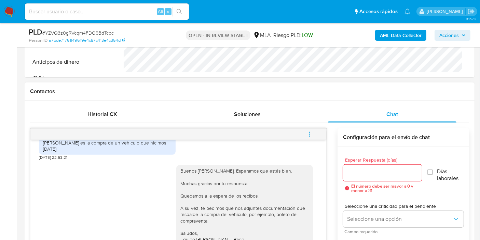
scroll to position [550, 0]
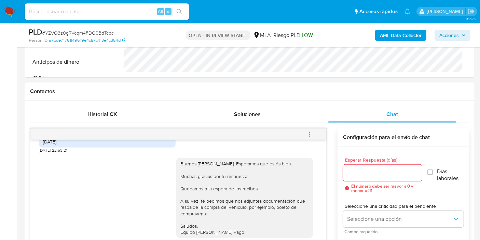
click at [137, 145] on div "Hola ahi te envio los recibos [PERSON_NAME] de mi marido y [PERSON_NAME] es la …" at bounding box center [107, 135] width 129 height 19
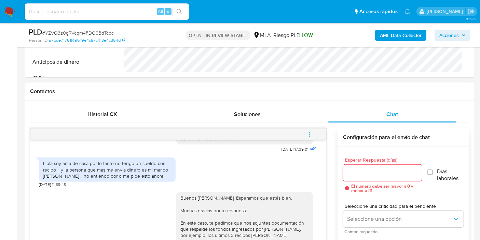
scroll to position [360, 0]
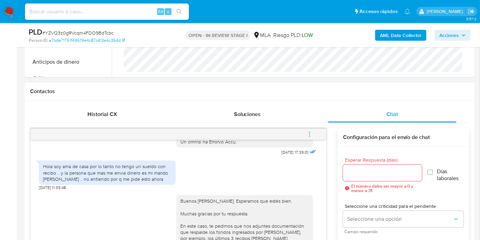
click at [142, 182] on div "Hola soy ama de casa por lo tanto no tengo un sueldo con recibo .. y la persona…" at bounding box center [107, 172] width 129 height 19
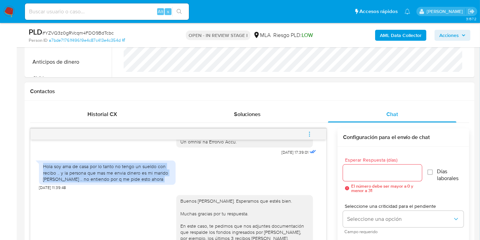
click at [142, 182] on div "Hola soy ama de casa por lo tanto no tengo un sueldo con recibo .. y la persona…" at bounding box center [107, 172] width 129 height 19
copy div "Hola soy ama de casa por lo tanto no tengo un sueldo con recibo .. y la persona…"
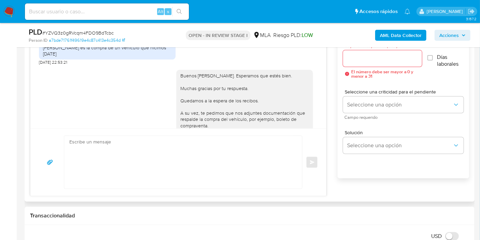
scroll to position [512, 0]
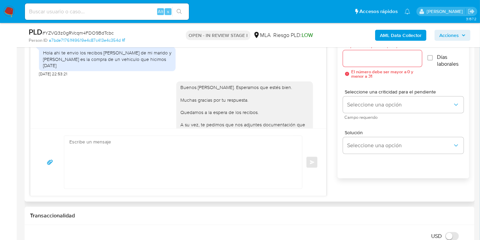
click at [130, 68] on div "Hola ahi te envio los recibos [PERSON_NAME] de mi marido y [PERSON_NAME] es la …" at bounding box center [107, 59] width 129 height 19
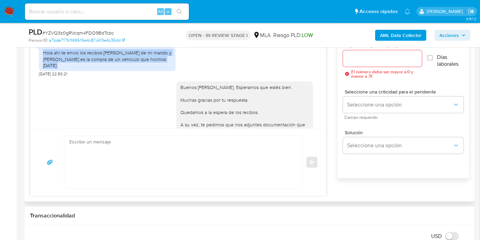
click at [130, 68] on div "Hola ahi te envio los recibos [PERSON_NAME] de mi marido y [PERSON_NAME] es la …" at bounding box center [107, 59] width 129 height 19
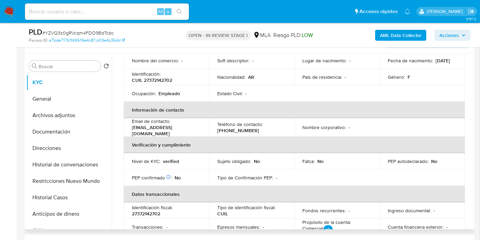
scroll to position [19, 0]
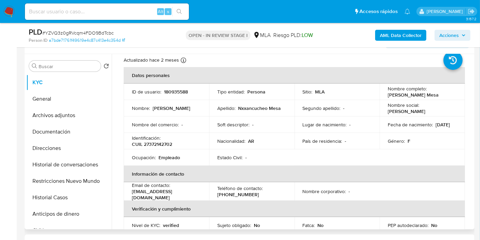
click at [401, 92] on p "[PERSON_NAME] Mesa" at bounding box center [413, 95] width 51 height 6
click at [398, 92] on p "[PERSON_NAME] Mesa" at bounding box center [413, 95] width 51 height 6
click at [397, 92] on p "[PERSON_NAME] Mesa" at bounding box center [413, 95] width 51 height 6
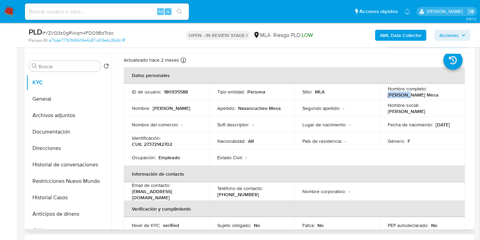
click at [397, 92] on p "[PERSON_NAME] Mesa" at bounding box center [413, 95] width 51 height 6
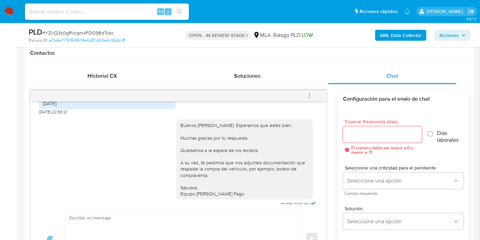
scroll to position [465, 0]
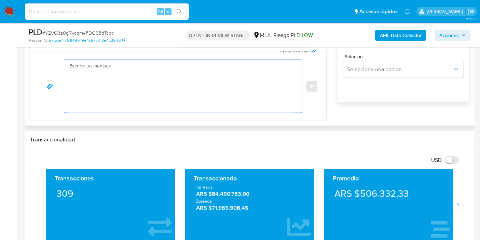
click at [172, 100] on textarea at bounding box center [181, 86] width 224 height 53
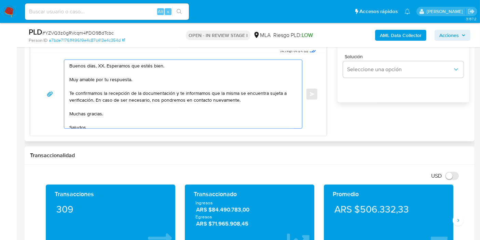
click at [98, 65] on textarea "Buenos días, XX. Esperamos que estés bien. Muy amable por tu respuesta. Te conf…" at bounding box center [181, 94] width 224 height 68
paste textarea "[PERSON_NAME]"
drag, startPoint x: 102, startPoint y: 75, endPoint x: 104, endPoint y: 82, distance: 8.1
click at [102, 78] on textarea "Buenos [PERSON_NAME]. Esperamos que estés bien. Muy amable por tu respuesta. Te…" at bounding box center [181, 94] width 224 height 68
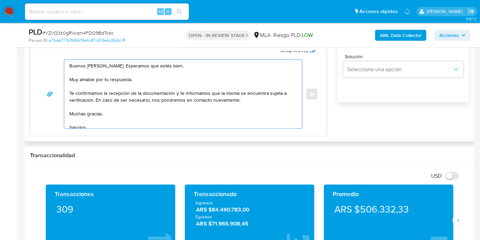
click at [104, 82] on textarea "Buenos [PERSON_NAME]. Esperamos que estés bien. Muy amable por tu respuesta. Te…" at bounding box center [181, 94] width 224 height 68
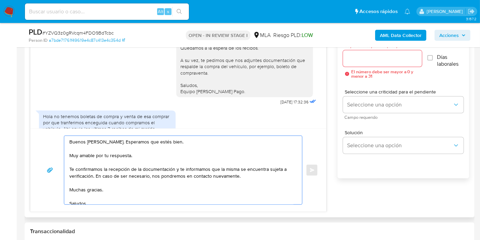
scroll to position [588, 0]
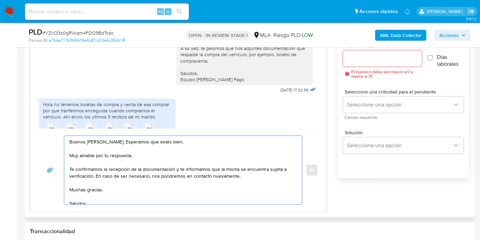
drag, startPoint x: 168, startPoint y: 183, endPoint x: 178, endPoint y: 183, distance: 9.6
click at [169, 183] on textarea "Buenos [PERSON_NAME]. Esperamos que estés bien. Muy amable por tu respuesta. Te…" at bounding box center [181, 170] width 224 height 68
drag, startPoint x: 176, startPoint y: 168, endPoint x: 93, endPoint y: 176, distance: 83.5
click at [93, 176] on textarea "Buenos [PERSON_NAME]. Esperamos que estés bien. Muy amable por tu respuesta. Te…" at bounding box center [181, 170] width 224 height 68
click at [146, 173] on textarea "Buenos [PERSON_NAME]. Esperamos que estés bien. Muy amable por tu respuesta. Te…" at bounding box center [181, 170] width 224 height 68
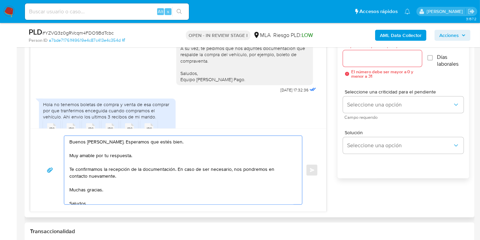
click at [87, 187] on textarea "Buenos [PERSON_NAME]. Esperamos que estés bien. Muy amable por tu respuesta. Te…" at bounding box center [181, 170] width 224 height 68
click at [78, 197] on textarea "Buenos [PERSON_NAME]. Esperamos que estés bien. Muy amable por tu respuesta. Te…" at bounding box center [181, 170] width 224 height 68
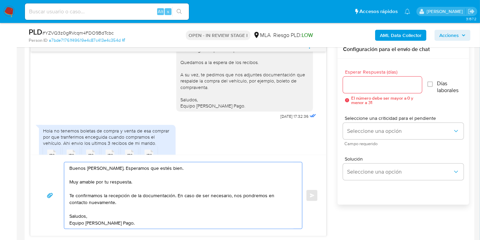
scroll to position [351, 0]
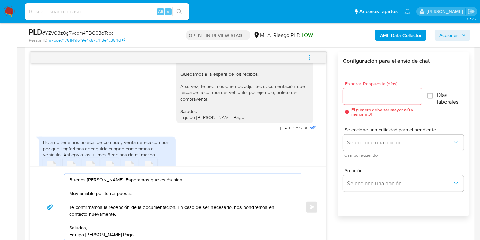
type textarea "Buenos [PERSON_NAME]. Esperamos que estés bien. Muy amable por tu respuesta. Te…"
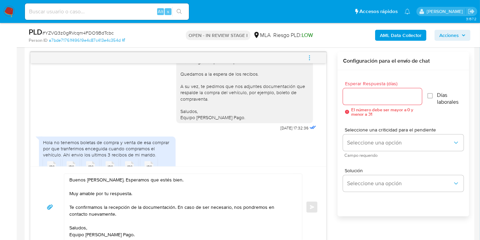
click at [370, 107] on span "El número debe ser mayor a 0 y menor a 31" at bounding box center [386, 111] width 71 height 9
click at [371, 102] on div at bounding box center [382, 96] width 79 height 16
click at [375, 98] on input "Esperar Respuesta (días)" at bounding box center [382, 96] width 79 height 9
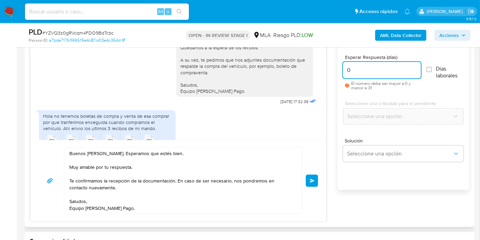
scroll to position [389, 0]
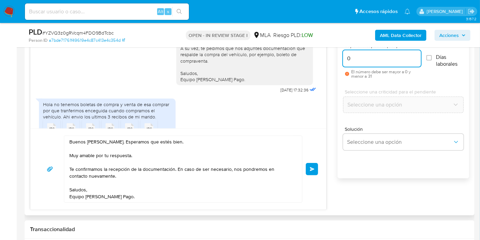
type input "0"
click at [314, 177] on div "Buenos [PERSON_NAME]. Esperamos que estés bien. Muy amable por tu respuesta. Te…" at bounding box center [179, 168] width 280 height 67
click at [313, 170] on button "Enviar" at bounding box center [312, 169] width 12 height 12
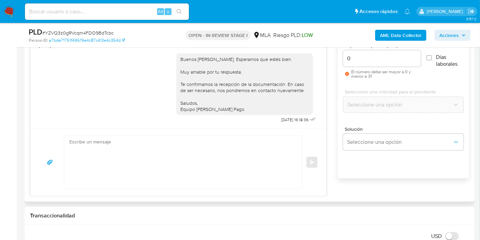
scroll to position [313, 0]
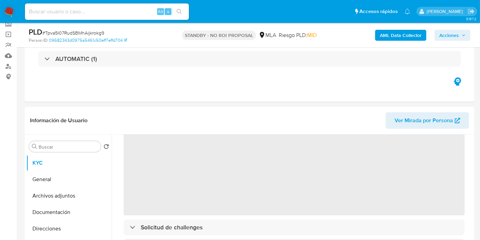
scroll to position [38, 0]
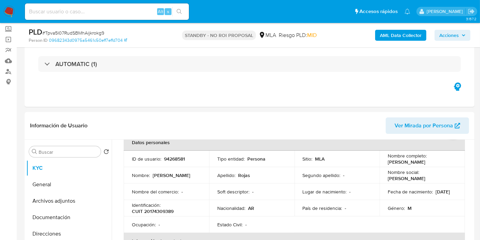
click at [6, 9] on img at bounding box center [9, 12] width 12 height 12
select select "10"
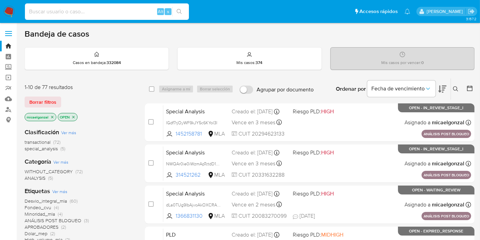
click at [137, 10] on input at bounding box center [107, 11] width 164 height 9
paste input "s14pvykeocCz8UnGM3zK2mat"
type input "s14pvykeocCz8UnGM3zK2mat"
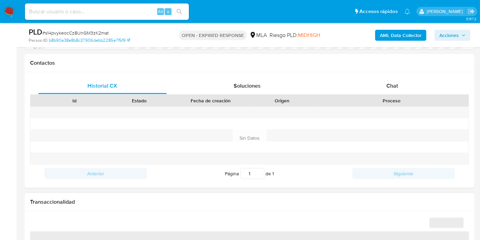
scroll to position [313, 0]
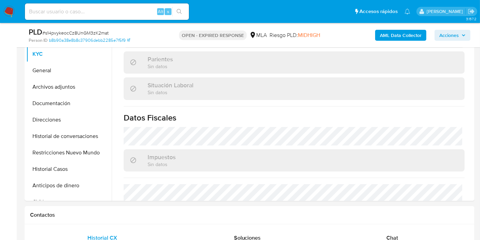
select select "10"
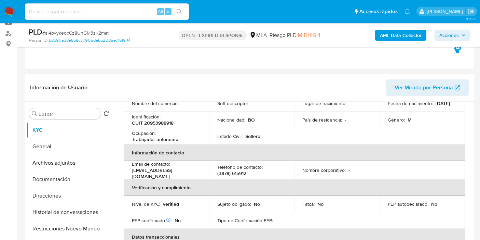
scroll to position [9, 0]
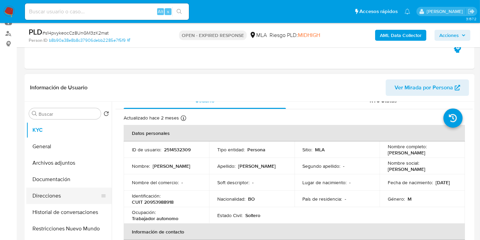
click at [80, 195] on button "Direcciones" at bounding box center [66, 195] width 80 height 16
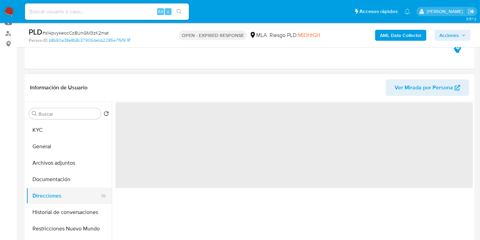
scroll to position [0, 0]
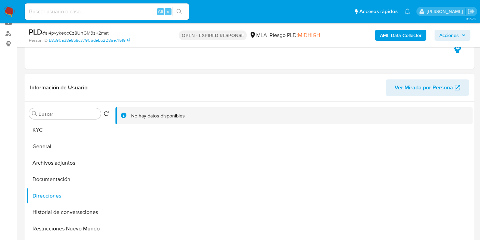
click at [49, 121] on div "Buscar Volver al orden por defecto KYC General Archivos adjuntos Documentación …" at bounding box center [68, 190] width 85 height 174
click at [49, 124] on button "KYC" at bounding box center [66, 130] width 80 height 16
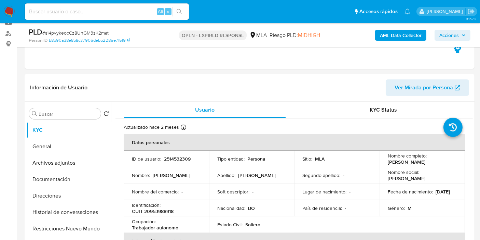
click at [62, 31] on span "# s14pvykeocCz8UnGM3zK2mat" at bounding box center [75, 32] width 66 height 7
copy span "s14pvykeocCz8UnGM3zK2mat"
click at [4, 12] on img at bounding box center [9, 12] width 12 height 12
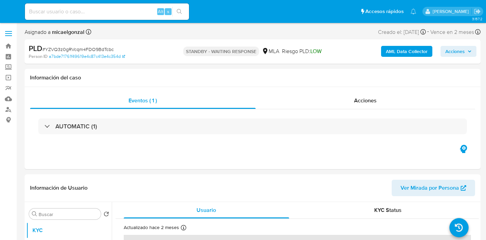
select select "10"
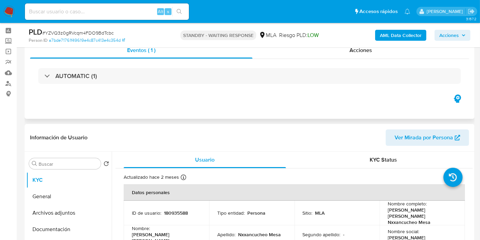
scroll to position [38, 0]
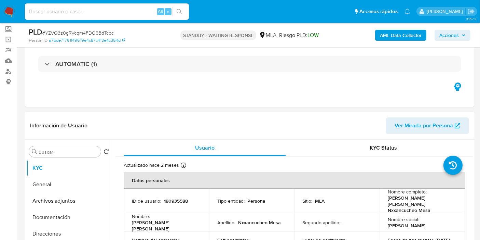
click at [280, 132] on header "Información de Usuario Ver Mirada por Persona" at bounding box center [249, 125] width 439 height 16
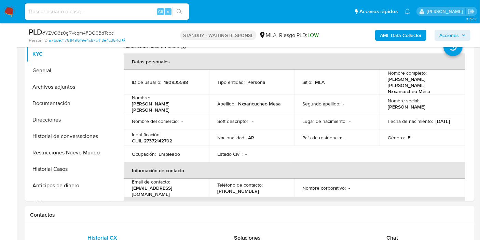
scroll to position [0, 0]
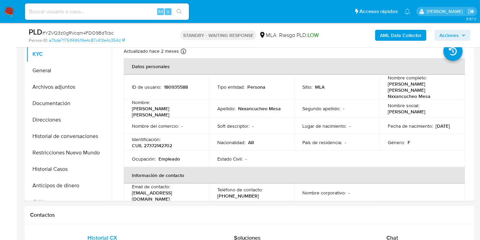
click at [102, 30] on span "# YZVQ3z0gRVcqm4FDO9BdTcbc" at bounding box center [77, 32] width 71 height 7
click at [91, 35] on span "# YZVQ3z0gRVcqm4FDO9BdTcbc" at bounding box center [77, 32] width 71 height 7
copy span "YZVQ3z0gRVcqm4FDO9BdTcbc"
click at [12, 12] on img at bounding box center [9, 12] width 12 height 12
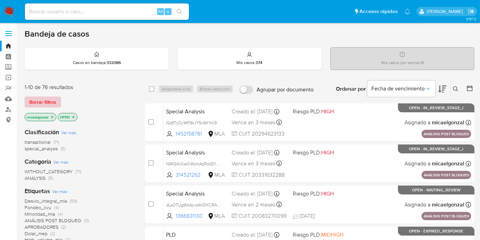
click at [37, 101] on span "Borrar filtros" at bounding box center [42, 102] width 27 height 10
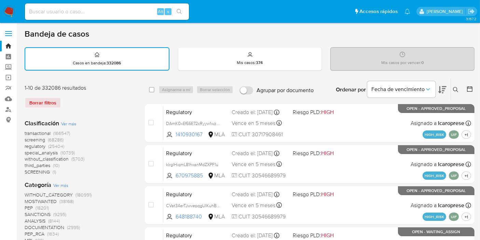
click at [452, 92] on button at bounding box center [456, 89] width 11 height 8
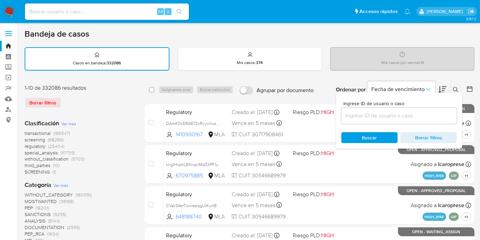
click at [393, 119] on input at bounding box center [400, 115] width 116 height 9
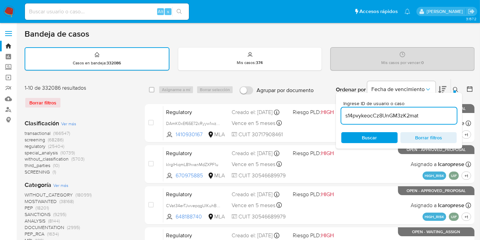
type input "s14pvykeocCz8UnGM3zK2mat"
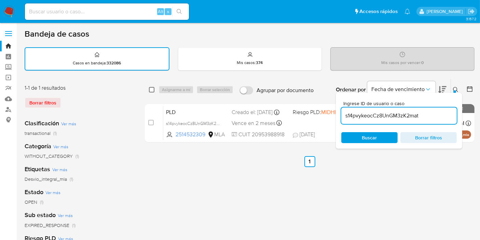
click at [152, 87] on input "checkbox" at bounding box center [151, 89] width 5 height 5
checkbox input "true"
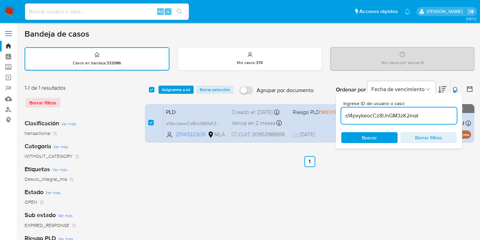
click at [193, 87] on div "Asignarme a mí Borrar selección" at bounding box center [198, 89] width 78 height 8
click at [186, 88] on span "Asignarme a mí" at bounding box center [176, 89] width 28 height 7
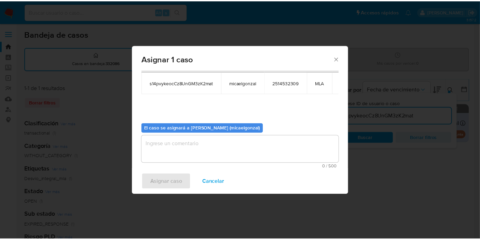
scroll to position [35, 0]
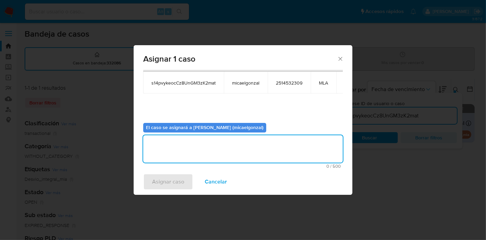
click at [202, 145] on textarea "assign-modal" at bounding box center [243, 148] width 200 height 27
click at [158, 184] on span "Asignar caso" at bounding box center [168, 181] width 32 height 15
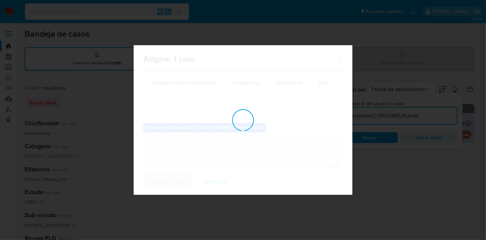
checkbox input "false"
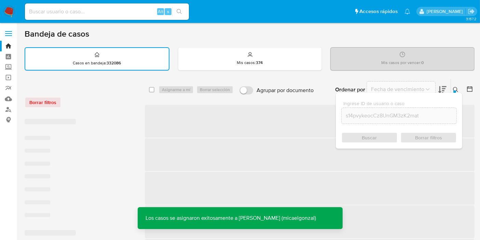
click at [105, 11] on input at bounding box center [107, 11] width 164 height 9
paste input "s14pvykeocCz8UnGM3zK2mat"
type input "s14pvykeocCz8UnGM3zK2mat"
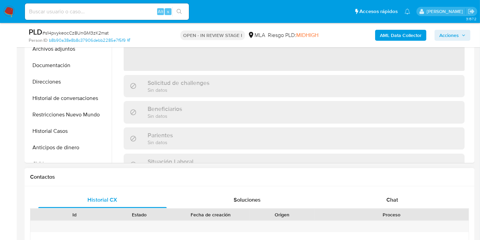
scroll to position [76, 0]
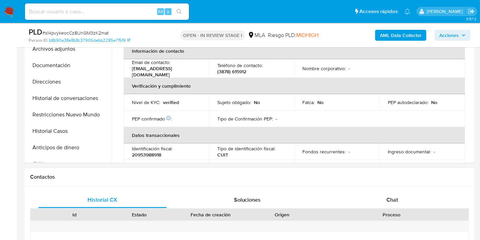
click at [375, 197] on div "Chat" at bounding box center [392, 199] width 129 height 16
select select "10"
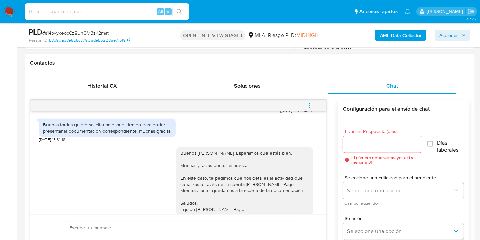
scroll to position [362, 0]
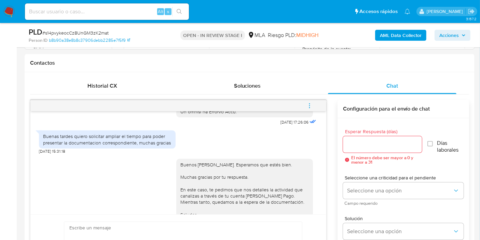
click at [306, 107] on button "menu-action" at bounding box center [309, 105] width 23 height 16
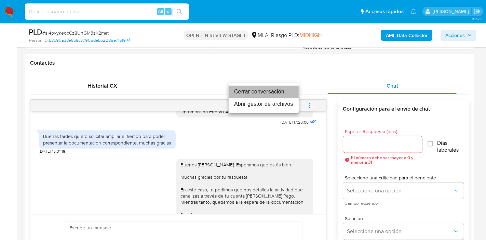
click at [288, 93] on li "Cerrar conversación" at bounding box center [264, 91] width 70 height 12
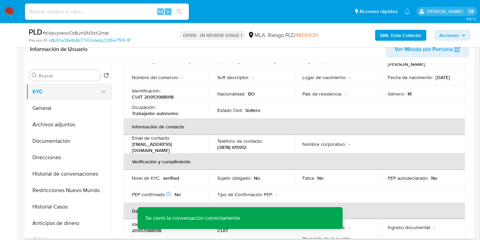
scroll to position [114, 0]
click at [46, 102] on button "General" at bounding box center [66, 108] width 80 height 16
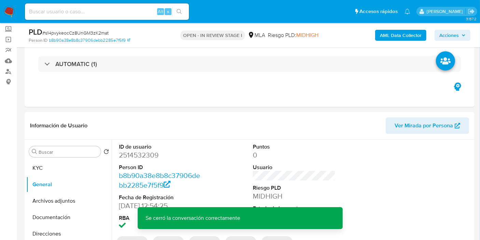
scroll to position [76, 0]
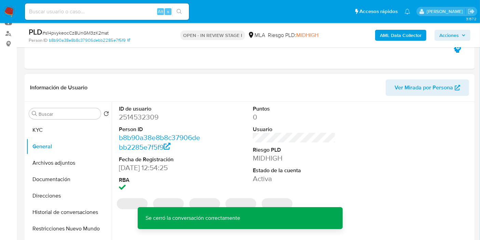
click at [140, 119] on dd "2514532309" at bounding box center [160, 117] width 83 height 10
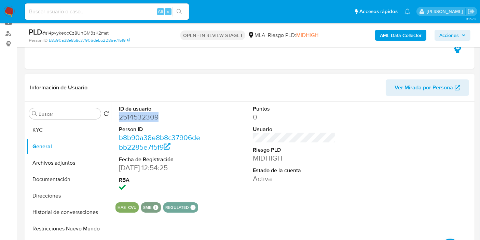
copy dd "2514532309"
click at [227, 156] on div "ID de usuario 2514532309 Person ID b8b90a38e8b8c37906debb2285e7f5f9 Fecha de Re…" at bounding box center [295, 149] width 358 height 95
click at [83, 128] on button "KYC" at bounding box center [66, 130] width 80 height 16
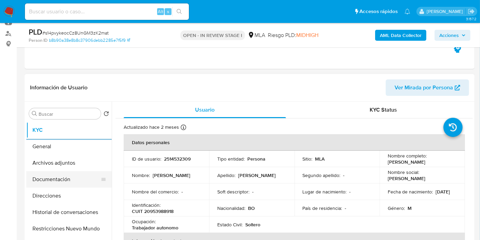
click at [75, 185] on button "Documentación" at bounding box center [66, 179] width 80 height 16
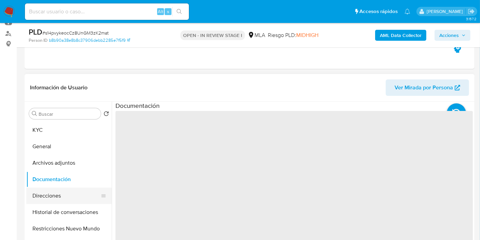
click at [65, 194] on button "Direcciones" at bounding box center [66, 195] width 80 height 16
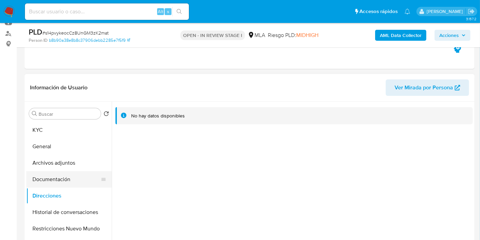
click at [69, 173] on button "Documentación" at bounding box center [66, 179] width 80 height 16
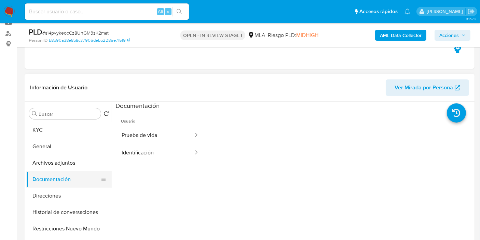
drag, startPoint x: 73, startPoint y: 166, endPoint x: 97, endPoint y: 181, distance: 28.6
click at [92, 181] on ul "KYC General Archivos adjuntos Documentación Direcciones Historial de conversaci…" at bounding box center [68, 199] width 85 height 154
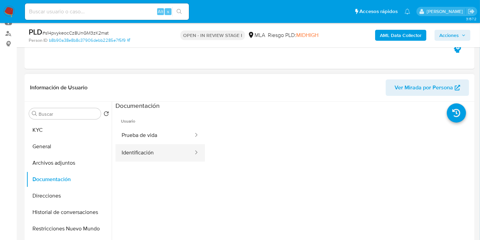
click at [141, 149] on button "Identificación" at bounding box center [155, 152] width 79 height 17
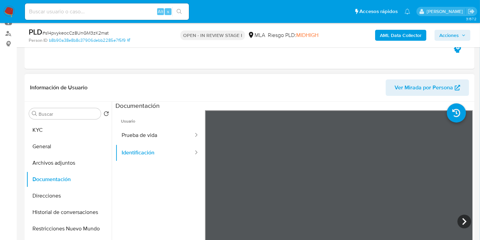
scroll to position [11, 0]
click at [460, 219] on icon at bounding box center [465, 221] width 14 height 14
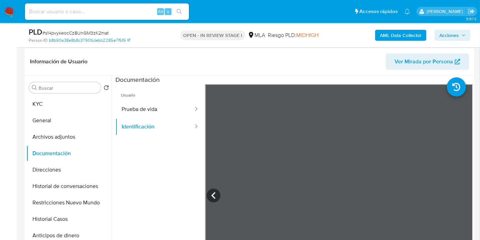
scroll to position [114, 0]
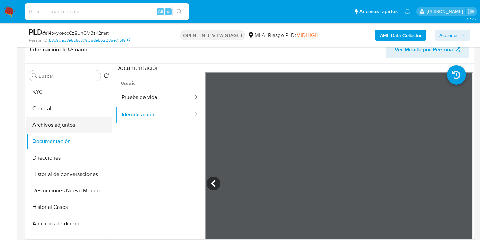
click at [62, 117] on button "Archivos adjuntos" at bounding box center [66, 125] width 80 height 16
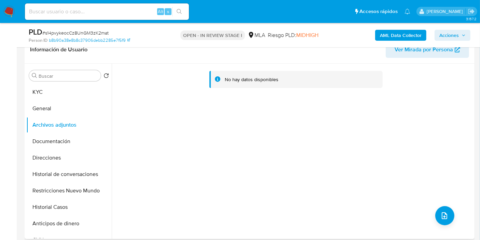
scroll to position [0, 0]
click at [66, 147] on button "Documentación" at bounding box center [66, 141] width 80 height 16
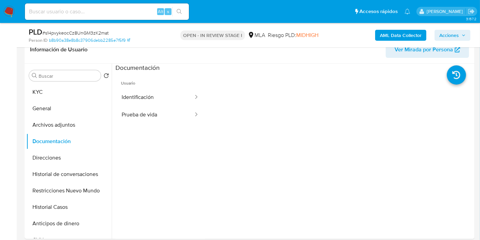
click at [113, 46] on div "PLD # s14pvykeocCz8UnGM3zK2mat Person ID b8b90a38e8b8c37906debb2285e7f5f9 OPEN …" at bounding box center [250, 35] width 450 height 24
click at [118, 42] on link "b8b90a38e8b8c37906debb2285e7f5f9" at bounding box center [89, 40] width 81 height 6
click at [78, 111] on button "General" at bounding box center [66, 108] width 80 height 16
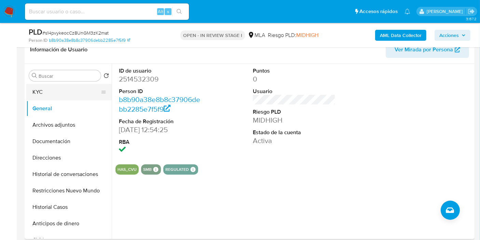
click at [72, 86] on button "KYC" at bounding box center [66, 92] width 80 height 16
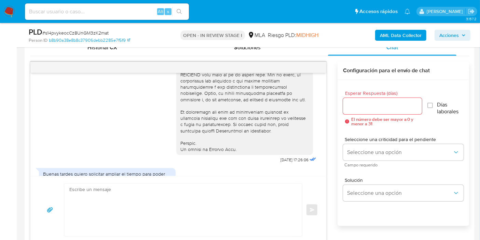
scroll to position [362, 0]
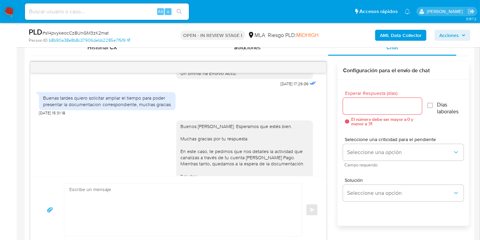
click at [126, 116] on div "Buenas tardes quiero solicitar ampliar el tiempo para poder presentar la docume…" at bounding box center [107, 102] width 137 height 27
click at [132, 107] on div "Buenas tardes quiero solicitar ampliar el tiempo para poder presentar la docume…" at bounding box center [107, 101] width 129 height 12
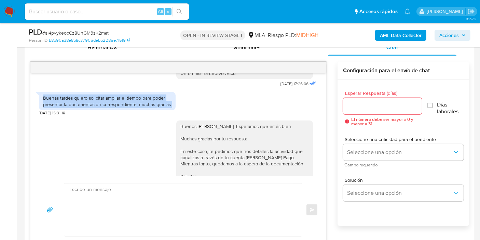
click at [132, 107] on div "Buenas tardes quiero solicitar ampliar el tiempo para poder presentar la docume…" at bounding box center [107, 101] width 129 height 12
copy div "Buenas tardes quiero solicitar ampliar el tiempo para poder presentar la docume…"
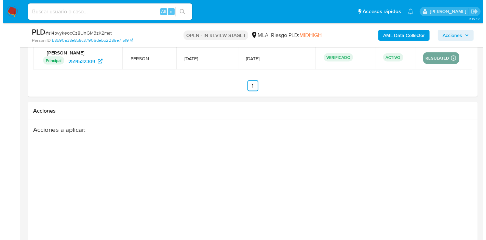
scroll to position [1200, 0]
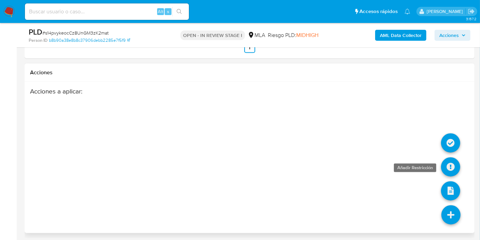
click at [452, 165] on icon at bounding box center [450, 166] width 19 height 19
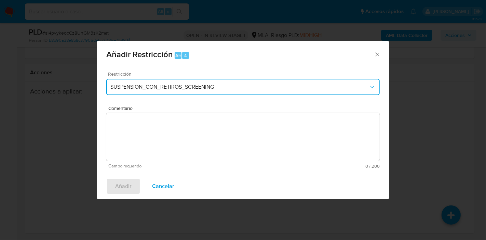
click at [213, 84] on span "SUSPENSION_CON_RETIROS_SCREENING" at bounding box center [239, 86] width 258 height 7
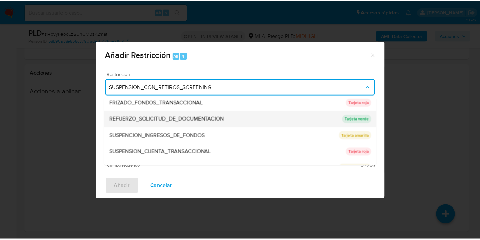
scroll to position [145, 0]
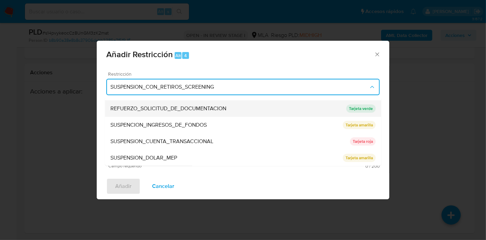
click at [191, 142] on span "SUSPENSION_CUENTA_TRANSACCIONAL" at bounding box center [161, 141] width 103 height 7
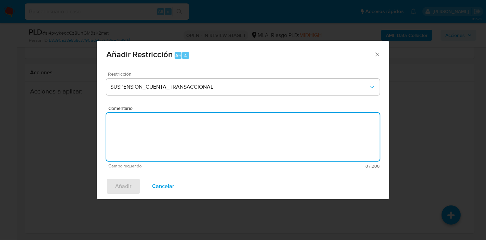
click at [191, 142] on textarea "Comentario" at bounding box center [242, 137] width 273 height 48
type textarea "AML"
click at [127, 185] on span "Añadir" at bounding box center [123, 185] width 16 height 15
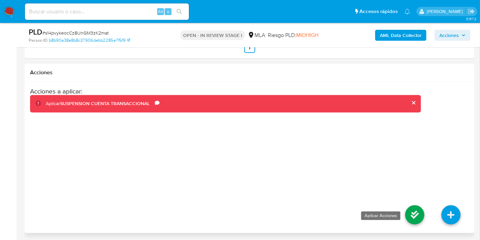
click at [417, 212] on icon at bounding box center [414, 214] width 19 height 19
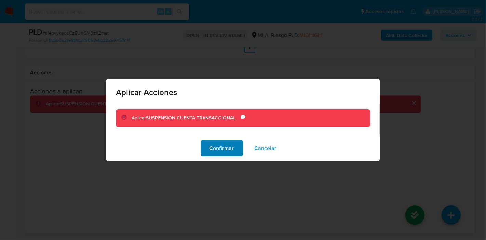
click at [216, 146] on span "Confirmar" at bounding box center [222, 148] width 25 height 15
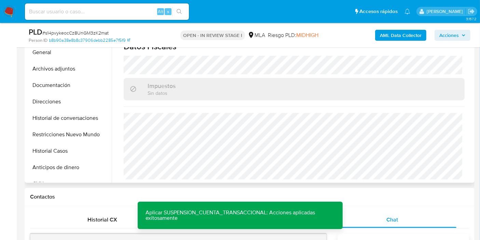
scroll to position [98, 0]
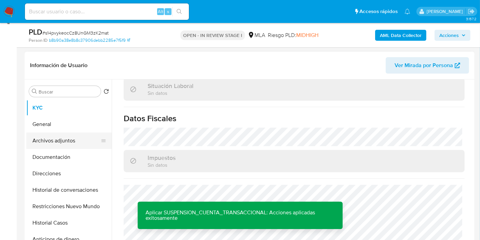
click at [26, 148] on div "Buscar Volver al orden por defecto KYC General Archivos adjuntos Documentación …" at bounding box center [250, 166] width 450 height 175
drag, startPoint x: 35, startPoint y: 150, endPoint x: 41, endPoint y: 142, distance: 10.2
click at [37, 148] on ul "KYC General Archivos adjuntos Documentación Direcciones Historial de conversaci…" at bounding box center [68, 176] width 85 height 154
click at [42, 141] on button "Archivos adjuntos" at bounding box center [66, 140] width 80 height 16
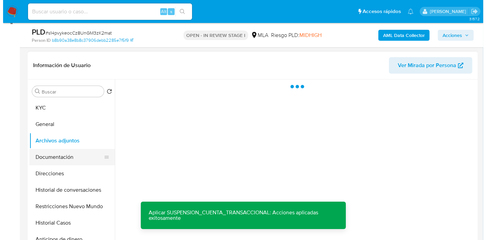
scroll to position [0, 0]
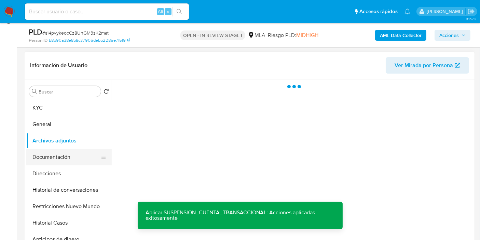
click at [44, 152] on button "Documentación" at bounding box center [66, 157] width 80 height 16
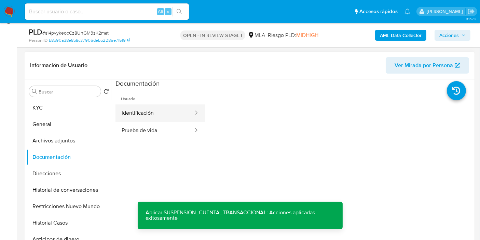
click at [174, 120] on button "Identificación" at bounding box center [155, 112] width 79 height 17
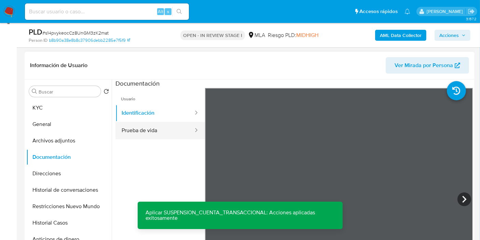
drag, startPoint x: 162, startPoint y: 115, endPoint x: 156, endPoint y: 129, distance: 14.8
click at [159, 122] on ul "Identificación Prueba de vida" at bounding box center [161, 121] width 90 height 35
click at [156, 129] on button "Prueba de vida" at bounding box center [155, 130] width 79 height 17
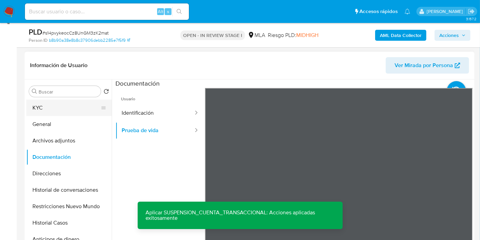
click at [49, 108] on button "KYC" at bounding box center [66, 107] width 80 height 16
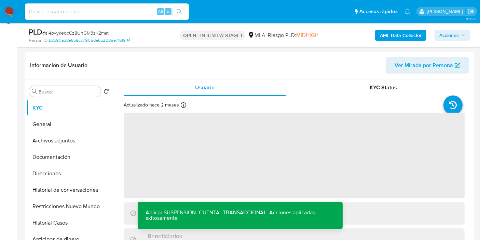
click at [449, 36] on span "Acciones" at bounding box center [449, 35] width 19 height 11
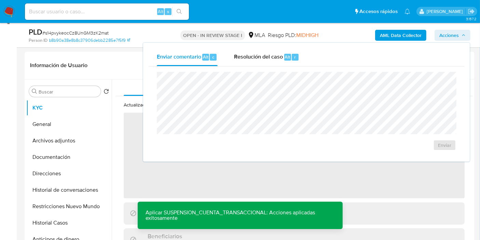
click at [449, 36] on span "Acciones" at bounding box center [449, 35] width 19 height 11
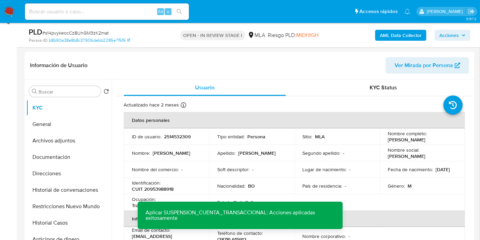
click at [380, 30] on button "AML Data Collector" at bounding box center [400, 35] width 51 height 11
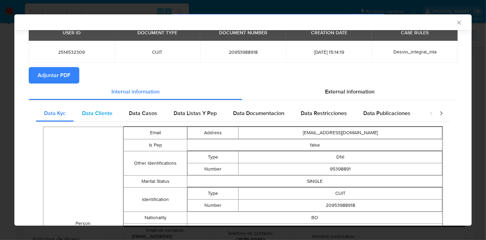
click at [106, 111] on span "Data Cliente" at bounding box center [97, 113] width 30 height 8
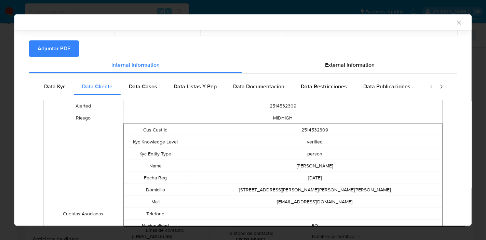
scroll to position [23, 0]
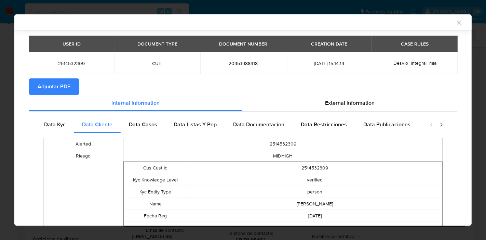
click at [145, 111] on div "Data Kyc Data Cliente Data Casos Data Listas Y Pep Data Documentacion Data Rest…" at bounding box center [243, 237] width 429 height 252
click at [145, 123] on span "Data Casos" at bounding box center [143, 124] width 28 height 8
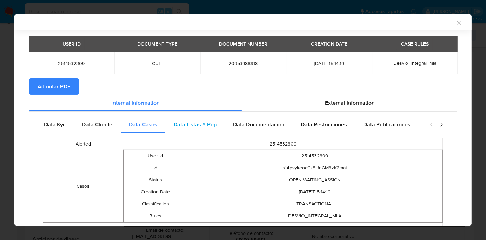
click at [196, 123] on span "Data Listas Y Pep" at bounding box center [195, 124] width 43 height 8
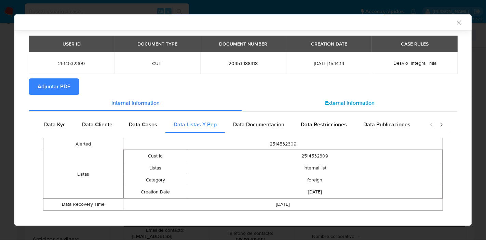
drag, startPoint x: 272, startPoint y: 123, endPoint x: 296, endPoint y: 122, distance: 24.0
click at [273, 123] on span "Data Documentacion" at bounding box center [258, 124] width 51 height 8
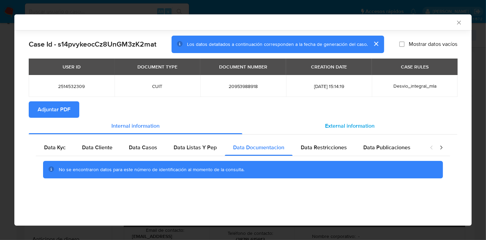
click at [321, 119] on div "External information" at bounding box center [349, 126] width 215 height 16
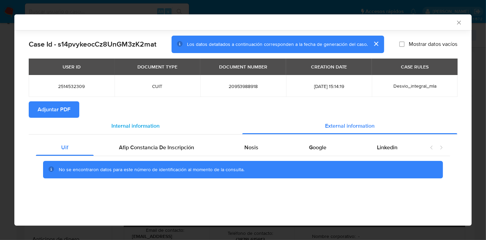
drag, startPoint x: 153, startPoint y: 132, endPoint x: 155, endPoint y: 128, distance: 4.0
click at [152, 131] on div "Internal information" at bounding box center [136, 126] width 214 height 16
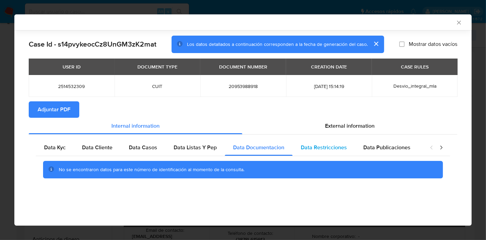
drag, startPoint x: 342, startPoint y: 159, endPoint x: 342, endPoint y: 151, distance: 7.5
click at [342, 158] on div "No se encontraron datos para este número de identificación al momento de la con…" at bounding box center [243, 169] width 414 height 27
drag, startPoint x: 342, startPoint y: 151, endPoint x: 373, endPoint y: 151, distance: 30.8
click at [349, 151] on div "Data Restricciones" at bounding box center [324, 147] width 63 height 16
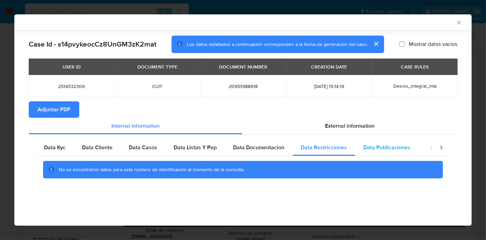
click at [373, 151] on span "Data Publicaciones" at bounding box center [386, 147] width 47 height 8
click at [440, 147] on icon "closure-recommendation-modal" at bounding box center [441, 147] width 7 height 7
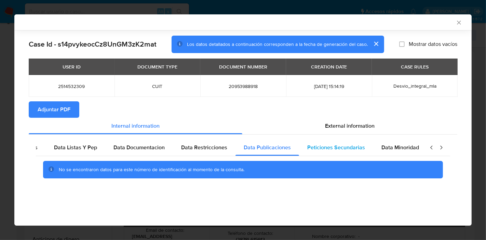
scroll to position [0, 120]
click at [358, 148] on span "Peticiones Secundarias" at bounding box center [336, 147] width 58 height 8
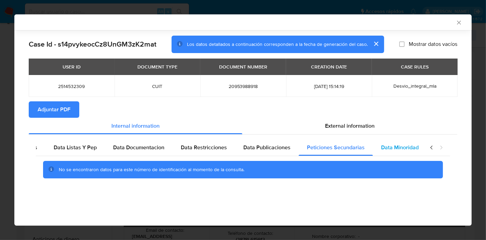
click at [390, 147] on span "Data Minoridad" at bounding box center [400, 147] width 38 height 8
click at [430, 149] on icon "closure-recommendation-modal" at bounding box center [431, 147] width 7 height 7
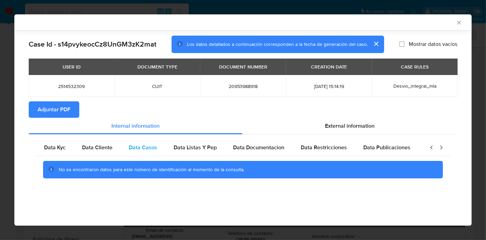
scroll to position [0, 0]
drag, startPoint x: 43, startPoint y: 149, endPoint x: 375, endPoint y: 128, distance: 331.9
click at [43, 148] on div "Data Kyc" at bounding box center [55, 147] width 38 height 16
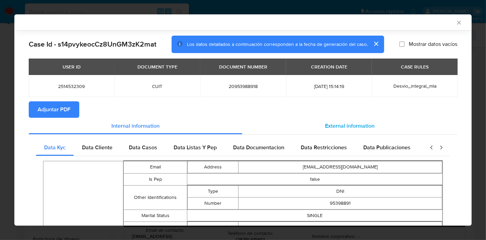
click at [378, 131] on div "External information" at bounding box center [349, 126] width 215 height 16
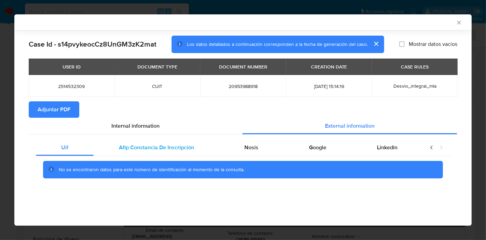
click at [161, 153] on div "Afip Constancia De Inscripción" at bounding box center [157, 147] width 126 height 16
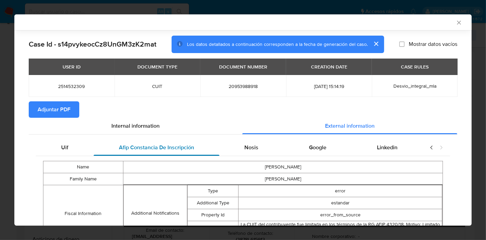
click at [168, 144] on span "Afip Constancia De Inscripción" at bounding box center [156, 147] width 75 height 8
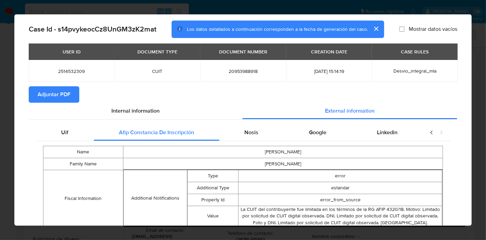
scroll to position [40, 0]
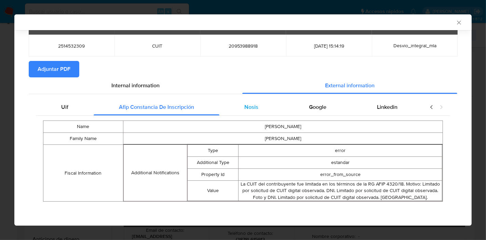
click at [259, 103] on div "Nosis" at bounding box center [251, 107] width 65 height 16
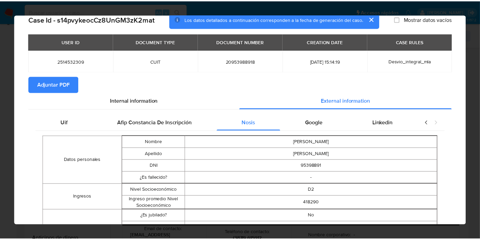
scroll to position [0, 0]
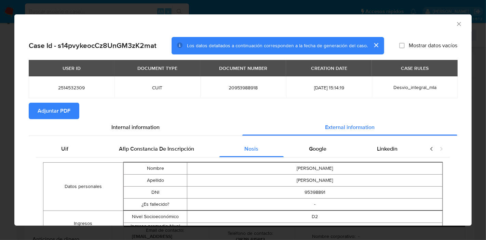
click at [317, 149] on span "Google" at bounding box center [317, 149] width 17 height 8
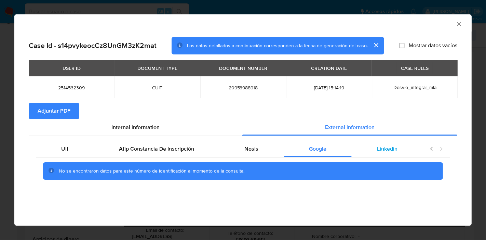
click at [390, 144] on div "Linkedin" at bounding box center [387, 149] width 71 height 16
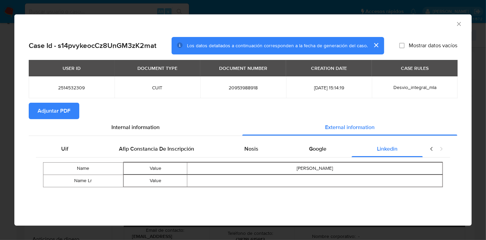
click at [435, 149] on div "closure-recommendation-modal" at bounding box center [436, 149] width 27 height 16
click at [57, 155] on div "Uif" at bounding box center [65, 149] width 58 height 16
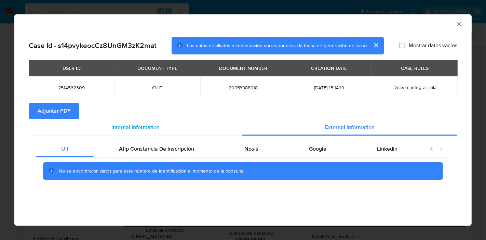
click at [229, 126] on div "Internal information" at bounding box center [136, 127] width 214 height 16
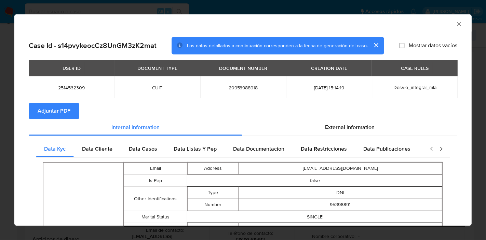
click at [68, 104] on span "Adjuntar PDF" at bounding box center [54, 110] width 33 height 15
click at [40, 20] on div "AML Data Collector" at bounding box center [237, 23] width 437 height 8
click at [456, 26] on icon "Cerrar ventana" at bounding box center [459, 24] width 7 height 7
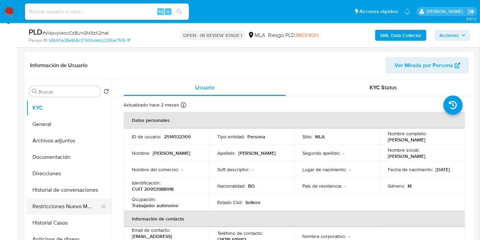
click at [56, 207] on button "Restricciones Nuevo Mundo" at bounding box center [66, 206] width 80 height 16
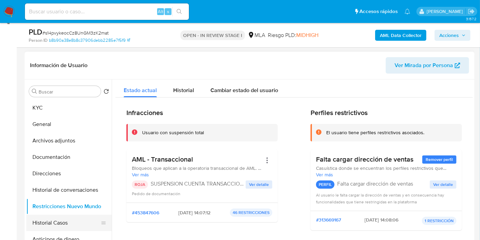
click at [68, 223] on button "Historial Casos" at bounding box center [66, 222] width 80 height 16
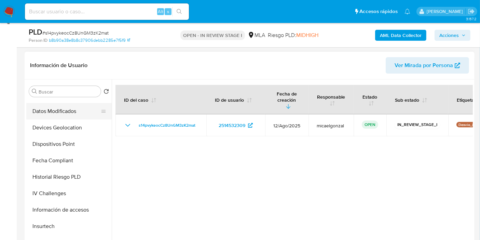
scroll to position [266, 0]
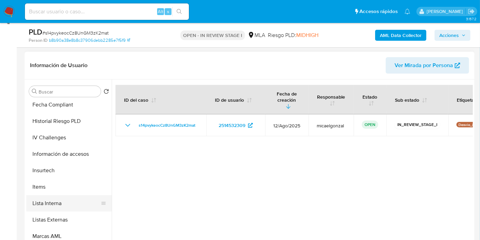
click at [67, 197] on button "Lista Interna" at bounding box center [66, 203] width 80 height 16
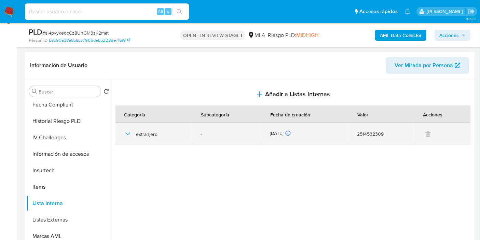
click at [126, 133] on icon "button" at bounding box center [128, 134] width 8 height 8
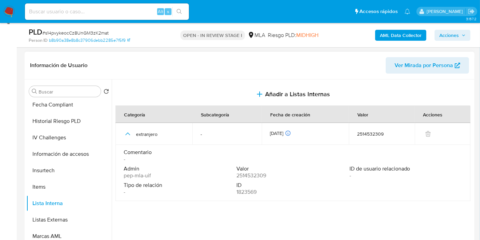
drag, startPoint x: 126, startPoint y: 133, endPoint x: 154, endPoint y: 174, distance: 49.3
click at [154, 173] on tbody "extranjero - 25/06/2025 25/06/2025 10:00:12 2514532309 Comentario - Admin pep-m…" at bounding box center [293, 162] width 355 height 78
click at [134, 182] on span "Tipo de relación" at bounding box center [179, 185] width 111 height 7
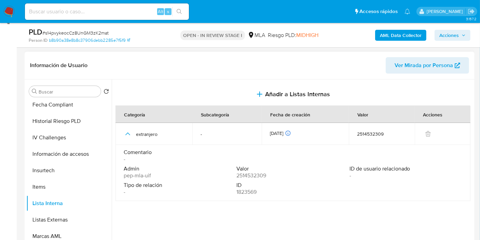
click at [422, 170] on span "ID de usuario relacionado" at bounding box center [405, 168] width 111 height 7
click at [419, 170] on span "ID de usuario relacionado" at bounding box center [405, 168] width 111 height 7
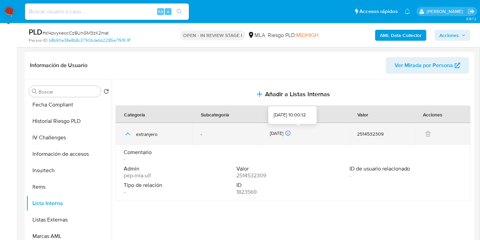
click at [291, 132] on icon at bounding box center [288, 133] width 6 height 6
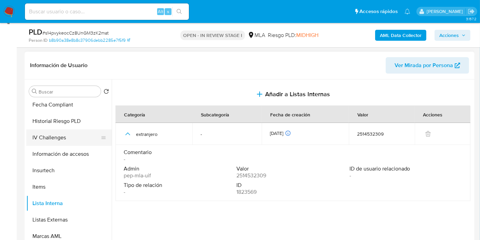
click at [86, 136] on button "IV Challenges" at bounding box center [66, 137] width 80 height 16
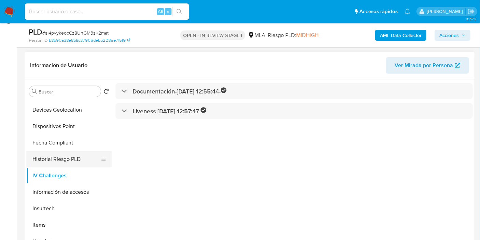
click at [49, 151] on button "Historial Riesgo PLD" at bounding box center [66, 159] width 80 height 16
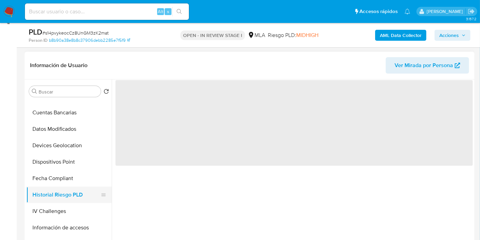
scroll to position [152, 0]
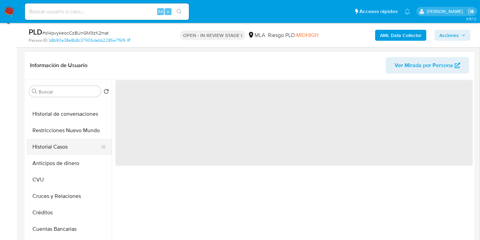
click at [70, 149] on button "Historial Casos" at bounding box center [66, 146] width 80 height 16
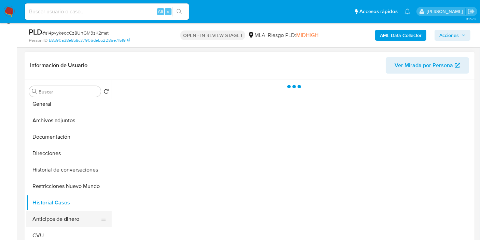
scroll to position [0, 0]
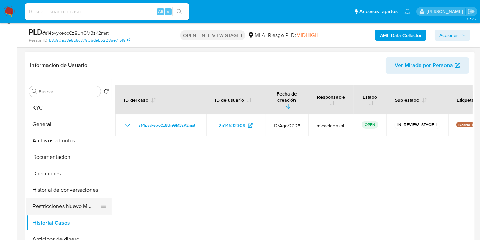
click at [59, 201] on button "Restricciones Nuevo Mundo" at bounding box center [66, 206] width 80 height 16
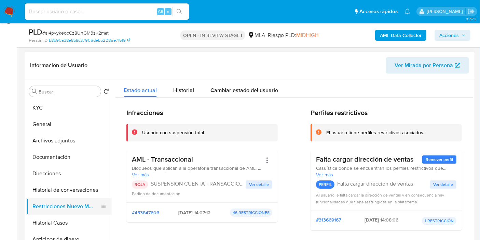
click at [62, 198] on button "Restricciones Nuevo Mundo" at bounding box center [66, 206] width 80 height 16
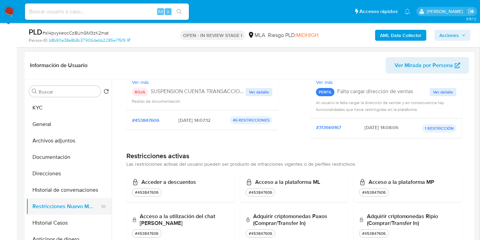
scroll to position [76, 0]
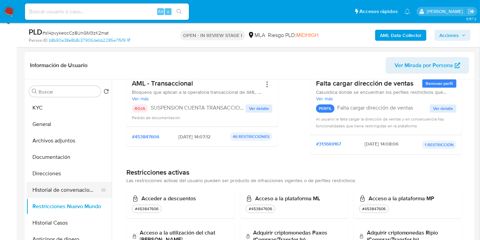
click at [75, 189] on button "Historial de conversaciones" at bounding box center [66, 190] width 80 height 16
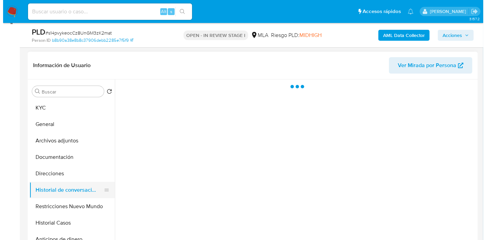
scroll to position [0, 0]
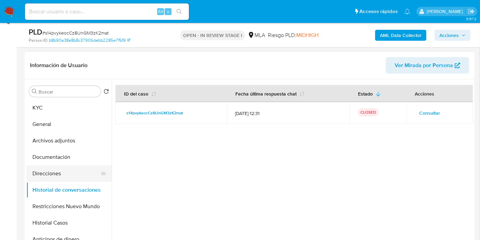
click at [60, 176] on button "Direcciones" at bounding box center [66, 173] width 80 height 16
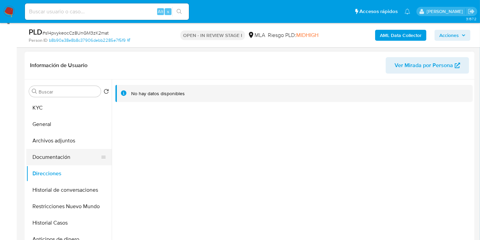
click at [62, 153] on button "Documentación" at bounding box center [66, 157] width 80 height 16
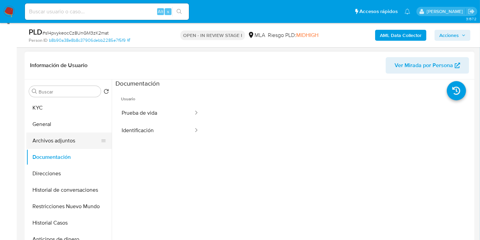
click at [70, 139] on button "Archivos adjuntos" at bounding box center [66, 140] width 80 height 16
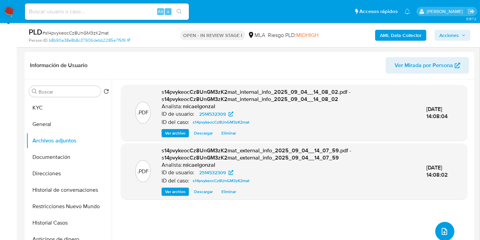
click at [442, 227] on icon "upload-file" at bounding box center [445, 231] width 8 height 8
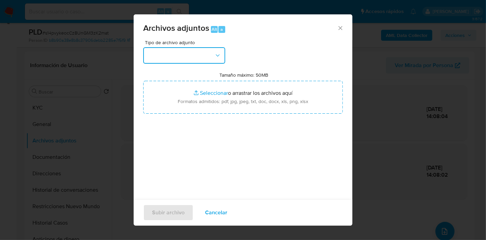
click at [190, 51] on button "button" at bounding box center [184, 55] width 82 height 16
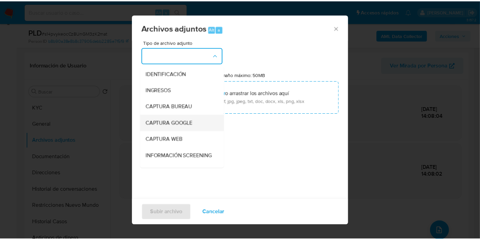
scroll to position [76, 0]
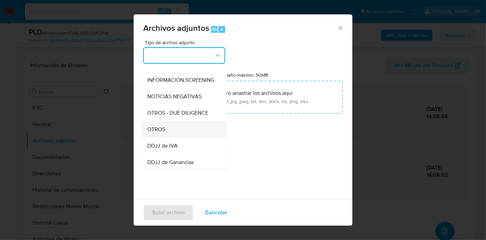
click at [181, 137] on div "OTROS" at bounding box center [182, 129] width 70 height 16
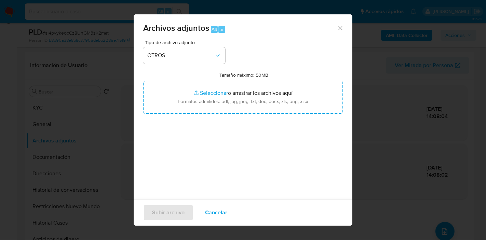
click at [280, 79] on div "Tamaño máximo: 50MB Seleccionar archivos Seleccionar o arrastrar los archivos a…" at bounding box center [243, 93] width 200 height 42
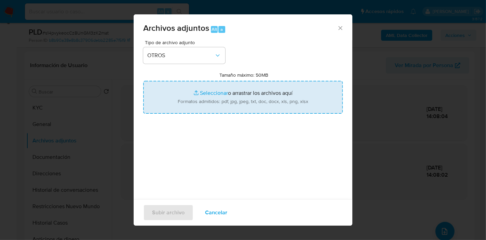
click at [269, 89] on input "Tamaño máximo: 50MB Seleccionar archivos" at bounding box center [243, 97] width 200 height 33
type input "C:\fakepath\AFIP - Administración Federal de Ingresos Públicos.pdf"
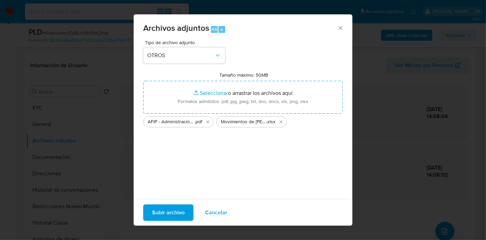
click at [164, 215] on span "Subir archivo" at bounding box center [168, 212] width 32 height 15
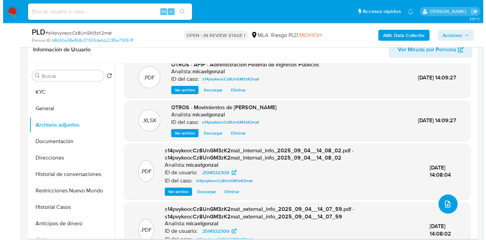
scroll to position [0, 0]
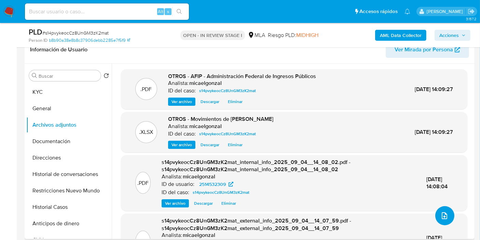
click at [441, 217] on span "upload-file" at bounding box center [445, 215] width 8 height 8
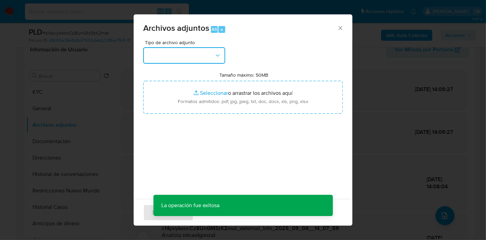
click at [158, 50] on button "button" at bounding box center [184, 55] width 82 height 16
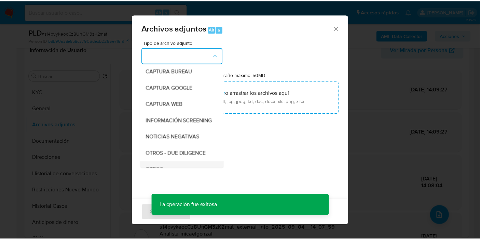
scroll to position [76, 0]
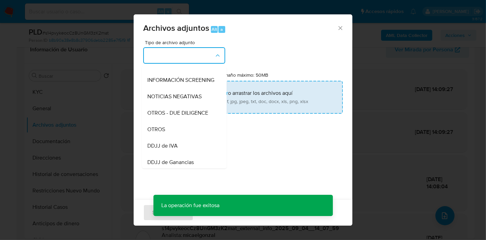
drag, startPoint x: 165, startPoint y: 137, endPoint x: 227, endPoint y: 96, distance: 73.9
click at [166, 136] on div "OTROS" at bounding box center [182, 129] width 70 height 16
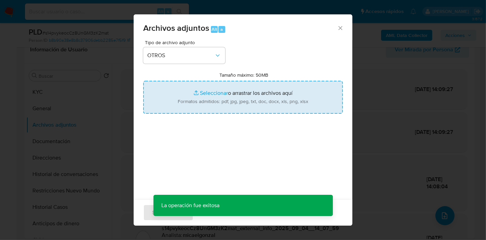
click at [227, 96] on input "Tamaño máximo: 50MB Seleccionar archivos" at bounding box center [243, 97] width 200 height 33
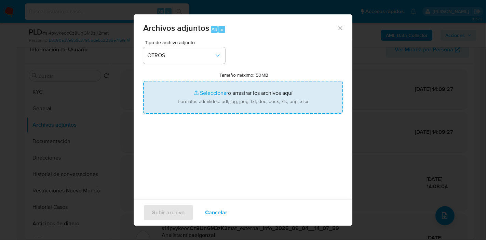
type input "C:\fakepath\Caselog s14pvykeocCz8UnGM3zK2mat_2025_08_19_04_43_22.docx"
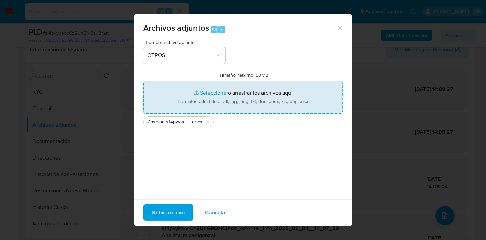
click at [171, 214] on span "Subir archivo" at bounding box center [168, 212] width 32 height 15
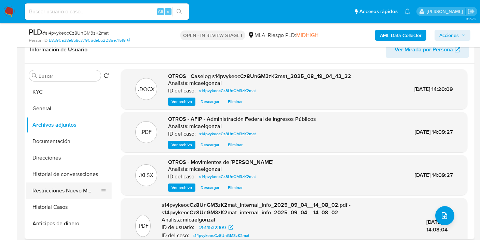
click at [55, 187] on button "Restricciones Nuevo Mundo" at bounding box center [66, 190] width 80 height 16
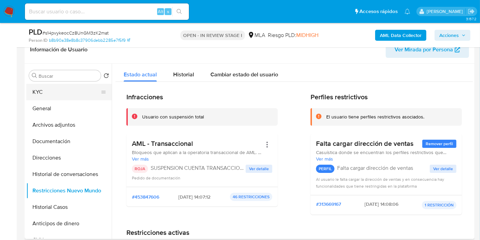
click at [58, 90] on button "KYC" at bounding box center [66, 92] width 80 height 16
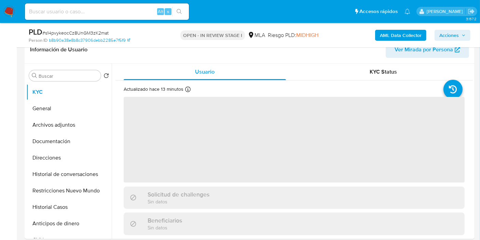
click at [463, 35] on icon "button" at bounding box center [464, 35] width 3 height 2
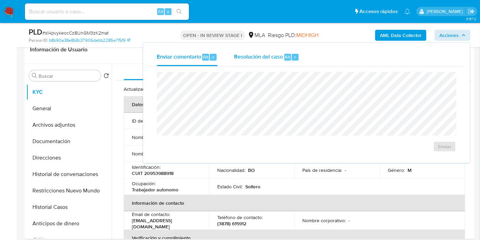
click at [282, 62] on div "Resolución del caso Alt r" at bounding box center [266, 57] width 65 height 18
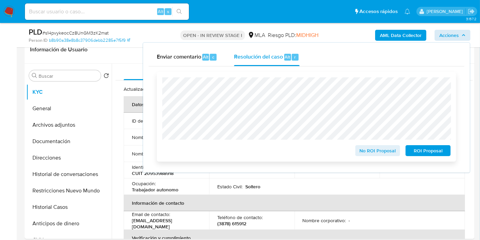
click at [439, 153] on span "ROI Proposal" at bounding box center [429, 151] width 36 height 10
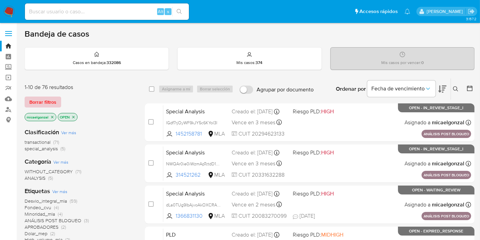
click at [46, 103] on span "Borrar filtros" at bounding box center [42, 102] width 27 height 10
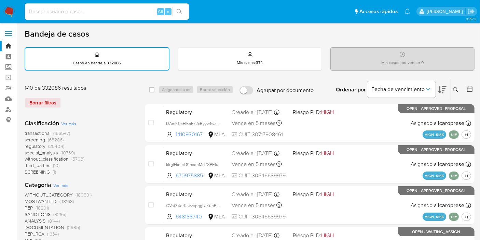
click at [457, 94] on div "Ingrese ID de usuario o caso Buscar Borrar filtros" at bounding box center [457, 89] width 12 height 21
drag, startPoint x: 457, startPoint y: 89, endPoint x: 450, endPoint y: 94, distance: 9.0
click at [457, 88] on icon at bounding box center [455, 89] width 5 height 5
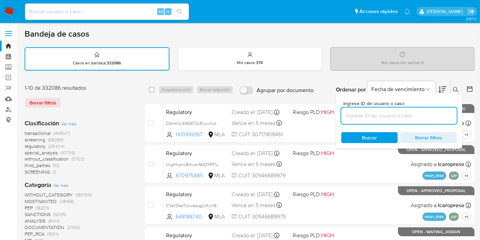
click at [399, 113] on input at bounding box center [400, 115] width 116 height 9
type input "YZVQ3z0gRVcqm4FDO9BdTcbc"
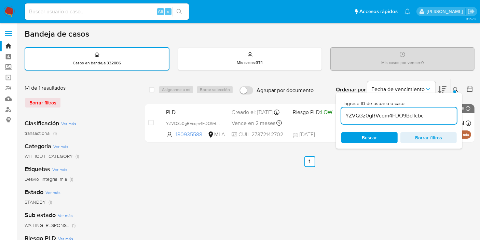
click at [383, 138] on span "Buscar" at bounding box center [369, 138] width 47 height 10
click at [151, 88] on input "checkbox" at bounding box center [151, 89] width 5 height 5
checkbox input "true"
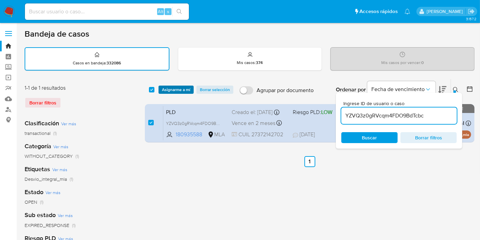
click at [161, 88] on button "Asignarme a mí" at bounding box center [176, 89] width 35 height 8
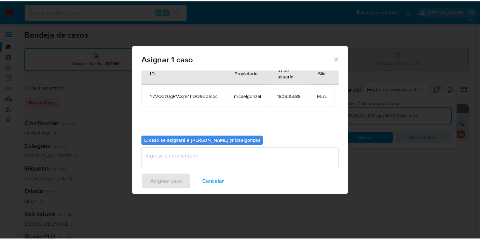
scroll to position [41, 0]
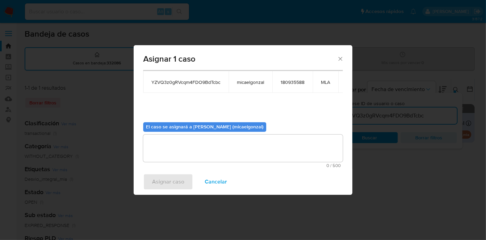
click at [187, 156] on textarea "assign-modal" at bounding box center [243, 147] width 200 height 27
click at [167, 184] on span "Asignar caso" at bounding box center [168, 181] width 32 height 15
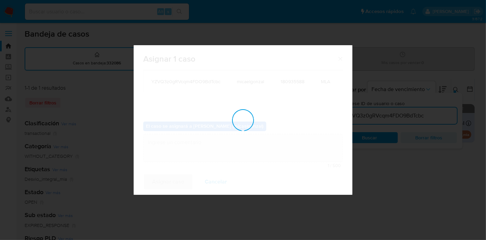
checkbox input "false"
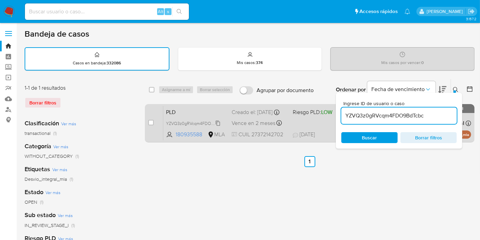
click at [217, 125] on span "YZVQ3z0gRVcqm4FDO9BdTcbc" at bounding box center [196, 123] width 61 height 8
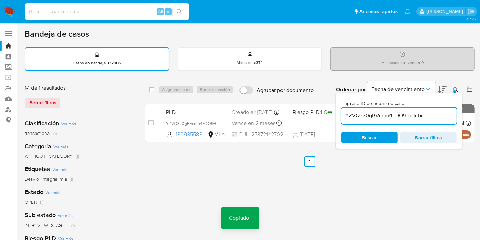
click at [96, 15] on input at bounding box center [107, 11] width 164 height 9
paste input "YZVQ3z0gRVcqm4FDO9BdTcbc"
type input "YZVQ3z0gRVcqm4FDO9BdTcbc"
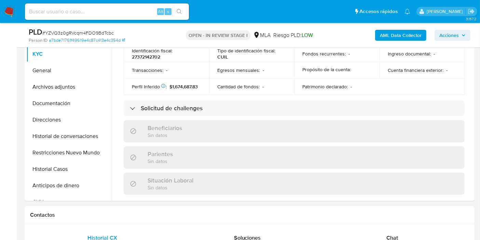
scroll to position [361, 0]
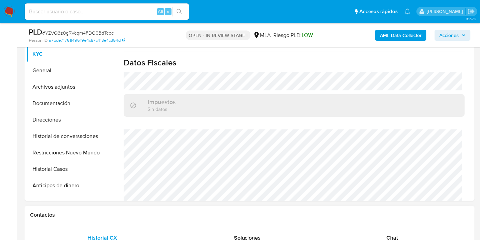
select select "10"
click at [396, 235] on span "Chat" at bounding box center [393, 237] width 12 height 8
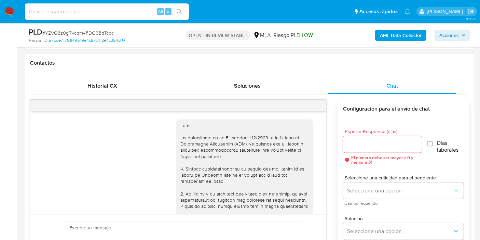
scroll to position [740, 0]
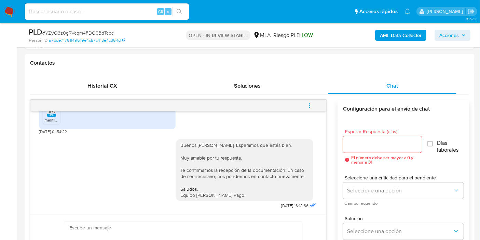
drag, startPoint x: 307, startPoint y: 97, endPoint x: 310, endPoint y: 102, distance: 5.6
click at [308, 99] on span "menu-action" at bounding box center [310, 105] width 6 height 16
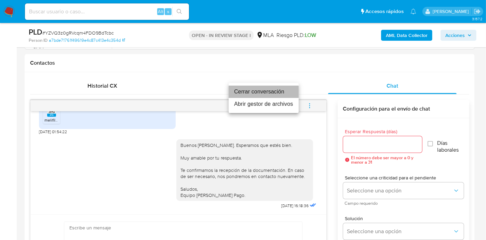
click at [243, 92] on li "Cerrar conversación" at bounding box center [264, 91] width 70 height 12
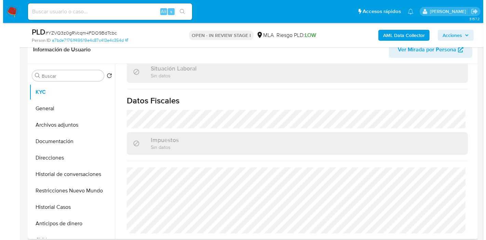
scroll to position [247, 0]
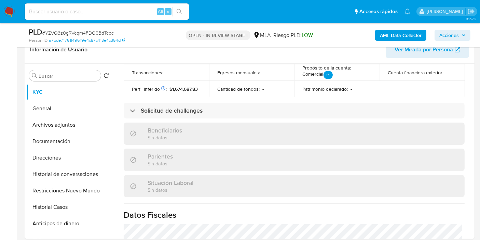
click at [404, 37] on b "AML Data Collector" at bounding box center [401, 35] width 42 height 11
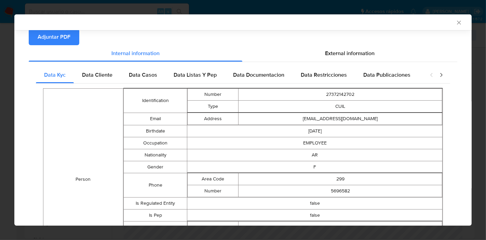
scroll to position [61, 0]
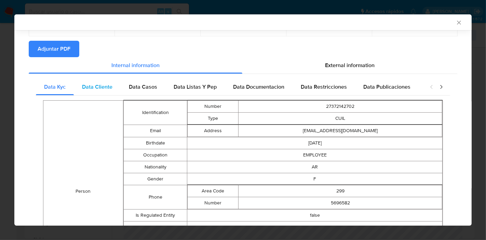
click at [109, 89] on span "Data Cliente" at bounding box center [97, 87] width 30 height 8
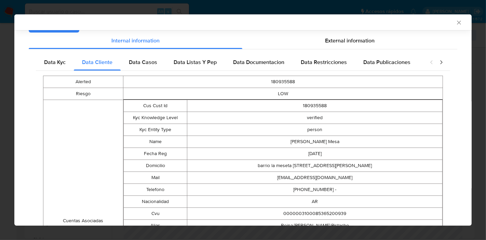
scroll to position [0, 0]
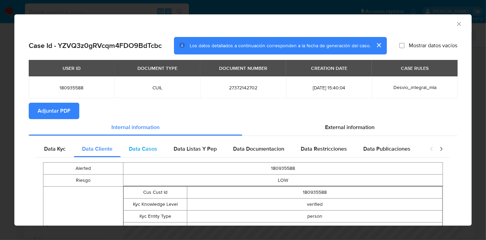
click at [135, 150] on span "Data Casos" at bounding box center [143, 149] width 28 height 8
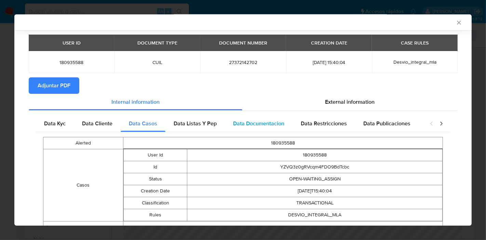
scroll to position [55, 0]
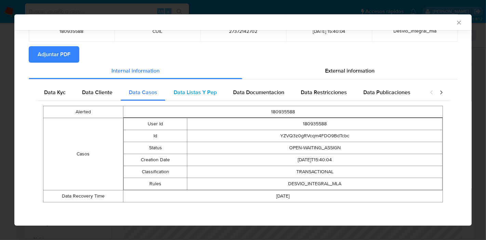
click at [211, 99] on div "Data Listas Y Pep" at bounding box center [194, 92] width 59 height 16
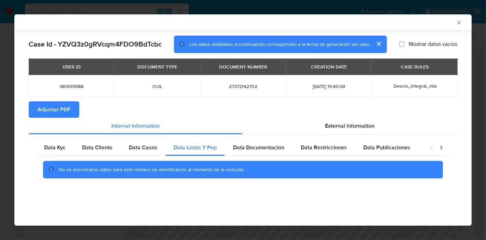
scroll to position [0, 0]
click at [266, 140] on div "Data Documentacion" at bounding box center [259, 147] width 68 height 16
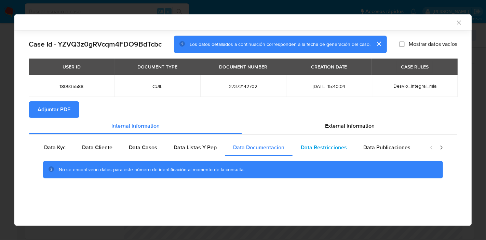
click at [339, 153] on div "Data Restricciones" at bounding box center [324, 147] width 63 height 16
drag, startPoint x: 391, startPoint y: 150, endPoint x: 430, endPoint y: 153, distance: 38.8
click at [392, 150] on span "Data Publicaciones" at bounding box center [386, 147] width 47 height 8
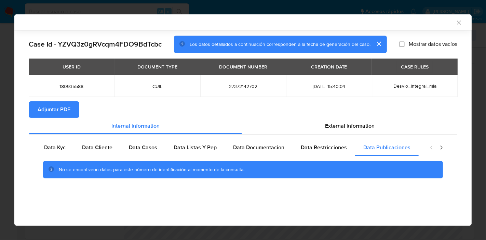
click at [443, 147] on icon "closure-recommendation-modal" at bounding box center [441, 147] width 7 height 7
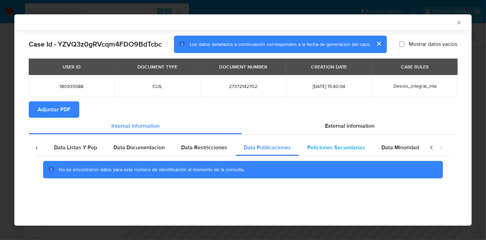
scroll to position [0, 120]
click at [323, 148] on span "Peticiones Secundarias" at bounding box center [336, 147] width 58 height 8
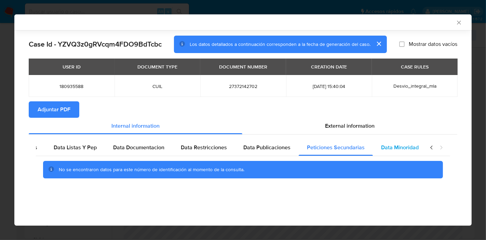
drag, startPoint x: 373, startPoint y: 146, endPoint x: 379, endPoint y: 148, distance: 6.7
click at [376, 147] on div "Data Minoridad" at bounding box center [400, 147] width 54 height 16
click at [430, 150] on icon "closure-recommendation-modal" at bounding box center [431, 147] width 7 height 7
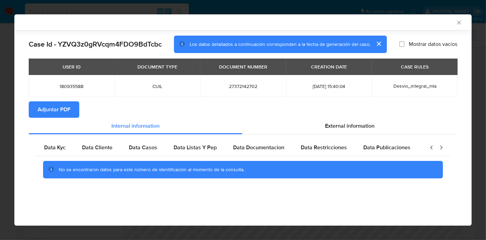
scroll to position [0, 0]
click at [58, 154] on div "Data Kyc" at bounding box center [55, 147] width 38 height 16
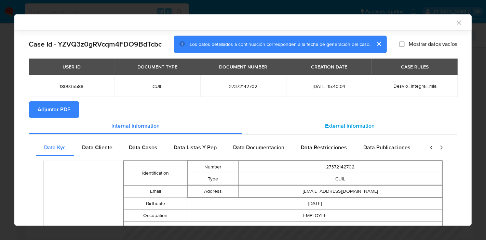
click at [362, 125] on span "External information" at bounding box center [350, 126] width 50 height 8
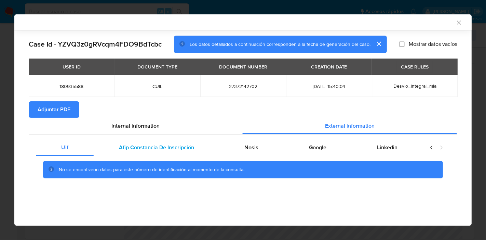
click at [177, 139] on div "Afip Constancia De Inscripción" at bounding box center [157, 147] width 126 height 16
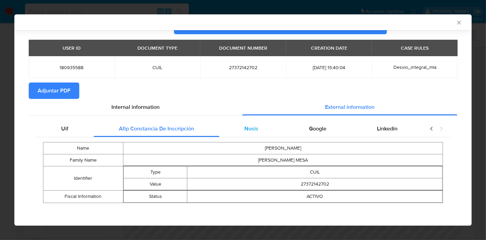
scroll to position [19, 0]
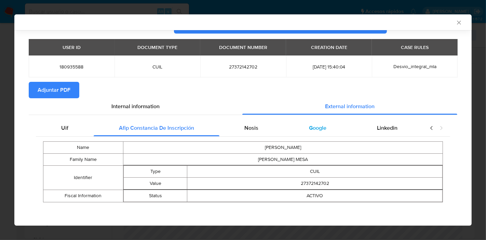
drag, startPoint x: 240, startPoint y: 130, endPoint x: 303, endPoint y: 129, distance: 62.2
click at [241, 130] on div "Nosis" at bounding box center [251, 128] width 65 height 16
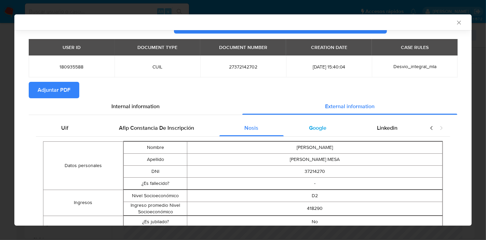
click at [328, 125] on div "Google" at bounding box center [318, 128] width 68 height 16
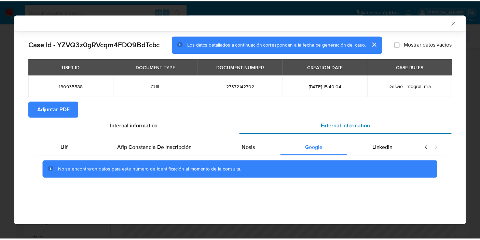
scroll to position [0, 0]
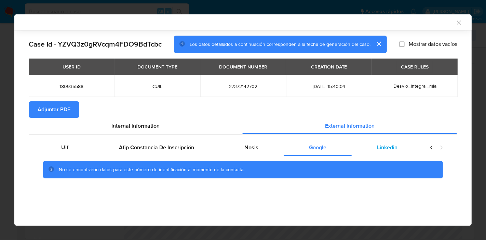
drag, startPoint x: 384, startPoint y: 146, endPoint x: 417, endPoint y: 152, distance: 33.8
click at [384, 146] on span "Linkedin" at bounding box center [387, 147] width 21 height 8
click at [431, 150] on icon "closure-recommendation-modal" at bounding box center [431, 147] width 7 height 7
click at [64, 149] on span "Uif" at bounding box center [64, 147] width 7 height 8
click at [129, 134] on div "Uif Afip Constancia De Inscripción Nosis Google Linkedin No se encontraron dato…" at bounding box center [243, 161] width 429 height 54
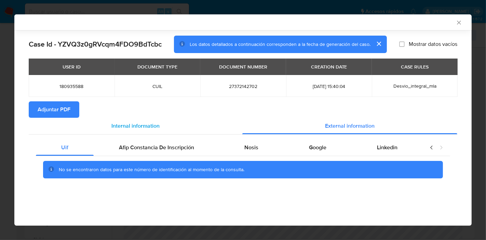
click at [137, 126] on span "Internal information" at bounding box center [135, 126] width 48 height 8
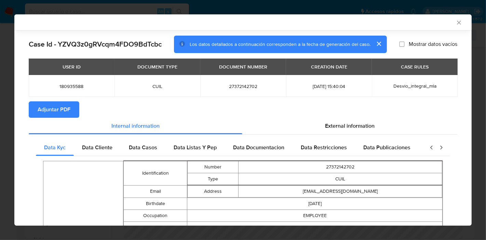
click at [68, 112] on span "Adjuntar PDF" at bounding box center [54, 109] width 33 height 15
click at [0, 132] on div "AML Data Collector Case Id - YZVQ3z0gRVcqm4FDO9BdTcbc Los datos detallados a co…" at bounding box center [243, 120] width 486 height 240
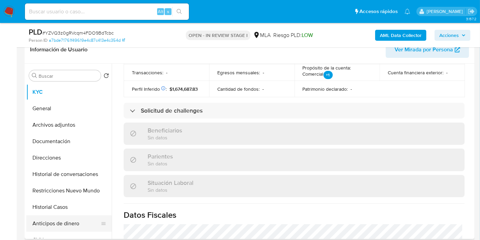
click at [72, 221] on button "Anticipos de dinero" at bounding box center [66, 223] width 80 height 16
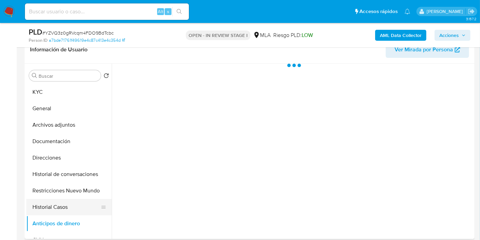
click at [71, 205] on button "Historial Casos" at bounding box center [66, 207] width 80 height 16
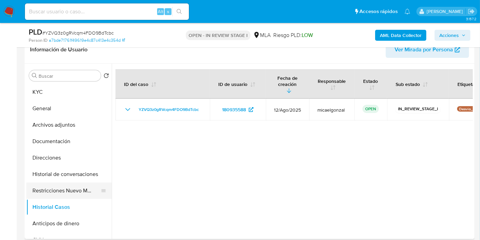
click at [80, 190] on button "Restricciones Nuevo Mundo" at bounding box center [66, 190] width 80 height 16
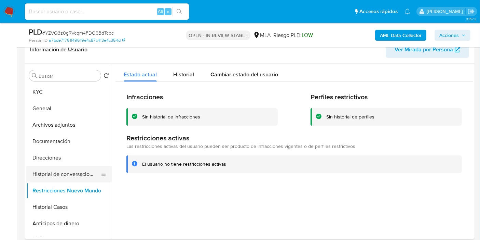
click at [75, 170] on button "Historial de conversaciones" at bounding box center [66, 174] width 80 height 16
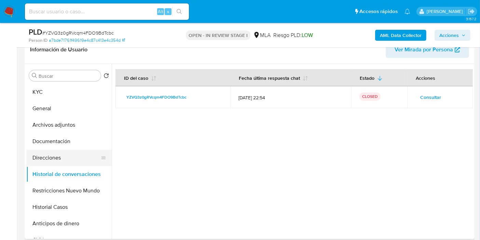
click at [77, 161] on button "Direcciones" at bounding box center [66, 157] width 80 height 16
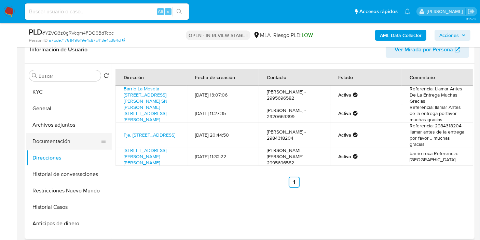
click at [54, 141] on button "Documentación" at bounding box center [66, 141] width 80 height 16
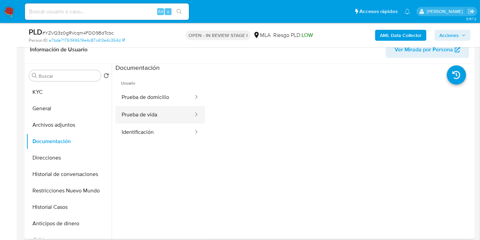
click at [139, 113] on button "Prueba de vida" at bounding box center [155, 114] width 79 height 17
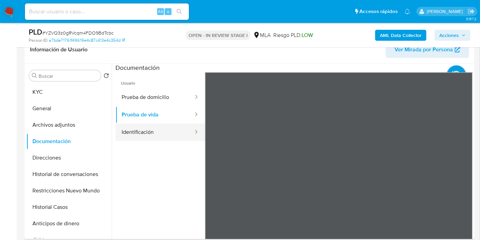
click at [169, 138] on button "Identificación" at bounding box center [155, 131] width 79 height 17
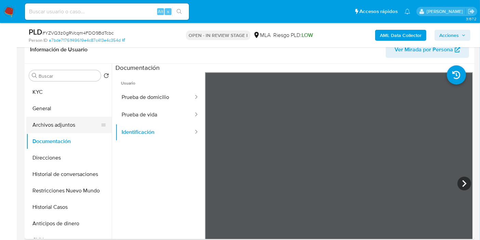
click at [75, 131] on button "Archivos adjuntos" at bounding box center [66, 125] width 80 height 16
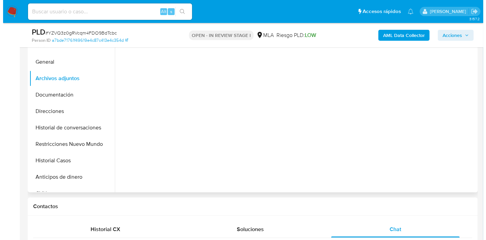
scroll to position [114, 0]
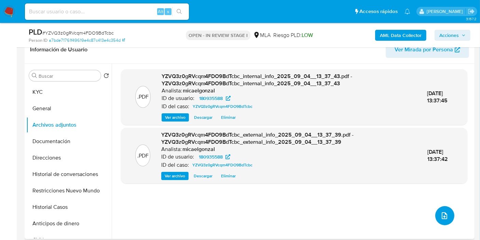
click at [444, 217] on icon "upload-file" at bounding box center [445, 215] width 8 height 8
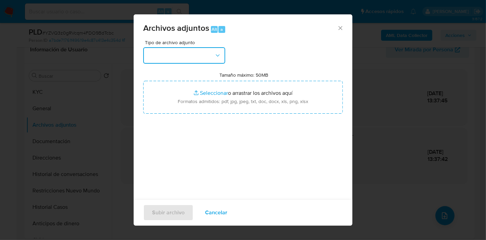
click at [175, 54] on button "button" at bounding box center [184, 55] width 82 height 16
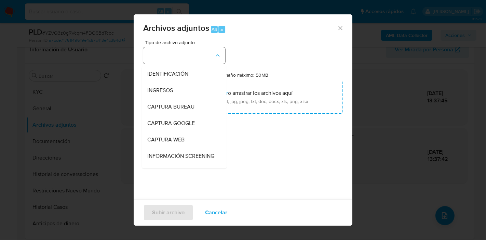
scroll to position [76, 0]
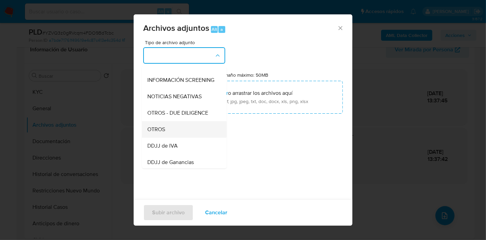
drag, startPoint x: 171, startPoint y: 127, endPoint x: 171, endPoint y: 134, distance: 6.5
click at [171, 134] on ul "IDENTIFICACIÓN INGRESOS CAPTURA BUREAU CAPTURA GOOGLE CAPTURA WEB INFORMACIÓN S…" at bounding box center [184, 182] width 85 height 384
click at [211, 103] on li "NOTICIAS NEGATIVAS" at bounding box center [184, 96] width 85 height 16
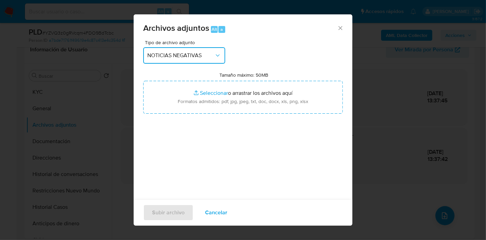
drag, startPoint x: 214, startPoint y: 59, endPoint x: 211, endPoint y: 63, distance: 4.9
click at [213, 61] on button "NOTICIAS NEGATIVAS" at bounding box center [184, 55] width 82 height 16
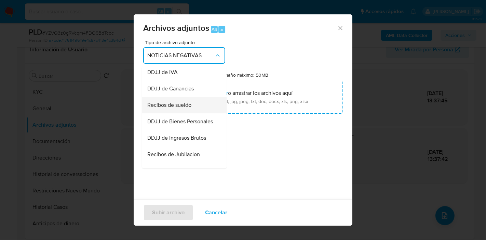
scroll to position [138, 0]
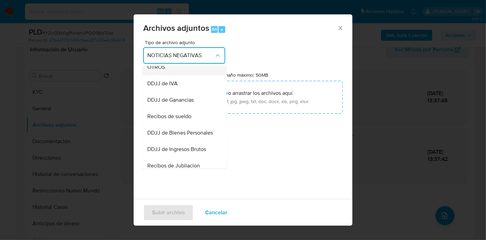
drag, startPoint x: 187, startPoint y: 81, endPoint x: 178, endPoint y: 77, distance: 9.9
click at [178, 77] on ul "IDENTIFICACIÓN INGRESOS CAPTURA BUREAU CAPTURA GOOGLE CAPTURA WEB INFORMACIÓN S…" at bounding box center [184, 120] width 85 height 384
click at [178, 75] on div "OTROS" at bounding box center [182, 67] width 70 height 16
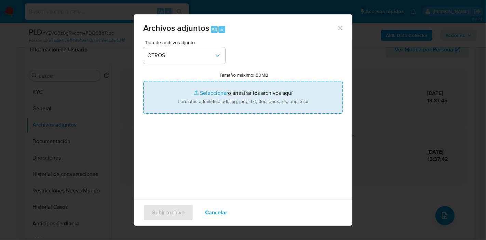
click at [199, 91] on input "Tamaño máximo: 50MB Seleccionar archivos" at bounding box center [243, 97] width 200 height 33
type input "C:\fakepath\CODEM Cónyuge - Guillermo Diego Alejandro Salazar.pdf"
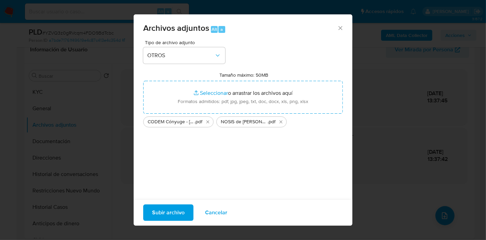
click at [172, 172] on div "Tipo de archivo adjunto OTROS Tamaño máximo: 50MB Seleccionar archivos Seleccio…" at bounding box center [243, 120] width 200 height 161
click at [165, 215] on span "Subir archivo" at bounding box center [168, 212] width 32 height 15
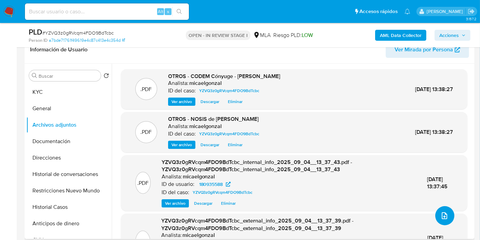
click at [442, 217] on icon "upload-file" at bounding box center [445, 215] width 8 height 8
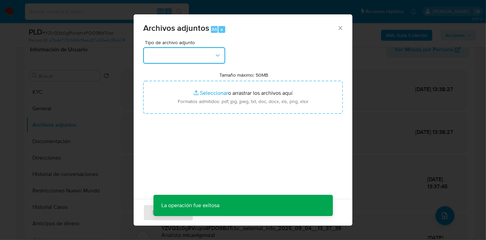
click at [167, 51] on button "button" at bounding box center [184, 55] width 82 height 16
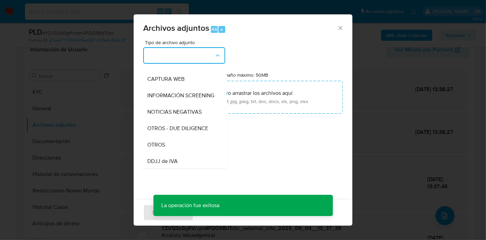
scroll to position [114, 0]
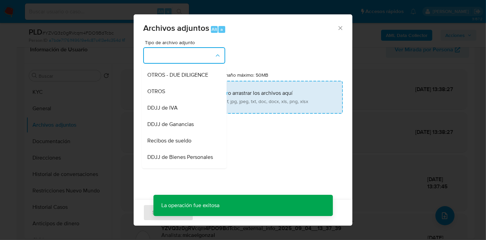
drag, startPoint x: 178, startPoint y: 147, endPoint x: 193, endPoint y: 105, distance: 44.5
click at [181, 144] on span "Recibos de sueldo" at bounding box center [169, 140] width 44 height 7
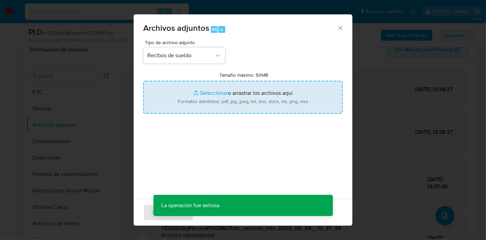
click at [194, 102] on input "Tamaño máximo: 50MB Seleccionar archivos" at bounding box center [243, 97] width 200 height 33
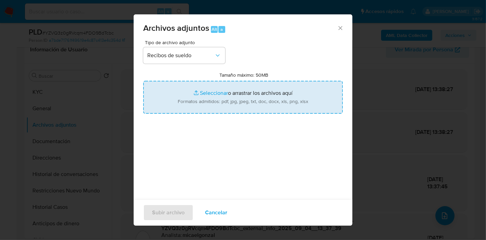
type input "C:\fakepath\Recibos de Sueldo de Guillermo Diego Alejandro Salazar - mayo a jul…"
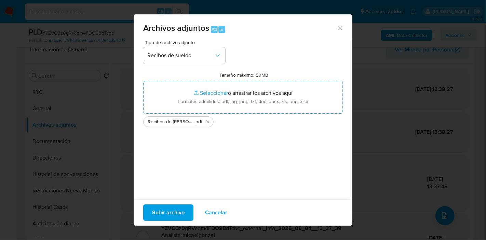
drag, startPoint x: 194, startPoint y: 102, endPoint x: 136, endPoint y: 157, distance: 79.8
click at [136, 157] on div "Tipo de archivo adjunto Recibos de sueldo Tamaño máximo: 50MB Seleccionar archi…" at bounding box center [243, 123] width 219 height 166
click at [162, 212] on span "Subir archivo" at bounding box center [168, 212] width 32 height 15
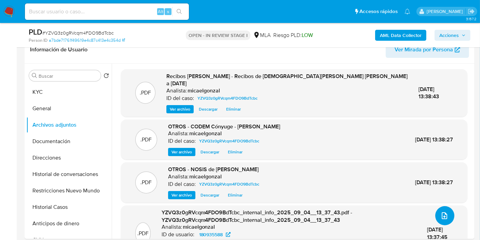
click at [444, 213] on icon "upload-file" at bounding box center [445, 215] width 8 height 8
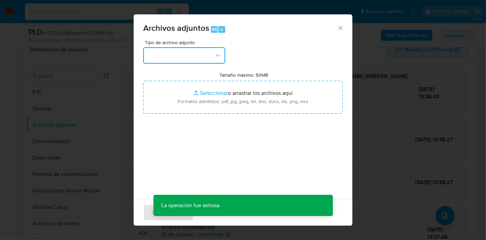
click at [207, 58] on button "button" at bounding box center [184, 55] width 82 height 16
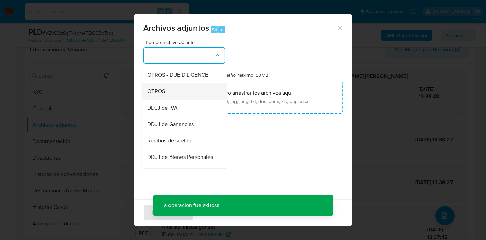
click at [189, 93] on div "OTROS" at bounding box center [182, 91] width 70 height 16
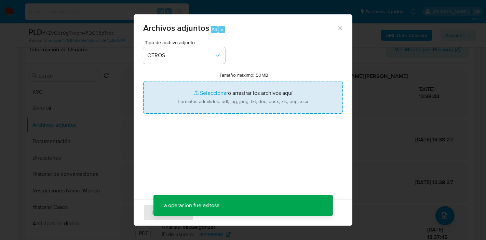
click at [203, 98] on input "Tamaño máximo: 50MB Seleccionar archivos" at bounding box center [243, 97] width 200 height 33
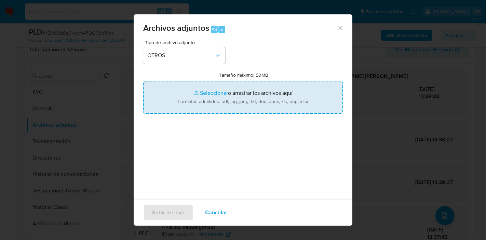
type input "C:\fakepath\Caselog YZVQ3z0gRVcqm4FDO9BdTcbc_2025_08_19_12_17_39.docx"
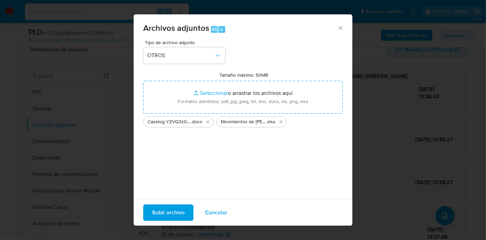
click at [258, 159] on div "Tipo de archivo adjunto OTROS Tamaño máximo: 50MB Seleccionar archivos Seleccio…" at bounding box center [243, 120] width 200 height 161
click at [174, 209] on span "Subir archivo" at bounding box center [168, 212] width 32 height 15
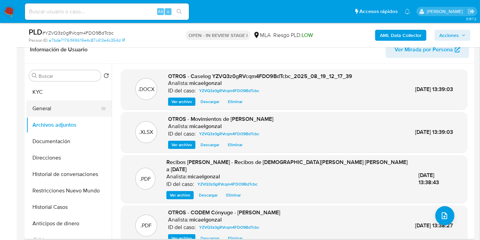
click at [77, 112] on button "General" at bounding box center [66, 108] width 80 height 16
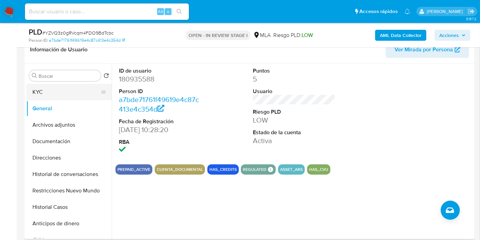
click at [62, 89] on button "KYC" at bounding box center [66, 92] width 80 height 16
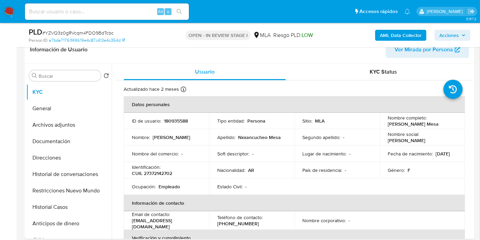
click at [447, 37] on span "Acciones" at bounding box center [449, 35] width 19 height 11
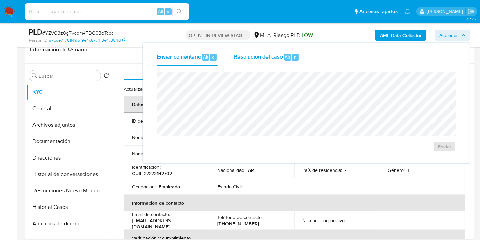
click at [281, 53] on span "Resolución del caso" at bounding box center [258, 57] width 49 height 8
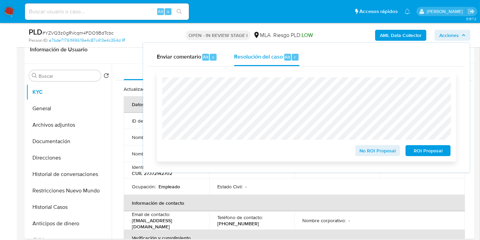
click at [385, 146] on span "No ROI Proposal" at bounding box center [378, 151] width 36 height 10
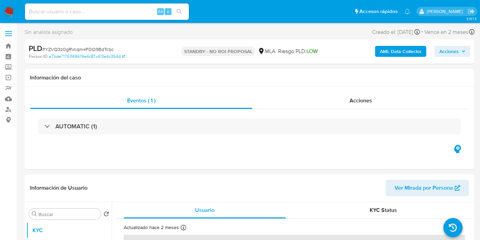
select select "10"
click at [15, 14] on nav "Pausado Ver notificaciones Alt s Accesos rápidos Presiona las siguientes teclas…" at bounding box center [240, 11] width 480 height 23
click at [13, 14] on img at bounding box center [9, 12] width 12 height 12
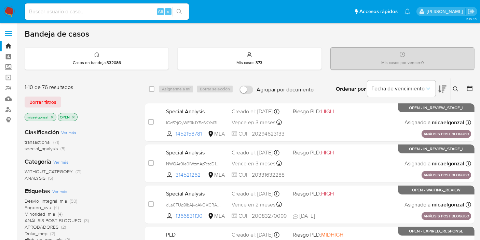
click at [103, 12] on input at bounding box center [107, 11] width 164 height 9
paste input "x5WrJTuup74KvrTYMbi3j7Ee"
type input "x5WrJTuup74KvrTYMbi3j7Ee"
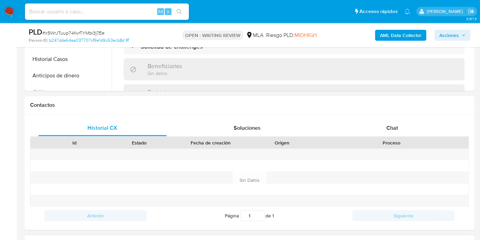
scroll to position [342, 0]
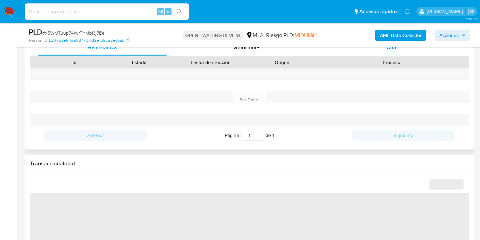
click at [405, 48] on div "Chat" at bounding box center [392, 47] width 129 height 16
select select "10"
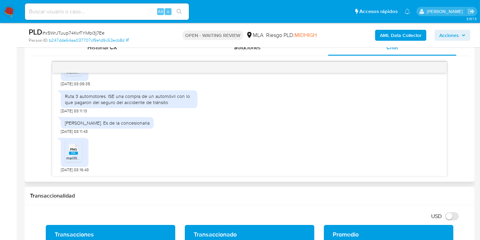
scroll to position [784, 0]
click at [75, 34] on span "# x5WrJTuup74KvrTYMbi3j7Ee" at bounding box center [73, 32] width 62 height 7
copy span "x5WrJTuup74KvrTYMbi3j7Ee"
click at [16, 12] on nav "Pausado Ver notificaciones Alt s Accesos rápidos Presiona las siguientes teclas…" at bounding box center [240, 11] width 480 height 23
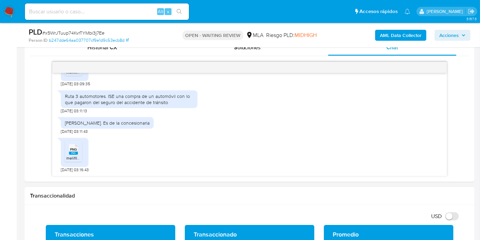
click at [0, 12] on nav "Pausado Ver notificaciones Alt s Accesos rápidos Presiona las siguientes teclas…" at bounding box center [240, 11] width 480 height 23
click at [8, 11] on img at bounding box center [9, 12] width 12 height 12
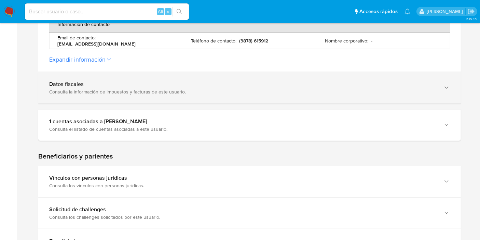
scroll to position [228, 0]
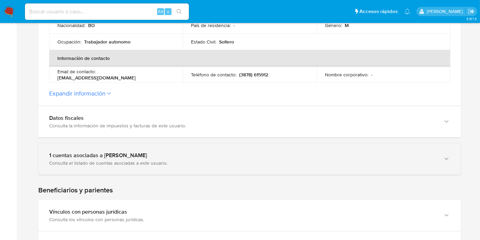
click at [146, 157] on div "1 cuentas asociadas a [PERSON_NAME]" at bounding box center [242, 155] width 387 height 7
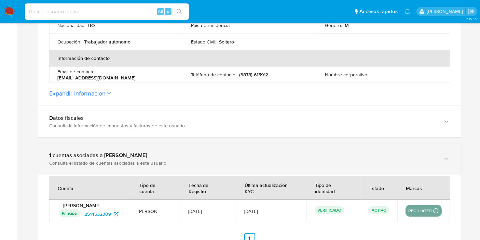
click at [146, 157] on div "1 cuentas asociadas a [PERSON_NAME]" at bounding box center [242, 155] width 387 height 7
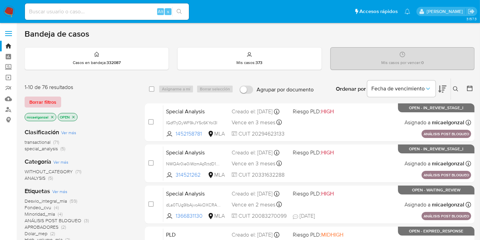
click at [40, 103] on span "Borrar filtros" at bounding box center [42, 102] width 27 height 10
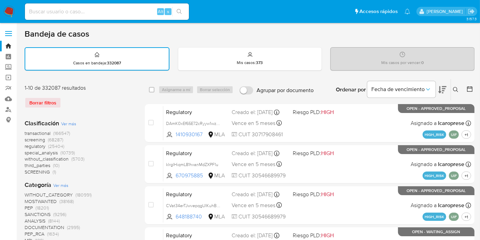
click at [454, 85] on button at bounding box center [456, 89] width 11 height 8
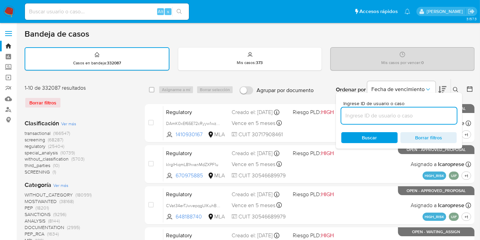
click at [391, 117] on input at bounding box center [400, 115] width 116 height 9
type input "v"
type input "x5WrJTuup74KvrTYMbi3j7Ee"
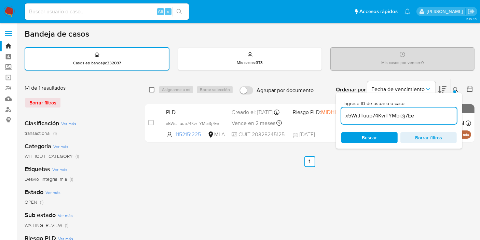
click at [151, 89] on input "checkbox" at bounding box center [151, 89] width 5 height 5
checkbox input "true"
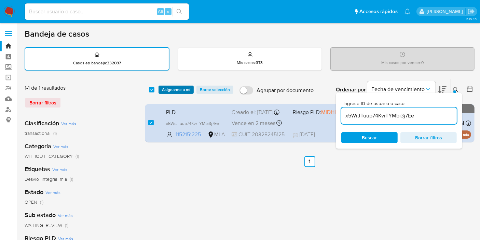
click at [170, 87] on span "Asignarme a mí" at bounding box center [176, 89] width 28 height 7
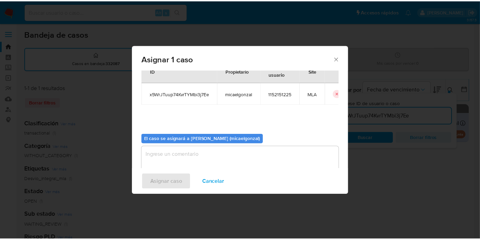
scroll to position [35, 0]
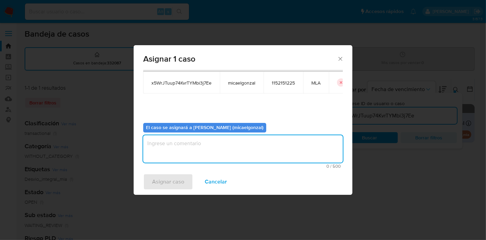
click at [235, 157] on textarea "assign-modal" at bounding box center [243, 148] width 200 height 27
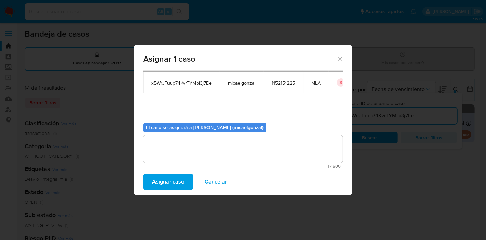
click at [192, 170] on div "Asignar caso Cancelar" at bounding box center [243, 182] width 219 height 26
click at [183, 180] on span "Asignar caso" at bounding box center [168, 181] width 32 height 15
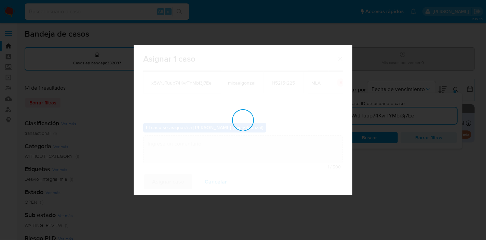
checkbox input "false"
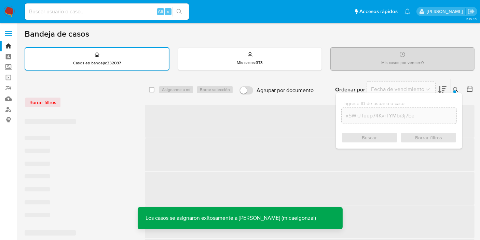
click at [92, 11] on input at bounding box center [107, 11] width 164 height 9
paste input "x5WrJTuup74KvrTYMbi3j7Ee"
type input "x5WrJTuup74KvrTYMbi3j7Ee"
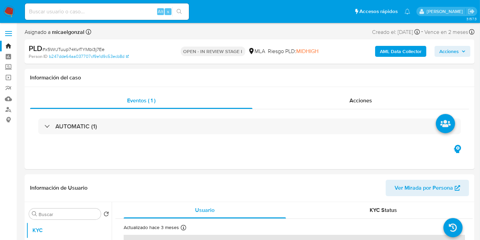
select select "10"
drag, startPoint x: 16, startPoint y: 7, endPoint x: 11, endPoint y: 11, distance: 5.8
click at [14, 8] on nav "Pausado Ver notificaciones Alt s Accesos rápidos Presiona las siguientes teclas…" at bounding box center [240, 11] width 480 height 23
click at [11, 11] on img at bounding box center [9, 12] width 12 height 12
